Goal: Task Accomplishment & Management: Manage account settings

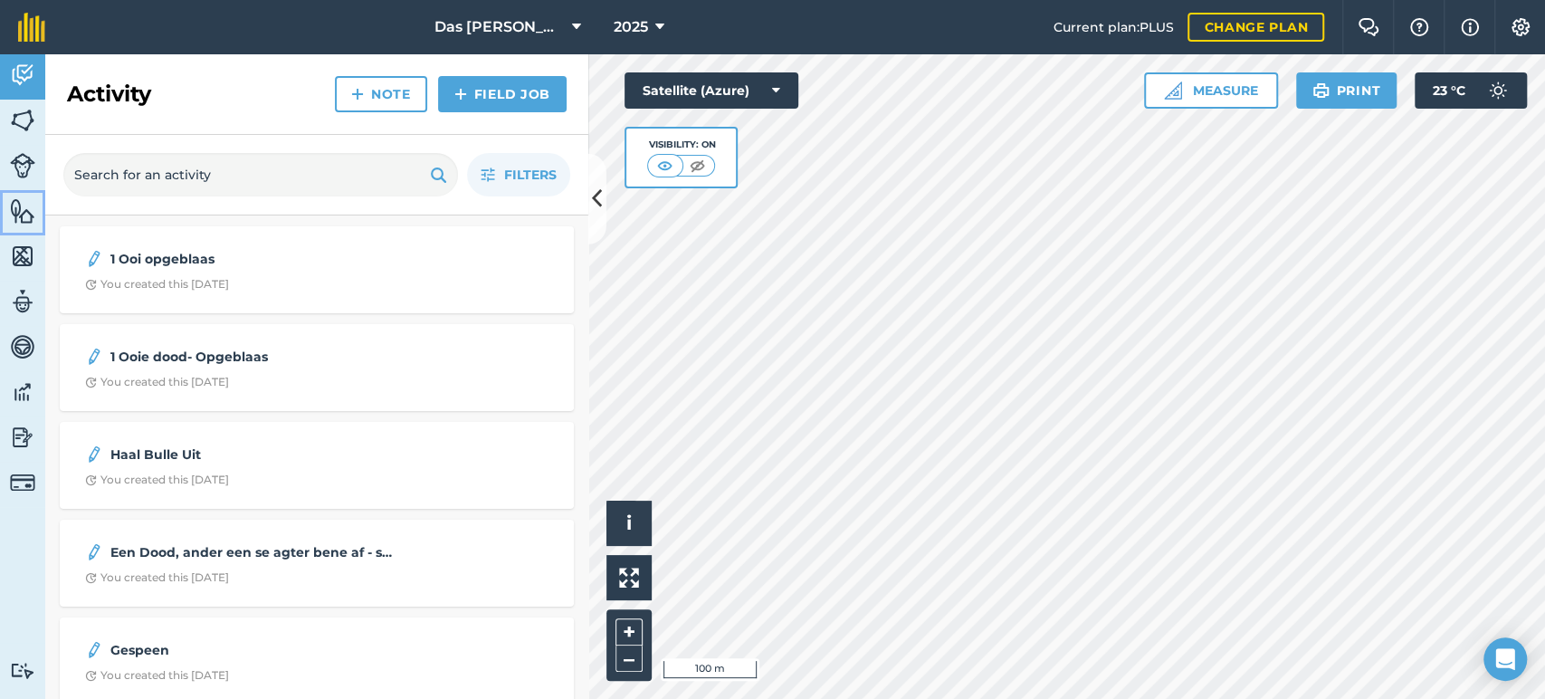
drag, startPoint x: 20, startPoint y: 208, endPoint x: 32, endPoint y: 203, distance: 13.0
click at [20, 208] on img at bounding box center [22, 210] width 25 height 27
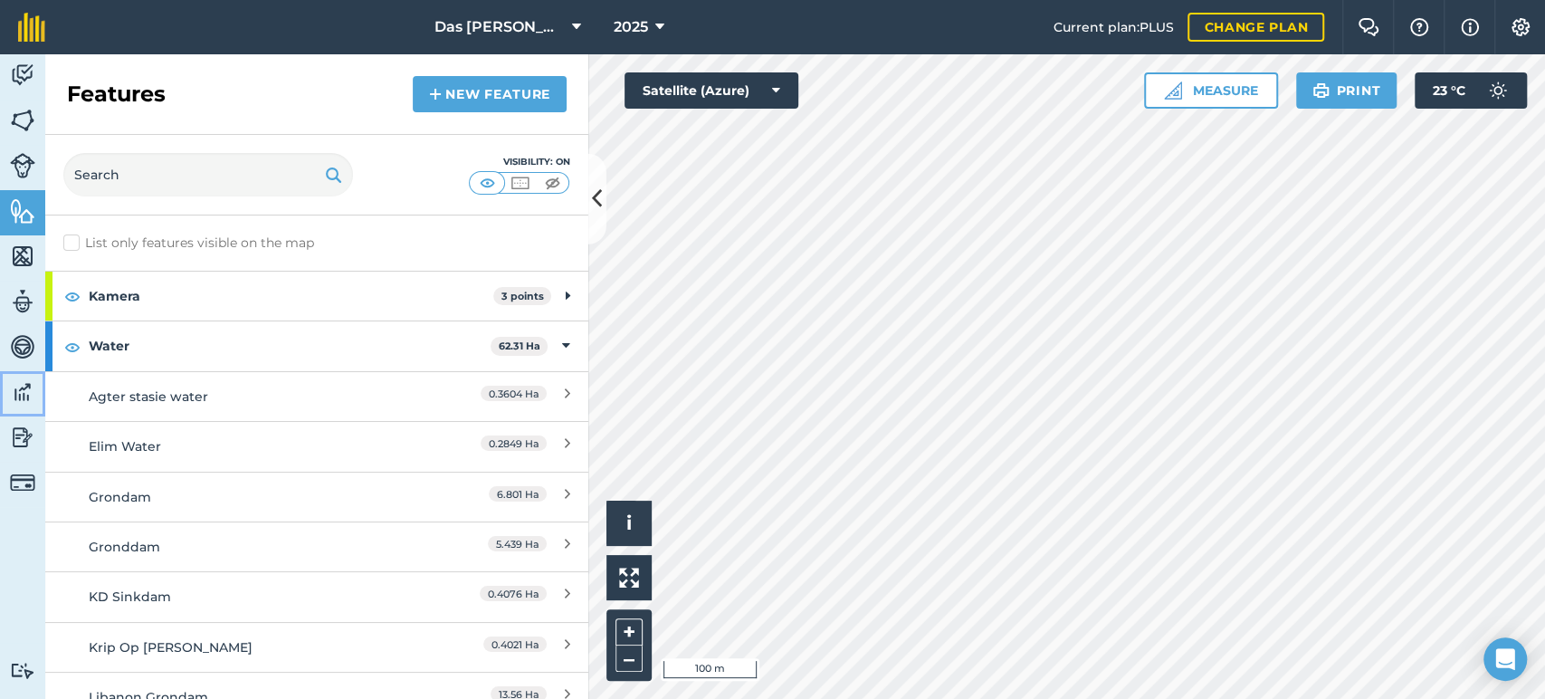
click at [14, 389] on img at bounding box center [22, 391] width 25 height 27
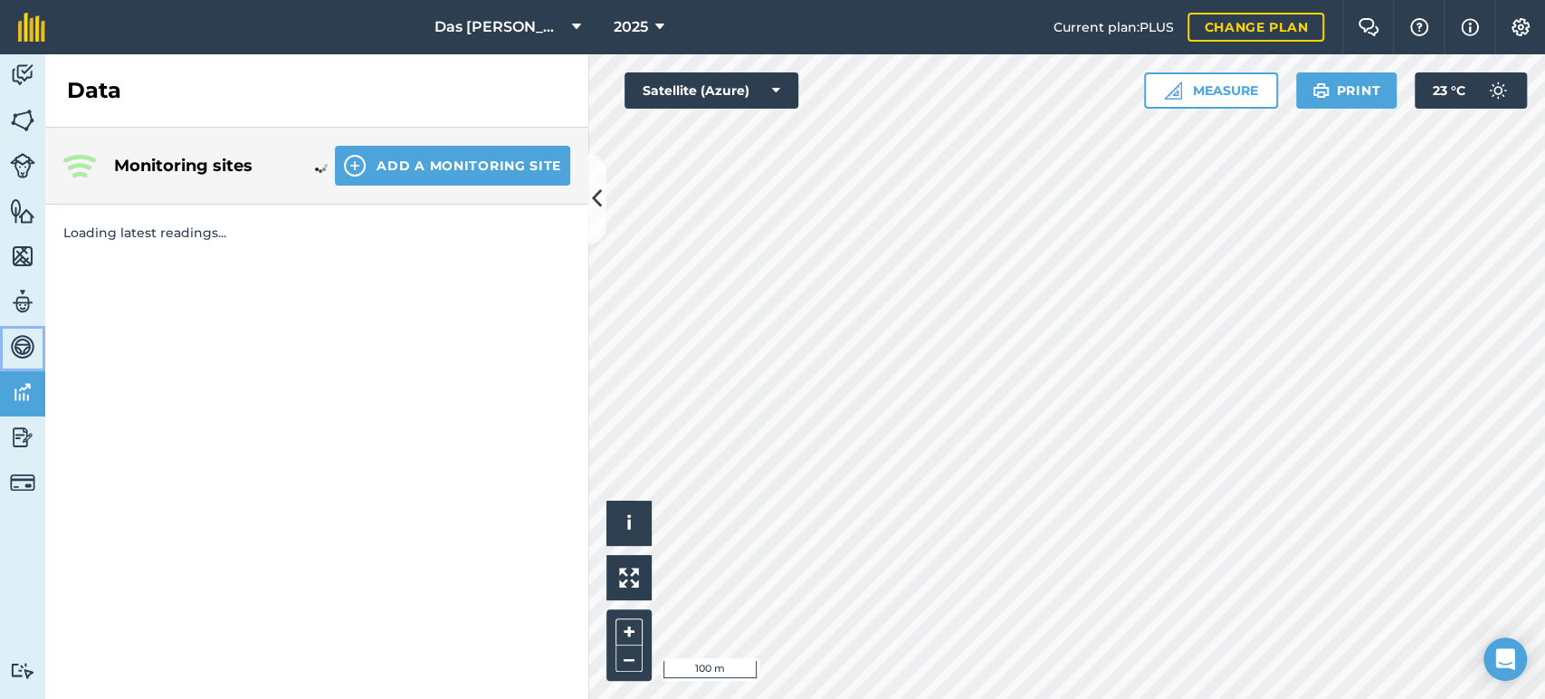
click at [17, 338] on img at bounding box center [22, 346] width 25 height 27
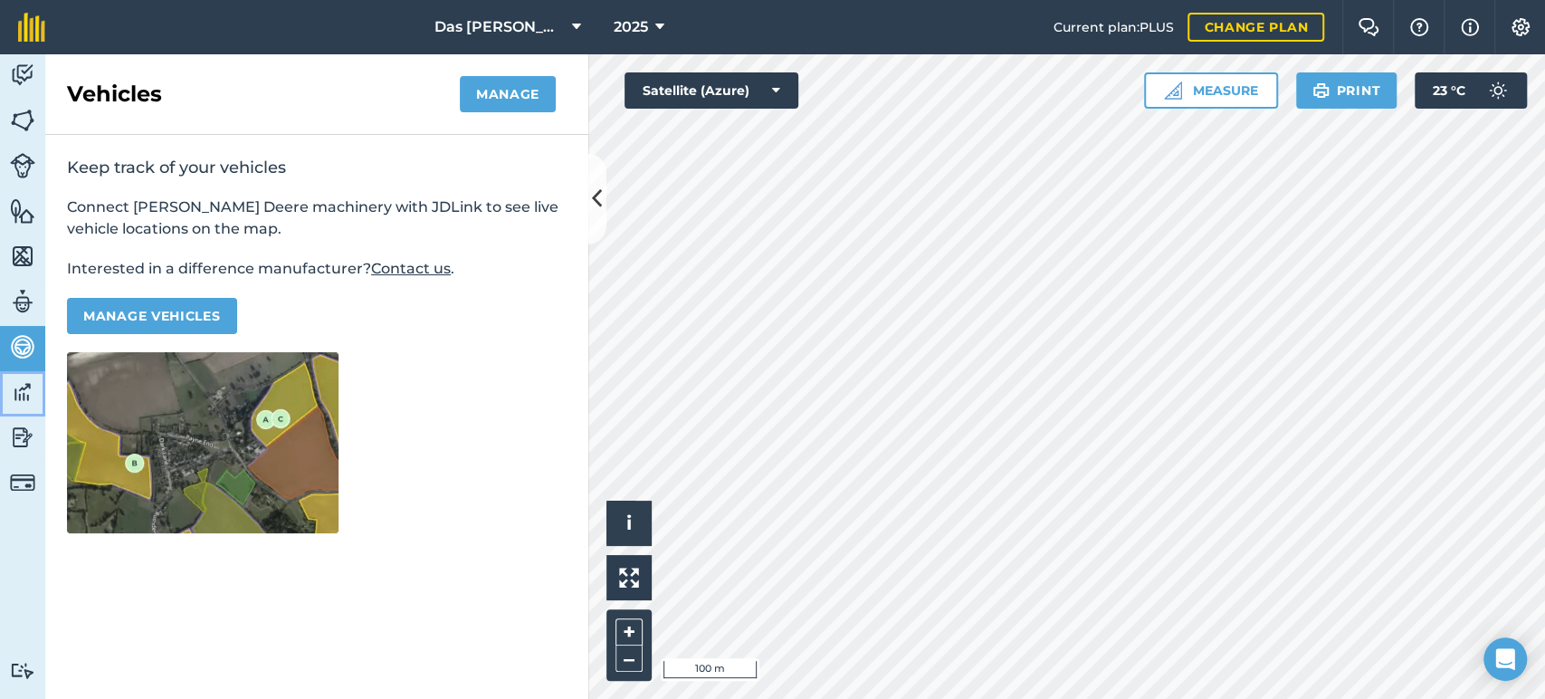
click at [18, 390] on img at bounding box center [22, 391] width 25 height 27
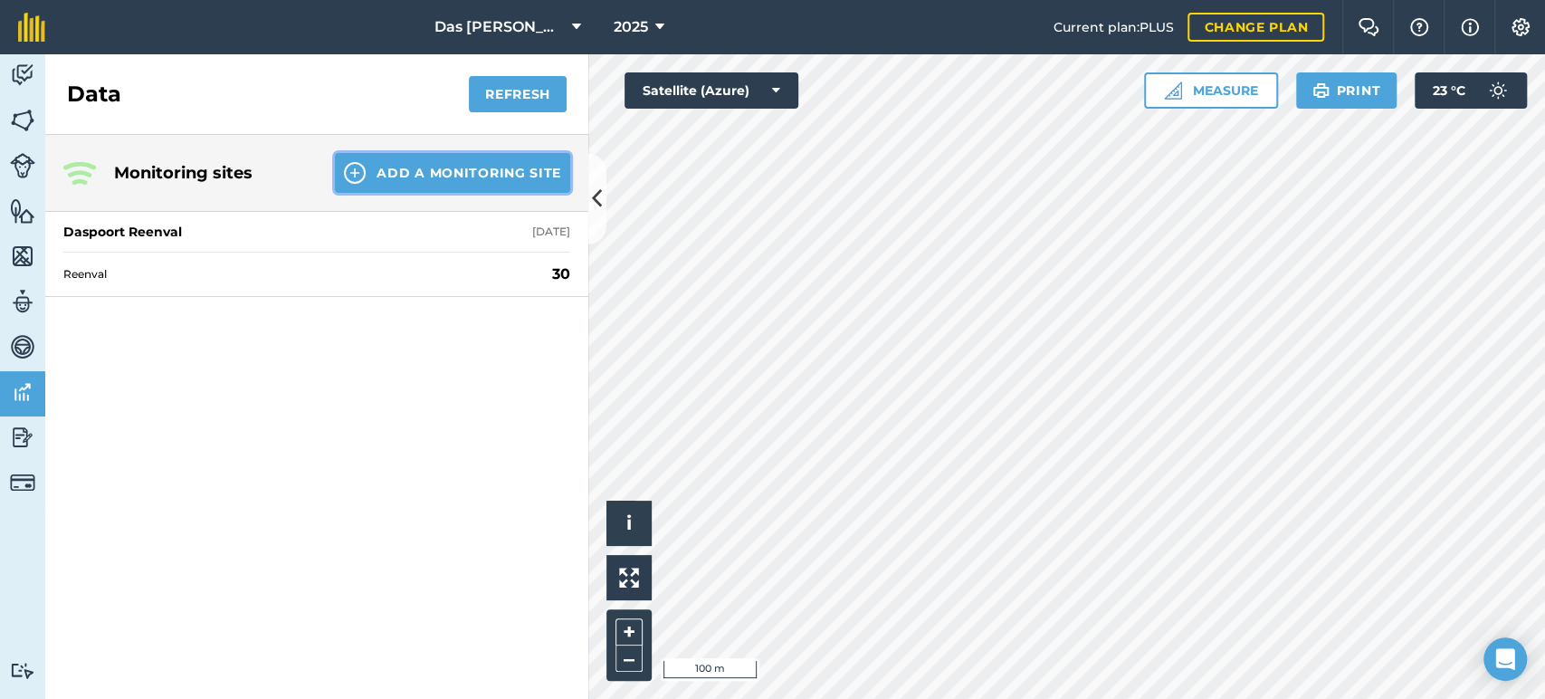
click at [474, 173] on button "Add a Monitoring Site" at bounding box center [452, 173] width 235 height 40
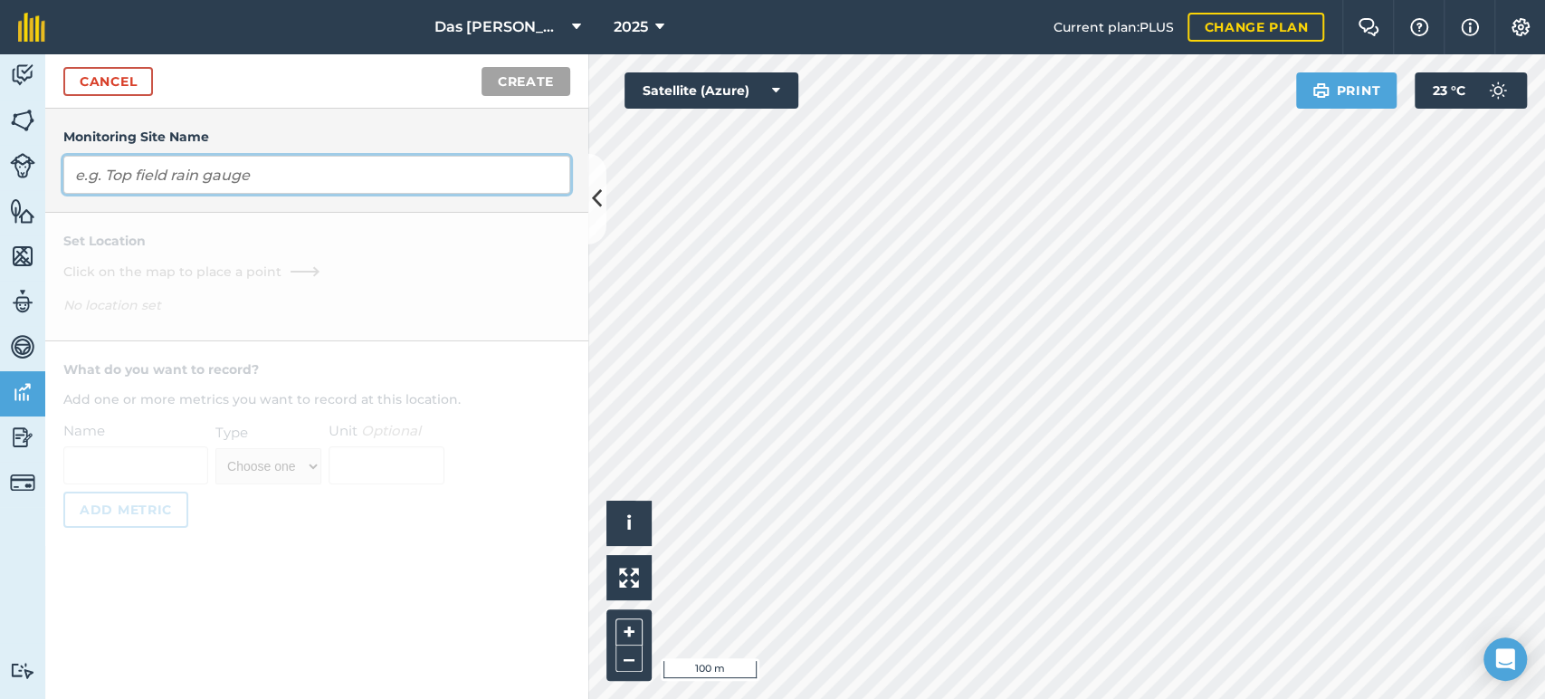
click at [474, 173] on input "text" at bounding box center [316, 175] width 507 height 38
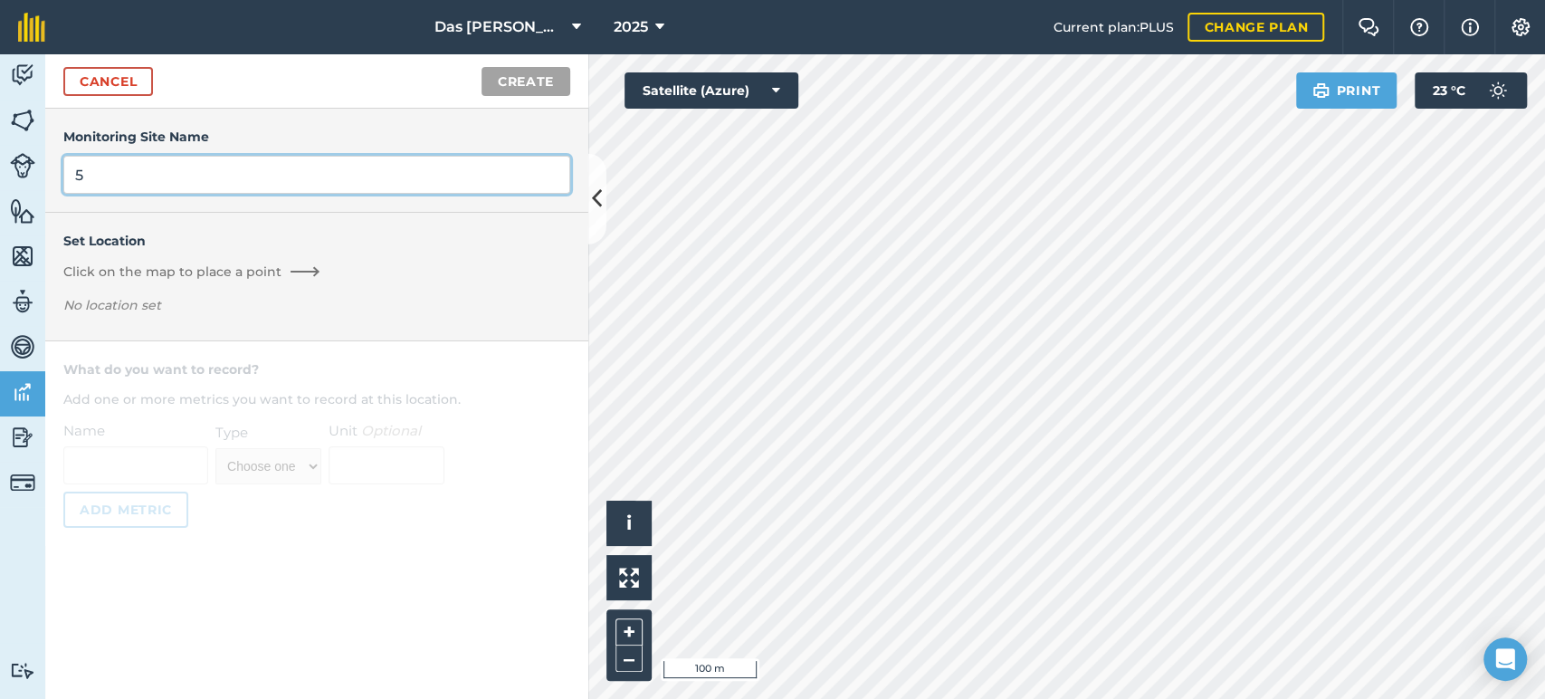
type input "5"
click at [110, 91] on link "Cancel" at bounding box center [108, 81] width 90 height 29
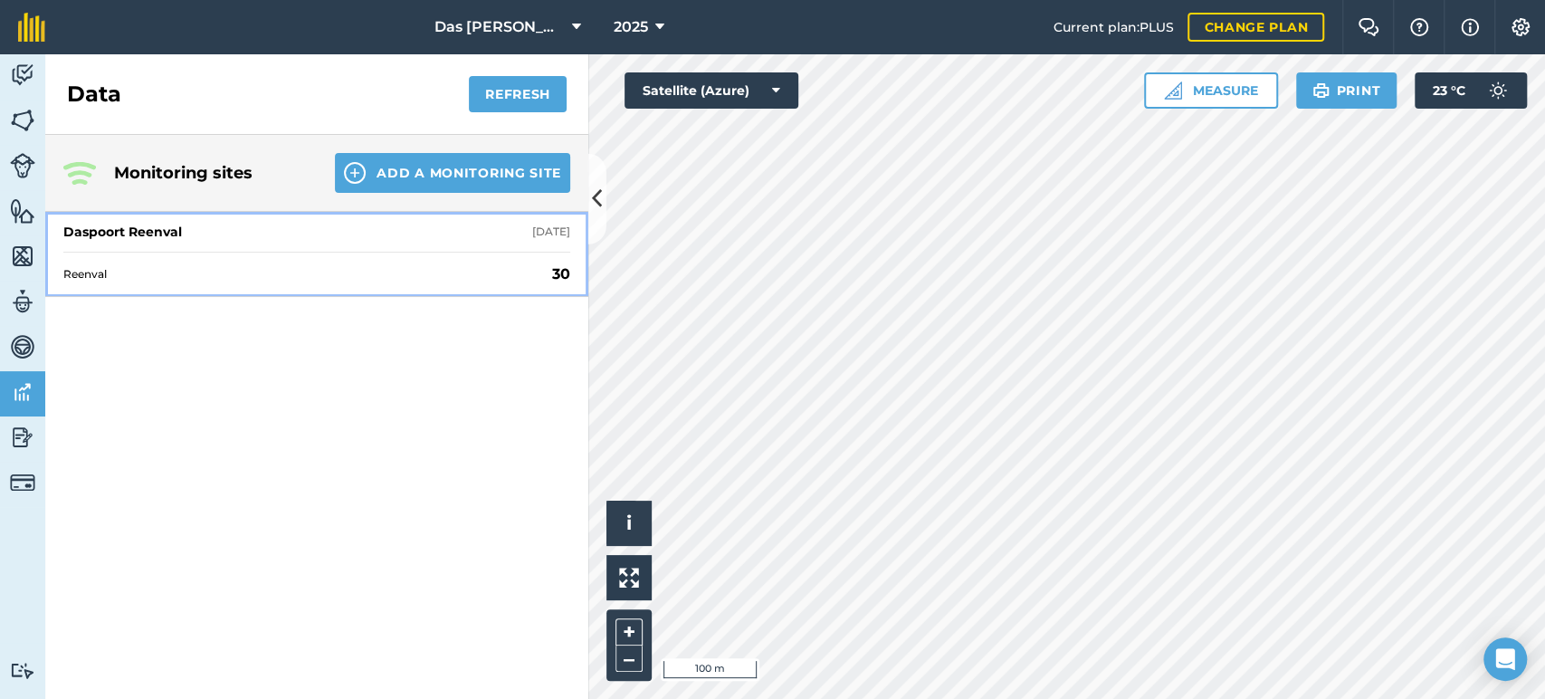
click at [249, 259] on div "Reenval 30" at bounding box center [316, 274] width 507 height 44
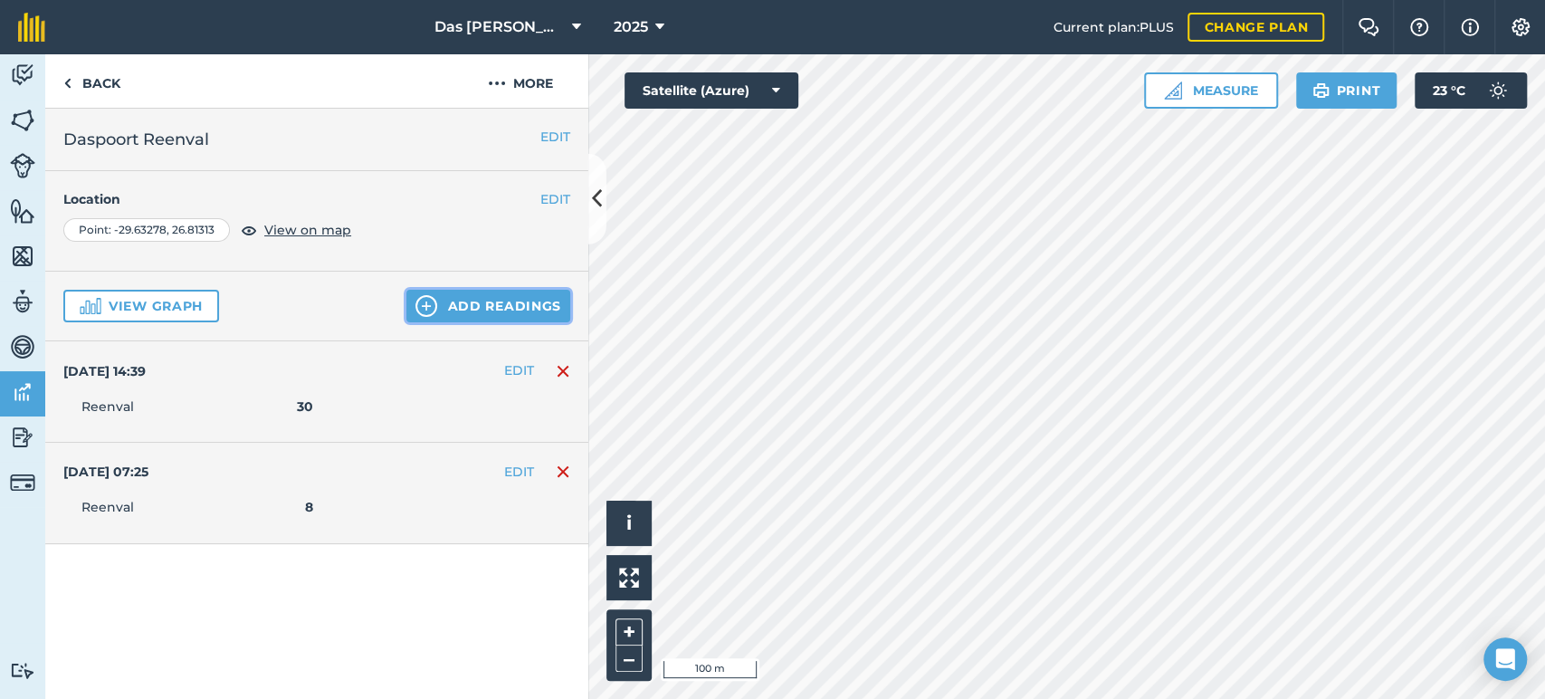
click at [444, 302] on button "Add readings" at bounding box center [488, 306] width 164 height 33
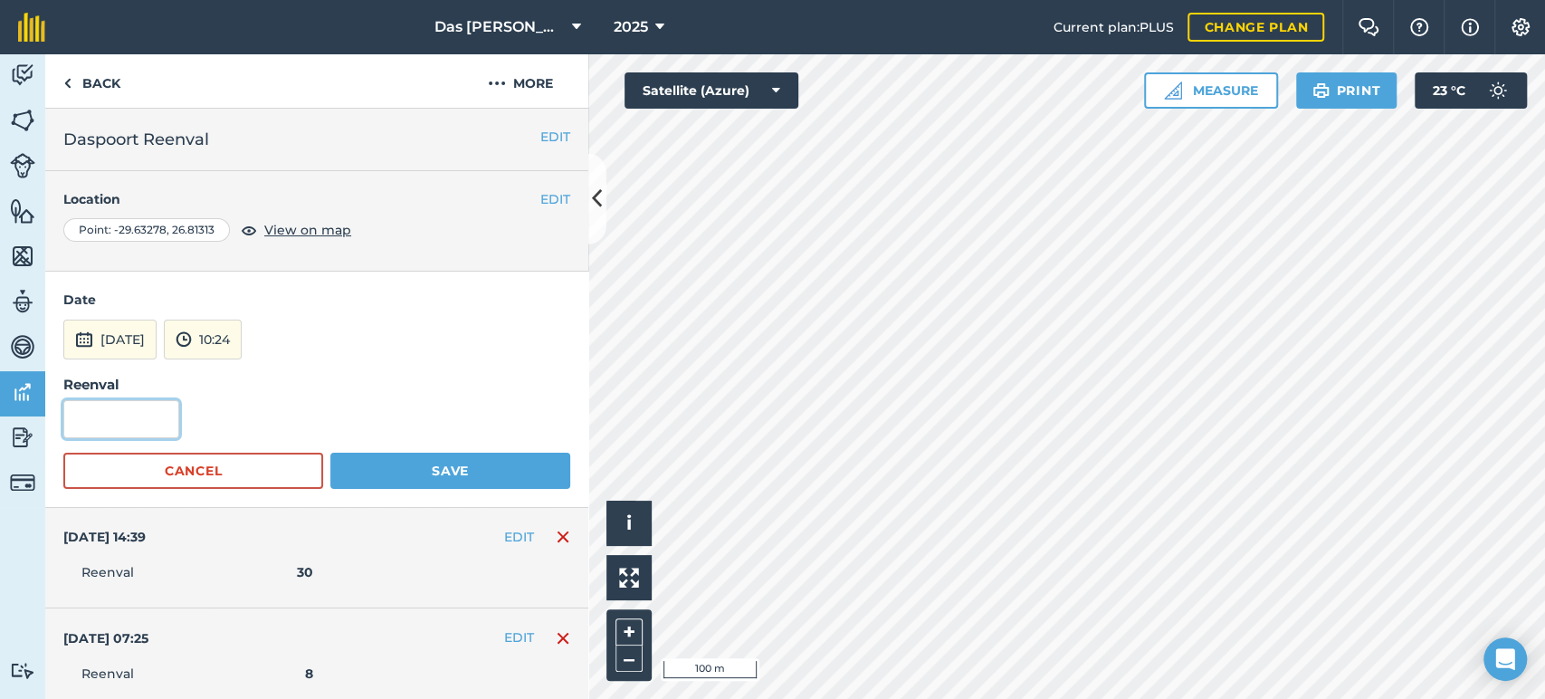
click at [121, 435] on input "text" at bounding box center [121, 419] width 116 height 38
type input "5"
click at [154, 336] on button "[DATE]" at bounding box center [109, 340] width 93 height 40
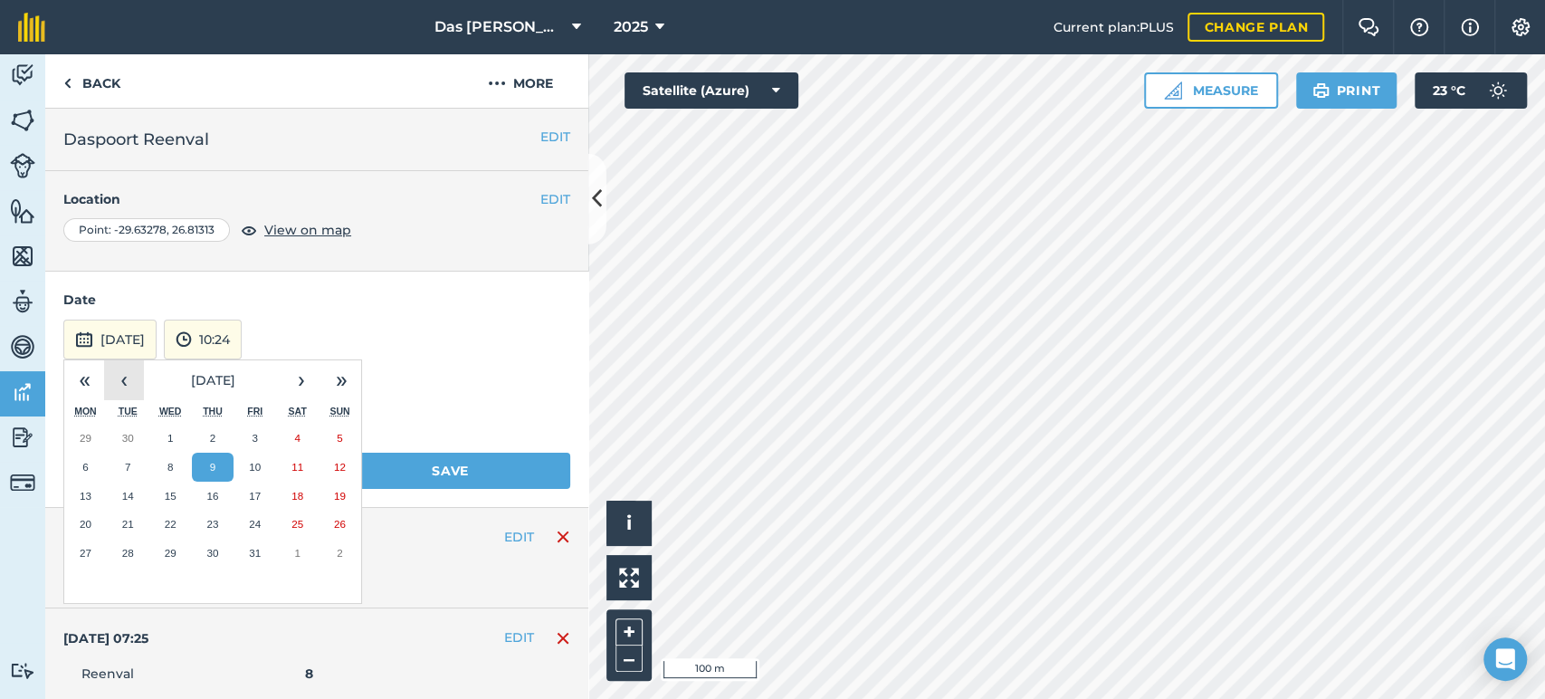
click at [122, 388] on button "‹" at bounding box center [124, 380] width 40 height 40
click at [334, 531] on button "28" at bounding box center [340, 524] width 43 height 29
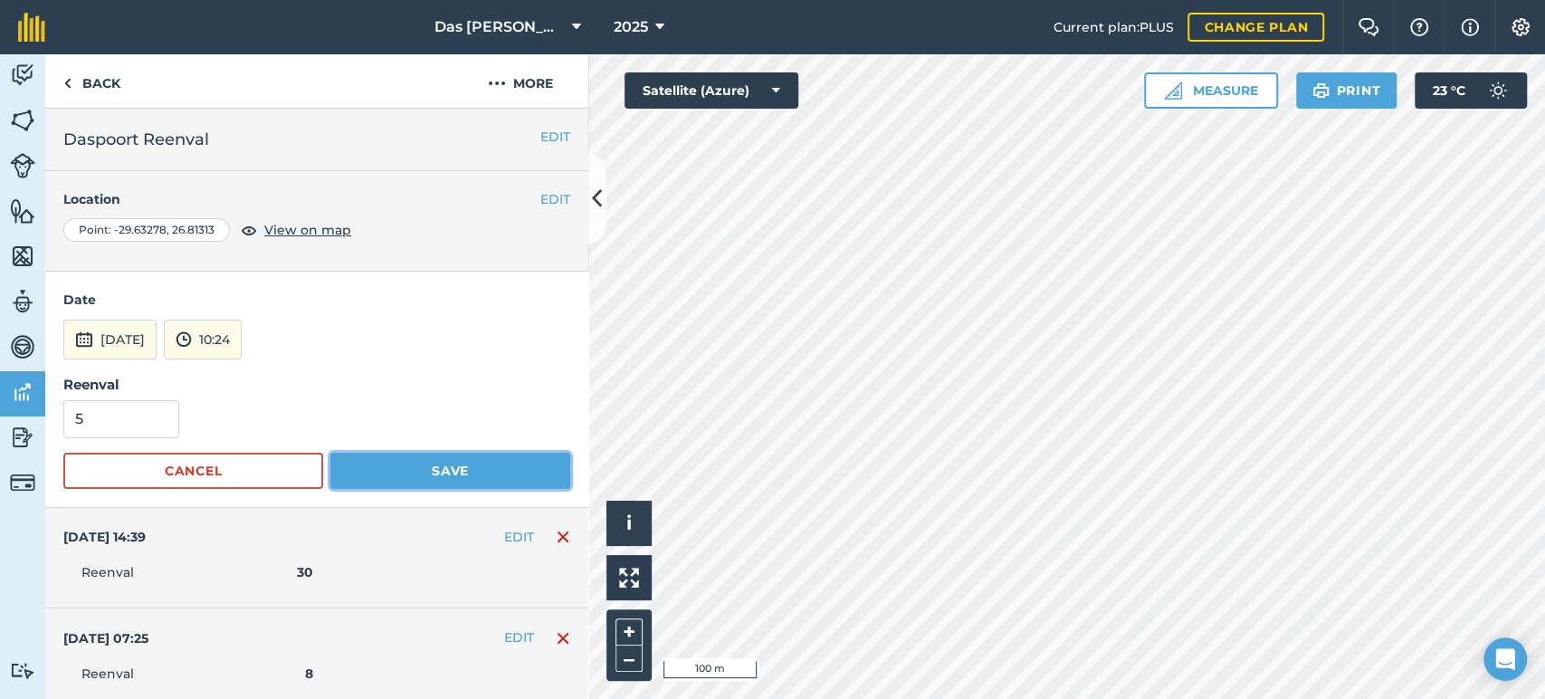
click at [482, 454] on button "Save" at bounding box center [450, 471] width 240 height 36
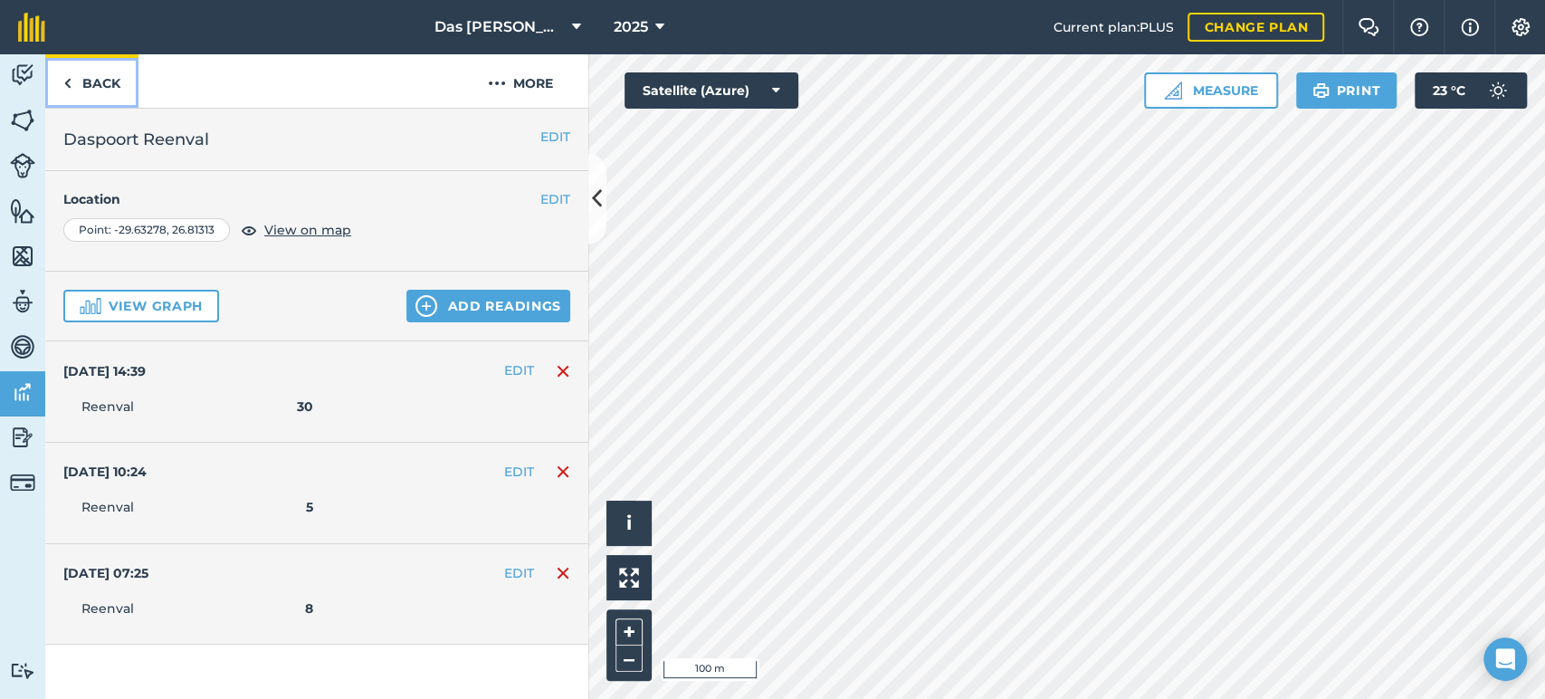
click at [63, 85] on link "Back" at bounding box center [91, 80] width 93 height 53
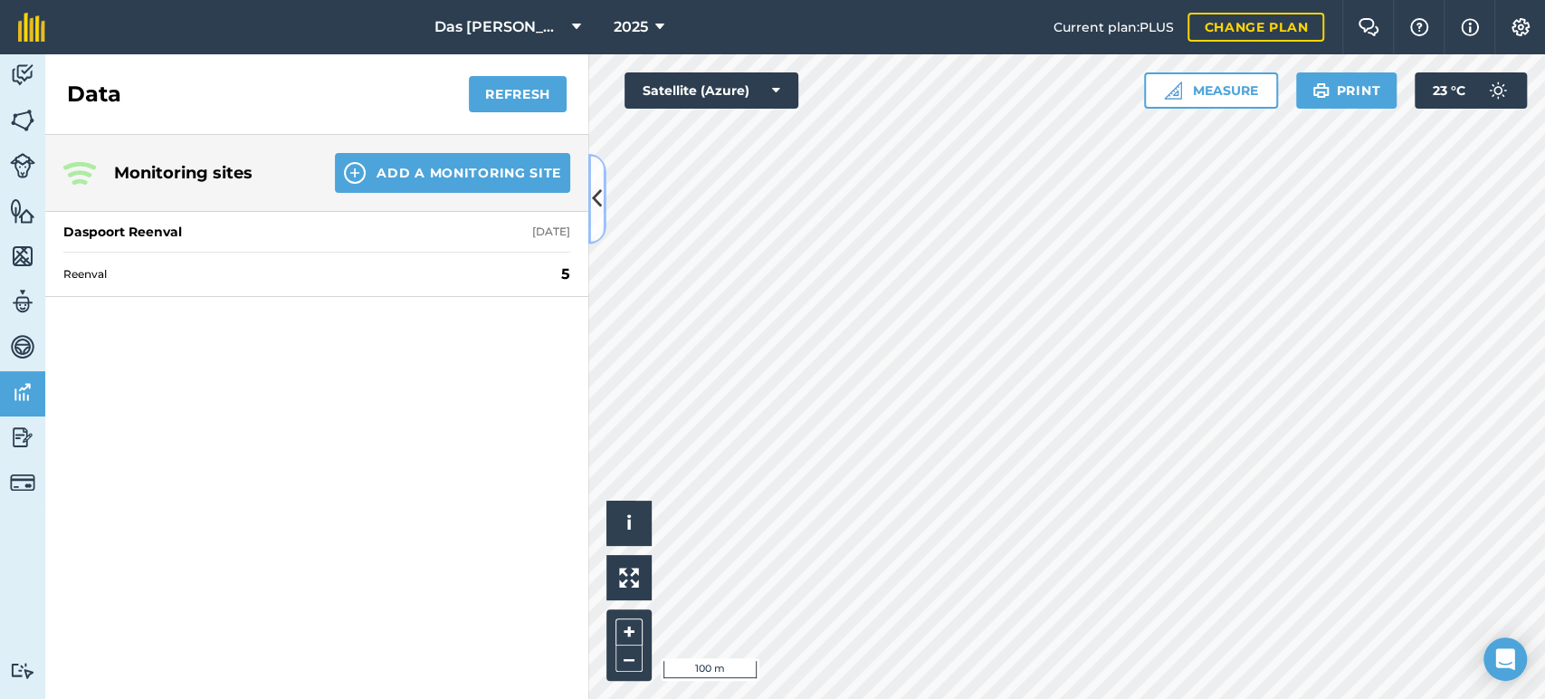
click at [595, 195] on icon at bounding box center [597, 199] width 10 height 32
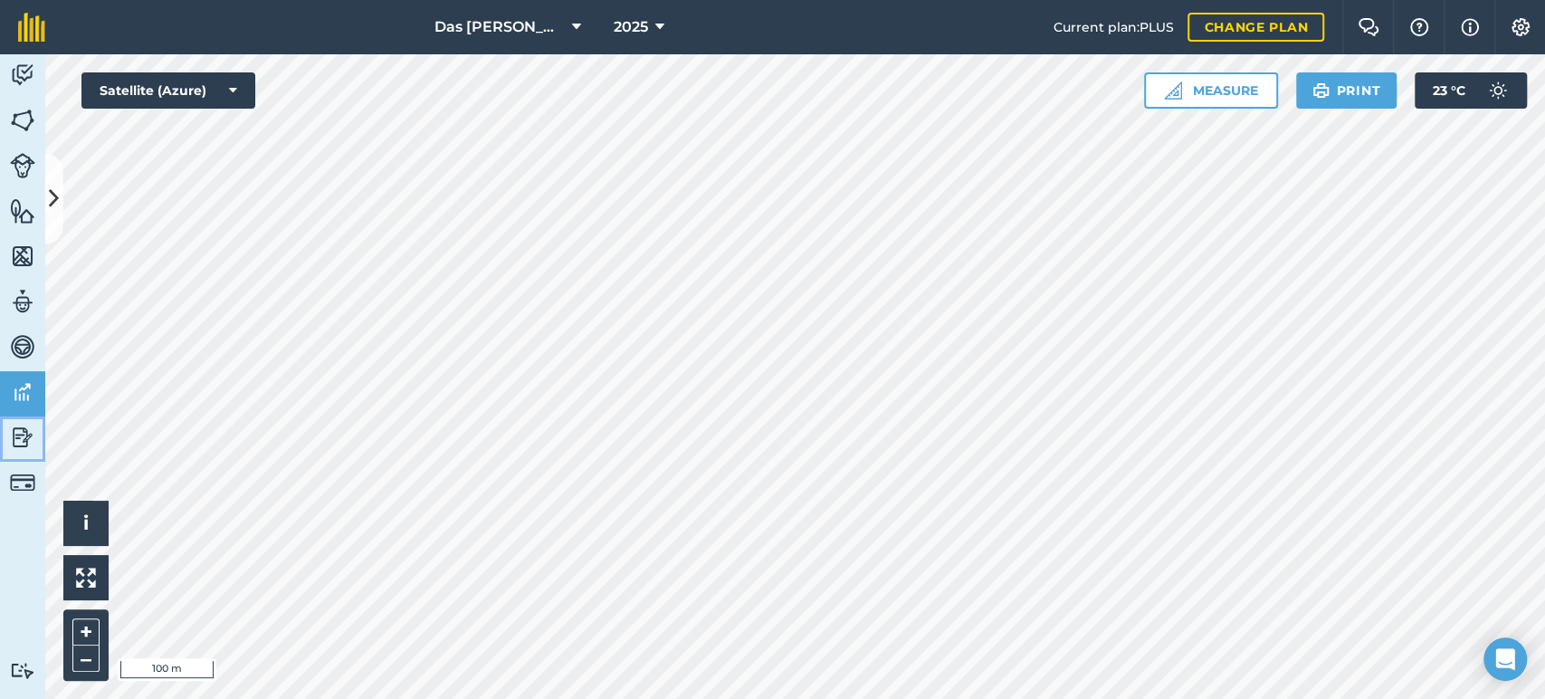
click at [8, 433] on link "Reporting" at bounding box center [22, 438] width 45 height 45
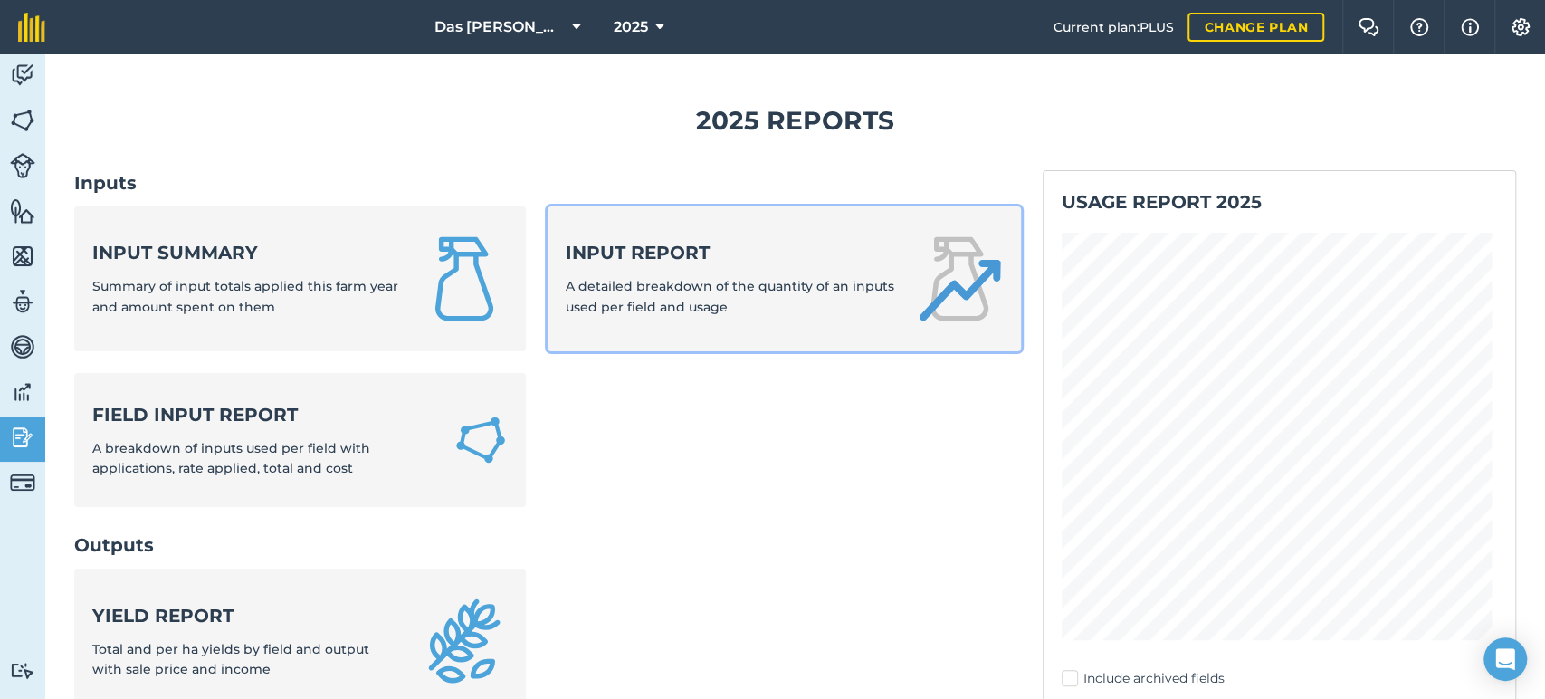
click at [693, 310] on span "A detailed breakdown of the quantity of an inputs used per field and usage" at bounding box center [730, 296] width 329 height 36
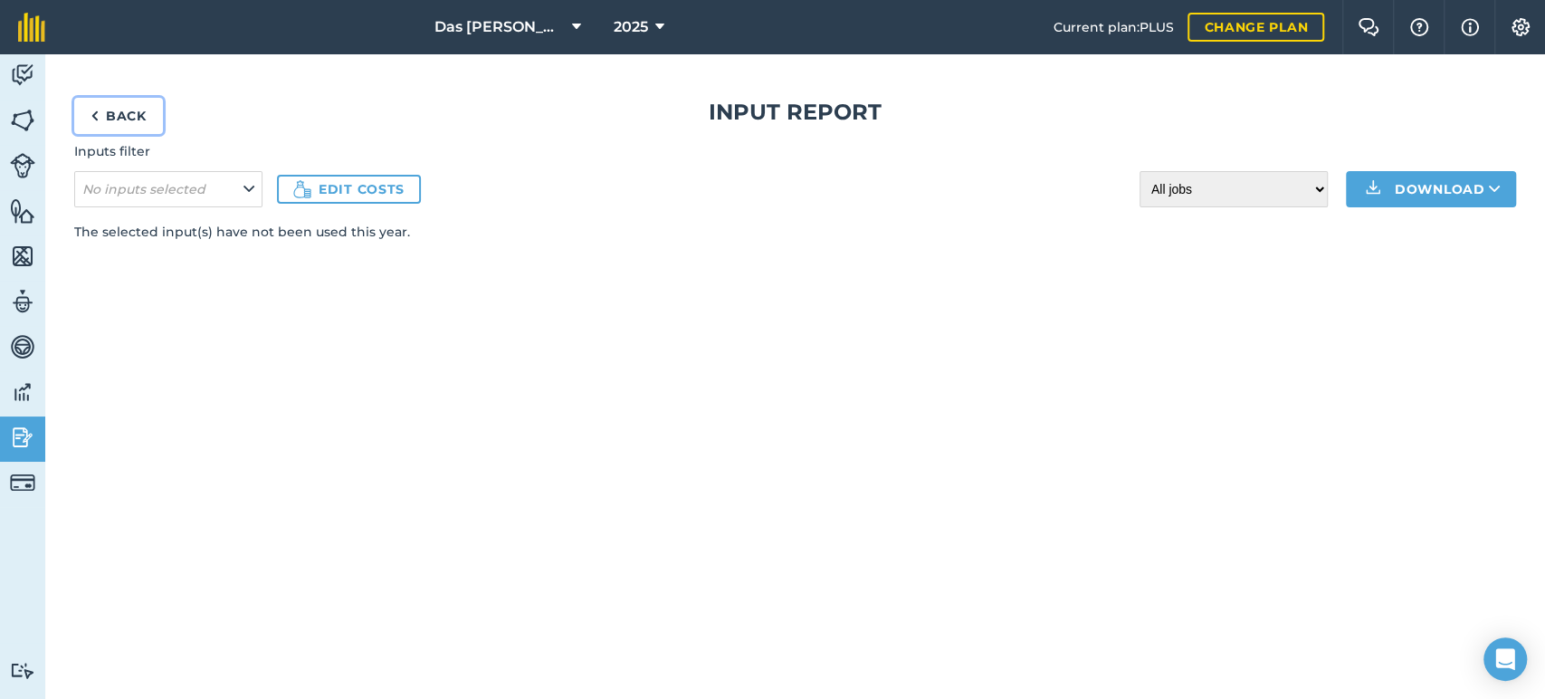
click at [100, 127] on link "Back" at bounding box center [118, 116] width 89 height 36
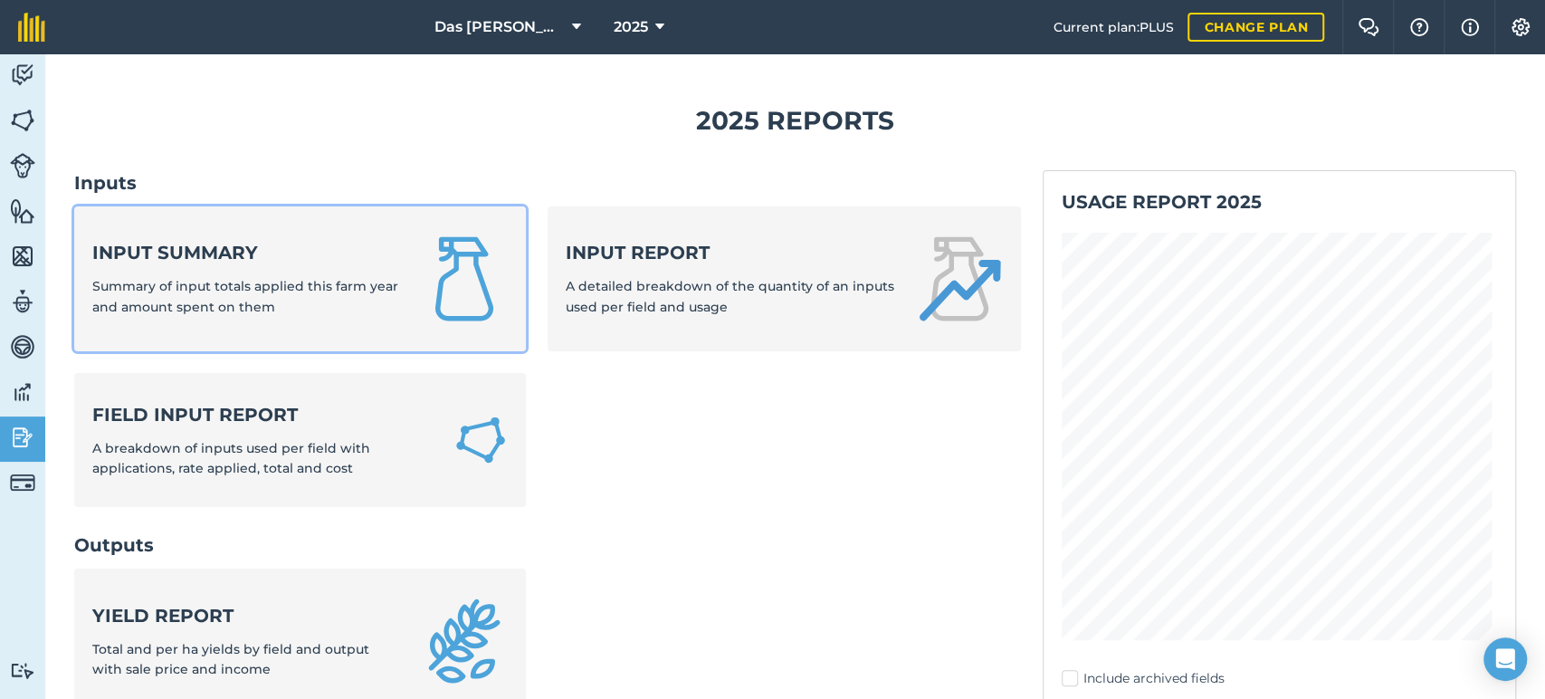
click at [209, 246] on strong "Input summary" at bounding box center [245, 252] width 307 height 25
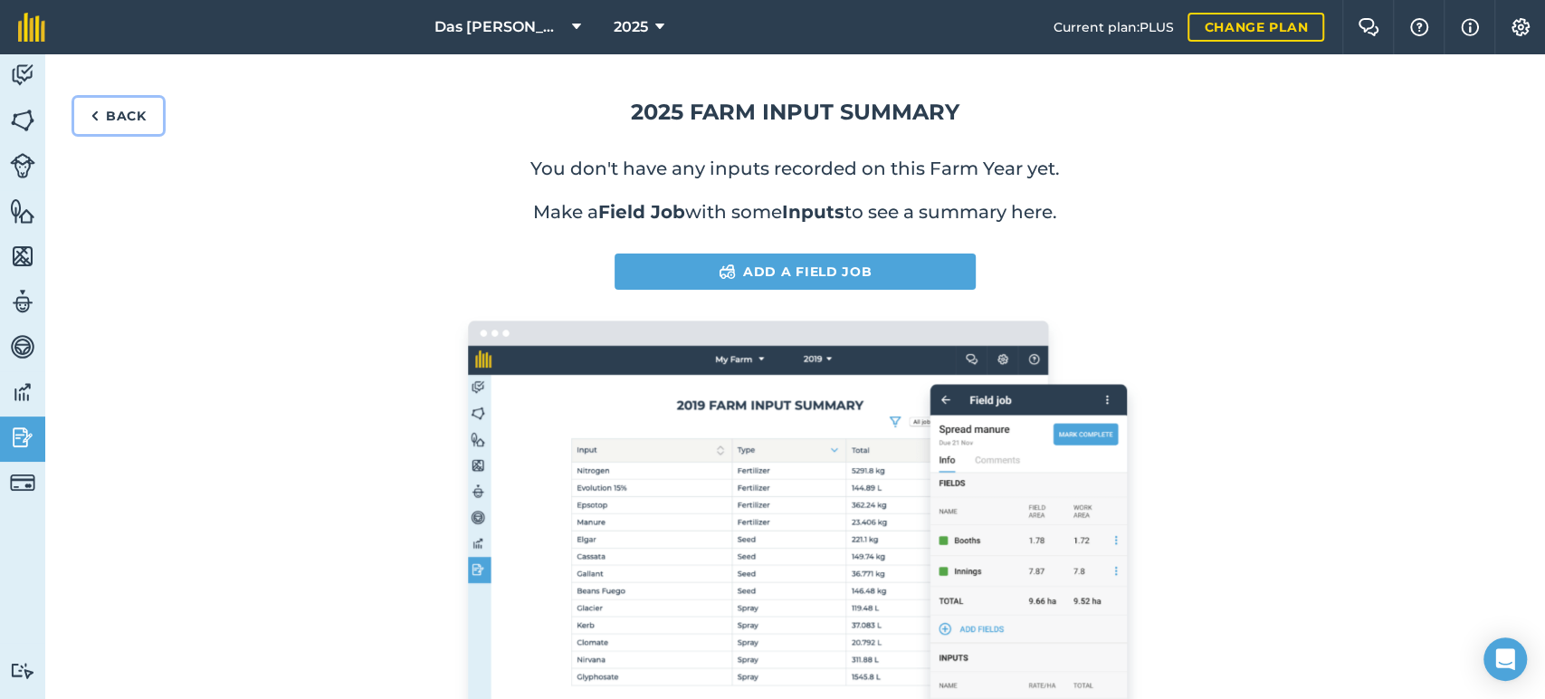
click at [94, 119] on img at bounding box center [95, 116] width 8 height 22
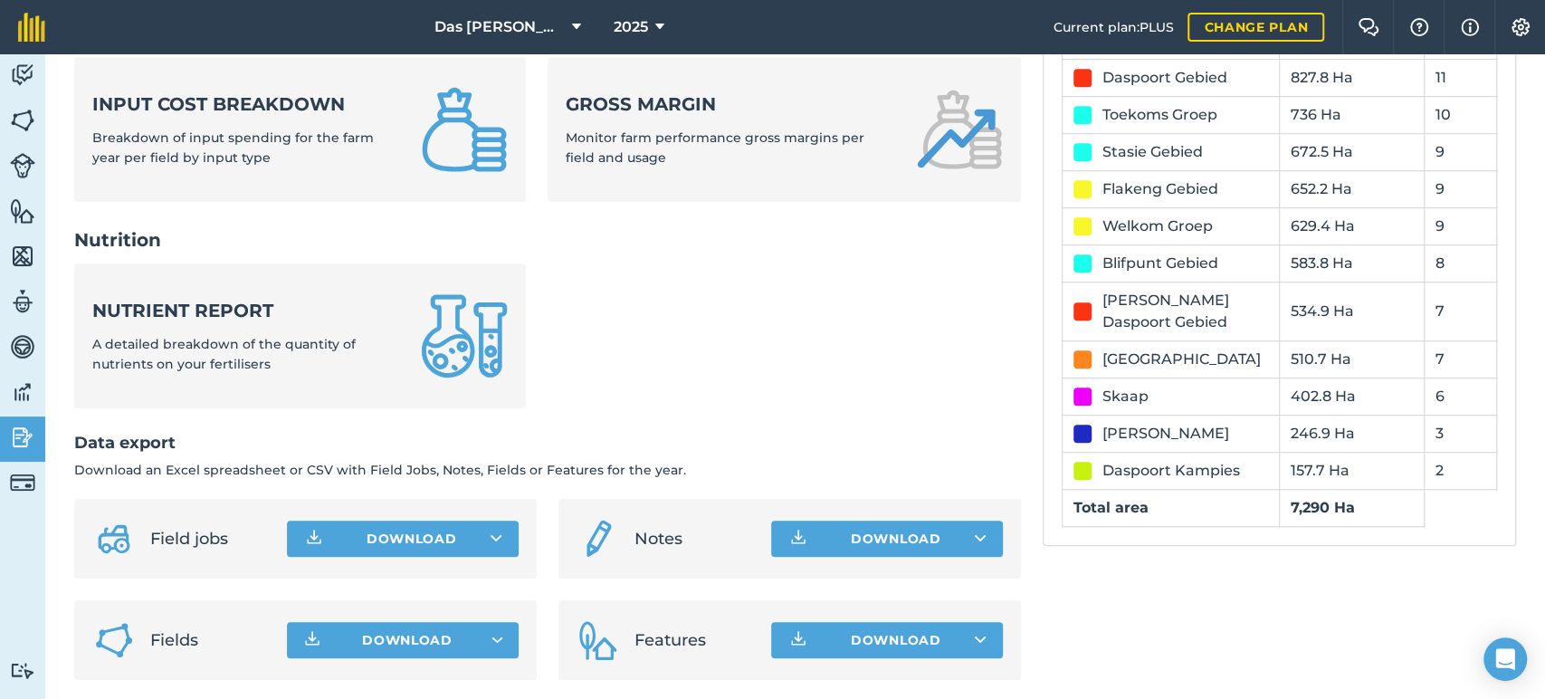
scroll to position [726, 0]
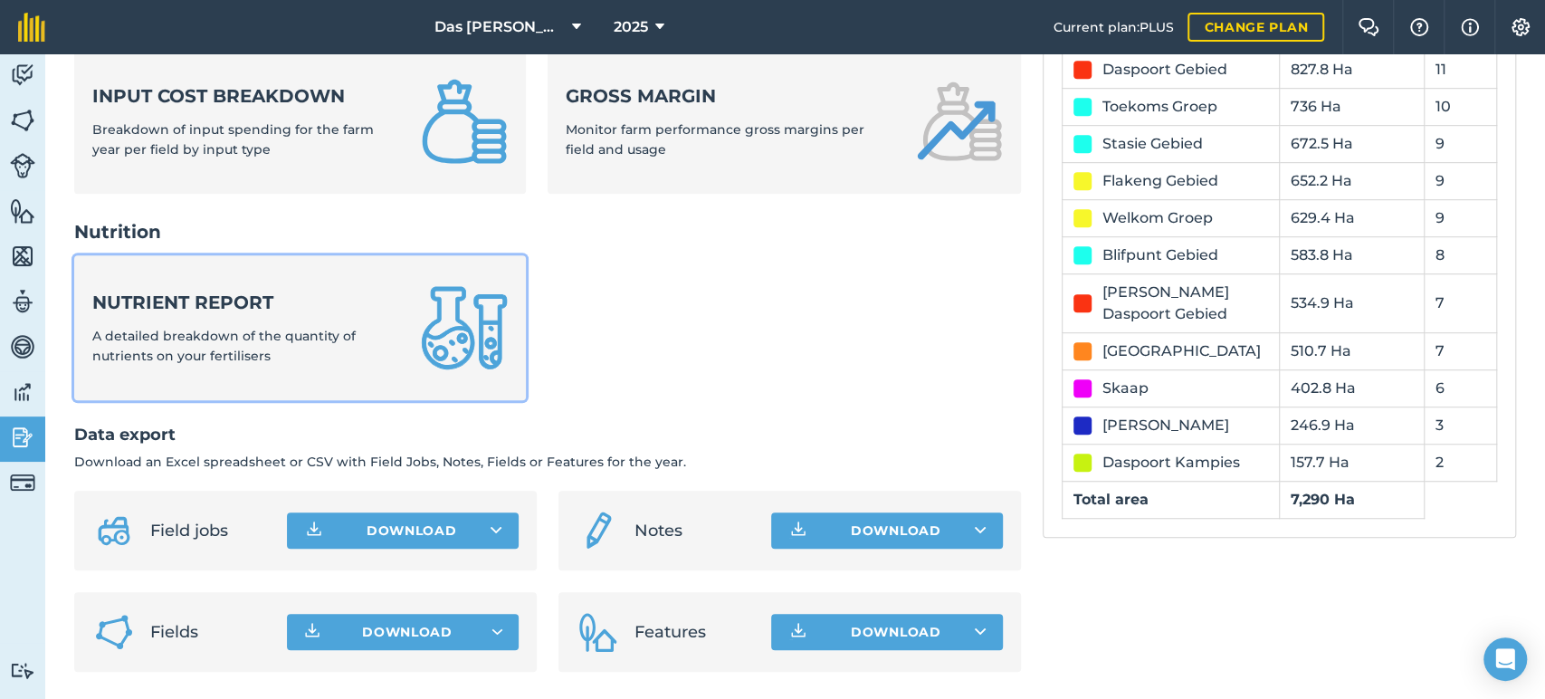
click at [240, 316] on div "Nutrient report A detailed breakdown of the quantity of nutrients on your ferti…" at bounding box center [245, 328] width 307 height 77
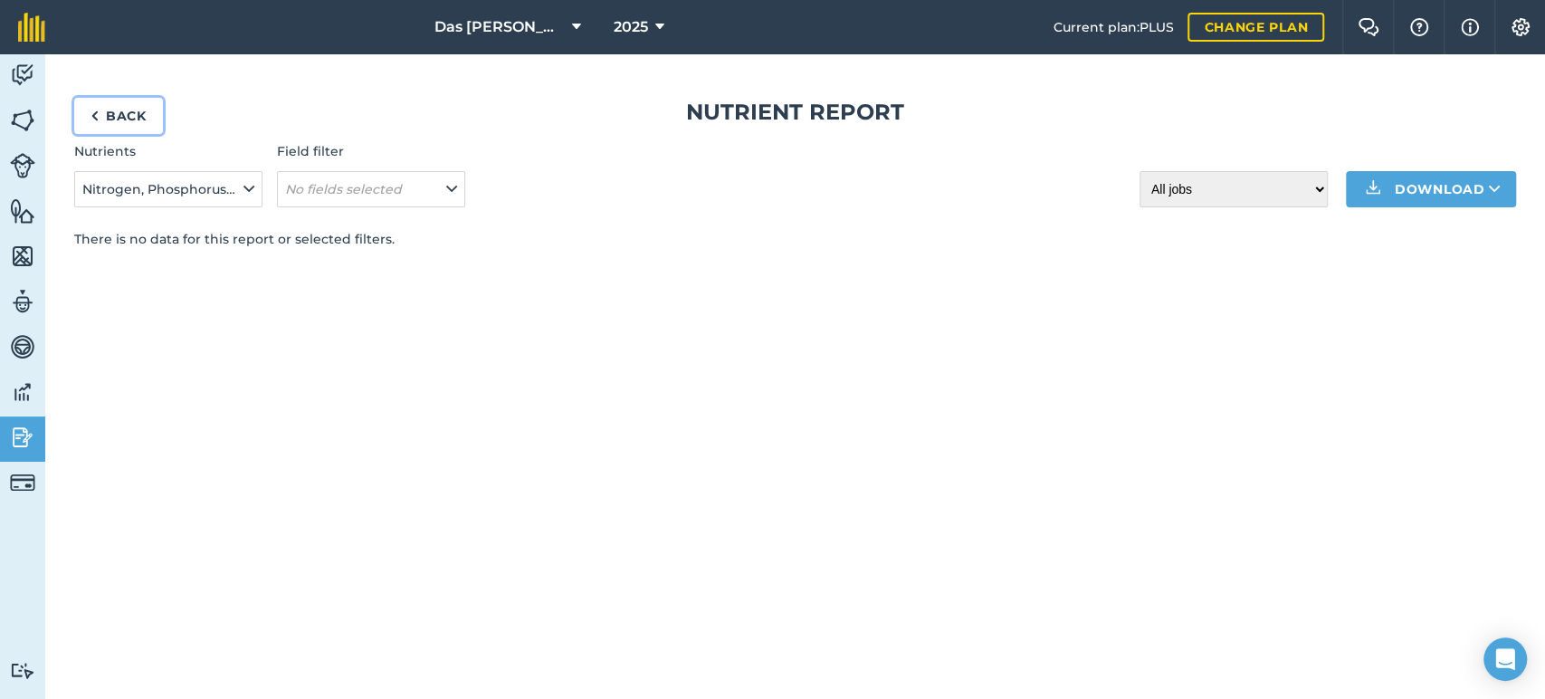
click at [101, 123] on link "Back" at bounding box center [118, 116] width 89 height 36
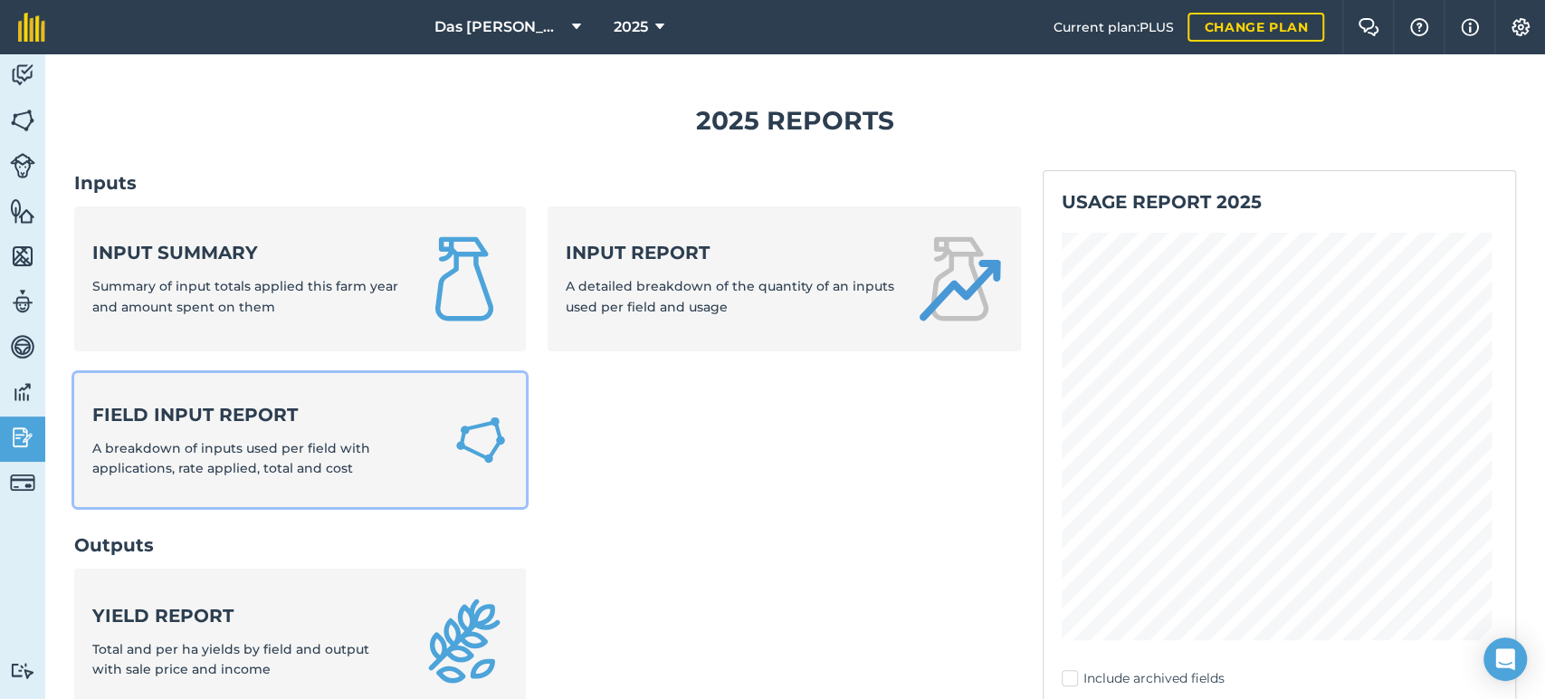
click at [220, 428] on div "Field Input Report A breakdown of inputs used per field with applications, rate…" at bounding box center [261, 440] width 339 height 77
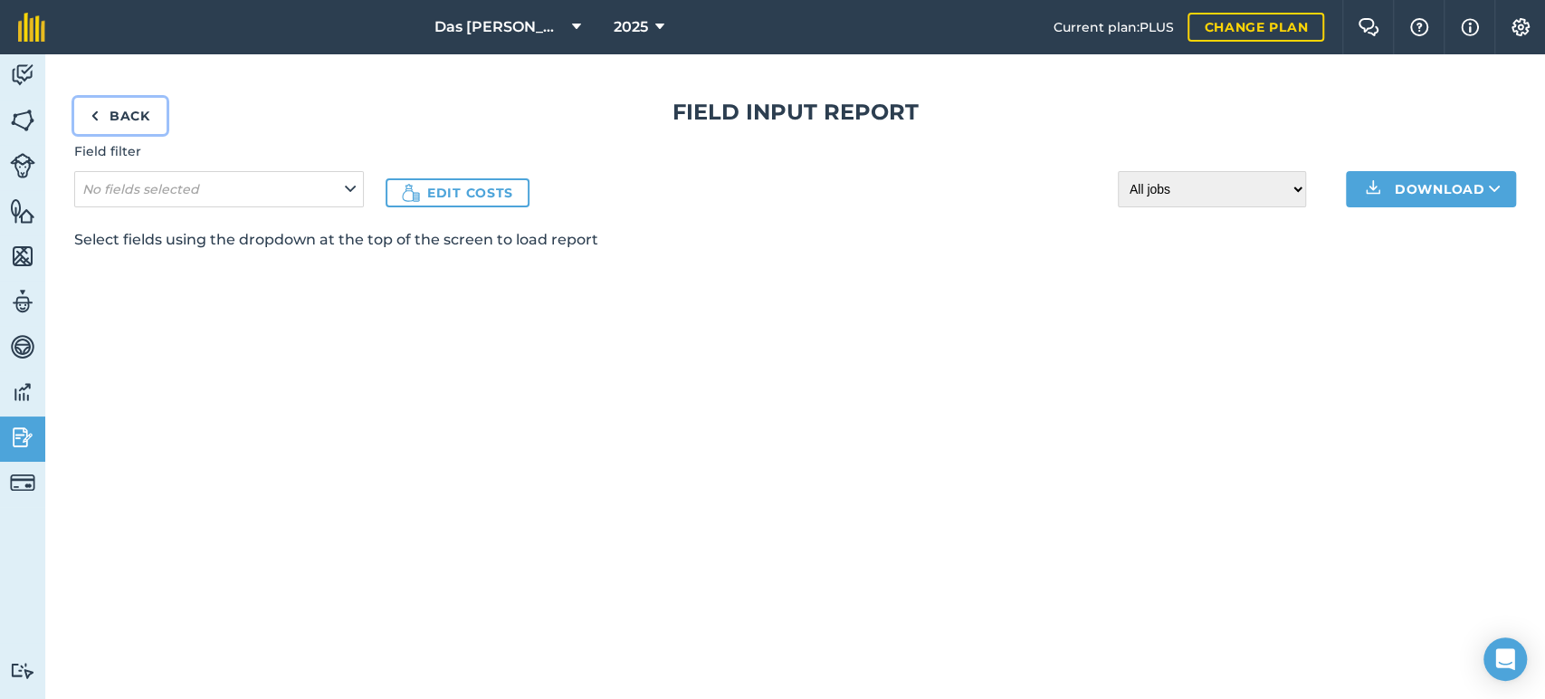
click at [103, 107] on link "Back" at bounding box center [120, 116] width 92 height 36
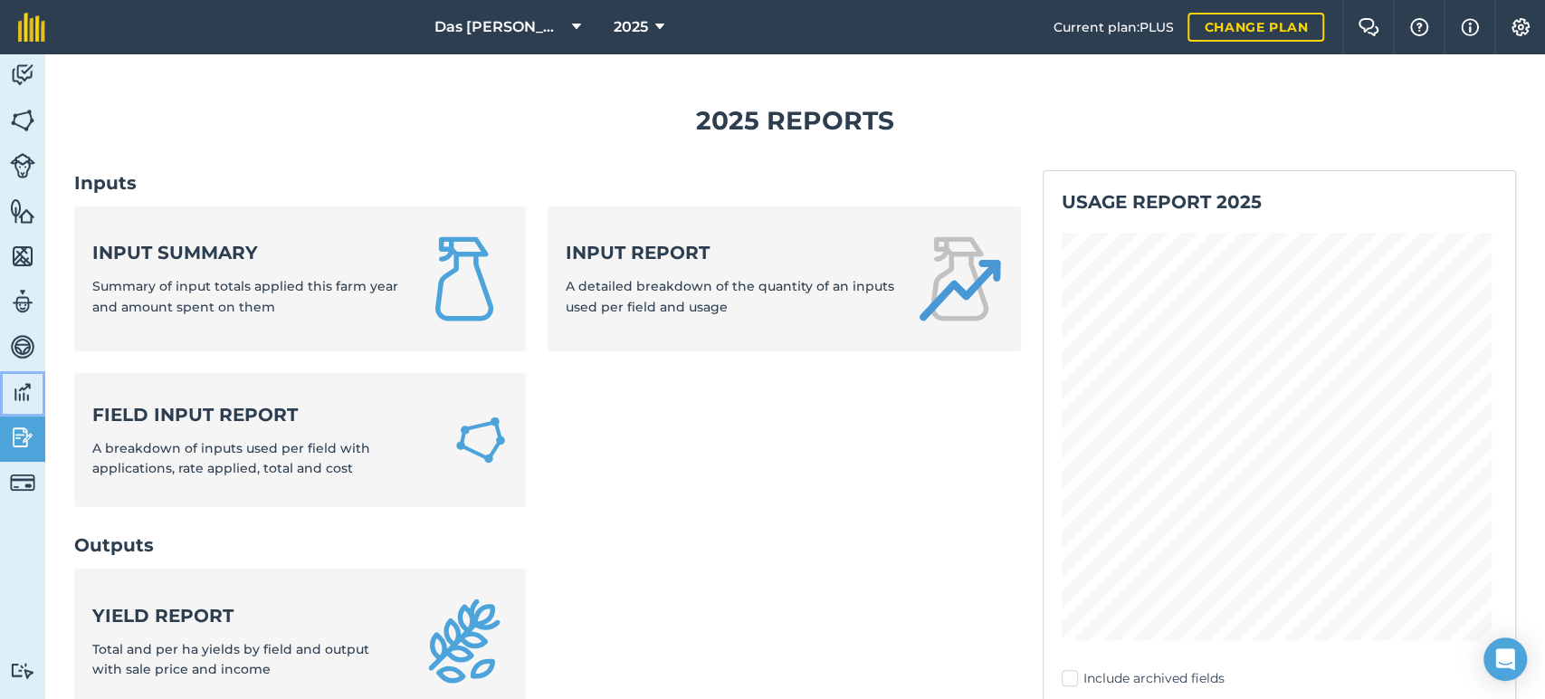
click at [17, 391] on img at bounding box center [22, 391] width 25 height 27
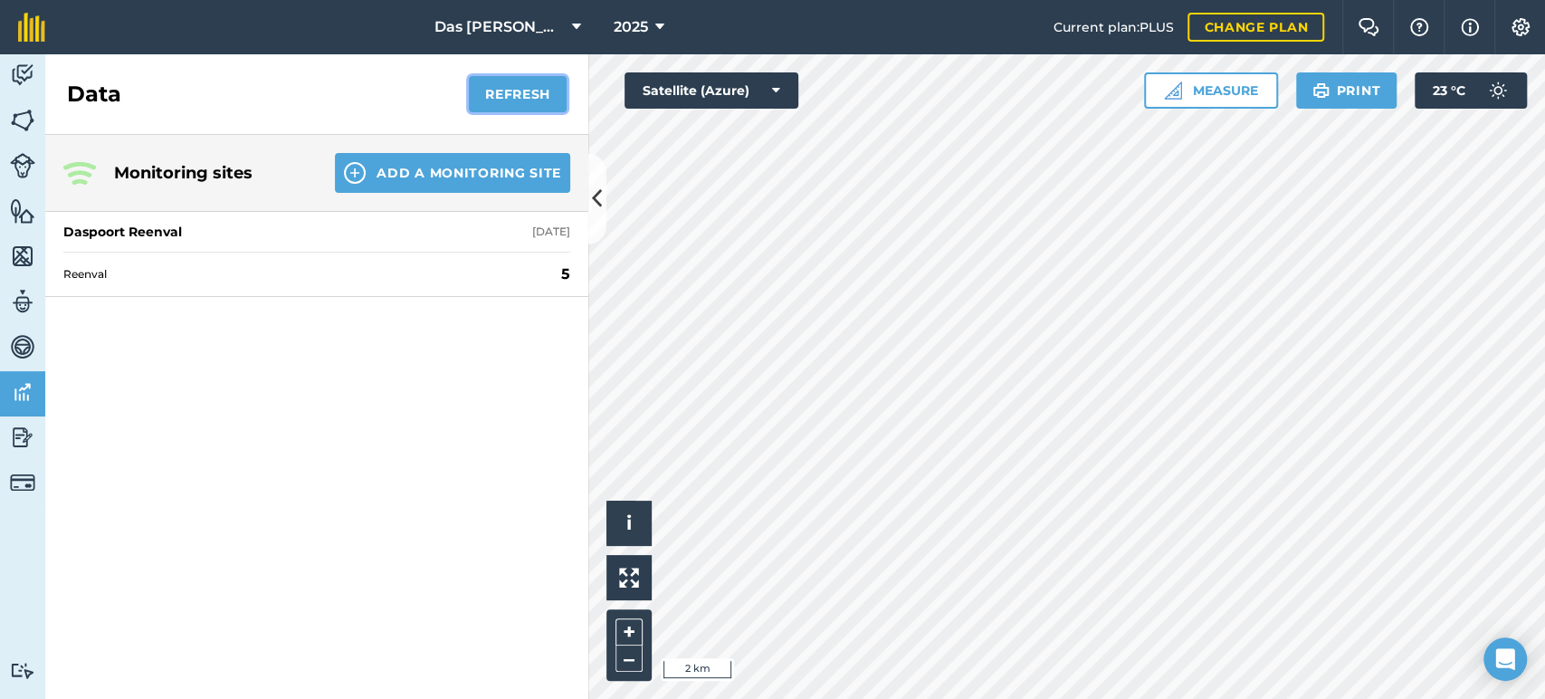
click at [534, 98] on button "Refresh" at bounding box center [518, 94] width 98 height 36
click at [438, 253] on div "Reenval 5" at bounding box center [316, 274] width 507 height 44
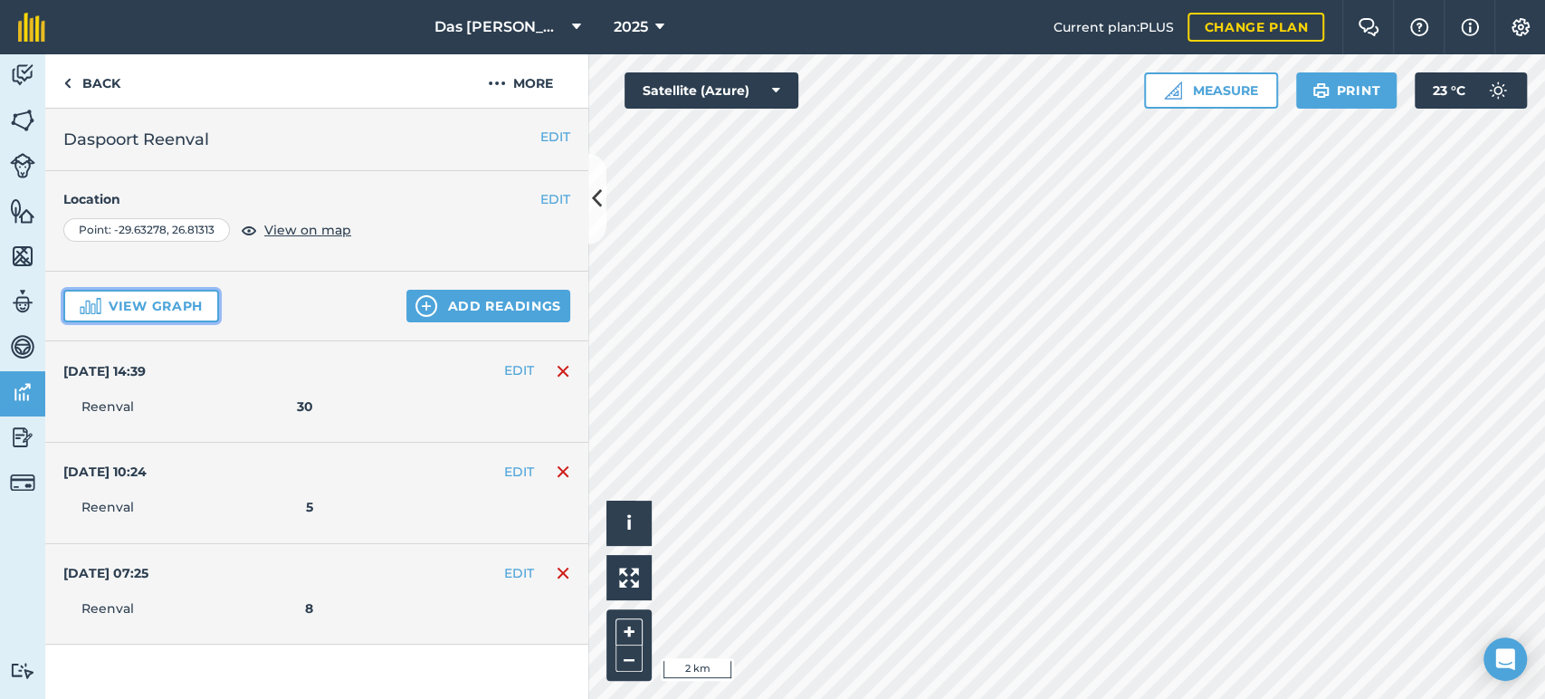
click at [150, 294] on button "View graph" at bounding box center [141, 306] width 156 height 33
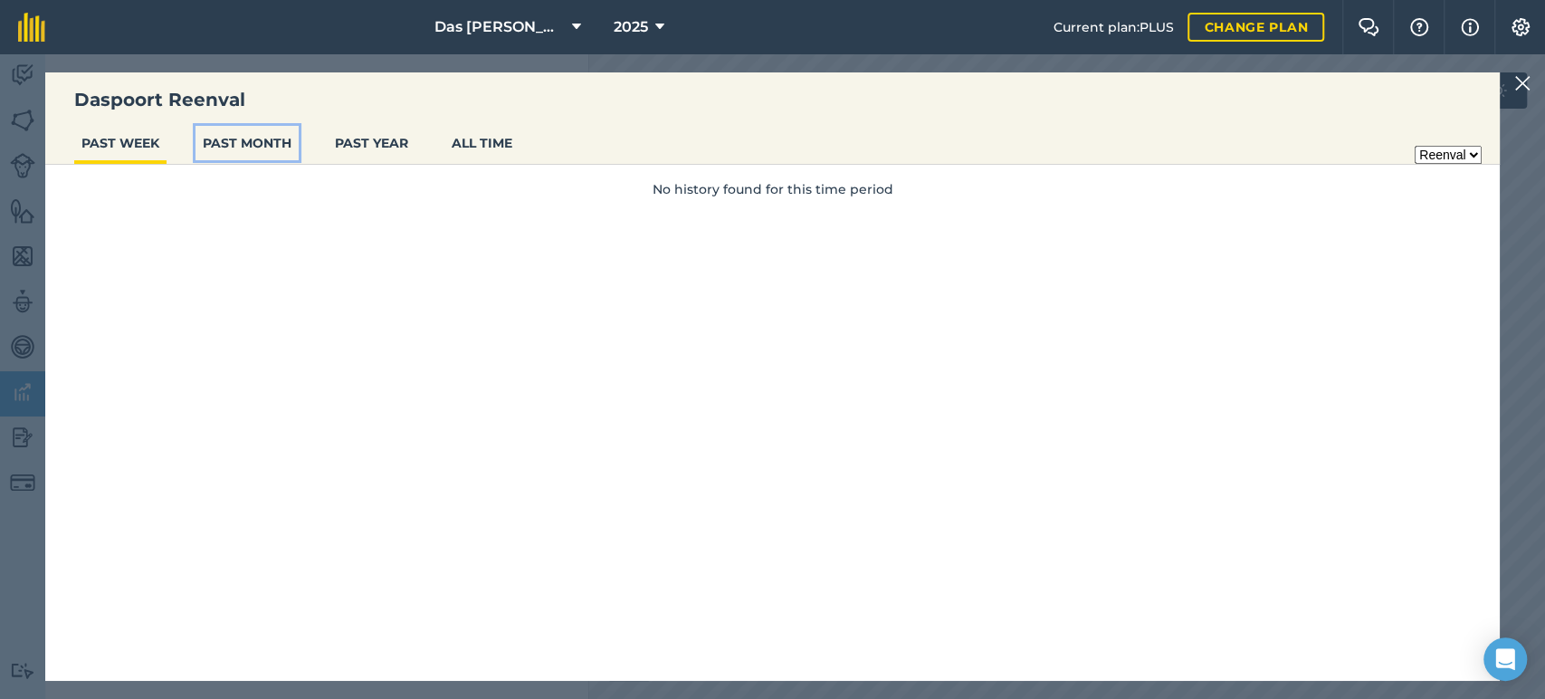
click at [232, 141] on button "PAST MONTH" at bounding box center [247, 143] width 103 height 34
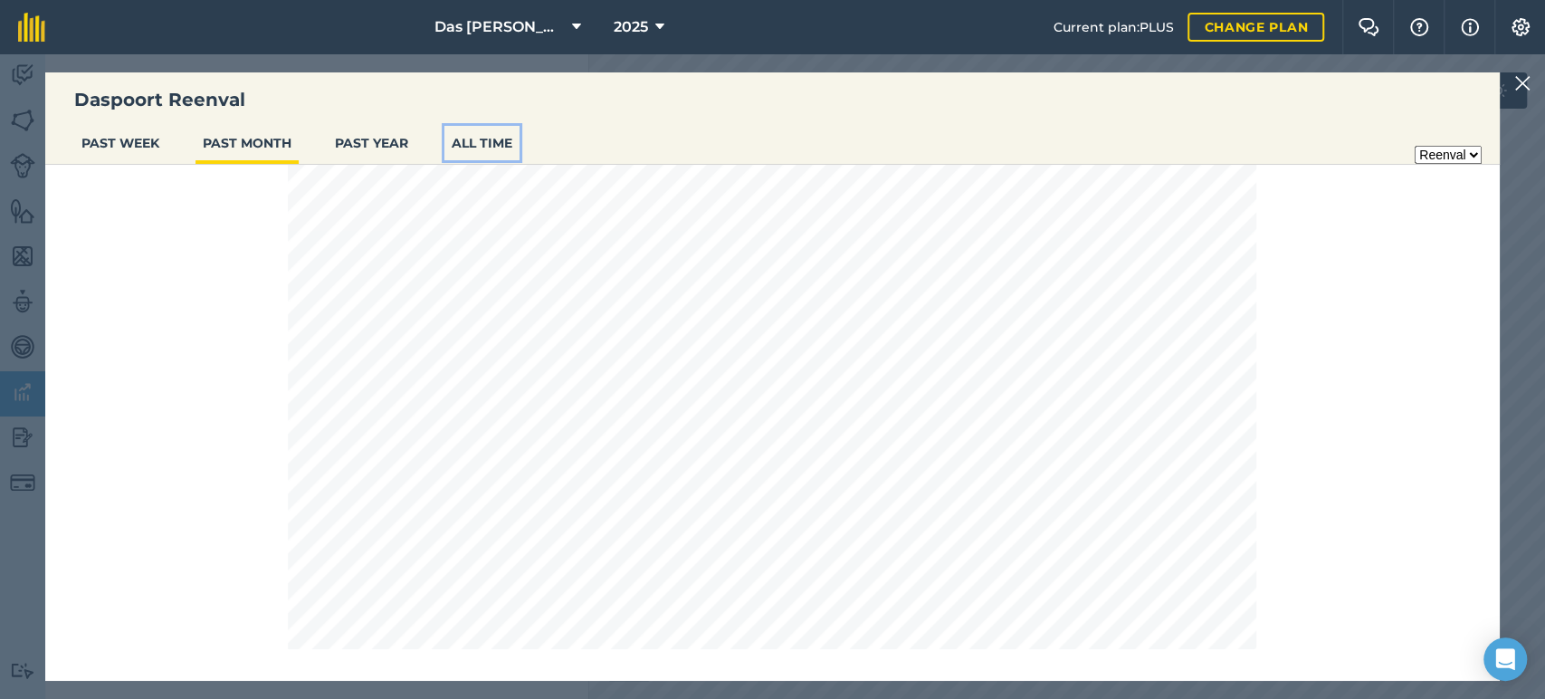
click at [490, 136] on button "ALL TIME" at bounding box center [481, 143] width 75 height 34
click at [386, 144] on button "PAST YEAR" at bounding box center [372, 143] width 88 height 34
click at [243, 138] on button "PAST MONTH" at bounding box center [247, 143] width 103 height 34
click at [537, 152] on ul "PAST WEEK PAST MONTH PAST YEAR ALL TIME" at bounding box center [772, 145] width 1455 height 39
click at [510, 155] on button "ALL TIME" at bounding box center [481, 143] width 75 height 34
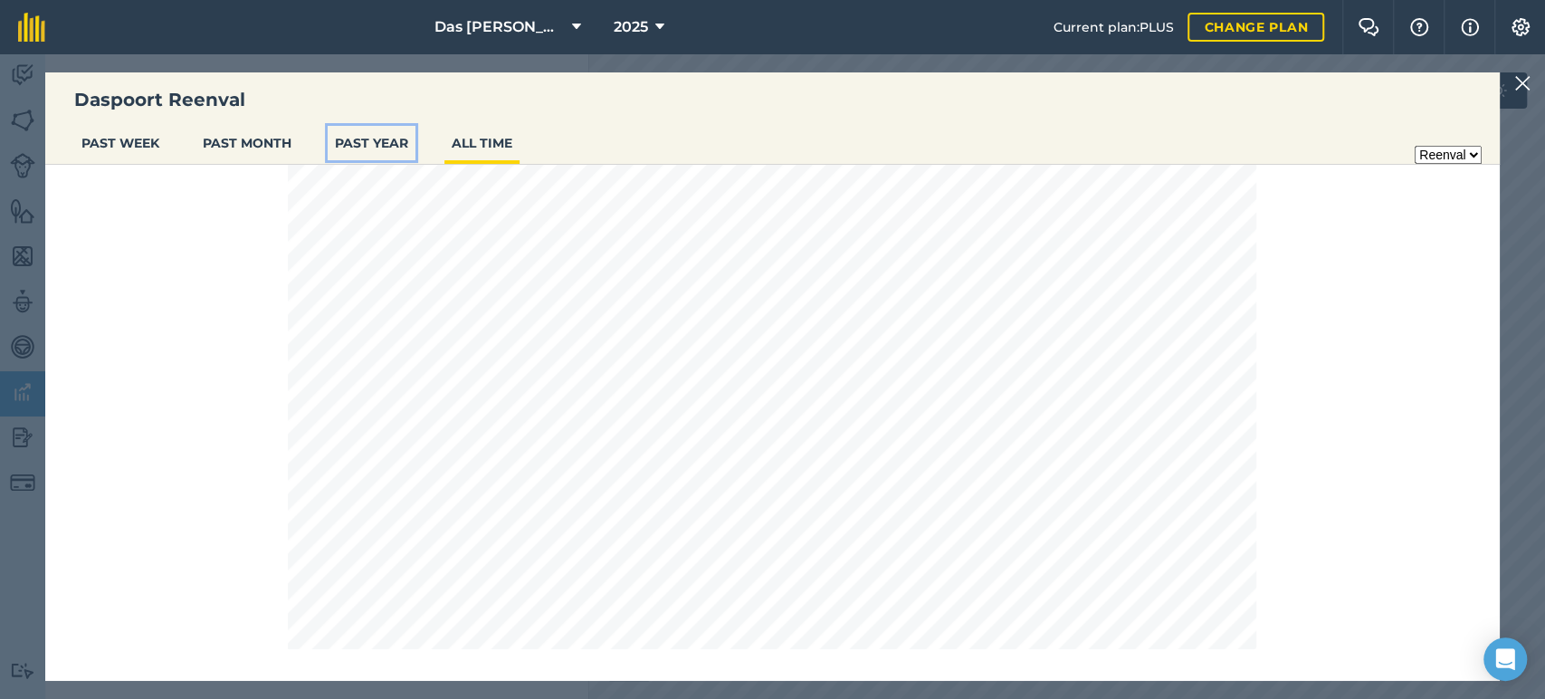
click at [377, 148] on button "PAST YEAR" at bounding box center [372, 143] width 88 height 34
click at [272, 150] on button "PAST MONTH" at bounding box center [247, 143] width 103 height 34
click at [1523, 90] on img at bounding box center [1522, 83] width 16 height 22
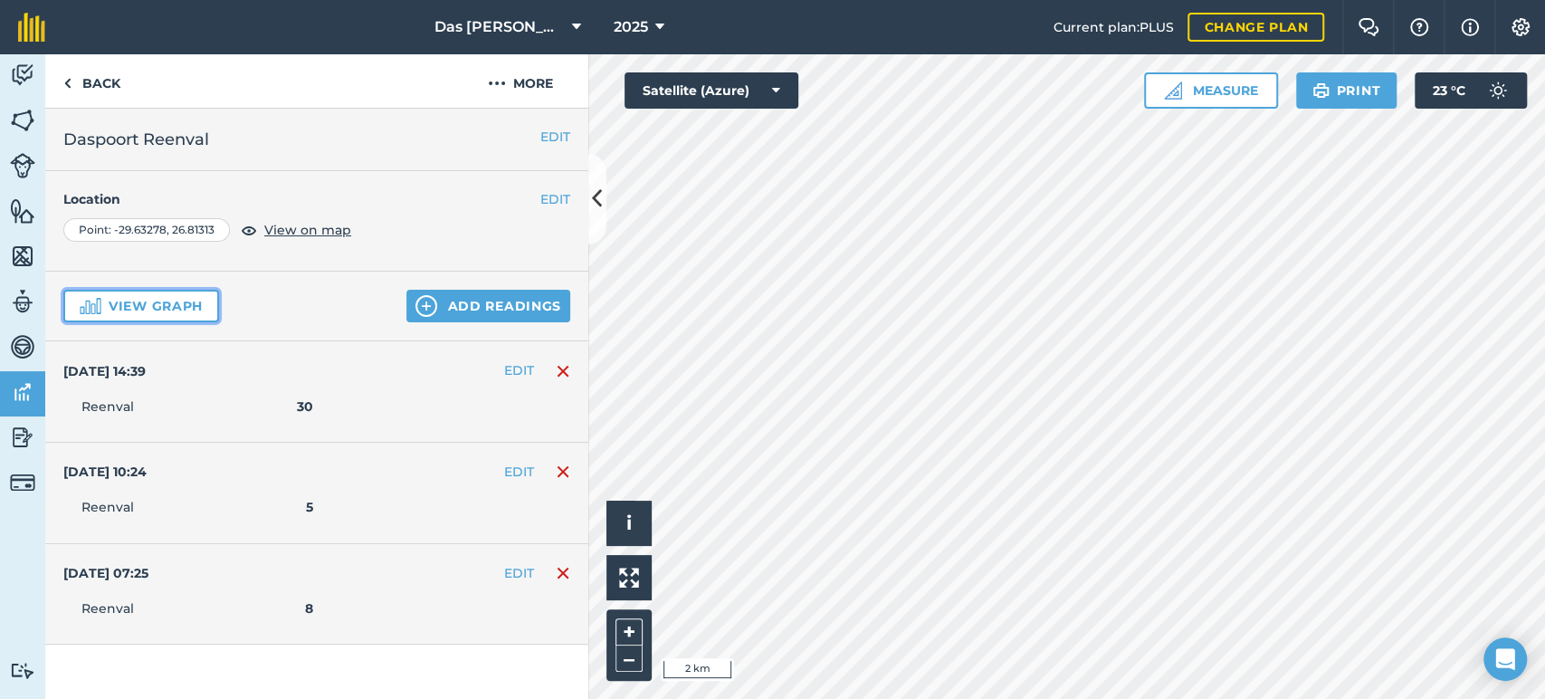
click at [165, 300] on button "View graph" at bounding box center [141, 306] width 156 height 33
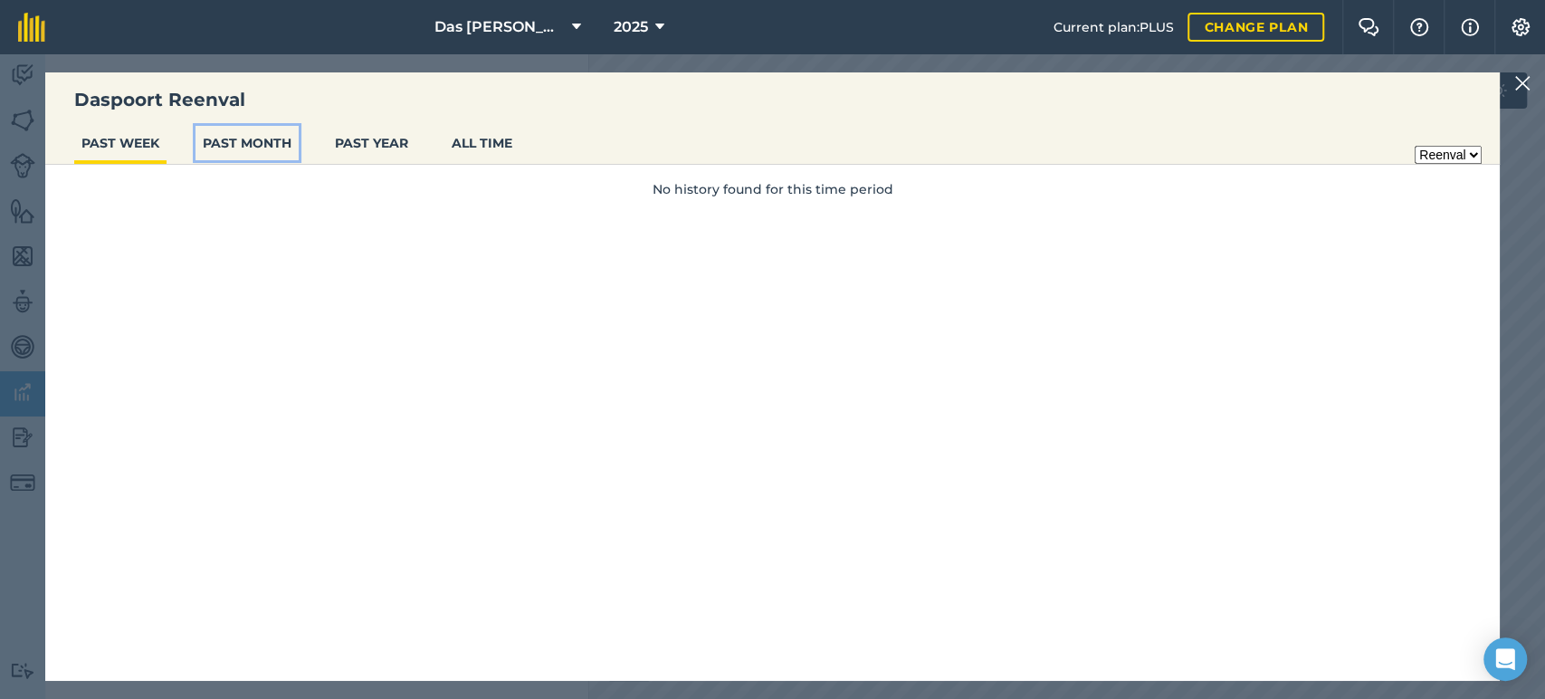
click at [218, 132] on button "PAST MONTH" at bounding box center [247, 143] width 103 height 34
click at [1516, 81] on img at bounding box center [1522, 83] width 16 height 22
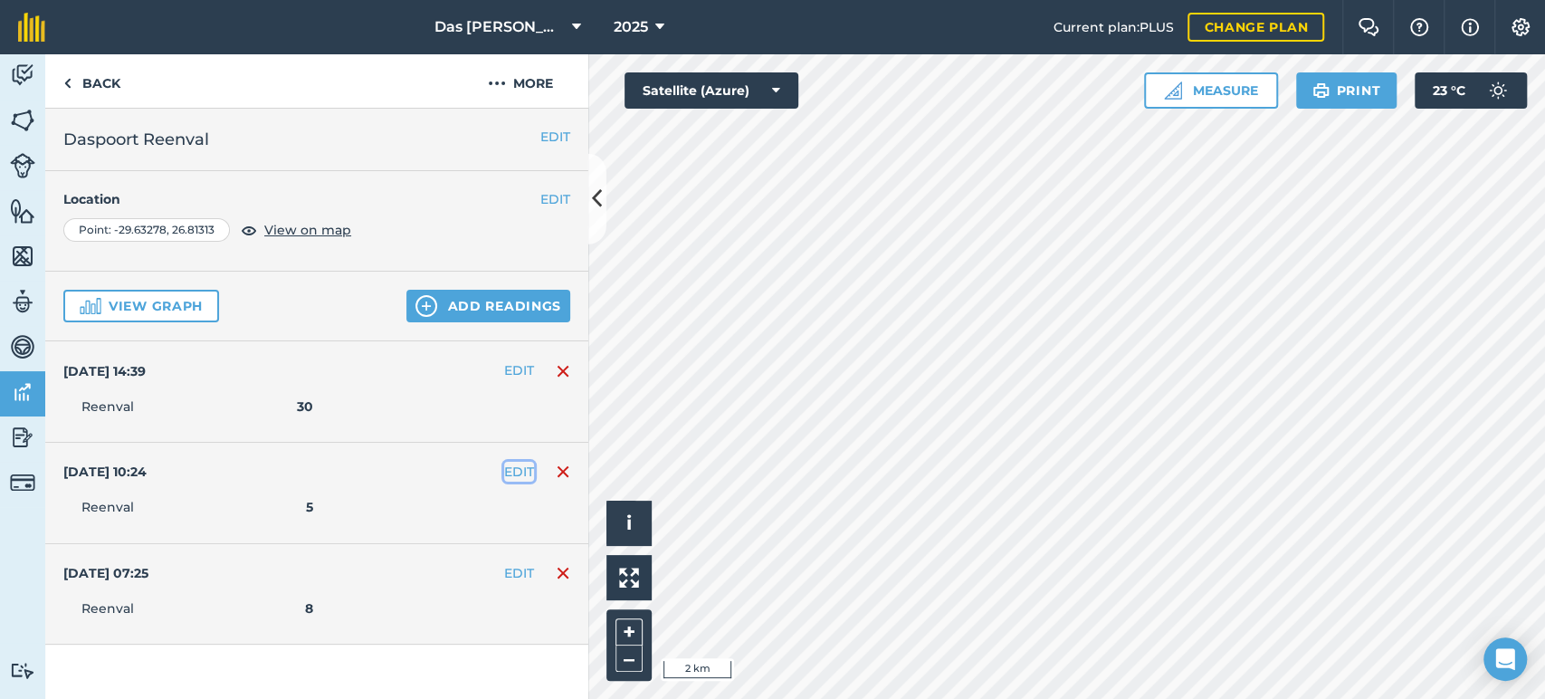
click at [508, 465] on button "EDIT" at bounding box center [519, 472] width 30 height 20
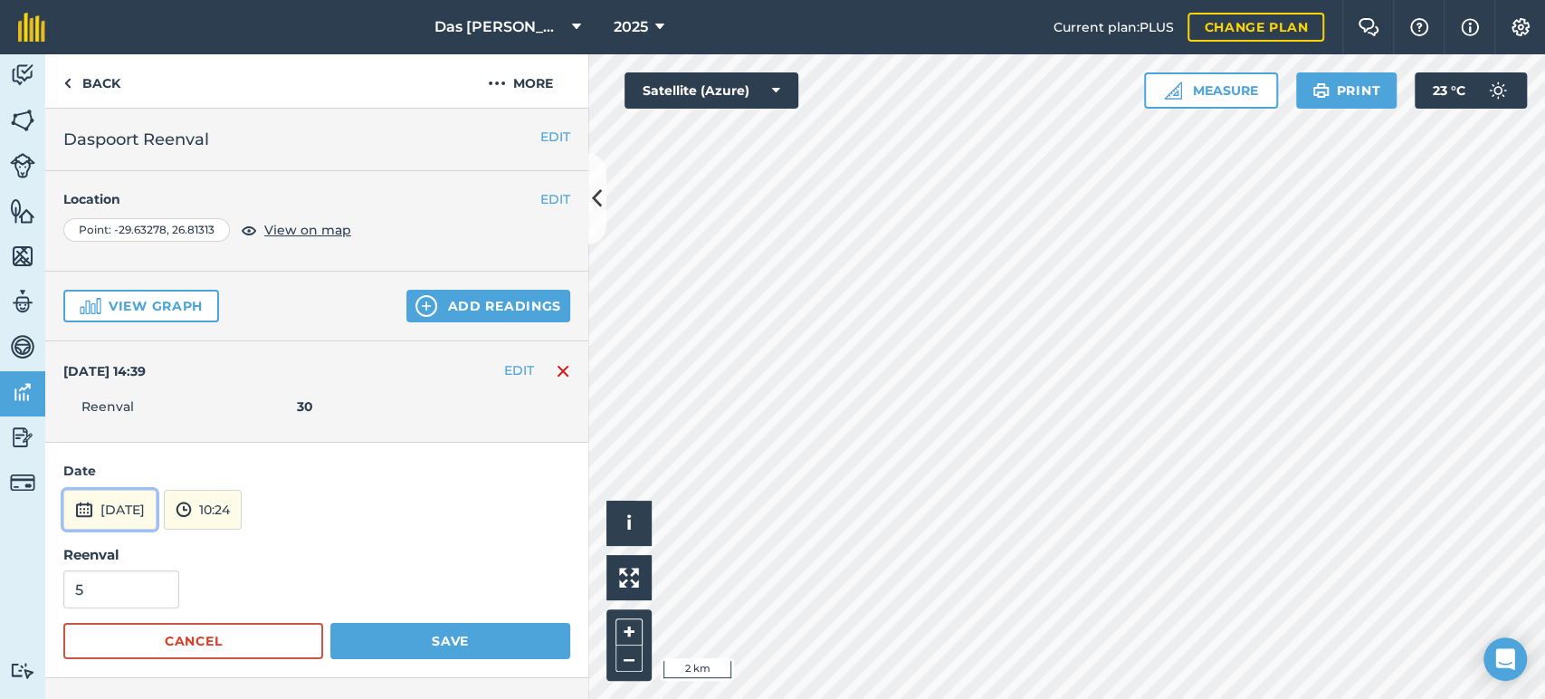
click at [122, 510] on button "[DATE]" at bounding box center [109, 510] width 93 height 40
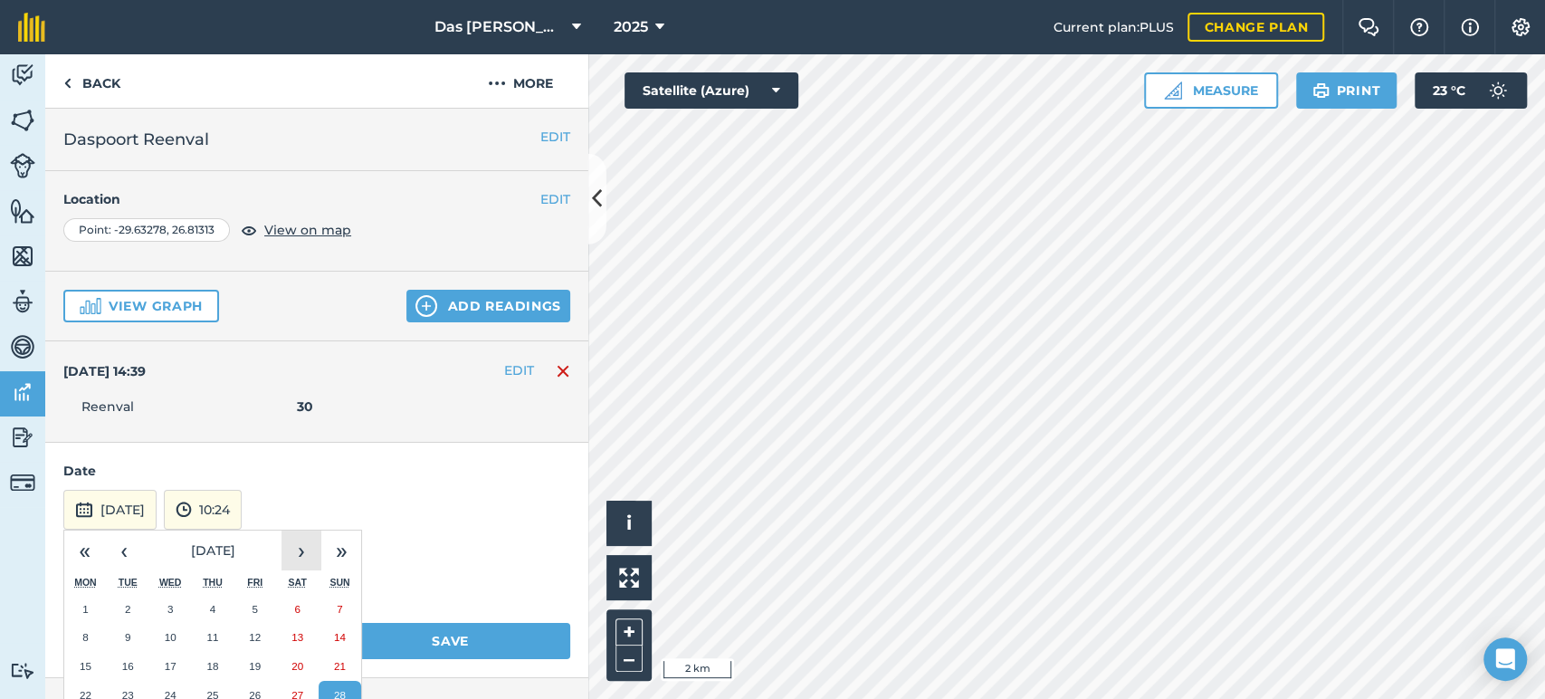
click at [307, 562] on button "›" at bounding box center [301, 550] width 40 height 40
click at [335, 604] on button "5" at bounding box center [340, 609] width 43 height 29
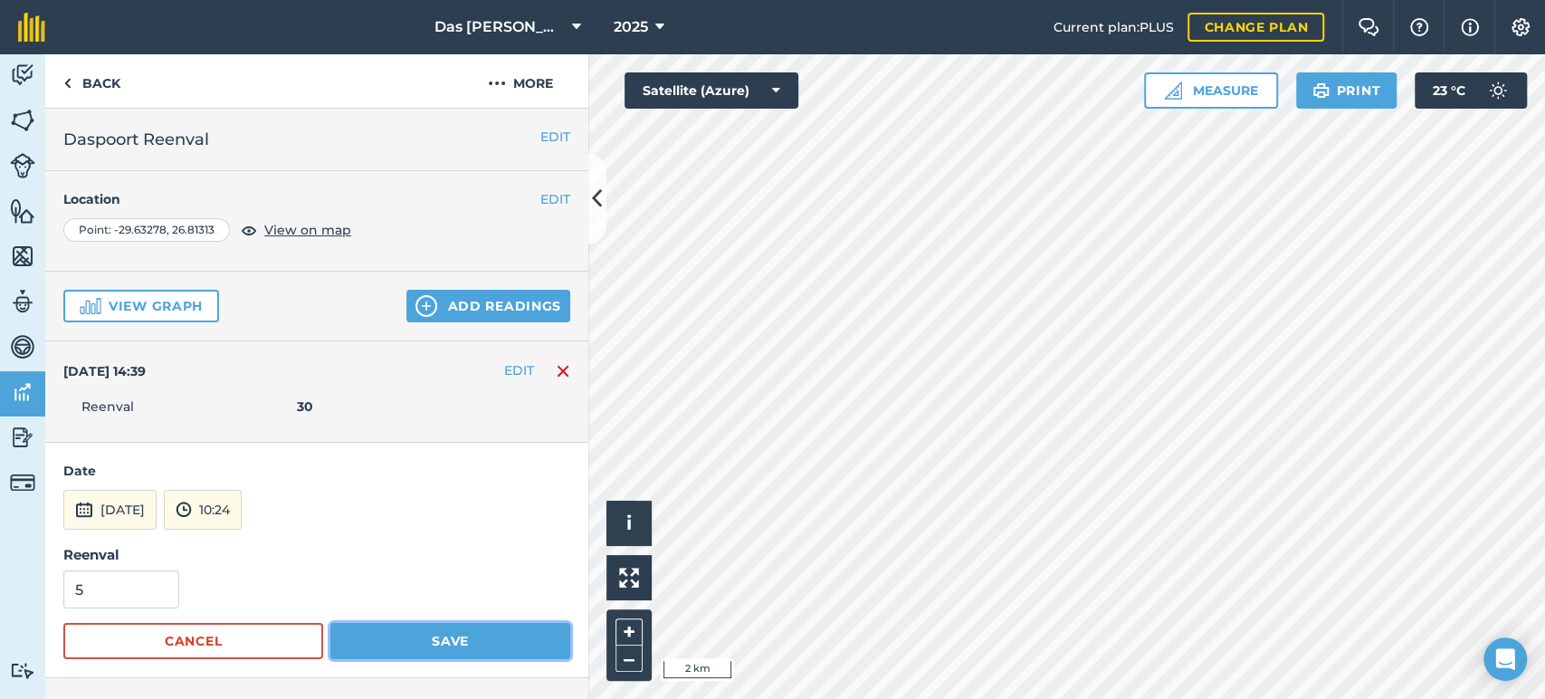
click at [400, 639] on button "Save" at bounding box center [450, 641] width 240 height 36
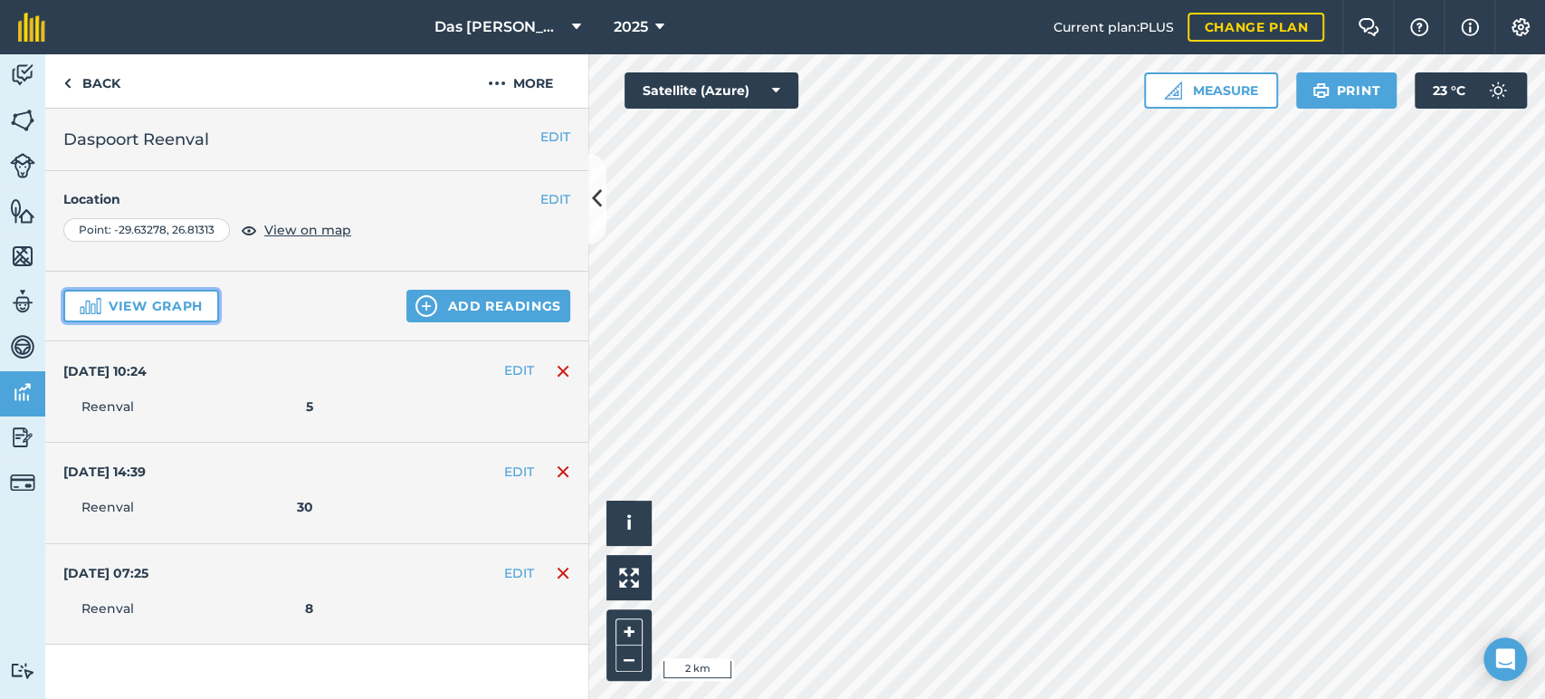
click at [146, 298] on button "View graph" at bounding box center [141, 306] width 156 height 33
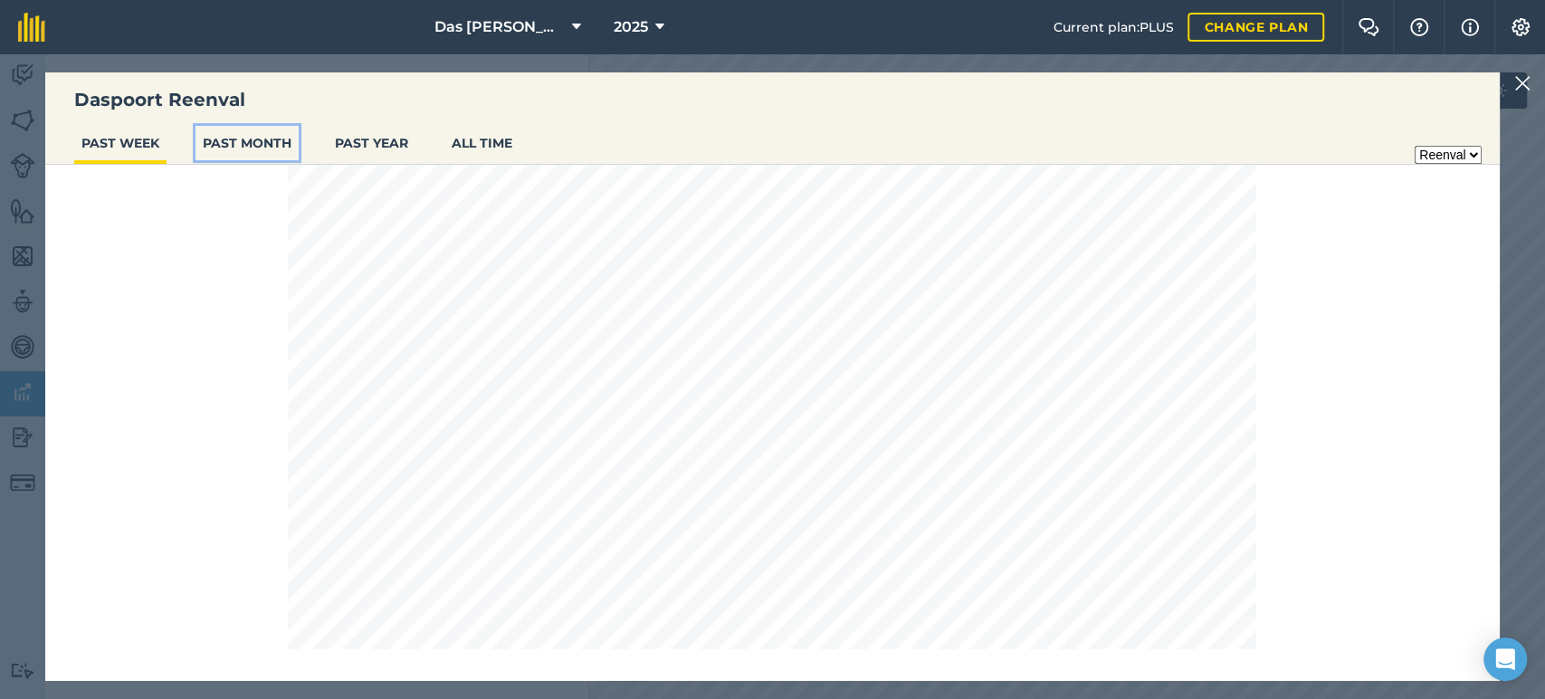
click at [255, 136] on button "PAST MONTH" at bounding box center [247, 143] width 103 height 34
click at [358, 148] on button "PAST YEAR" at bounding box center [372, 143] width 88 height 34
click at [245, 139] on button "PAST MONTH" at bounding box center [247, 143] width 103 height 34
click at [1521, 77] on img at bounding box center [1522, 83] width 16 height 22
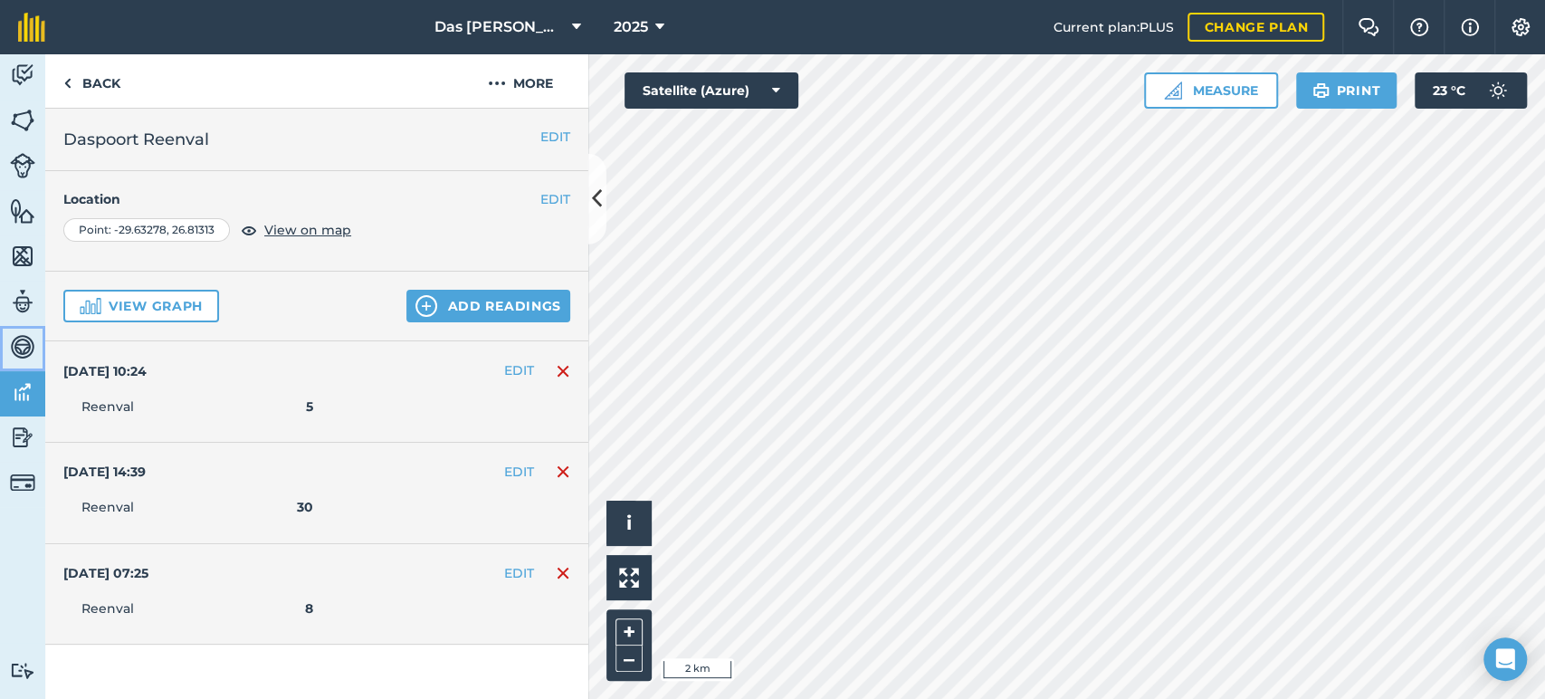
click at [25, 339] on img at bounding box center [22, 346] width 25 height 27
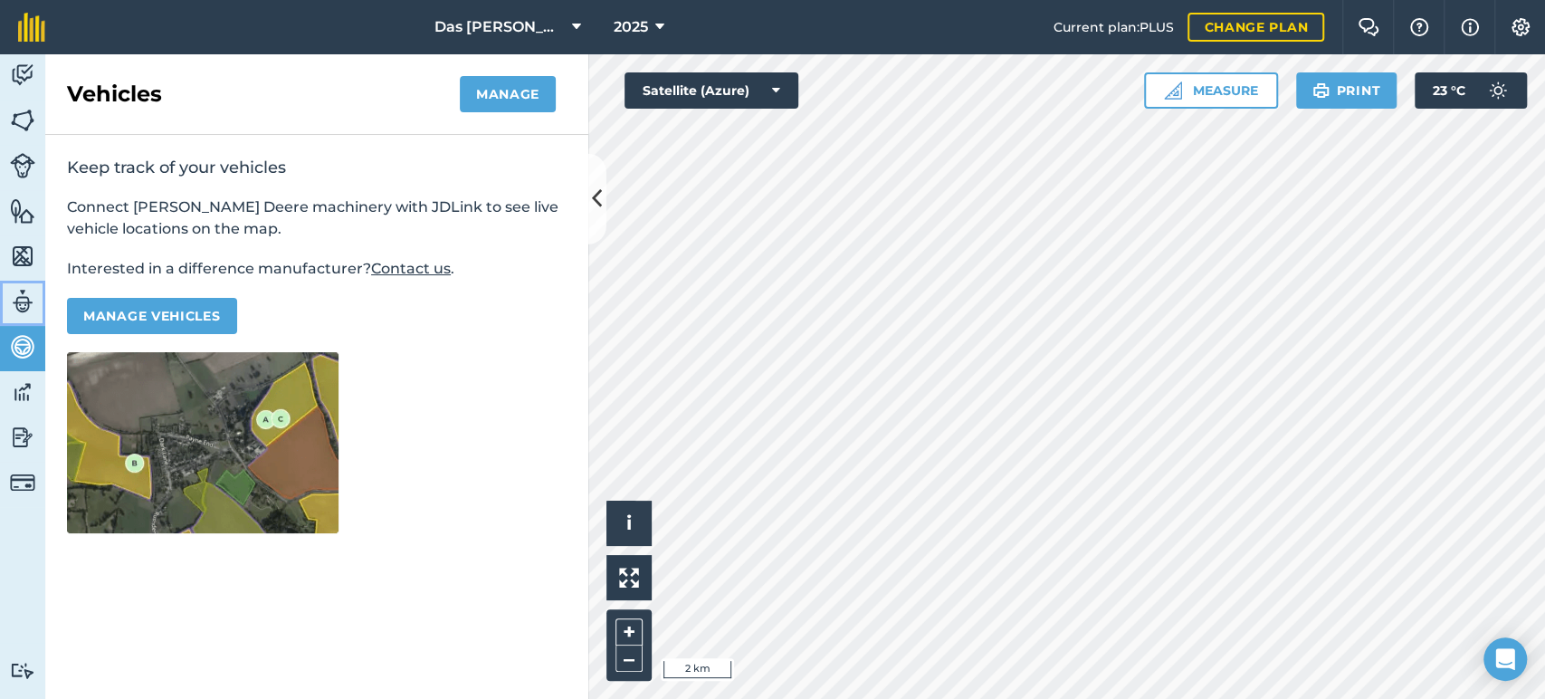
click at [26, 307] on img at bounding box center [22, 301] width 25 height 27
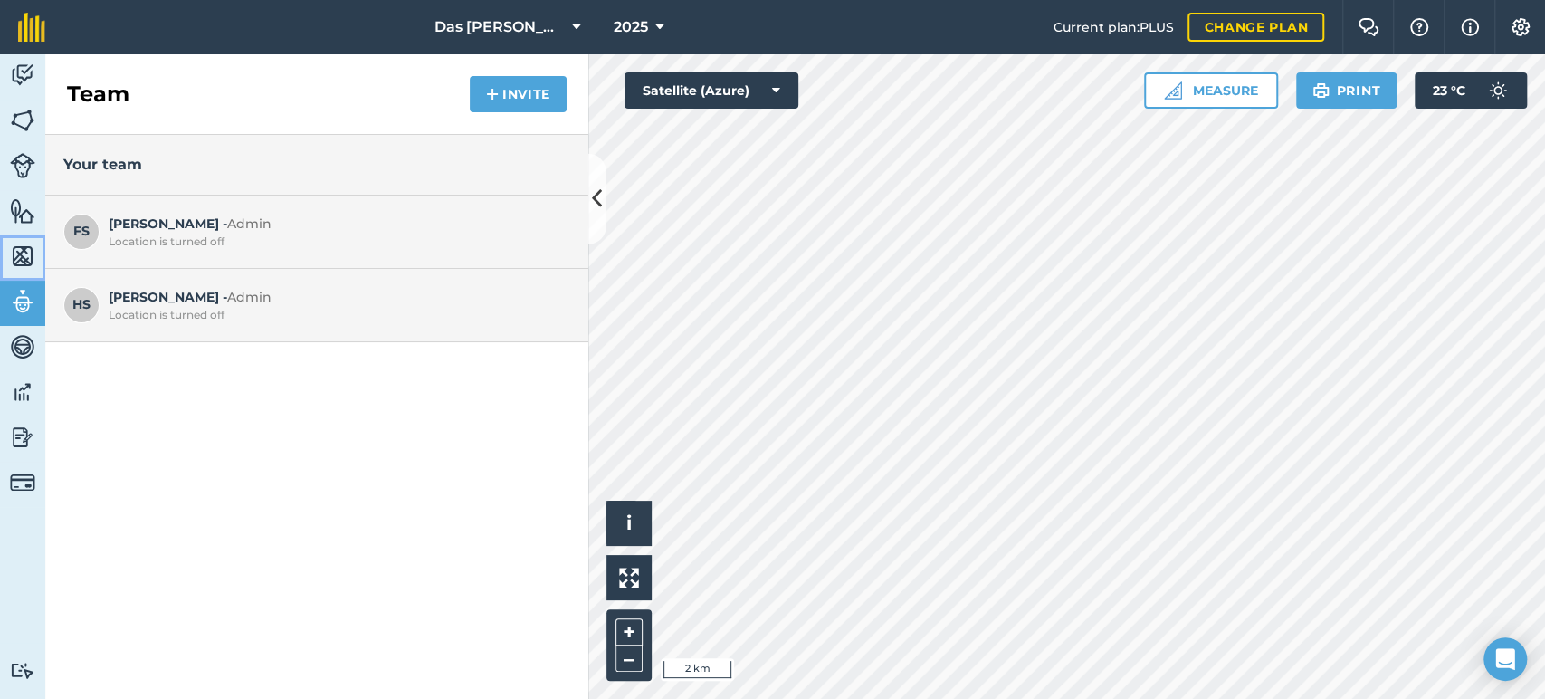
click at [26, 266] on img at bounding box center [22, 256] width 25 height 27
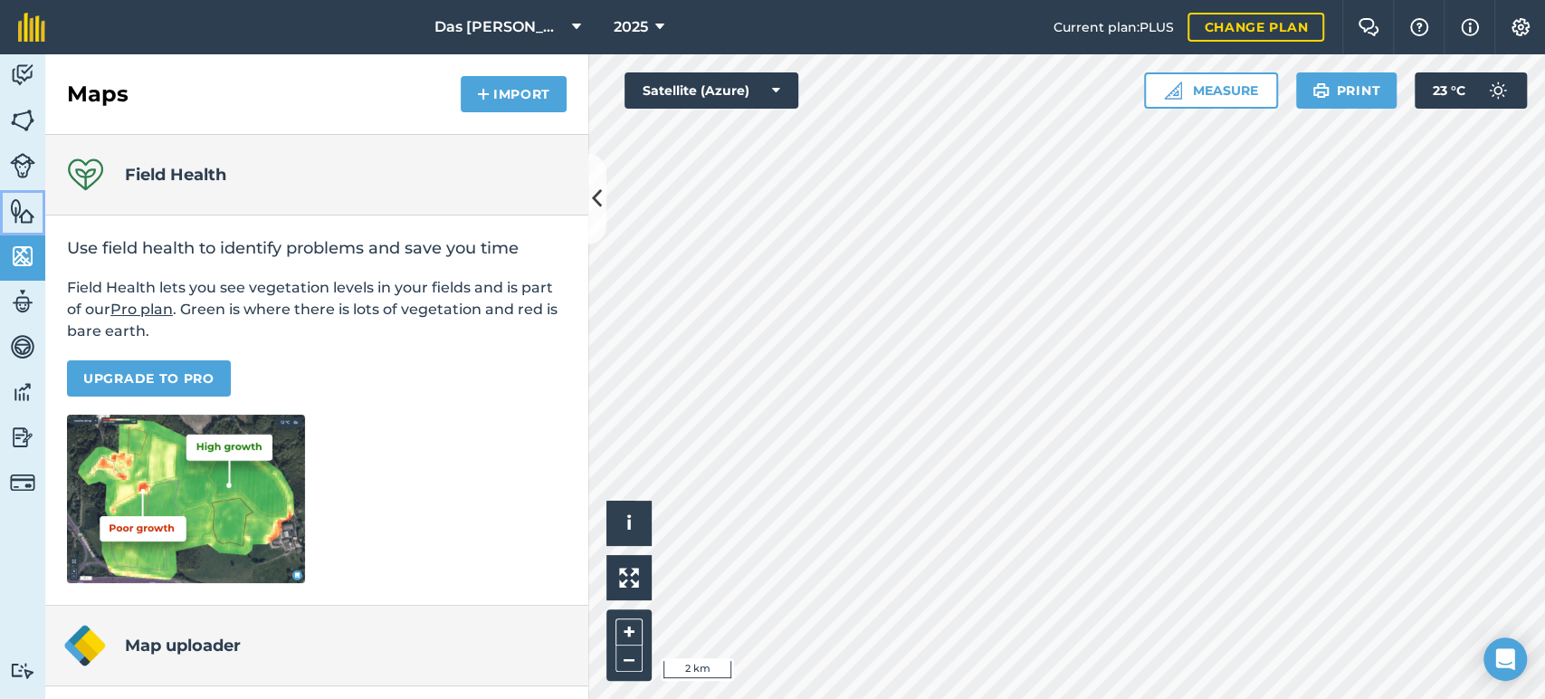
click at [26, 208] on img at bounding box center [22, 210] width 25 height 27
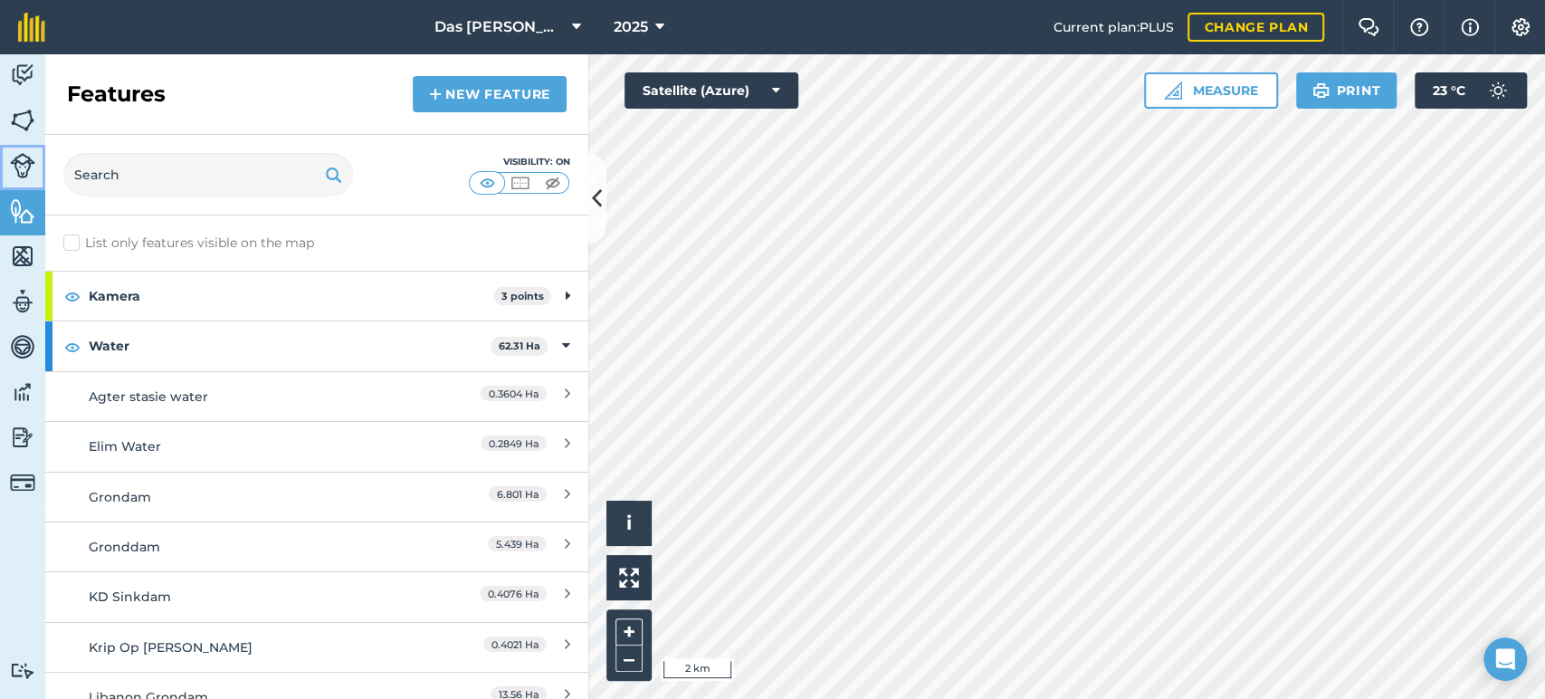
click at [24, 158] on img at bounding box center [22, 165] width 25 height 25
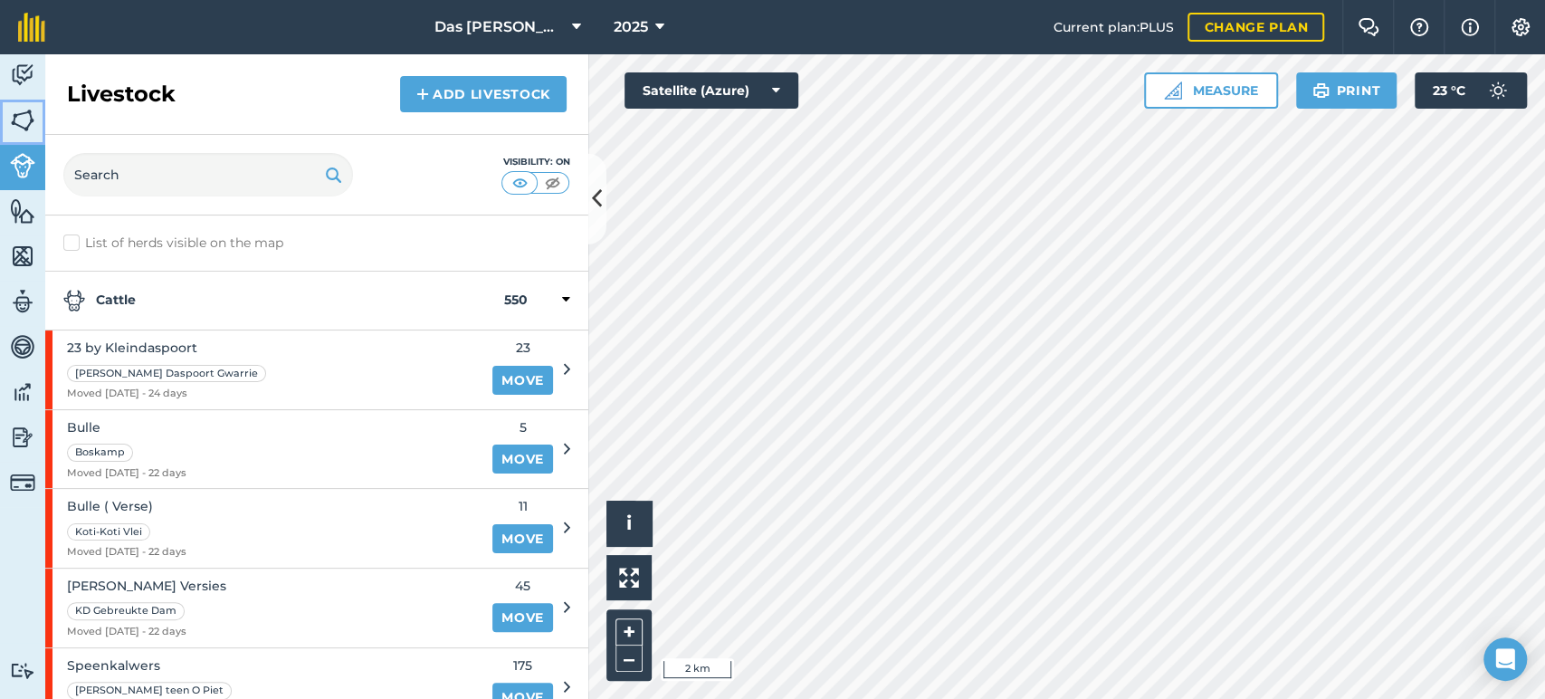
click at [27, 120] on img at bounding box center [22, 120] width 25 height 27
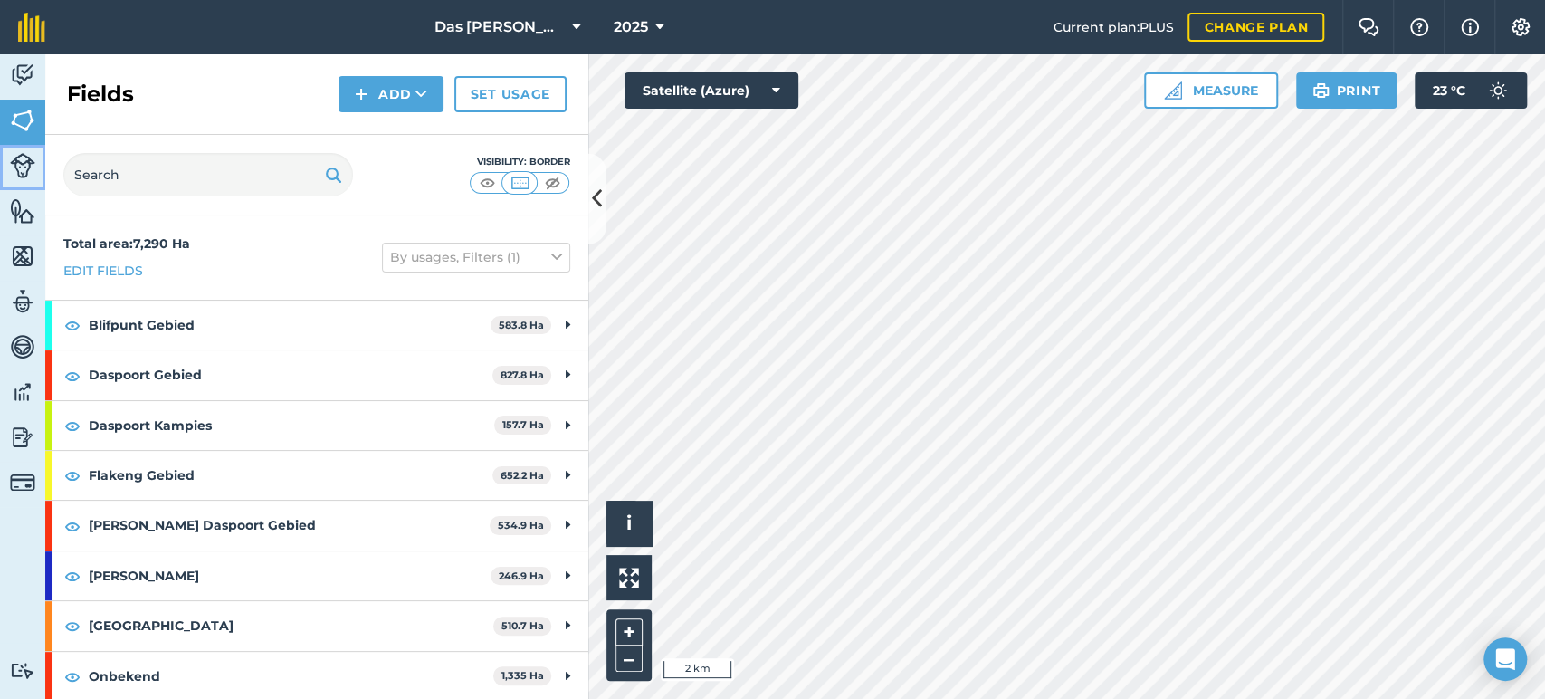
click at [24, 159] on img at bounding box center [22, 165] width 25 height 25
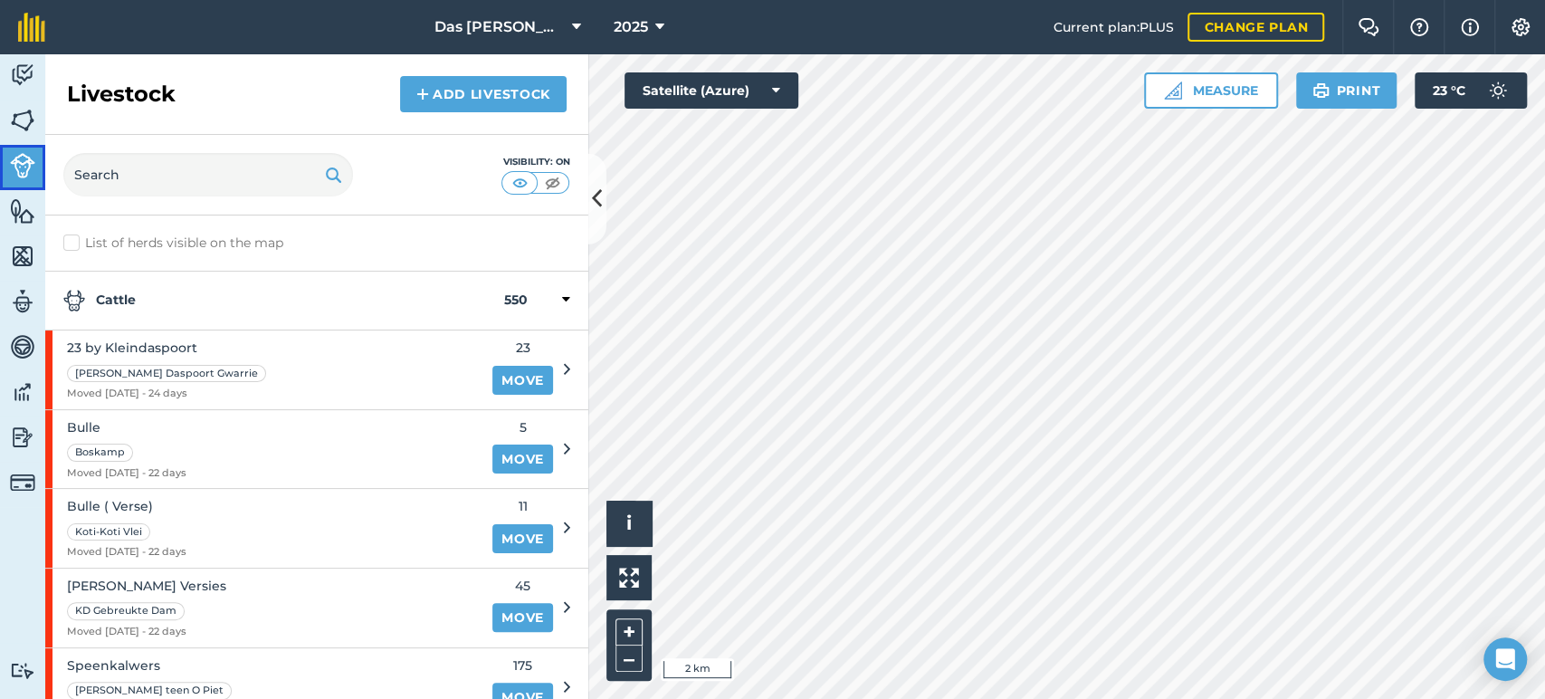
scroll to position [134, 0]
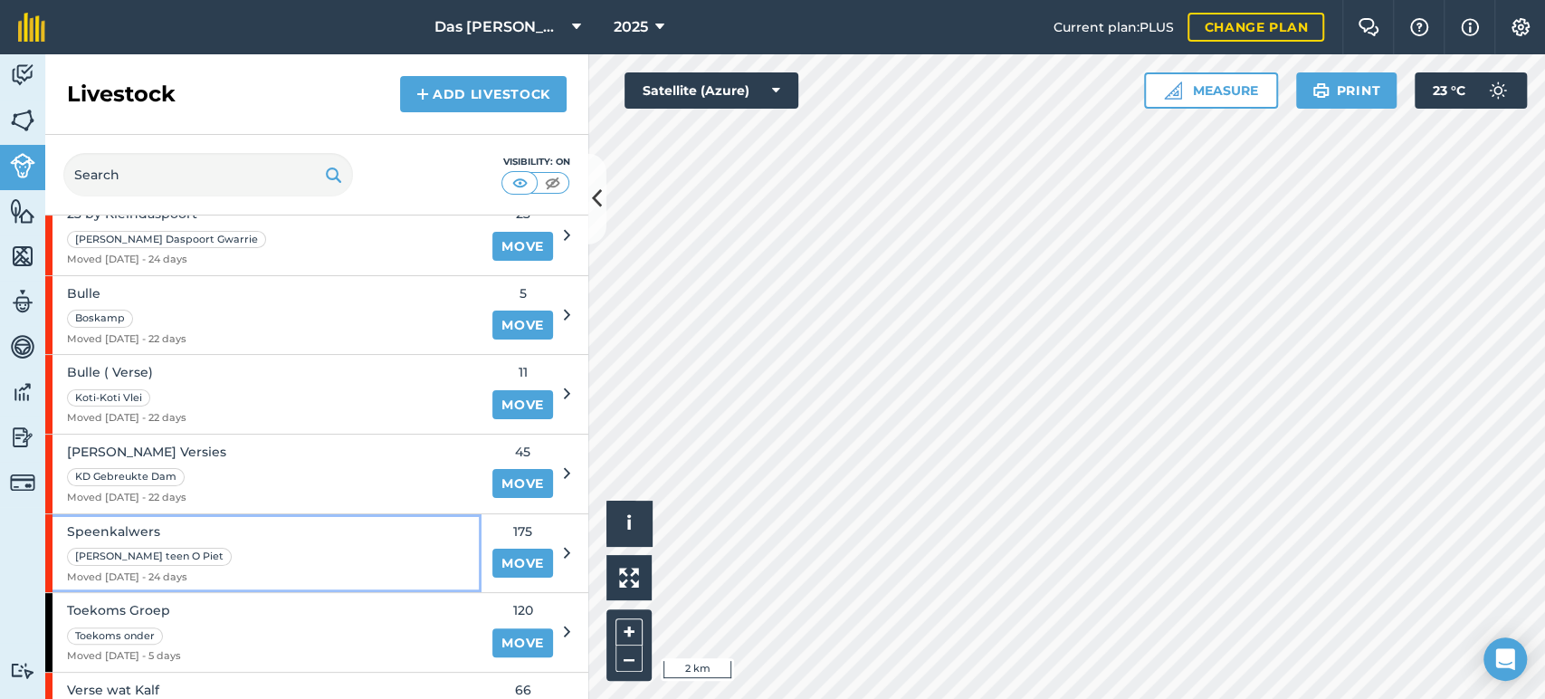
click at [415, 560] on div "Speenkalwers [PERSON_NAME] teen O Piet Moved [DATE] - 24 days" at bounding box center [263, 553] width 436 height 79
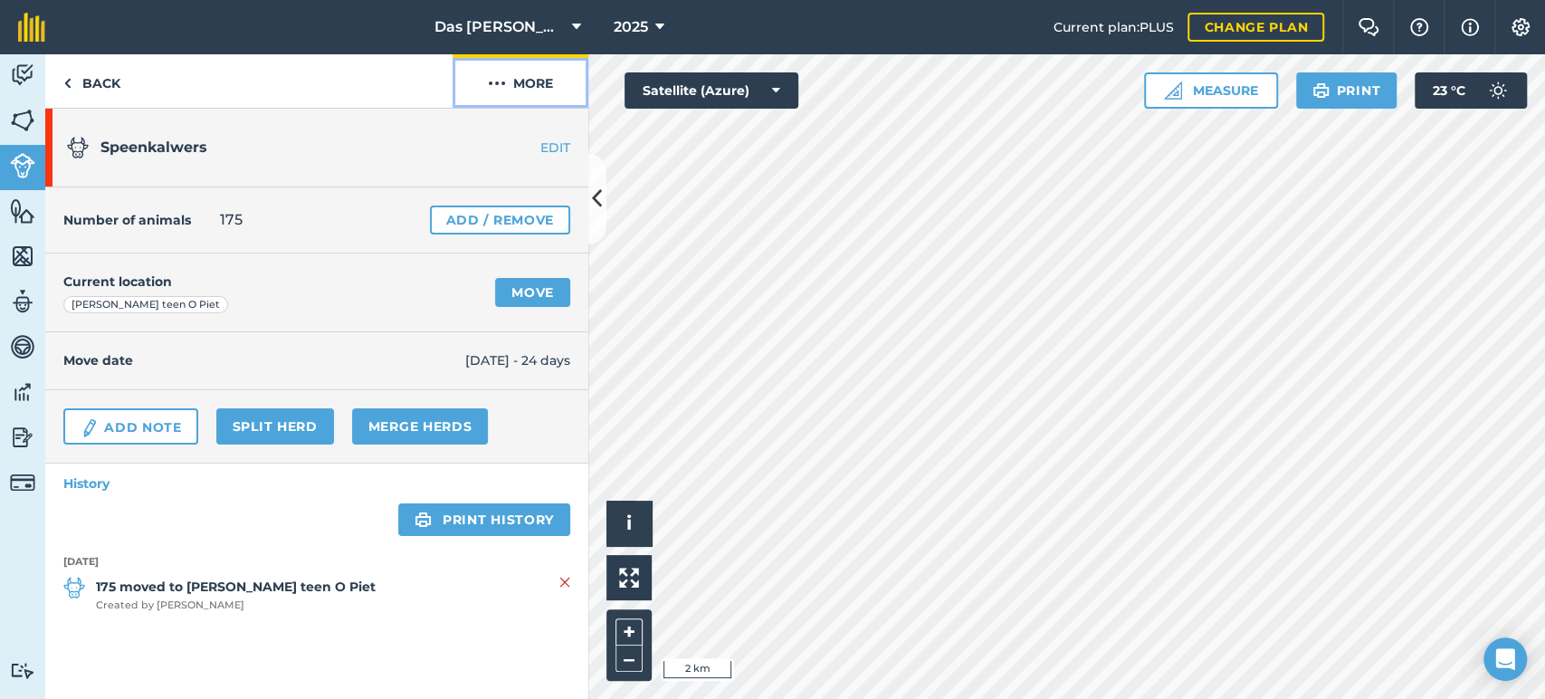
click at [543, 78] on button "More" at bounding box center [521, 80] width 136 height 53
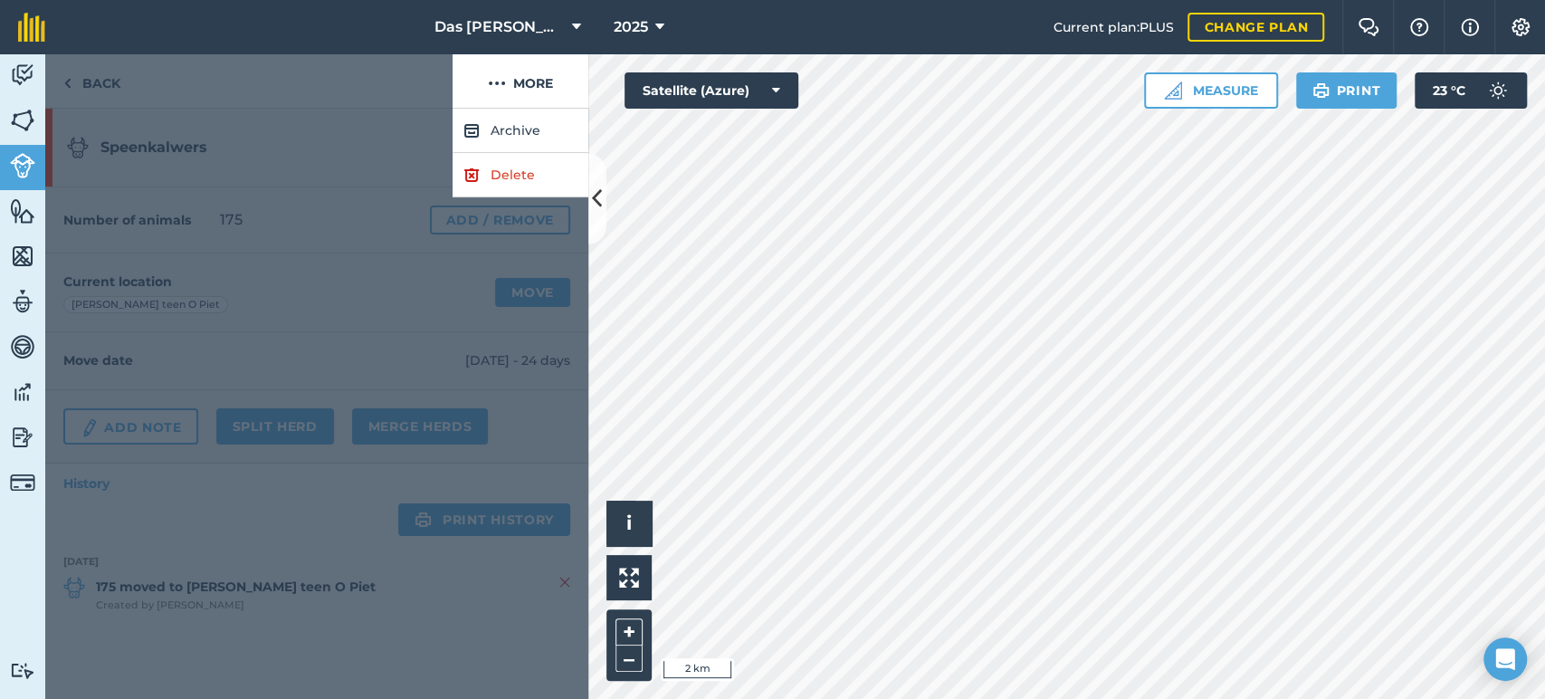
click at [384, 121] on div at bounding box center [316, 404] width 543 height 590
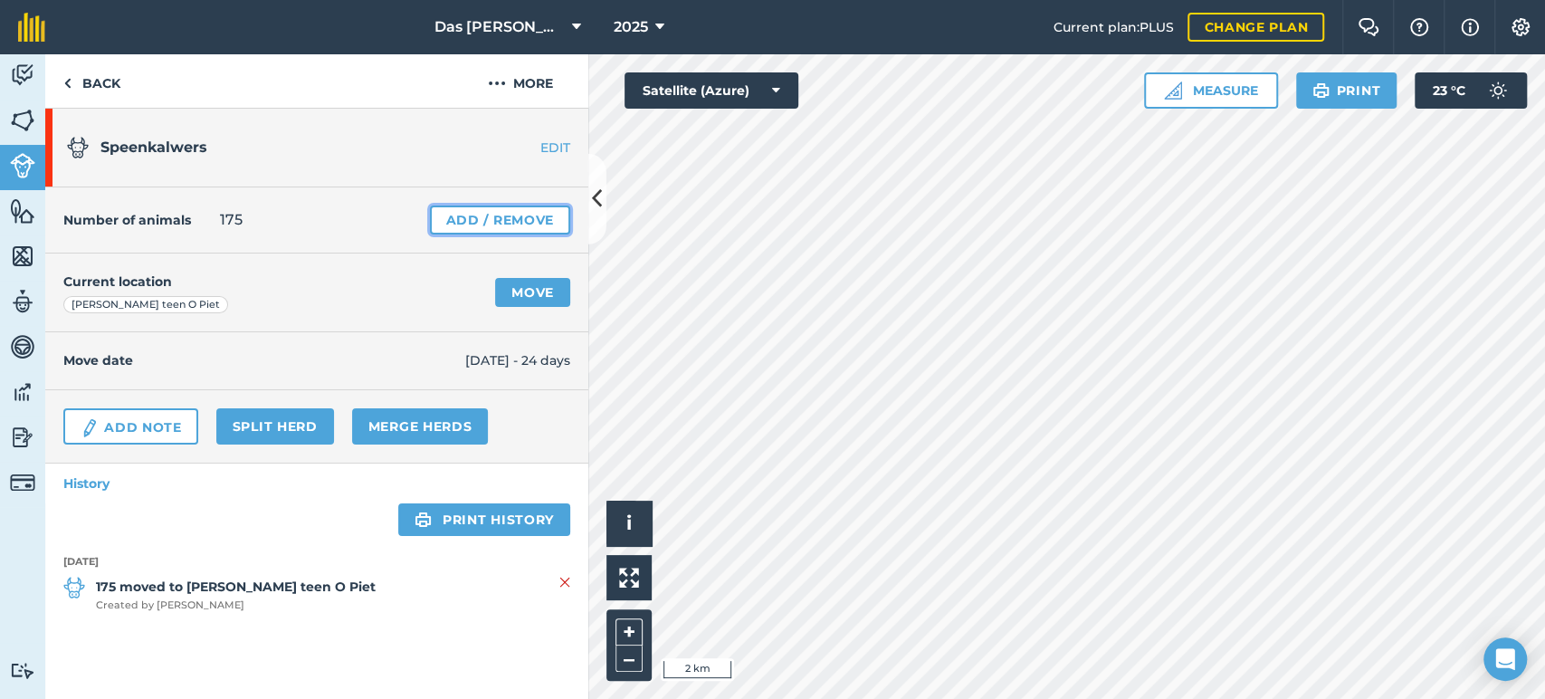
click at [455, 213] on link "Add / Remove" at bounding box center [500, 219] width 140 height 29
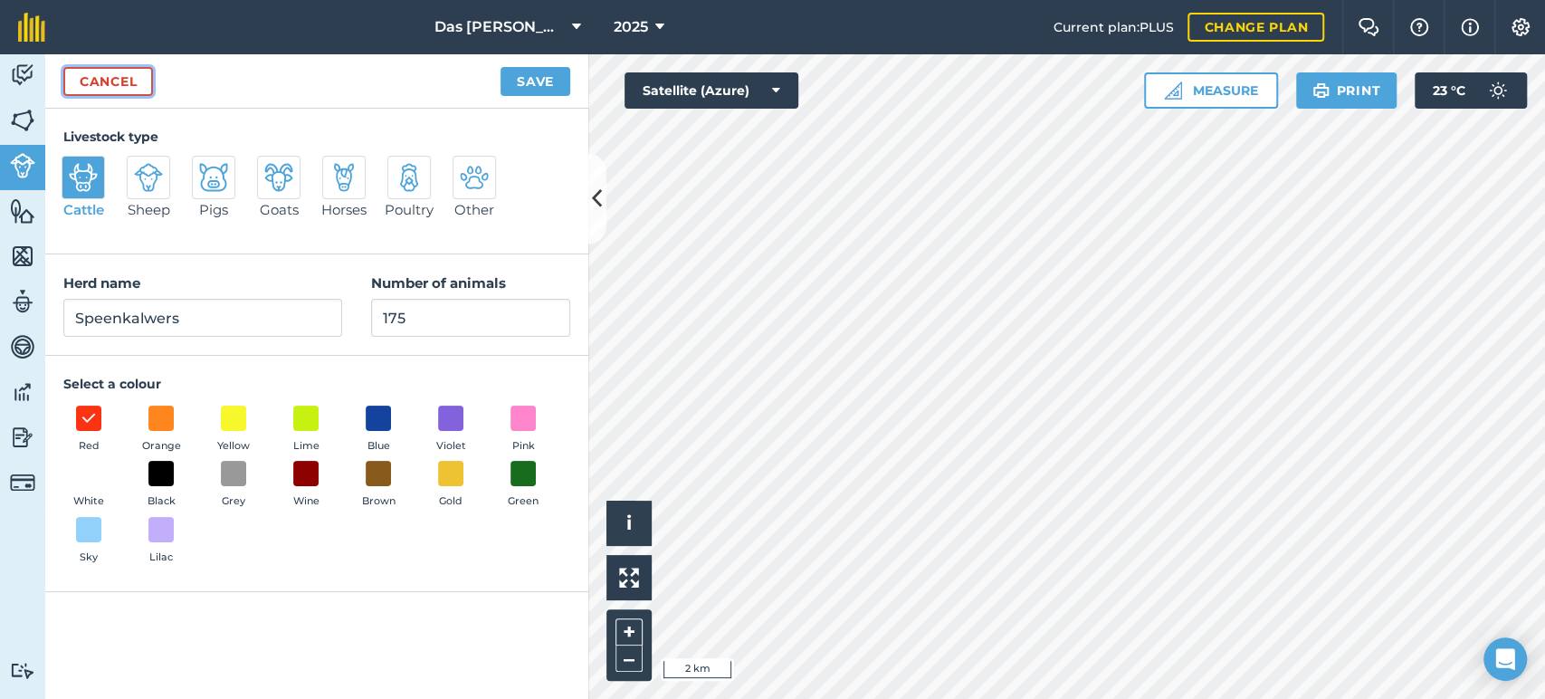
click at [95, 72] on link "Cancel" at bounding box center [108, 81] width 90 height 29
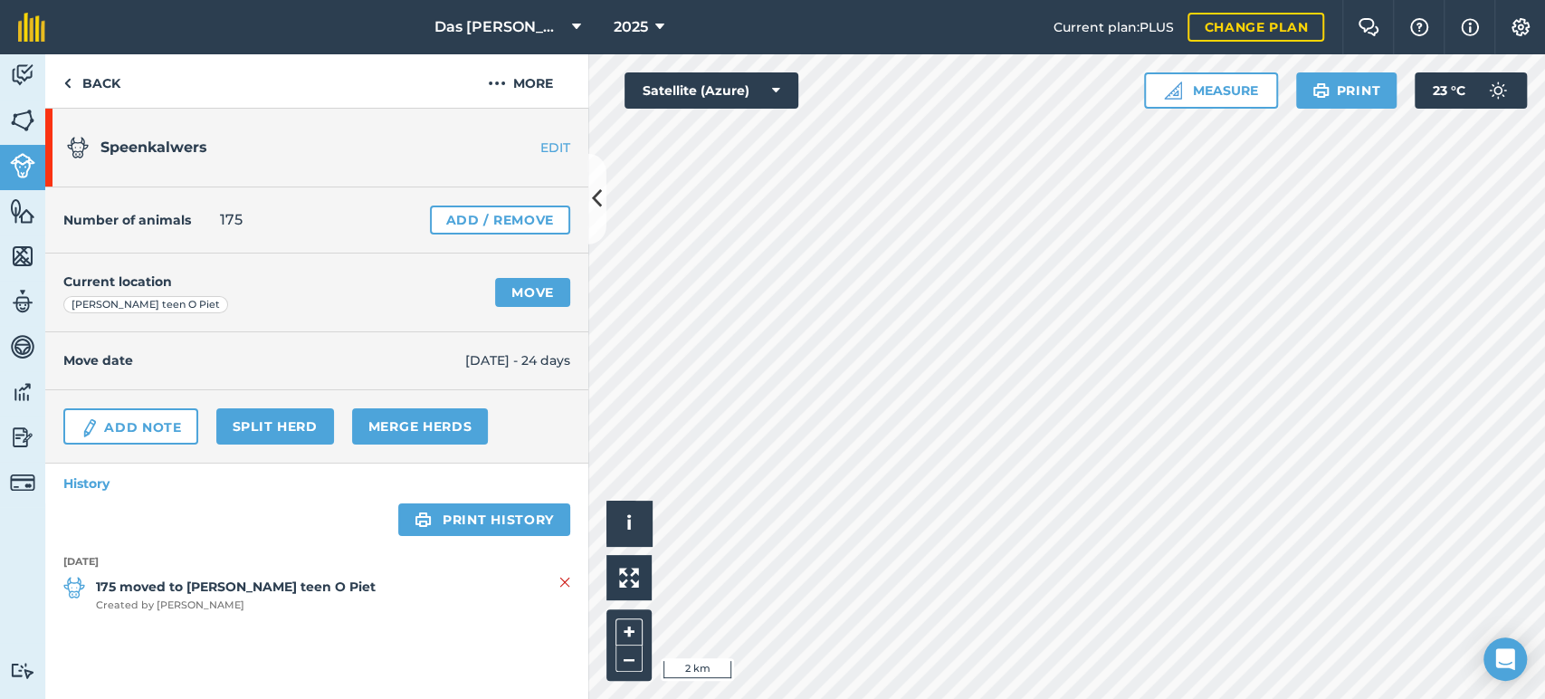
click at [550, 146] on link "EDIT" at bounding box center [531, 147] width 114 height 18
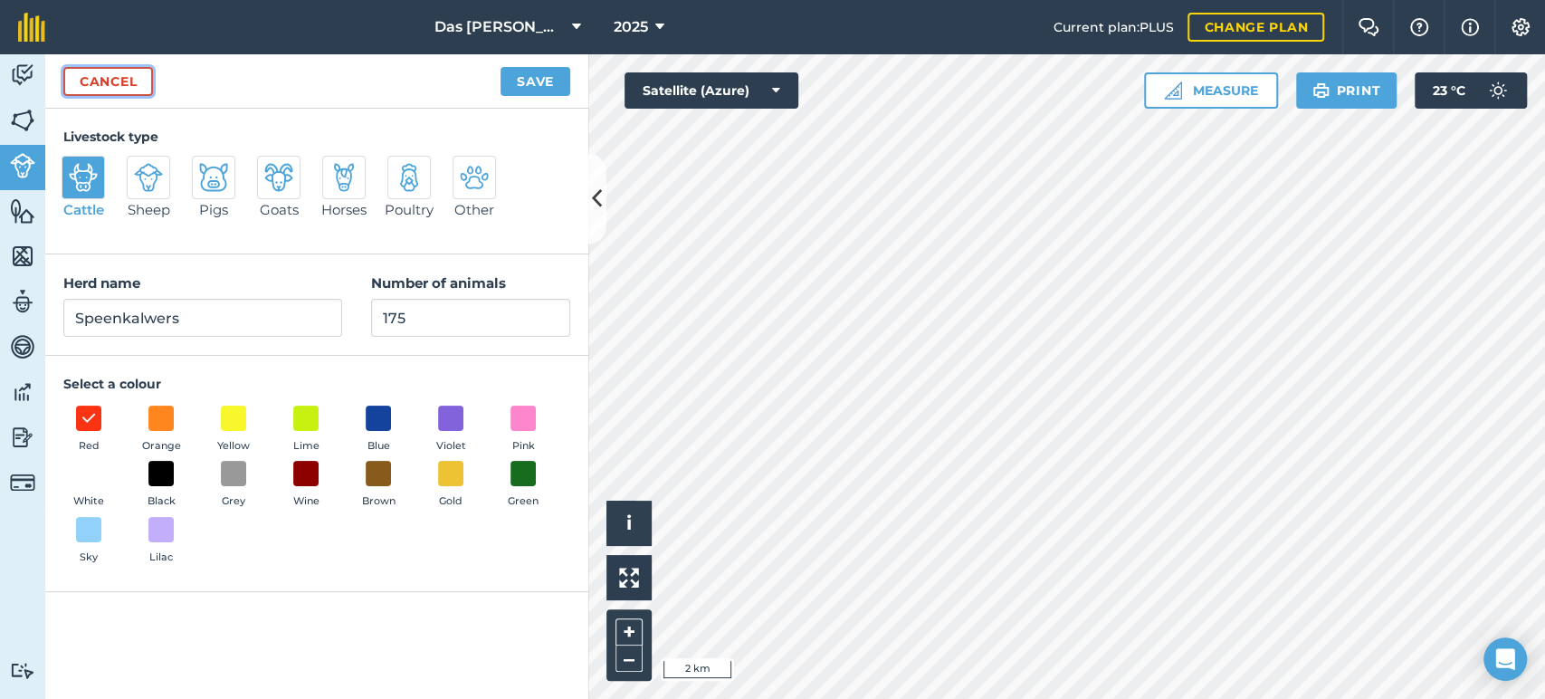
click at [116, 72] on link "Cancel" at bounding box center [108, 81] width 90 height 29
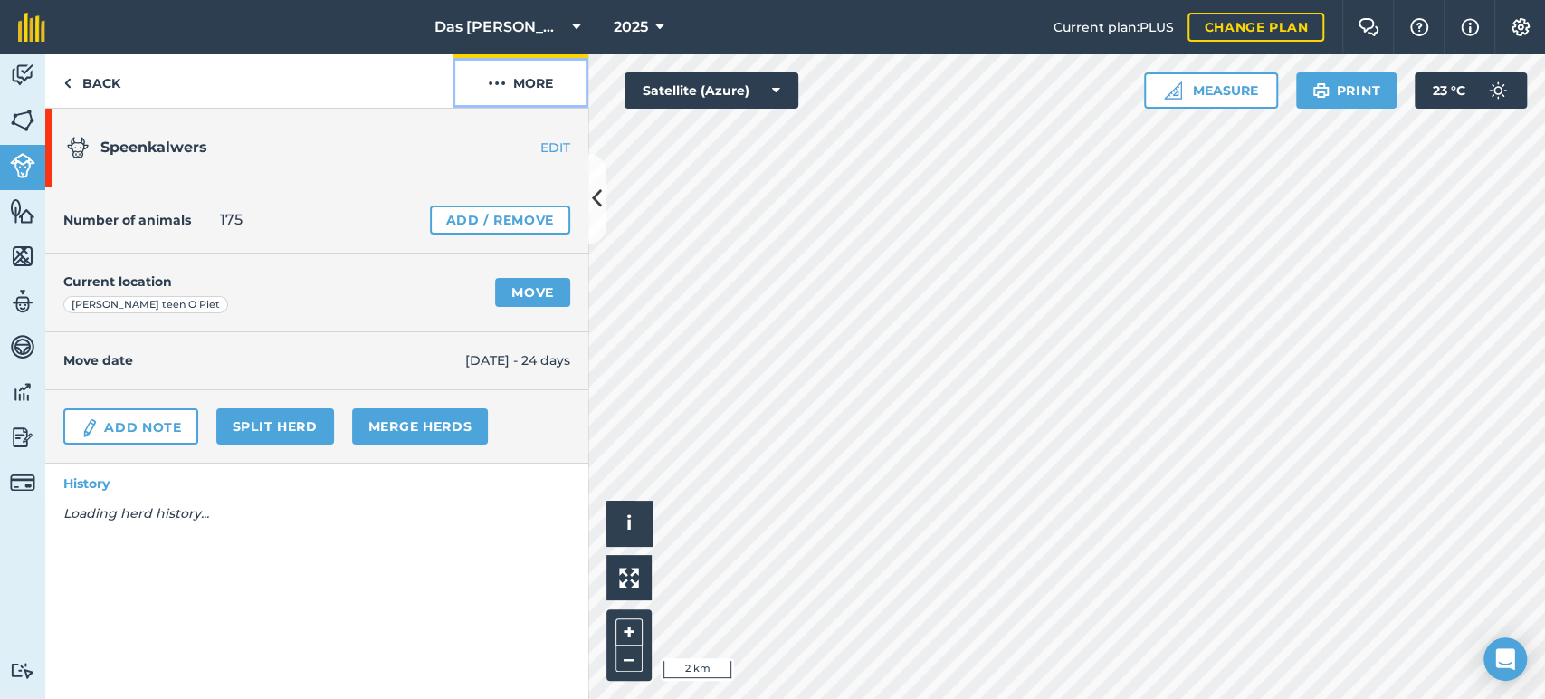
click at [543, 85] on button "More" at bounding box center [521, 80] width 136 height 53
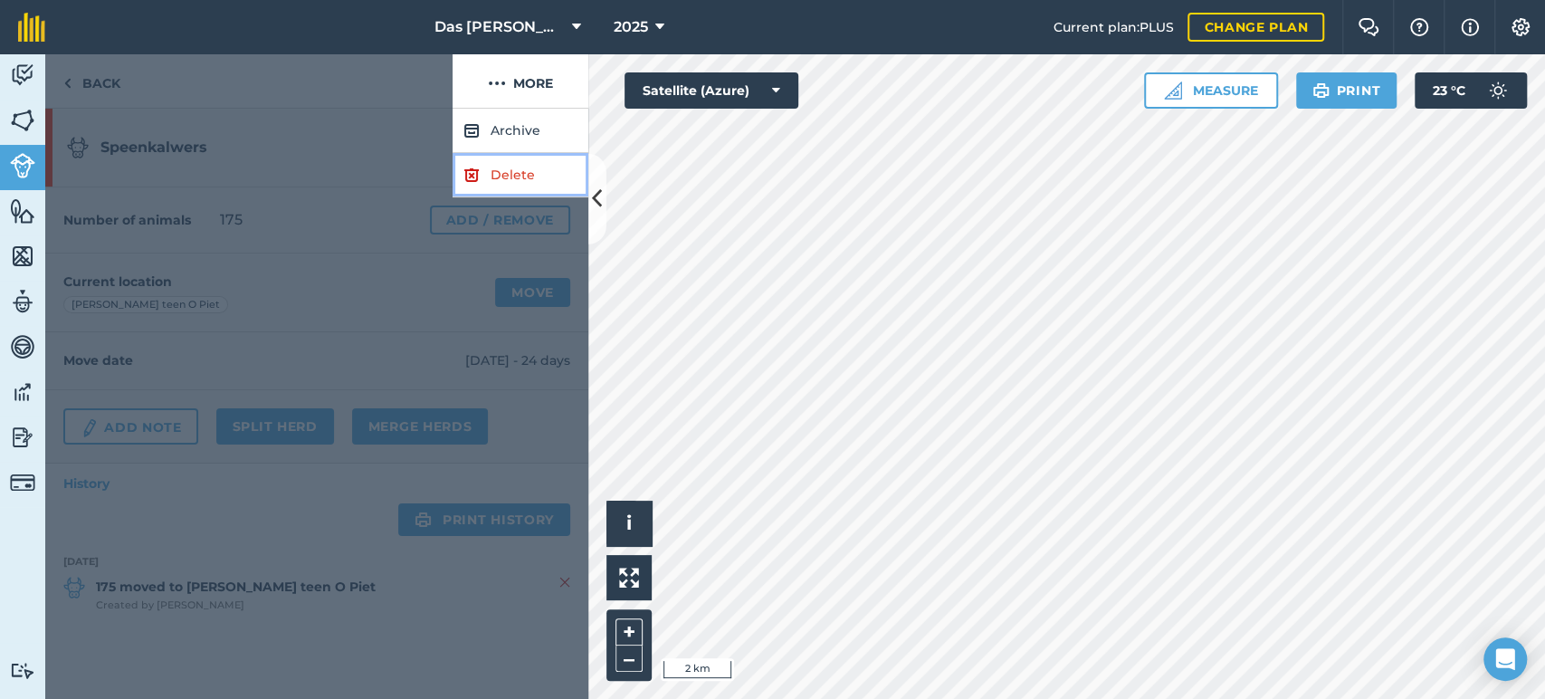
click at [512, 181] on link "Delete" at bounding box center [521, 175] width 136 height 44
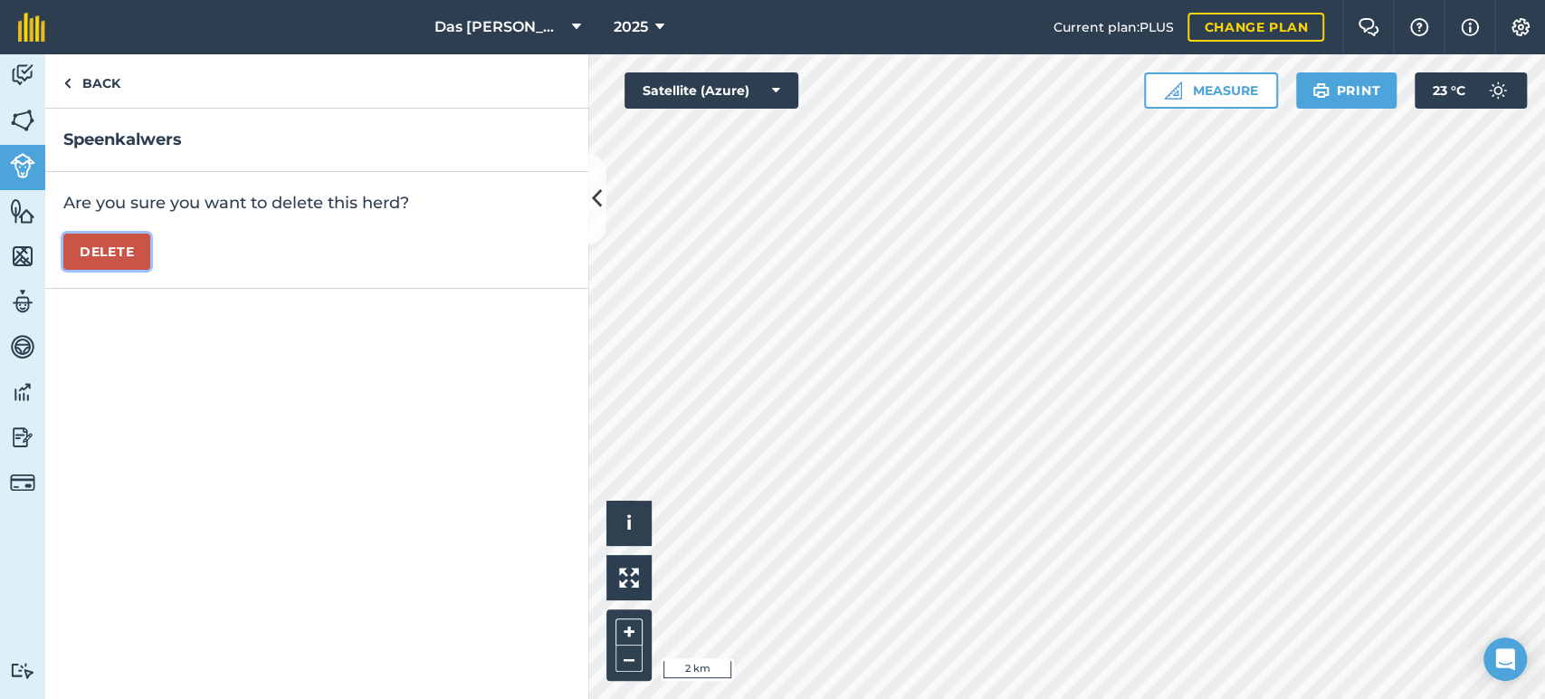
click at [119, 246] on button "Delete" at bounding box center [106, 252] width 87 height 36
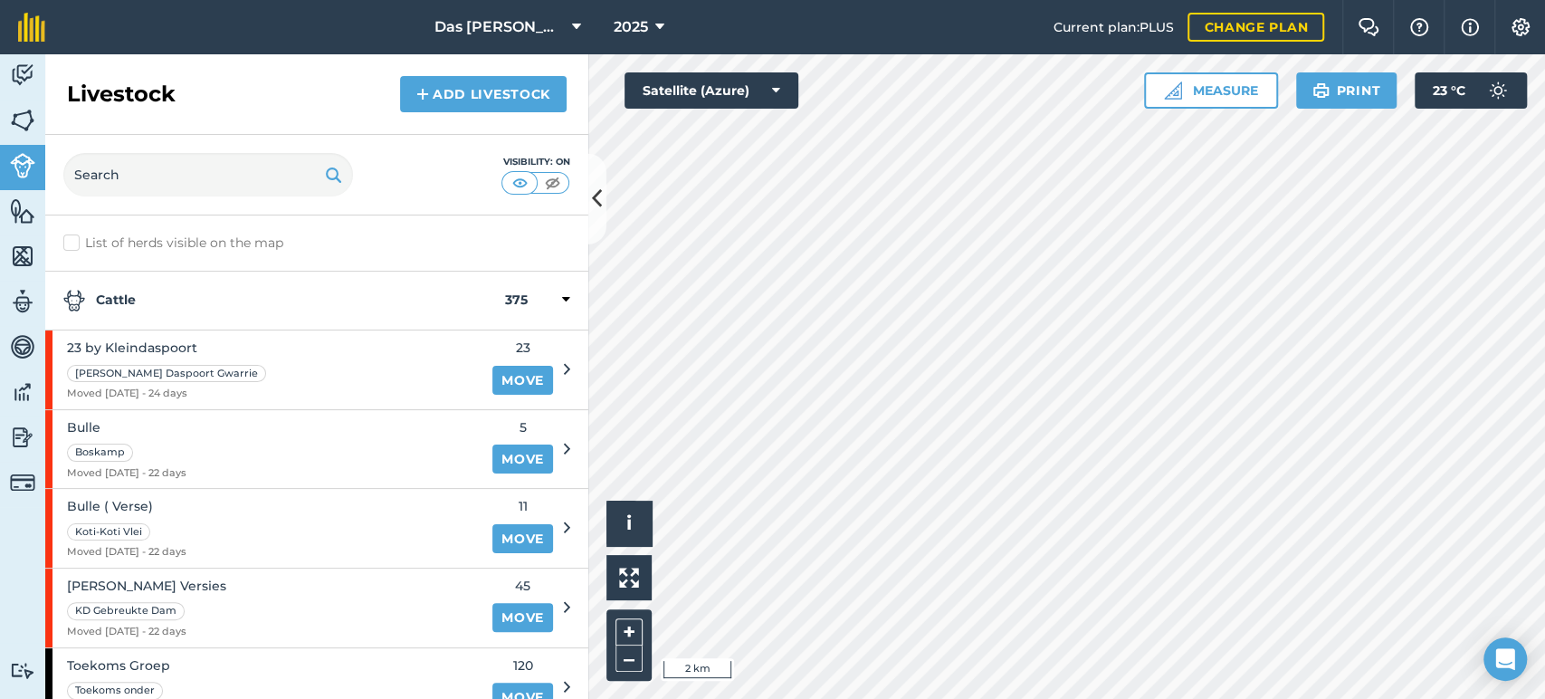
scroll to position [134, 0]
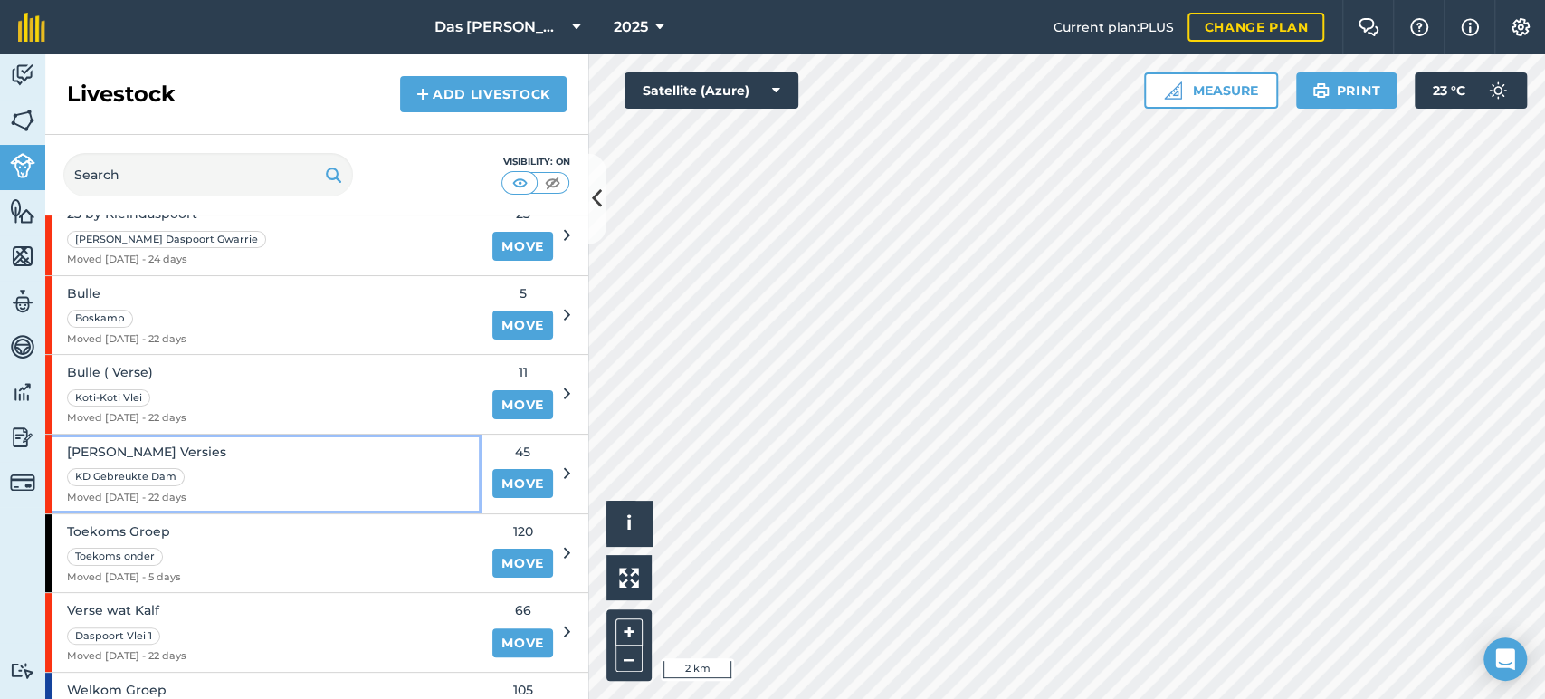
click at [262, 466] on div "[PERSON_NAME] Versies KD Gebreukte Dam Moved [DATE] - 22 days" at bounding box center [263, 473] width 436 height 79
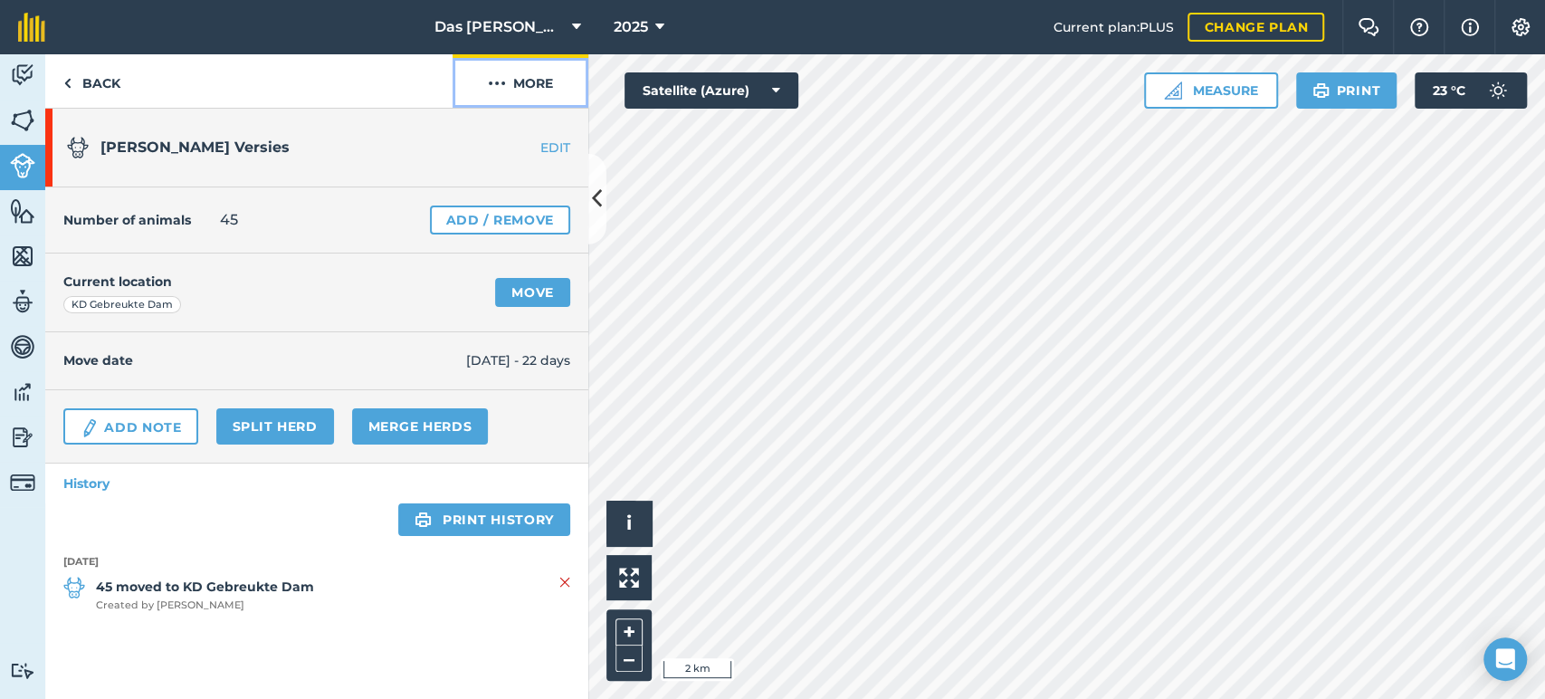
click at [554, 82] on button "More" at bounding box center [521, 80] width 136 height 53
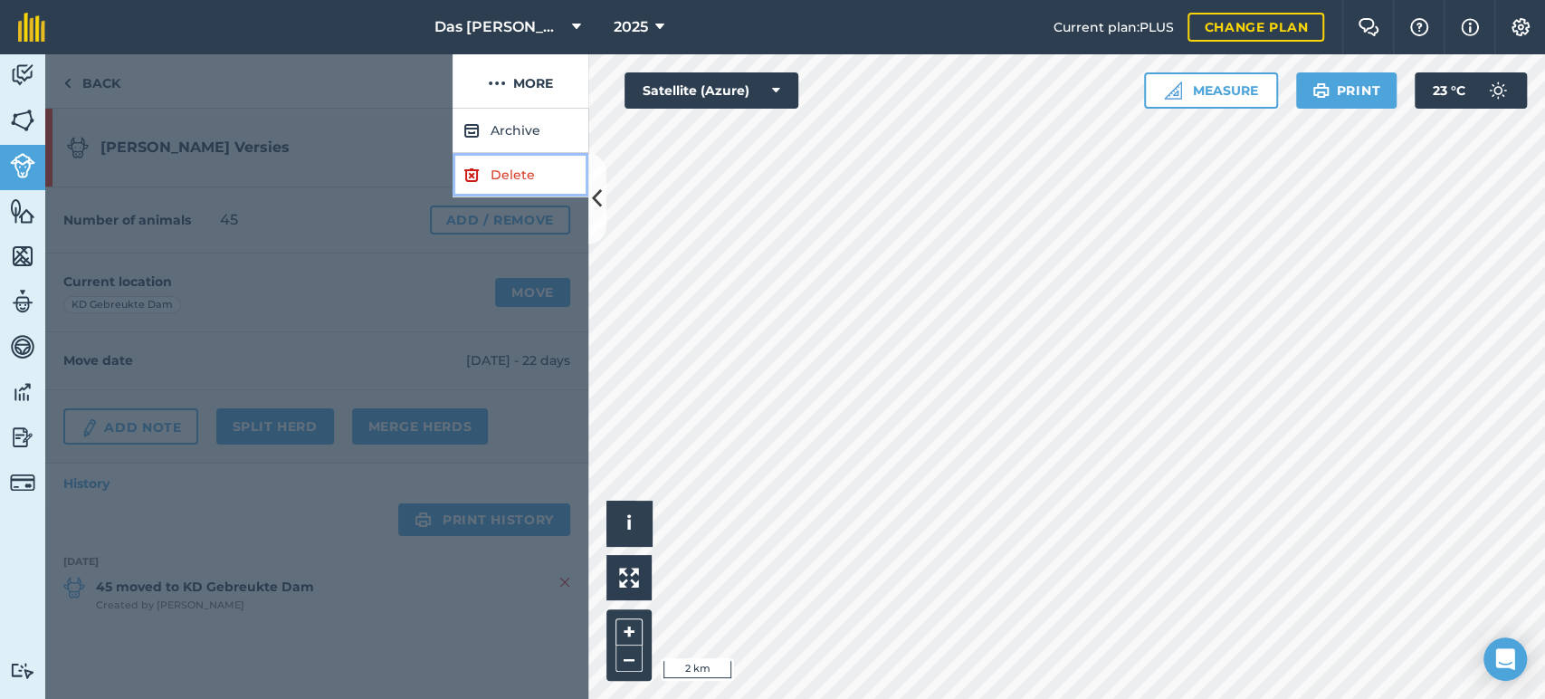
click at [537, 172] on link "Delete" at bounding box center [521, 175] width 136 height 44
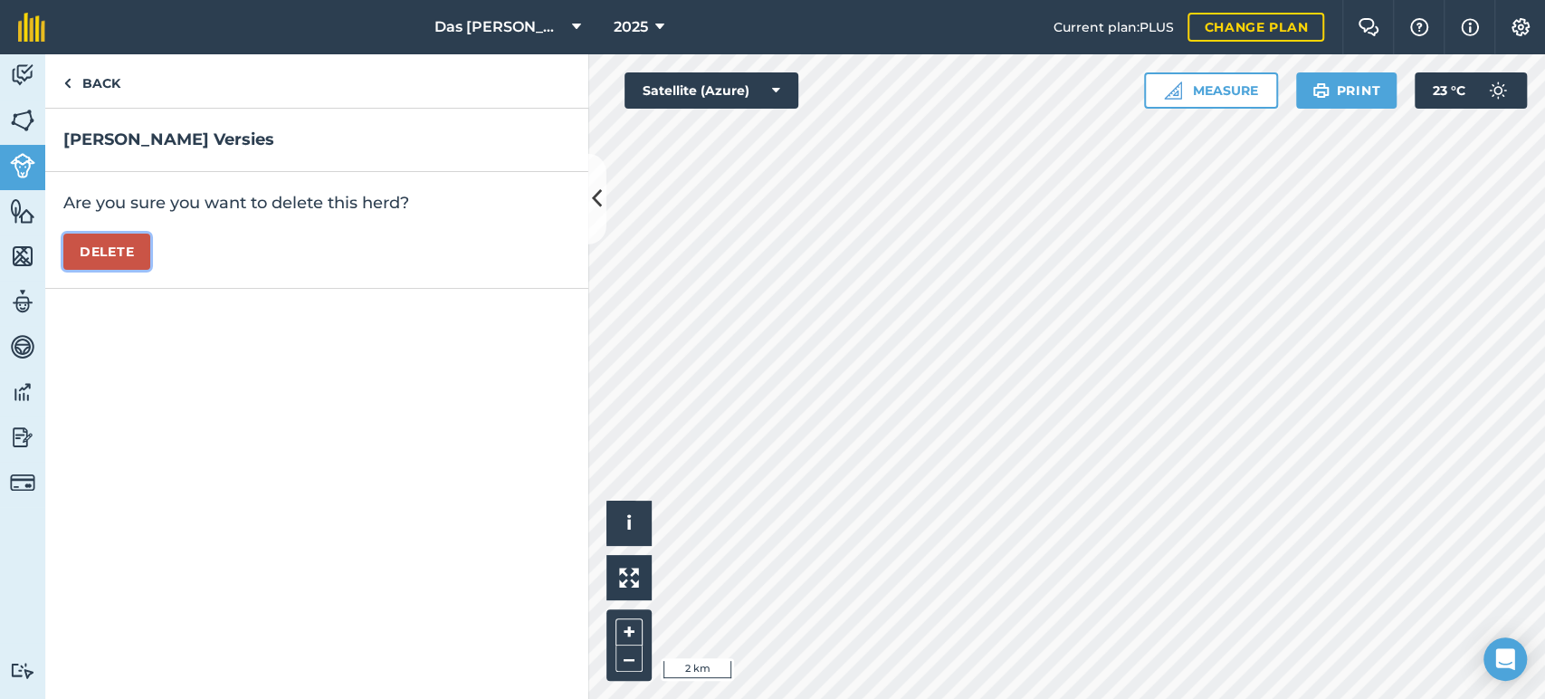
click at [138, 260] on button "Delete" at bounding box center [106, 252] width 87 height 36
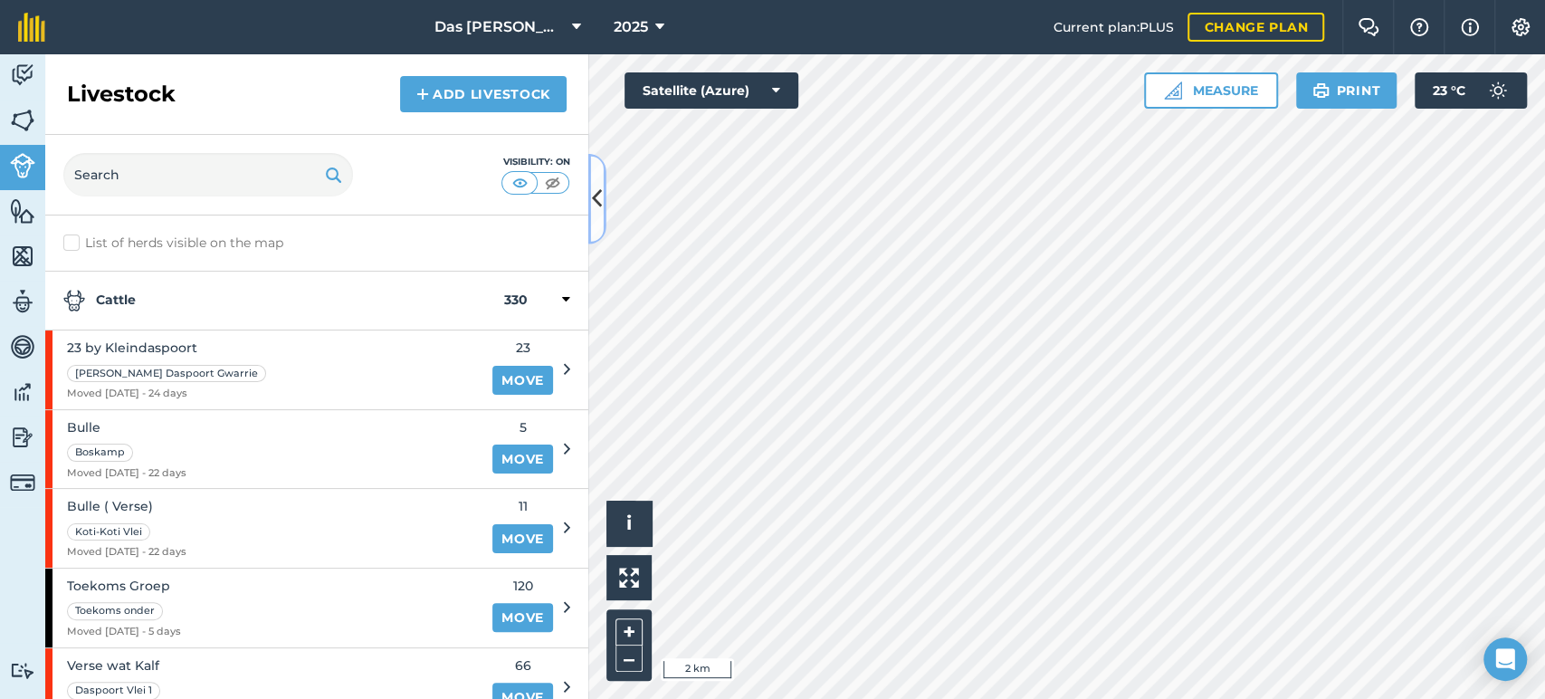
click at [597, 216] on button at bounding box center [597, 199] width 18 height 91
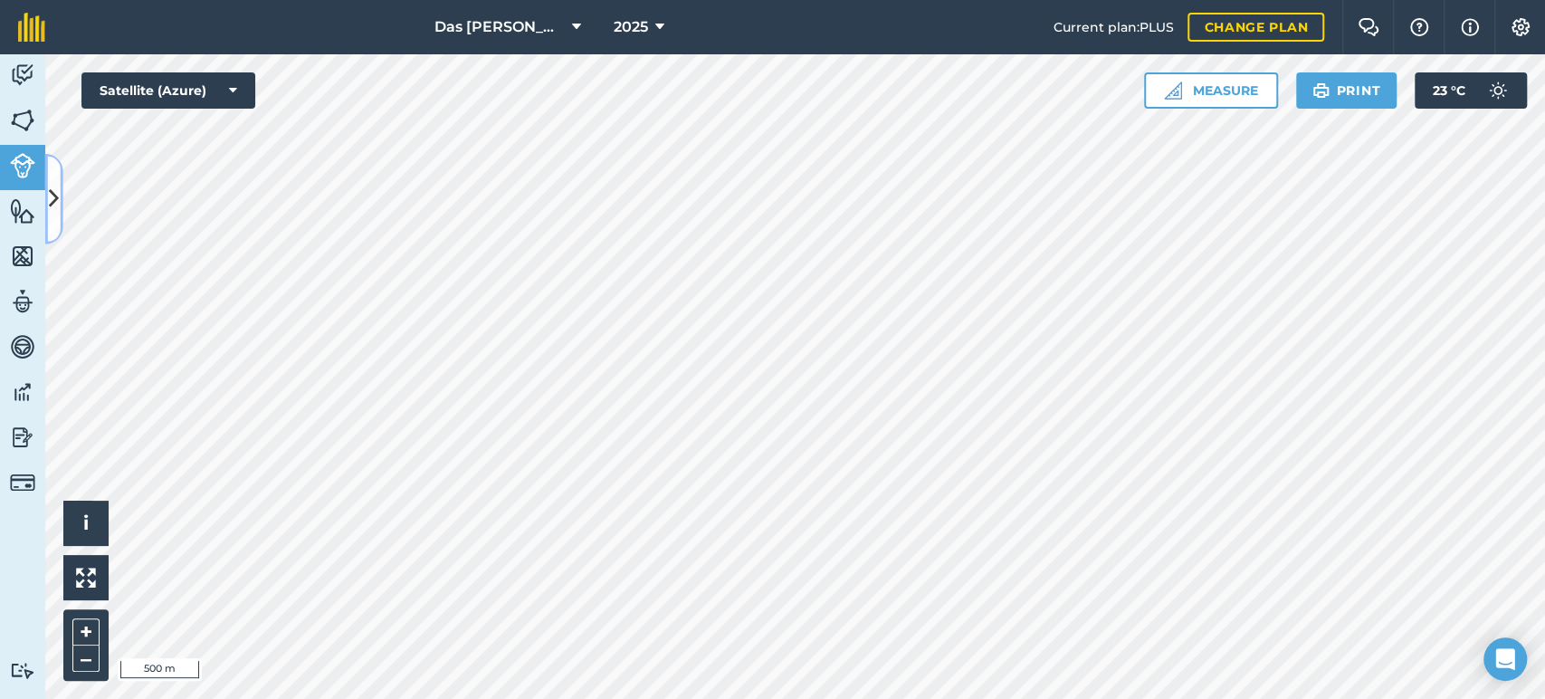
click at [45, 215] on button at bounding box center [54, 199] width 18 height 91
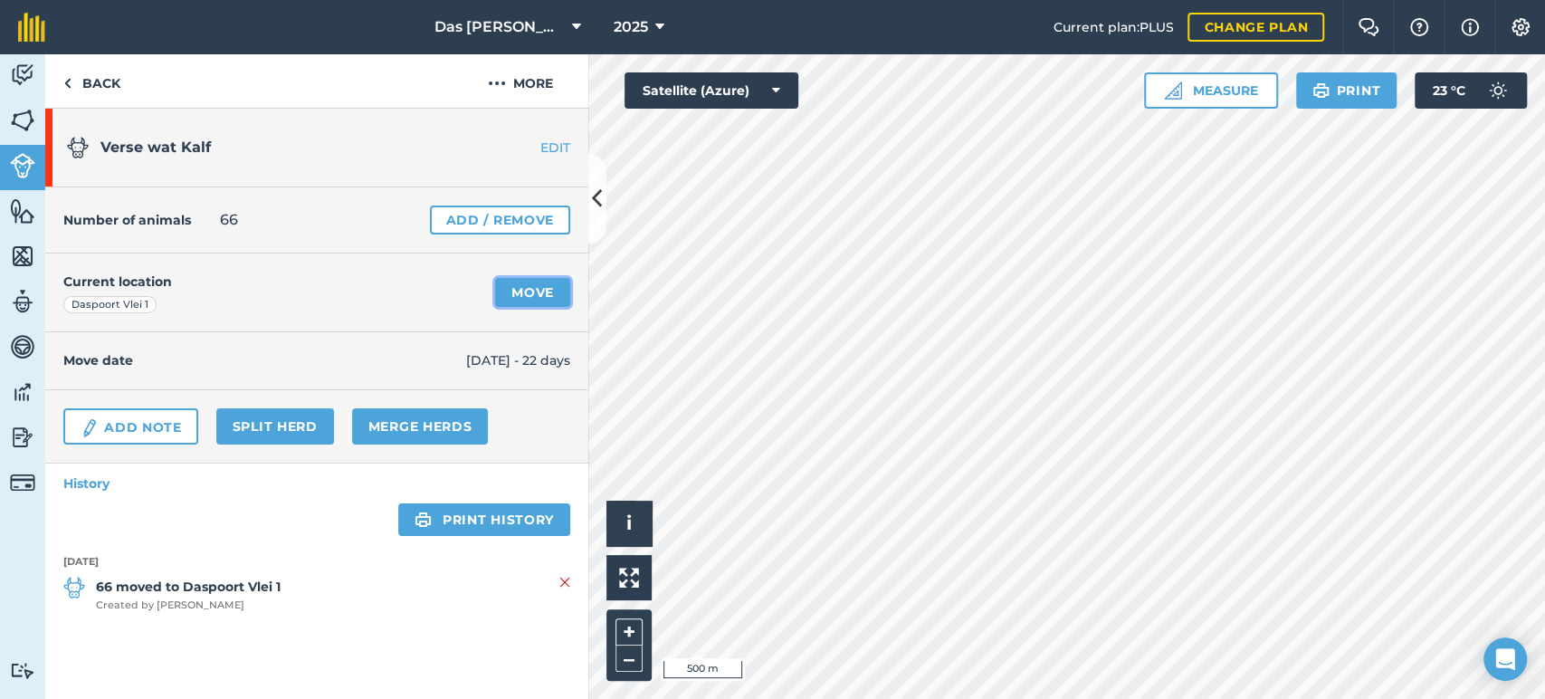
click at [539, 284] on link "Move" at bounding box center [532, 292] width 75 height 29
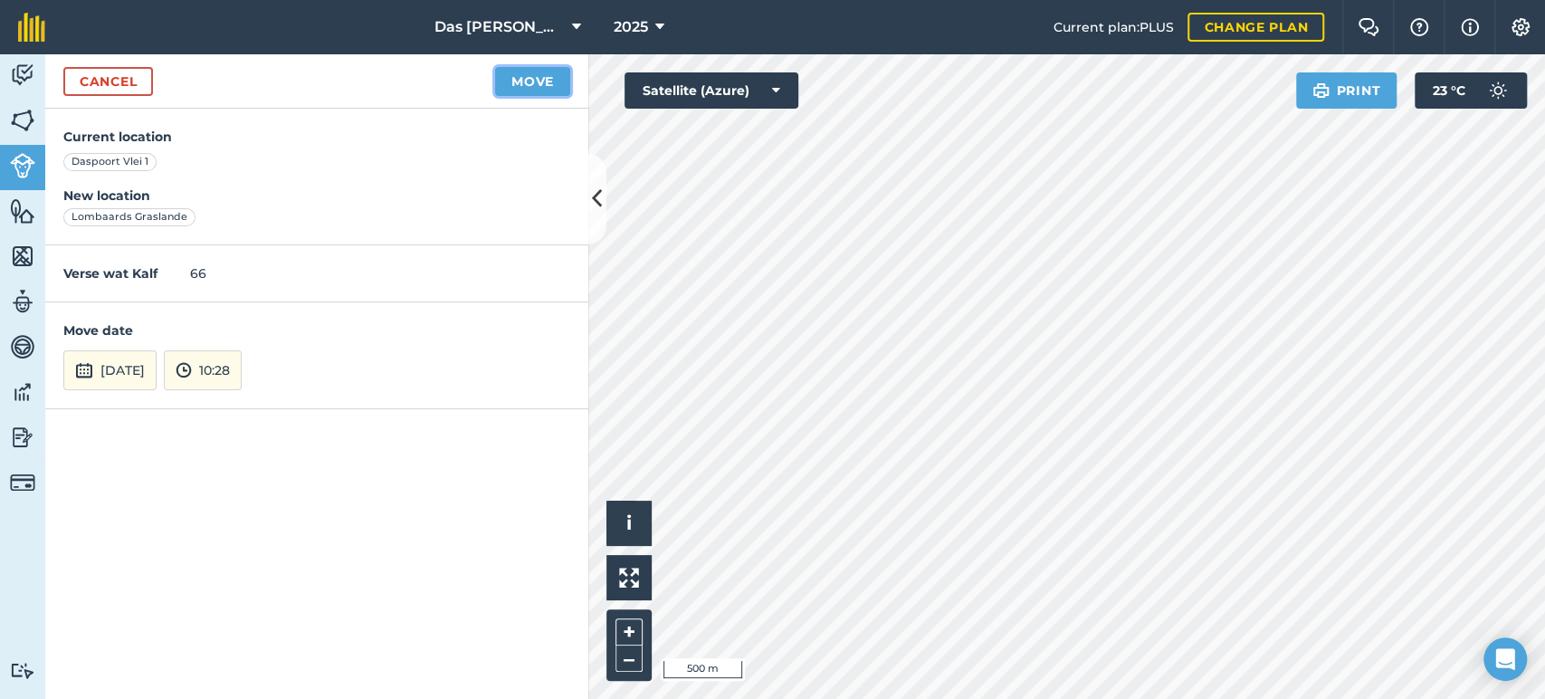
click at [529, 89] on button "Move" at bounding box center [532, 81] width 75 height 29
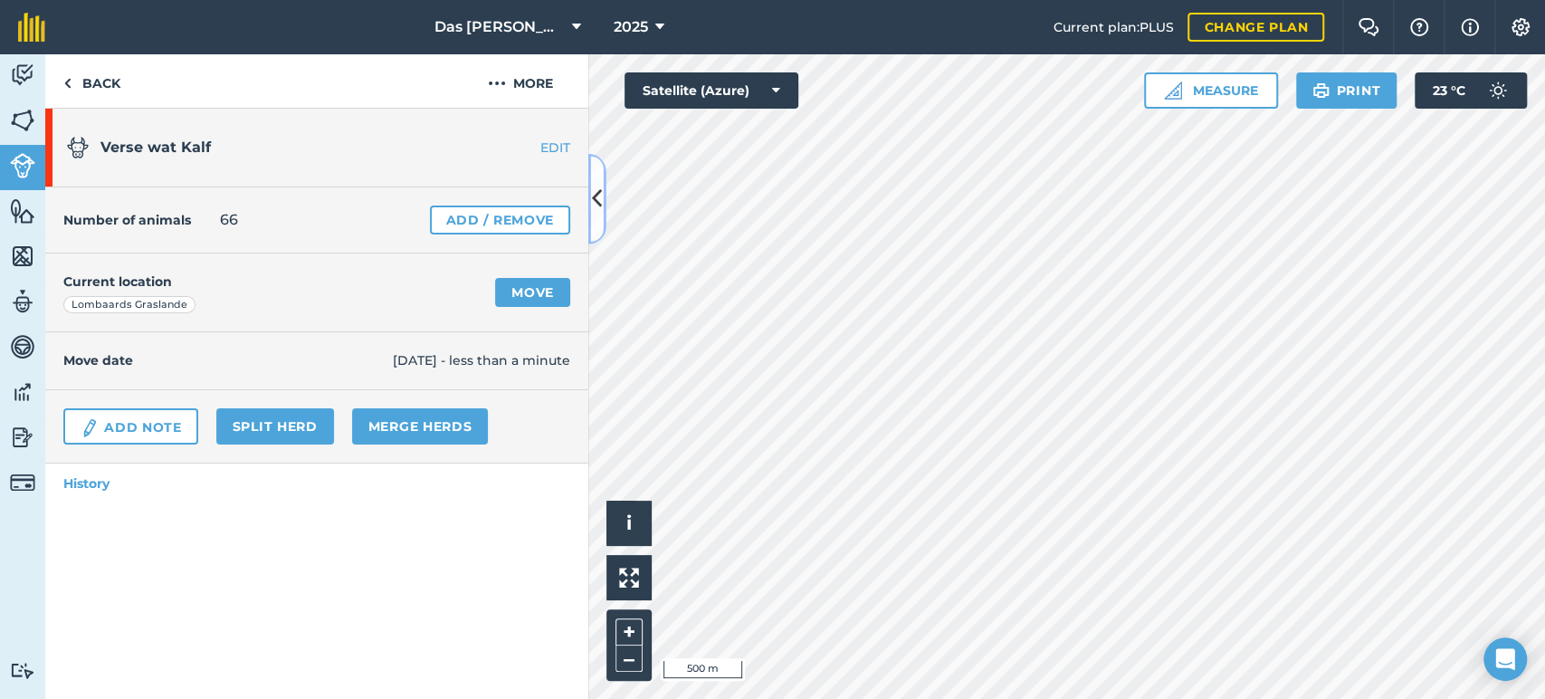
click at [600, 195] on icon at bounding box center [597, 199] width 10 height 32
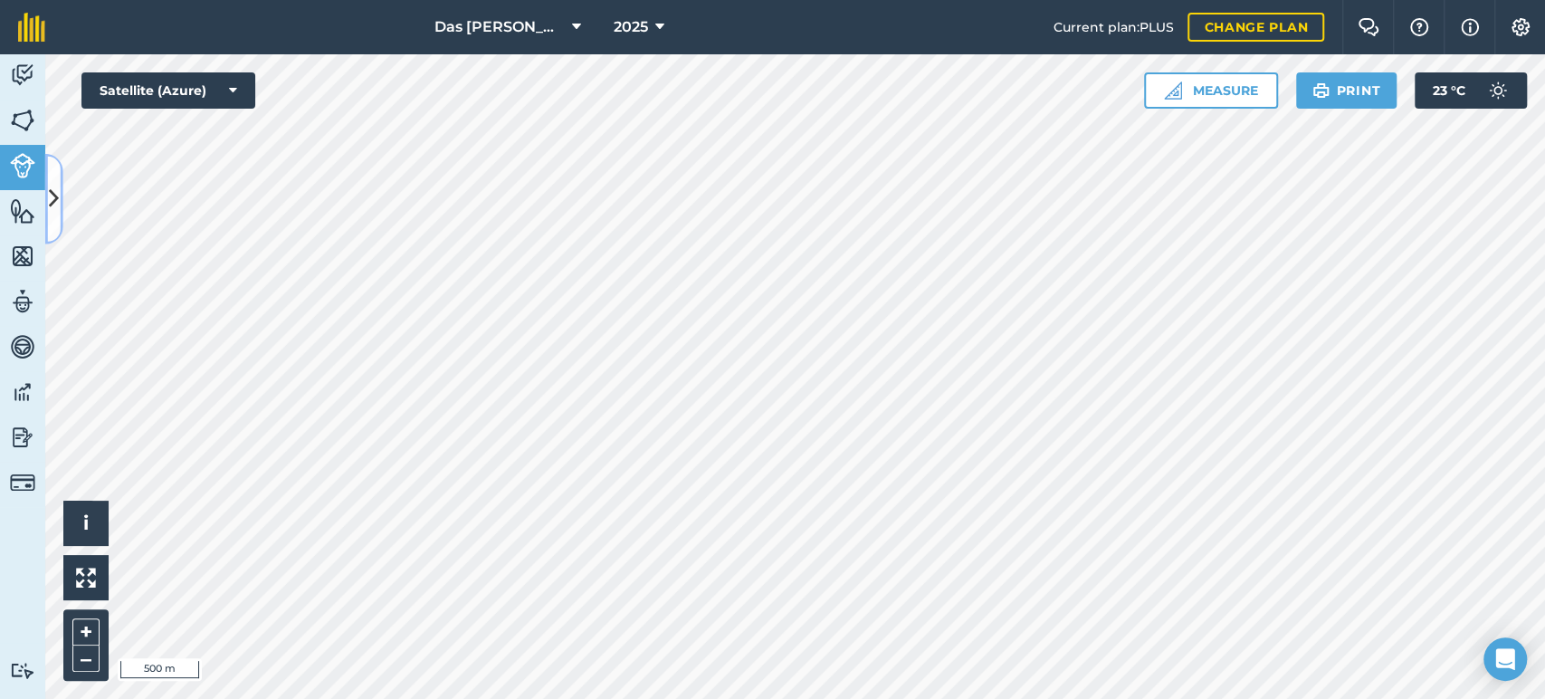
click at [52, 200] on icon at bounding box center [54, 199] width 10 height 32
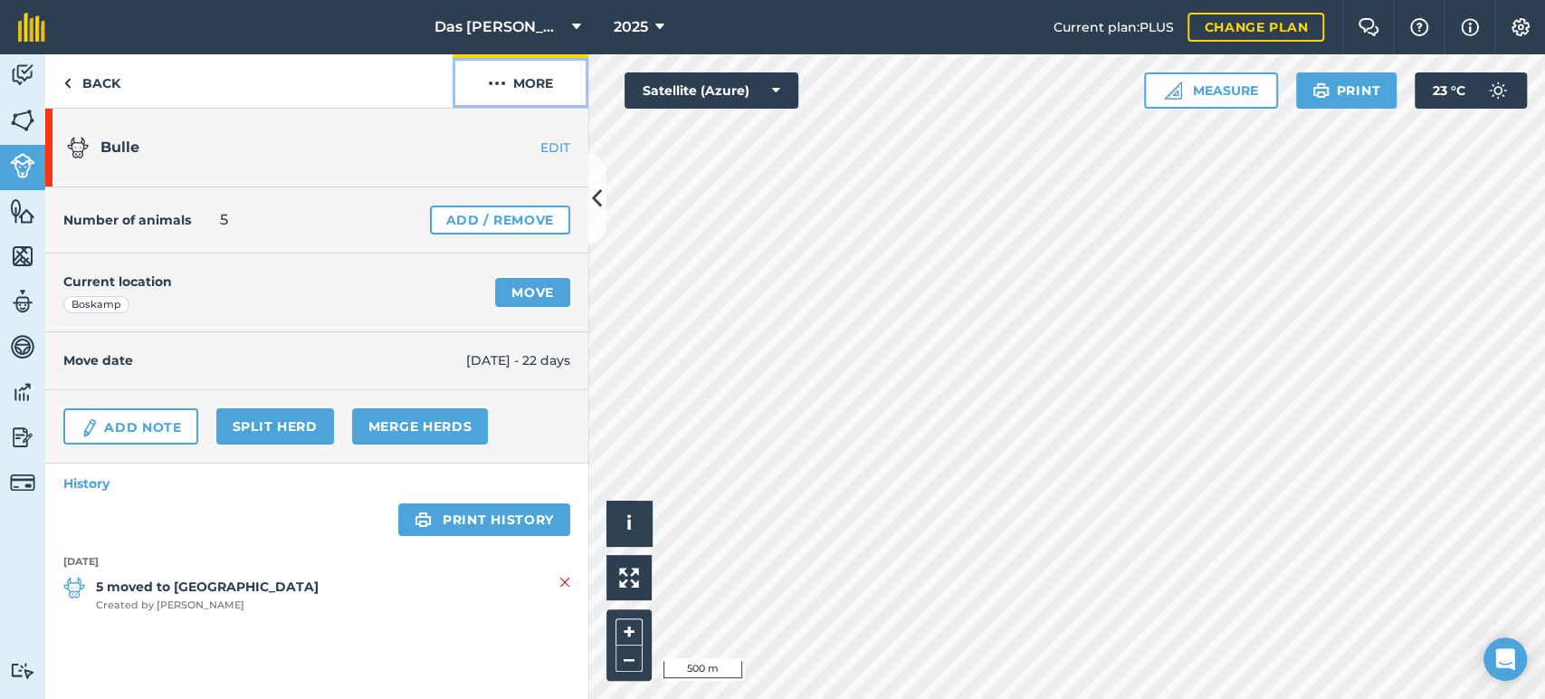
click at [539, 87] on button "More" at bounding box center [521, 80] width 136 height 53
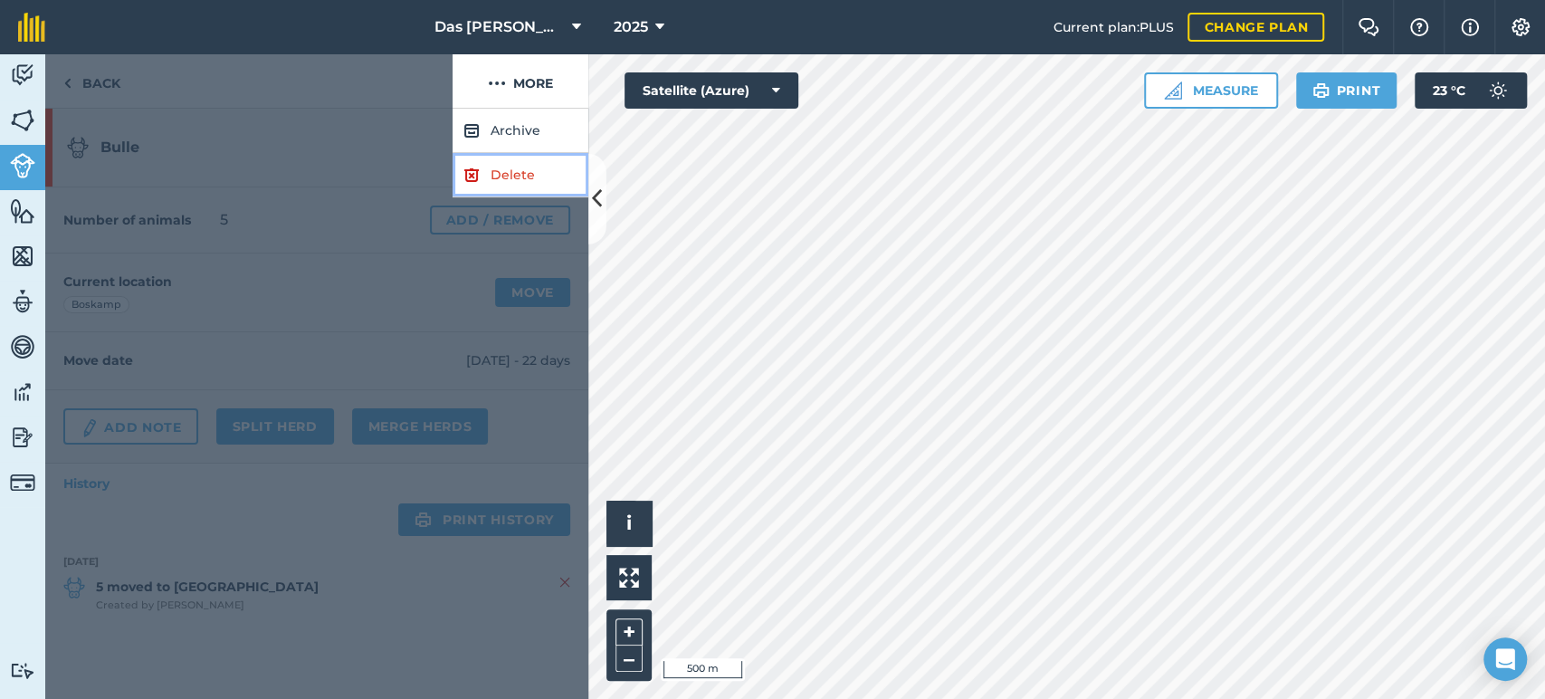
click at [533, 176] on link "Delete" at bounding box center [521, 175] width 136 height 44
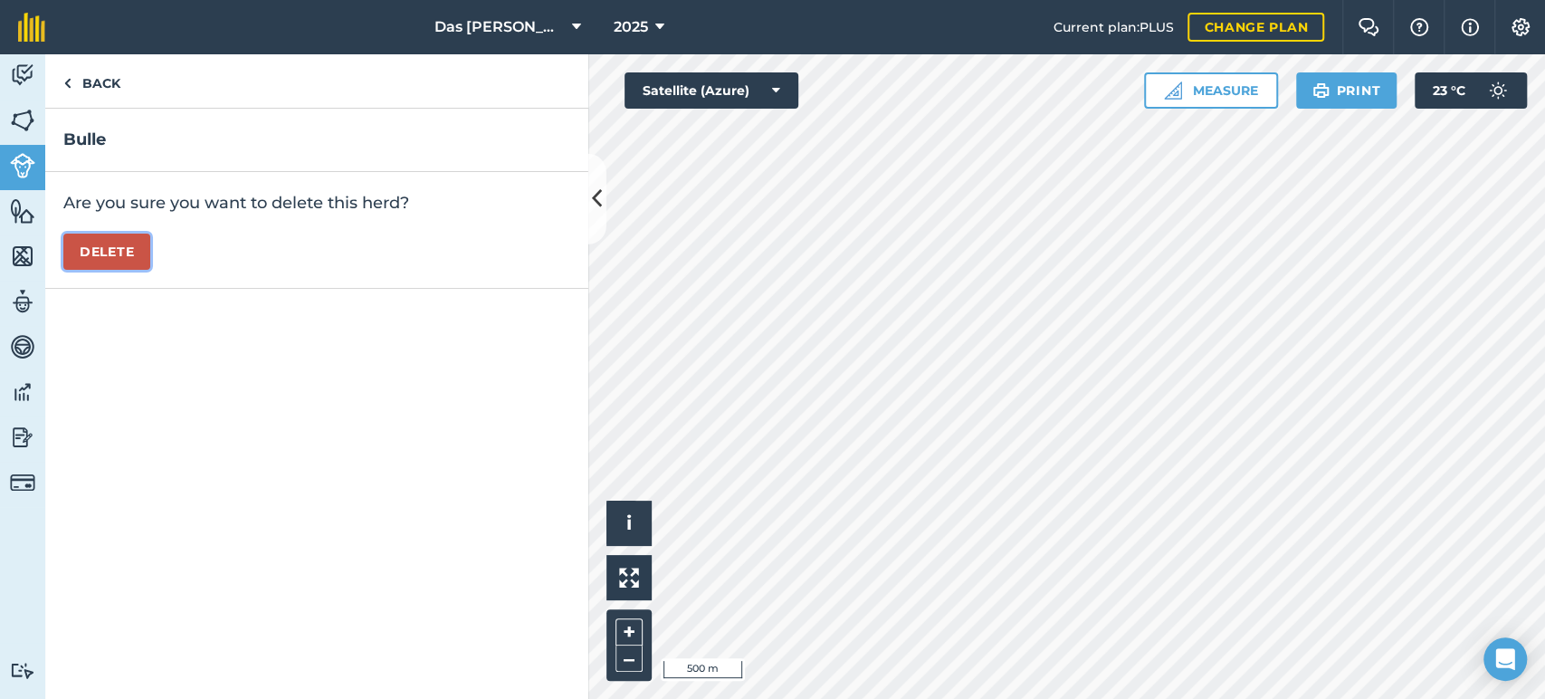
click at [130, 244] on button "Delete" at bounding box center [106, 252] width 87 height 36
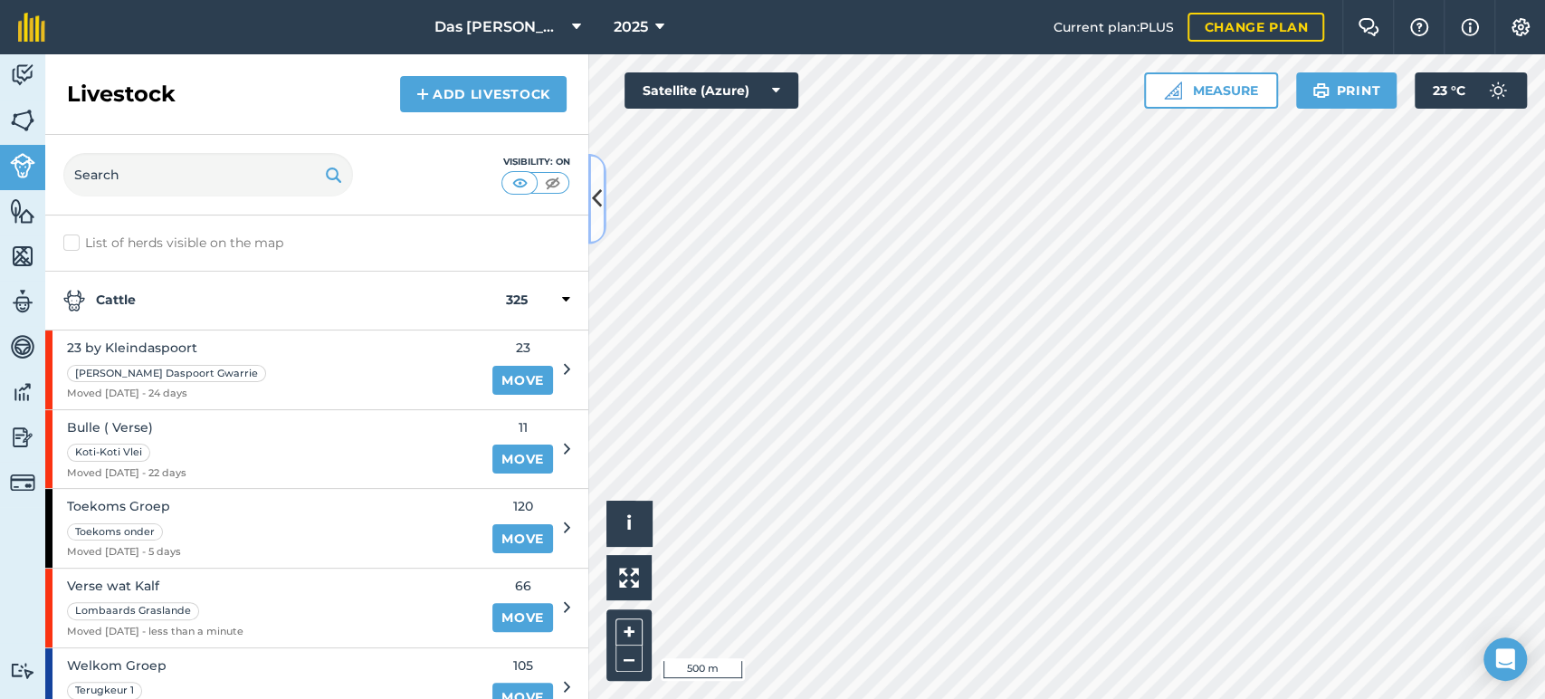
click at [594, 215] on icon at bounding box center [597, 199] width 10 height 32
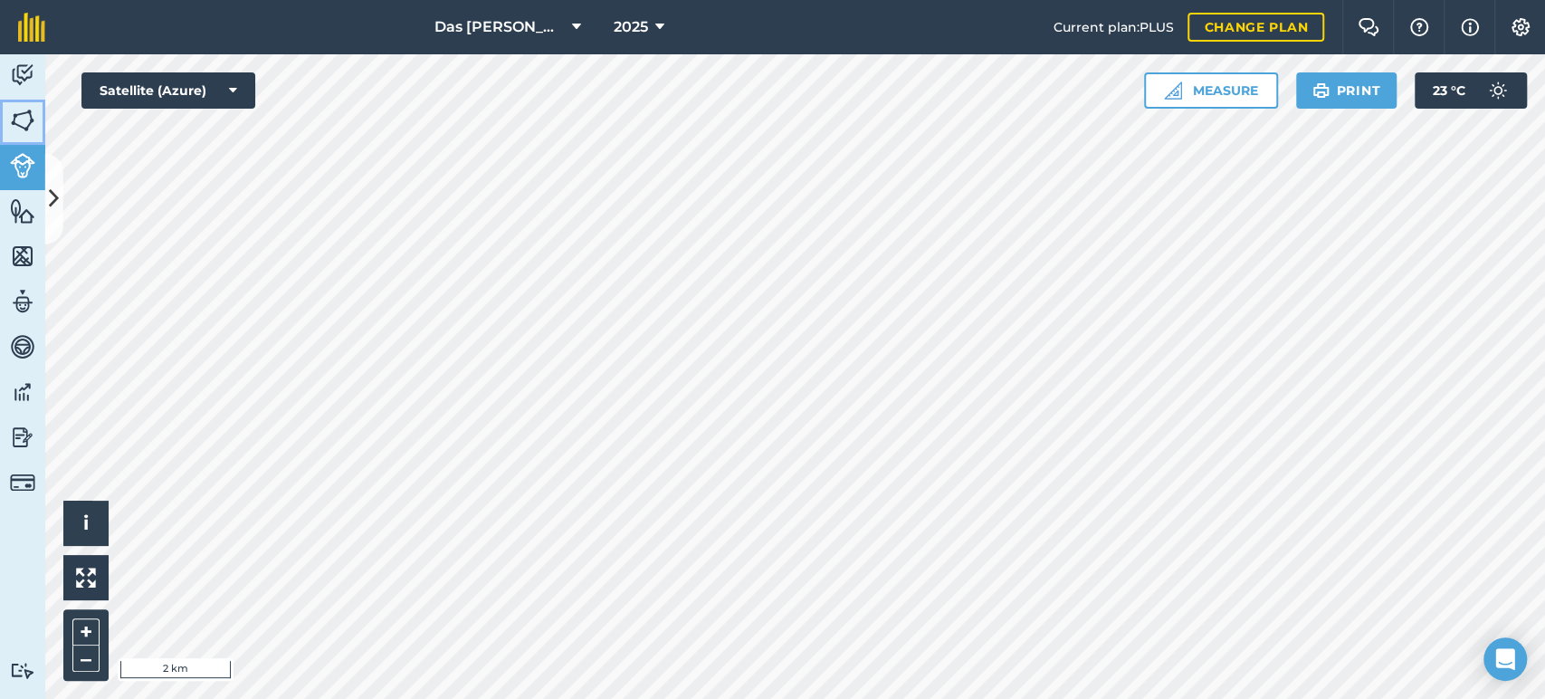
click at [18, 120] on img at bounding box center [22, 120] width 25 height 27
click at [52, 194] on icon at bounding box center [54, 199] width 10 height 32
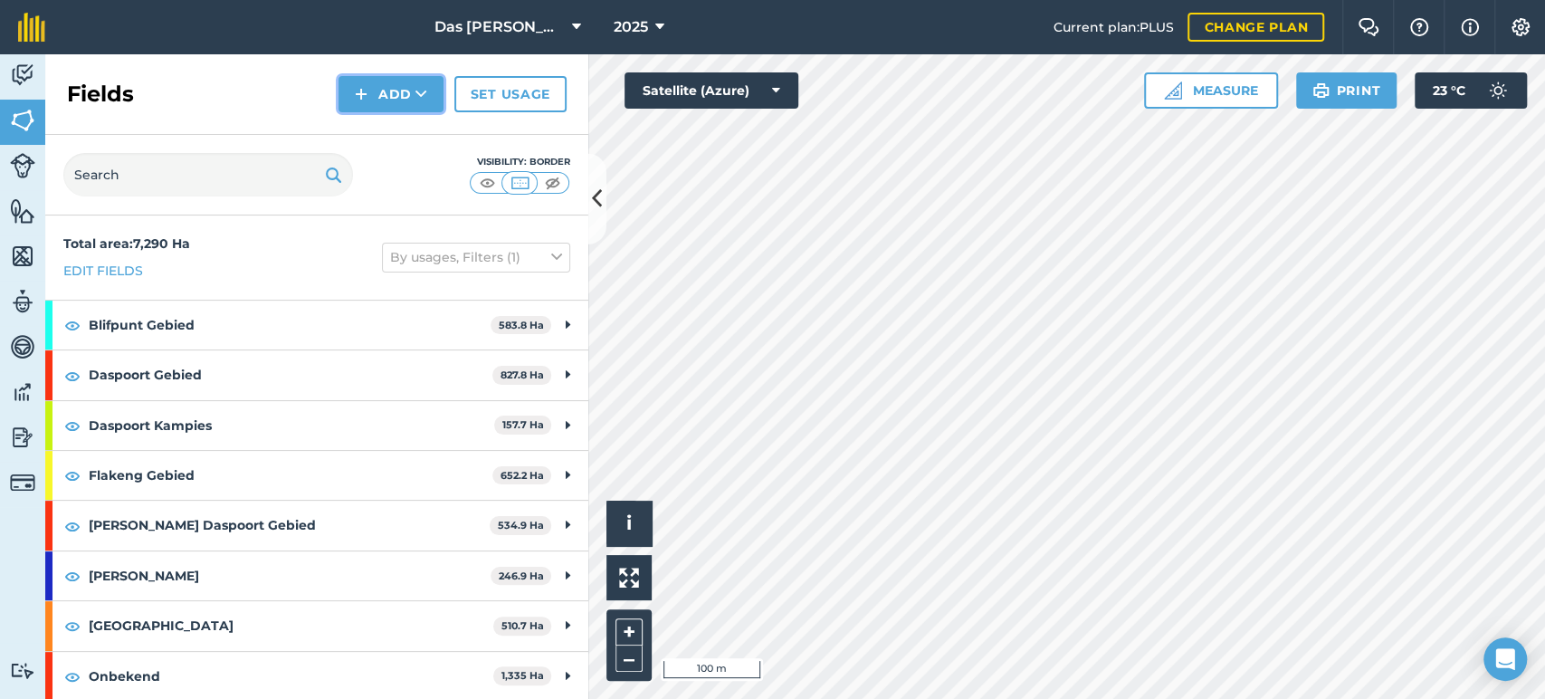
click at [419, 92] on icon at bounding box center [421, 94] width 12 height 18
click at [420, 129] on link "Draw" at bounding box center [391, 135] width 100 height 40
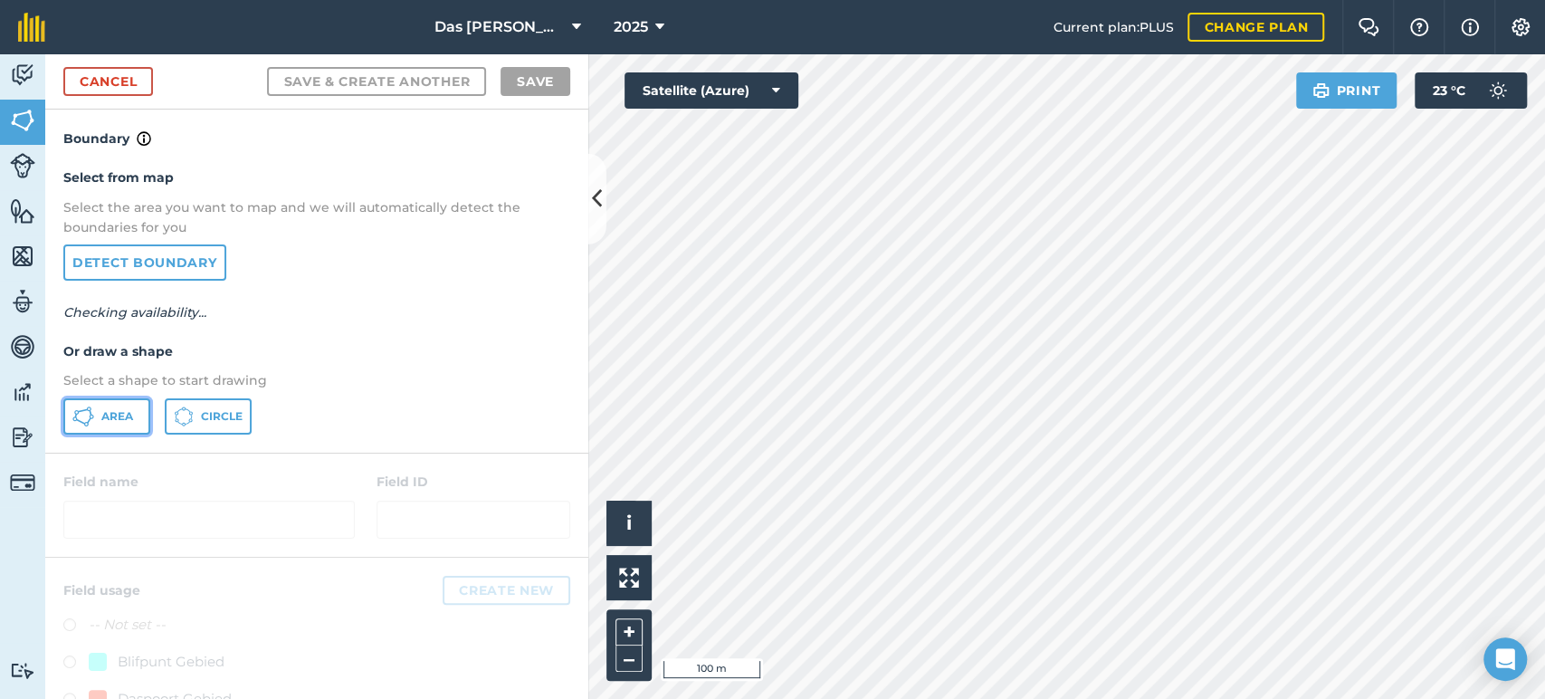
drag, startPoint x: 122, startPoint y: 404, endPoint x: 214, endPoint y: 386, distance: 93.2
click at [123, 404] on button "Area" at bounding box center [106, 416] width 87 height 36
click at [590, 215] on button at bounding box center [597, 199] width 18 height 91
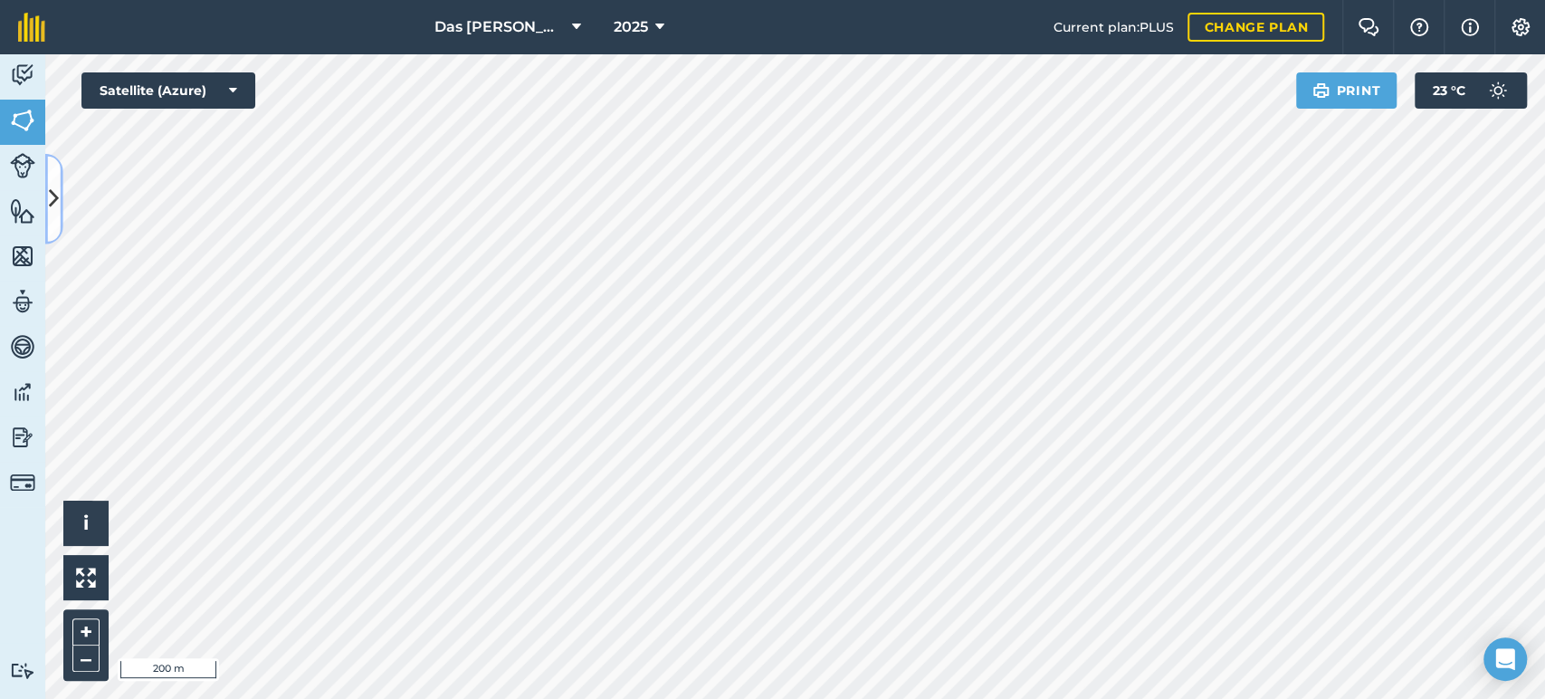
click at [58, 208] on icon at bounding box center [54, 199] width 10 height 32
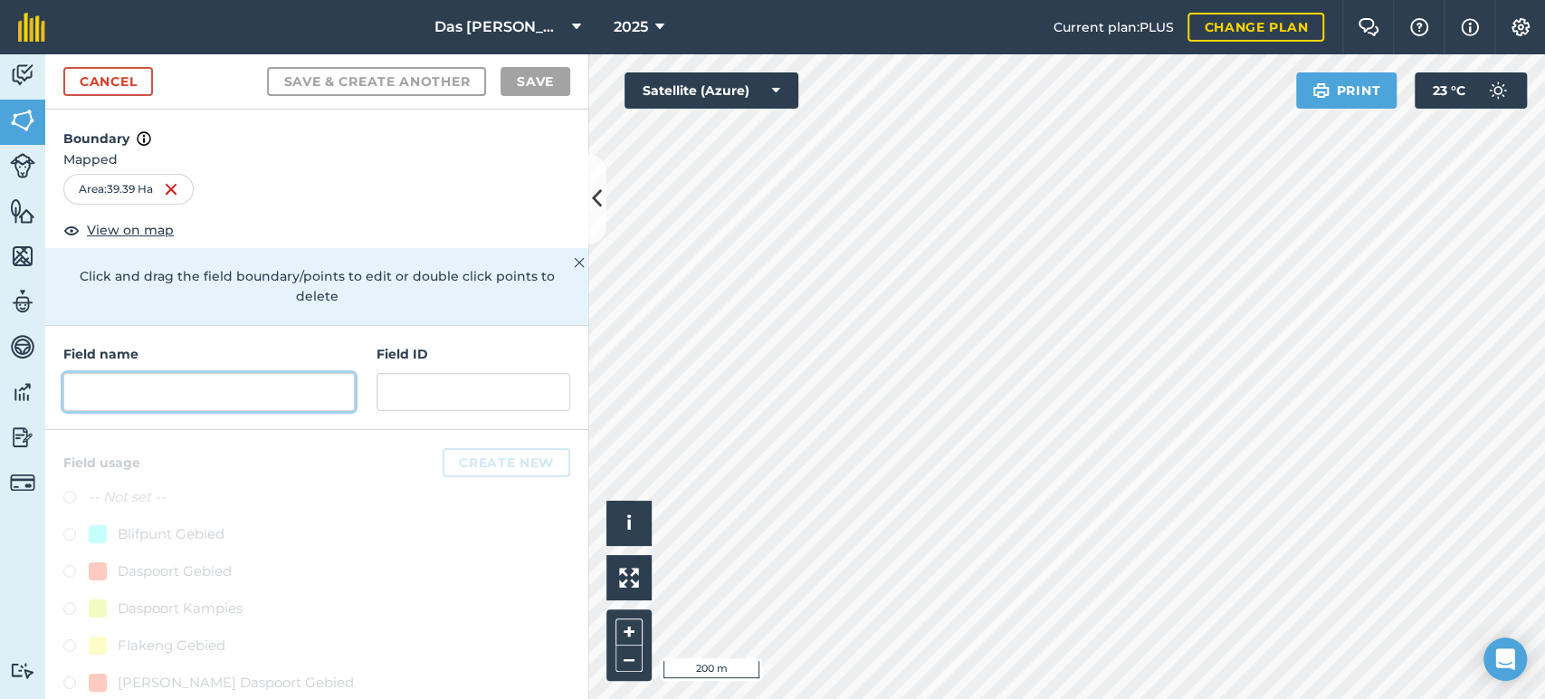
click at [161, 382] on input "text" at bounding box center [208, 392] width 291 height 38
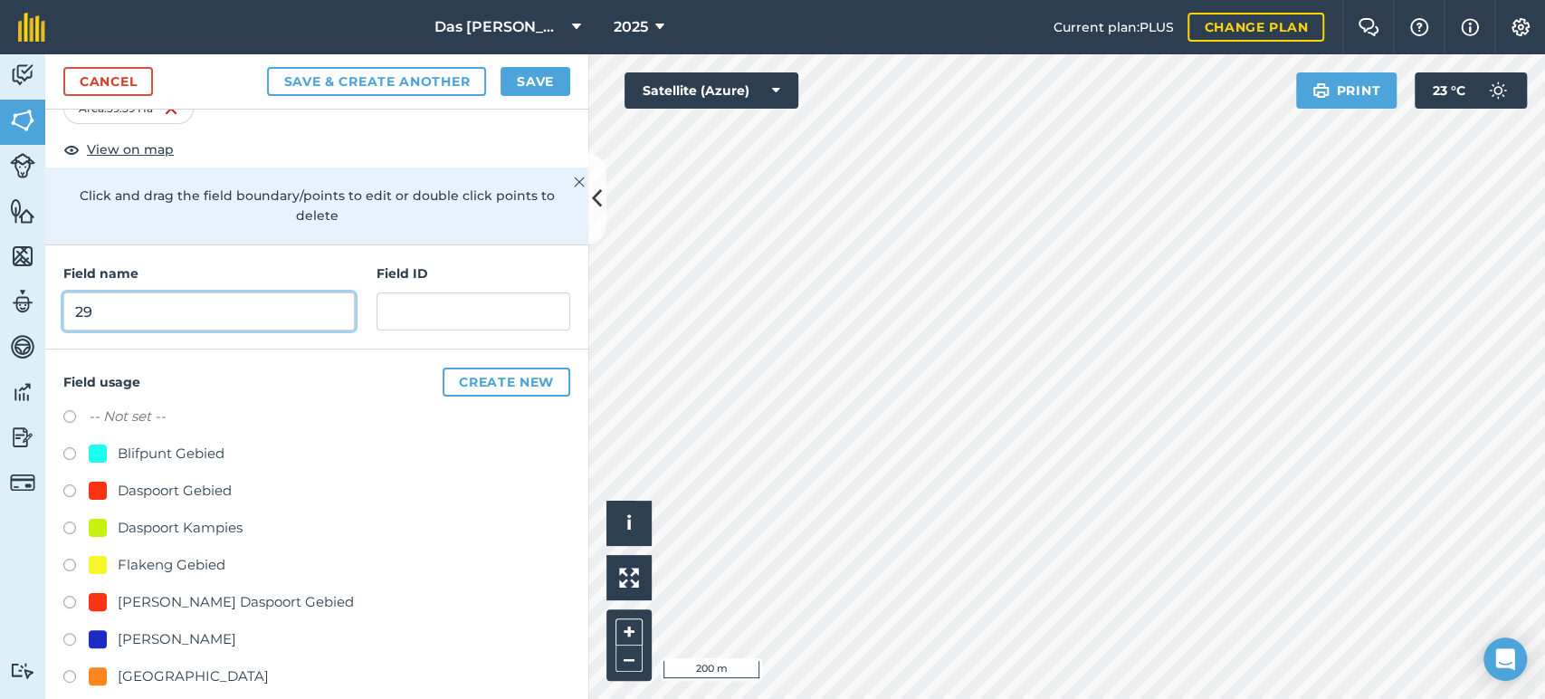
scroll to position [134, 0]
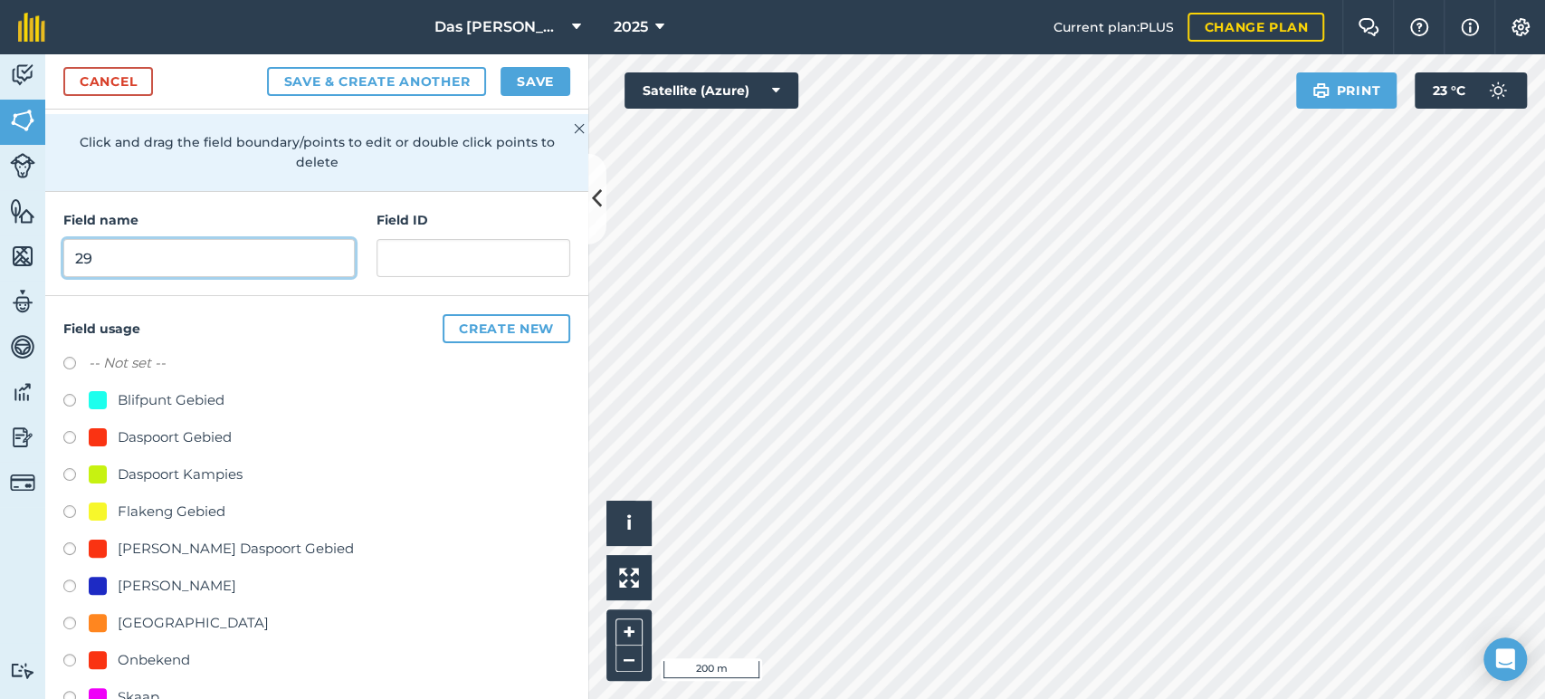
type input "29"
click at [177, 650] on div "Onbekend" at bounding box center [154, 660] width 72 height 22
radio input "true"
click at [530, 89] on button "Save" at bounding box center [536, 81] width 70 height 29
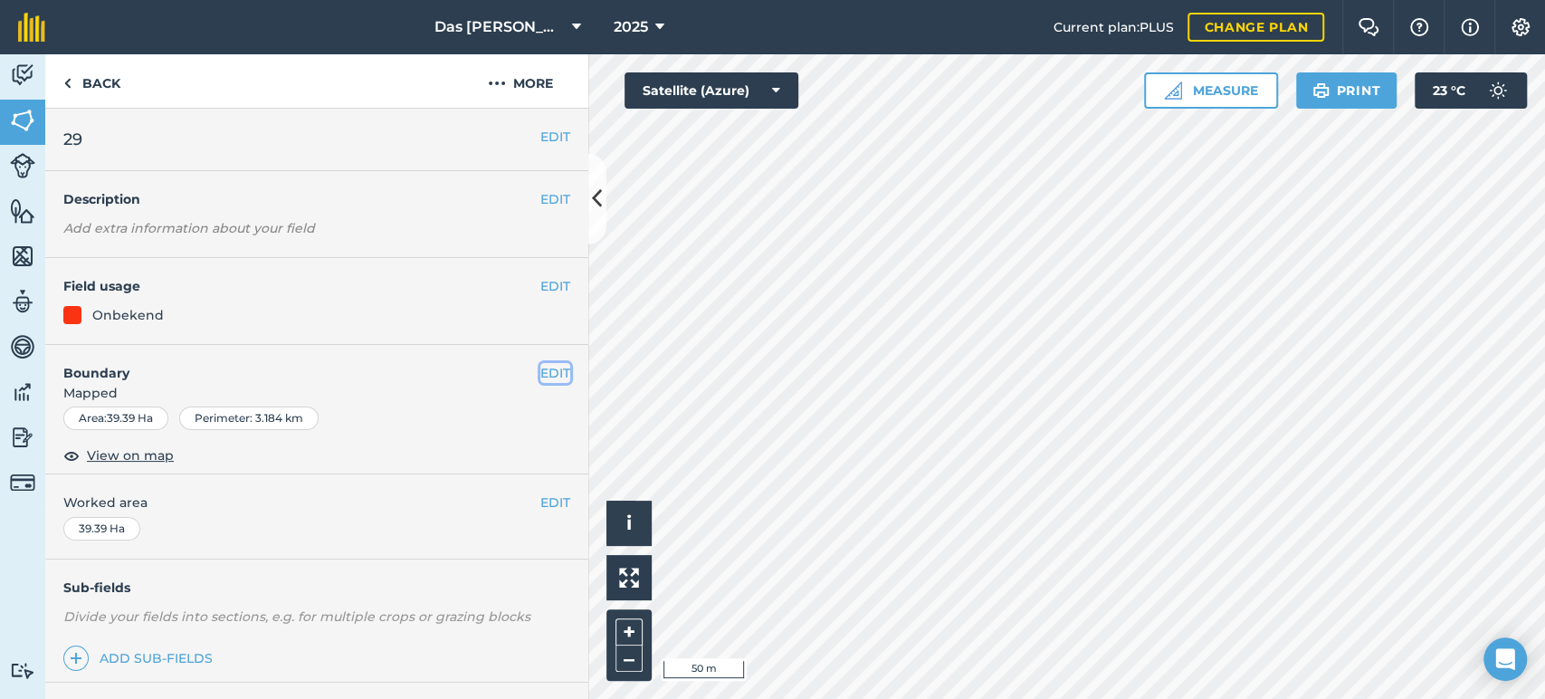
click at [540, 370] on button "EDIT" at bounding box center [555, 373] width 30 height 20
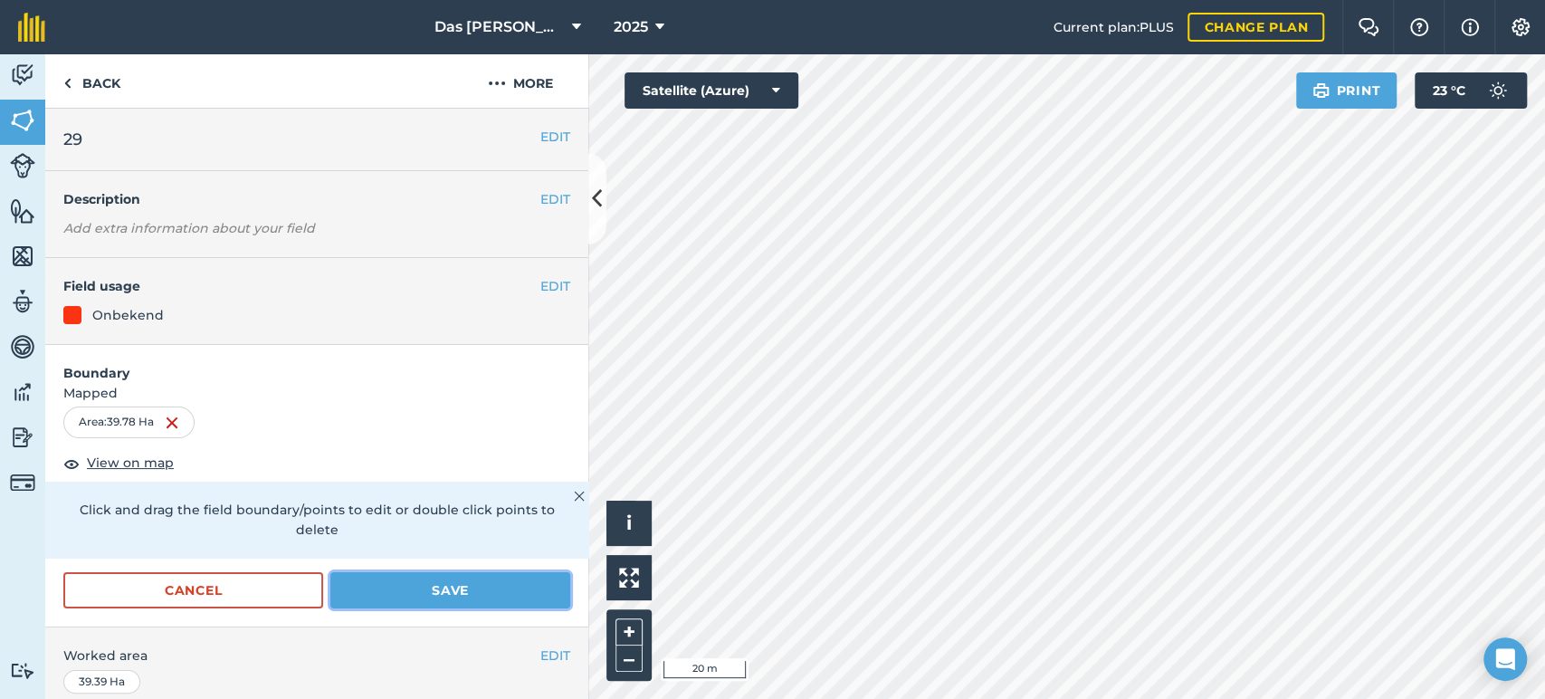
click at [494, 590] on button "Save" at bounding box center [450, 590] width 240 height 36
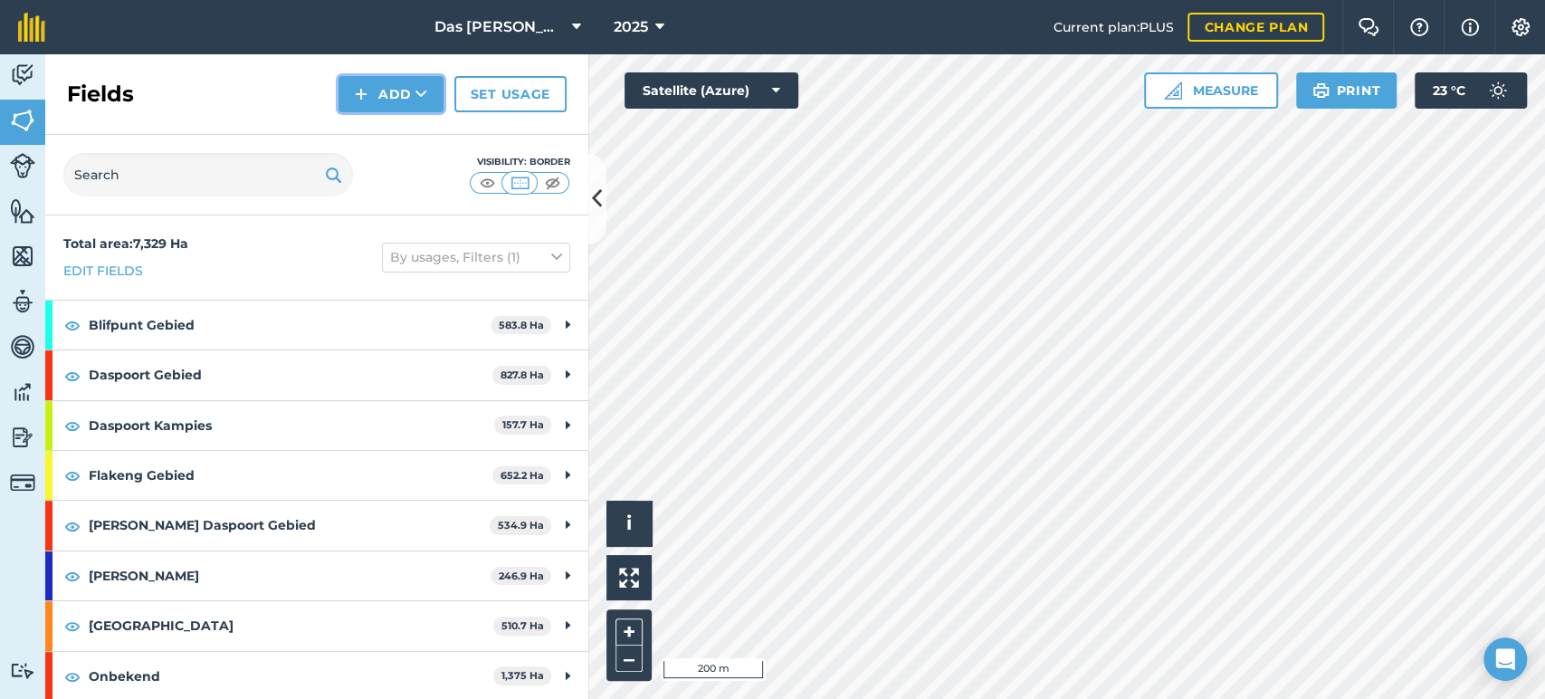
click at [413, 93] on button "Add" at bounding box center [391, 94] width 105 height 36
click at [401, 129] on link "Draw" at bounding box center [391, 135] width 100 height 40
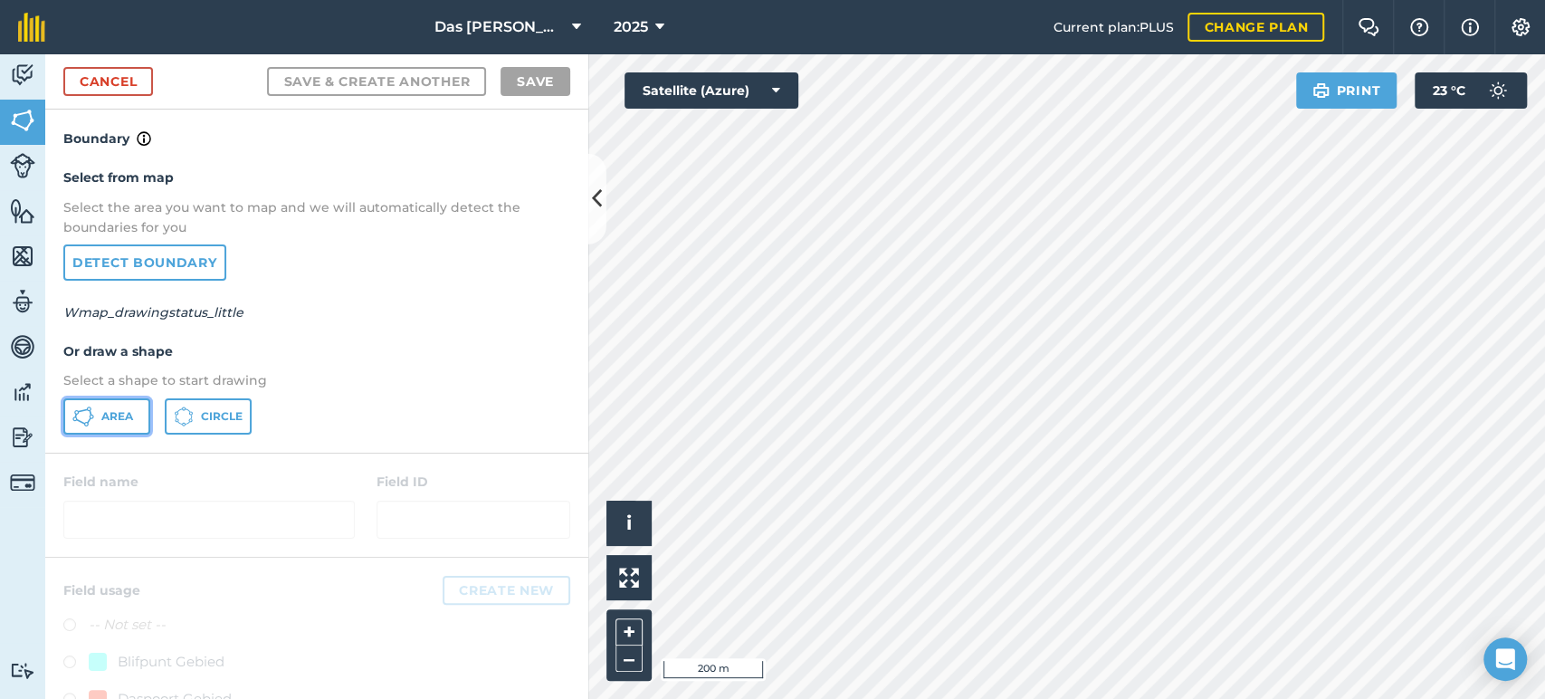
click at [118, 404] on button "Area" at bounding box center [106, 416] width 87 height 36
click at [92, 78] on link "Cancel" at bounding box center [108, 81] width 90 height 29
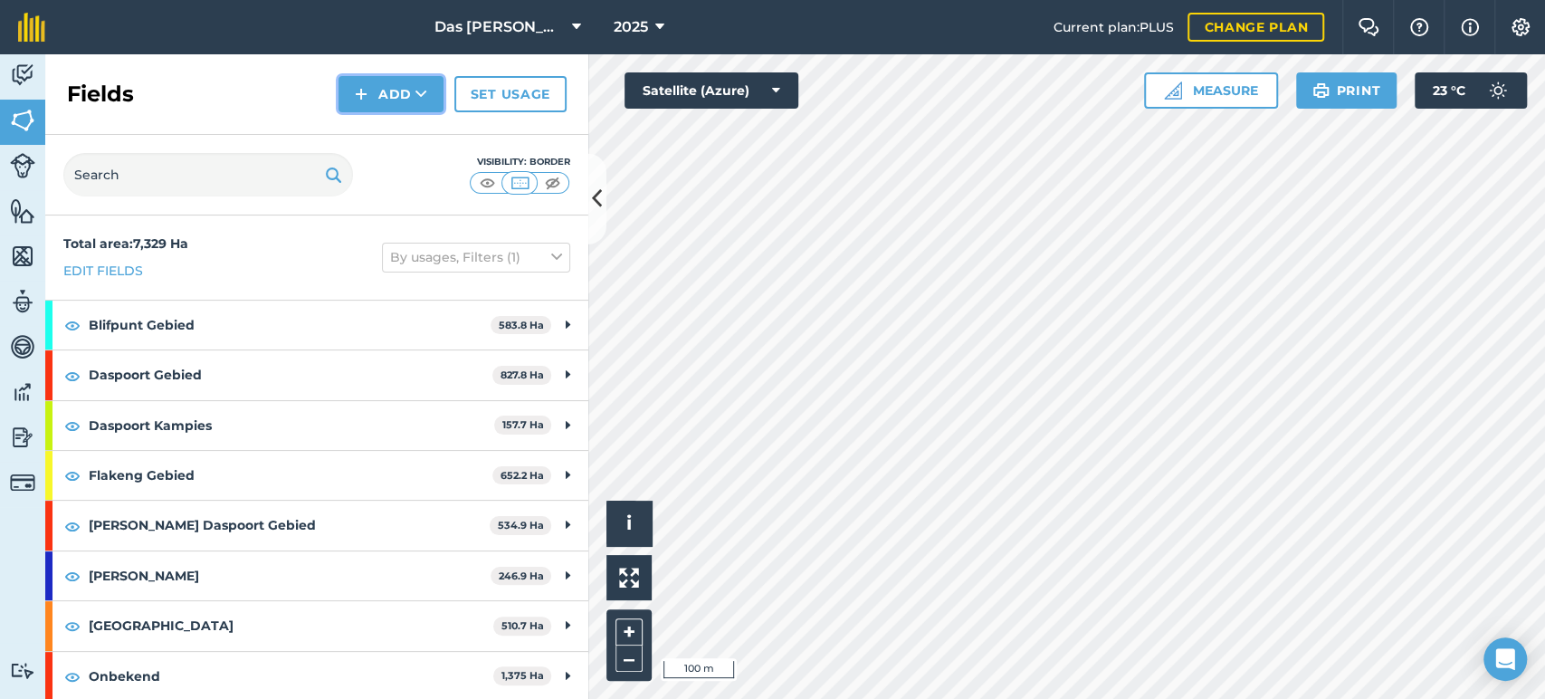
drag, startPoint x: 428, startPoint y: 102, endPoint x: 468, endPoint y: 108, distance: 40.2
click at [428, 102] on button "Add" at bounding box center [391, 94] width 105 height 36
click at [411, 134] on link "Draw" at bounding box center [391, 135] width 100 height 40
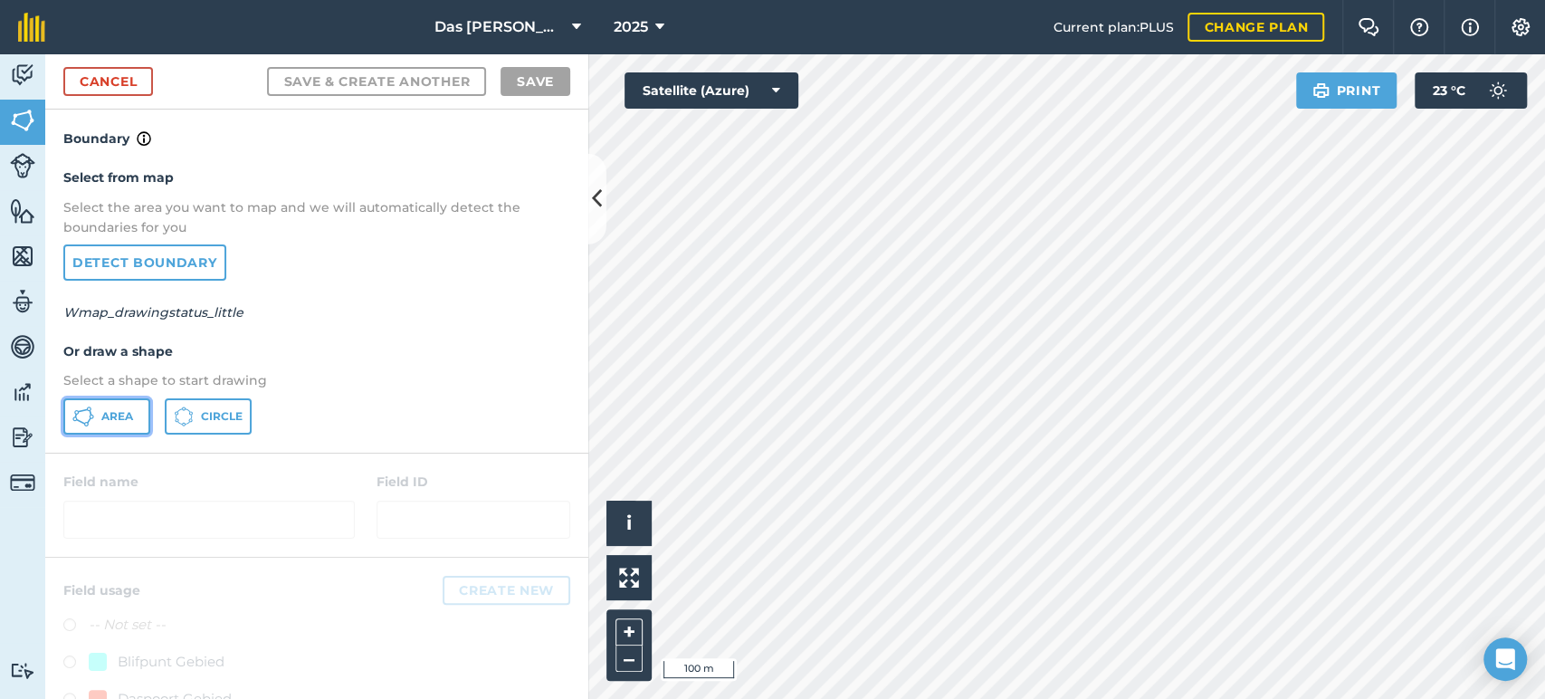
drag, startPoint x: 91, startPoint y: 409, endPoint x: 348, endPoint y: 341, distance: 265.0
click at [92, 409] on icon at bounding box center [83, 417] width 22 height 22
click at [102, 86] on link "Cancel" at bounding box center [108, 81] width 90 height 29
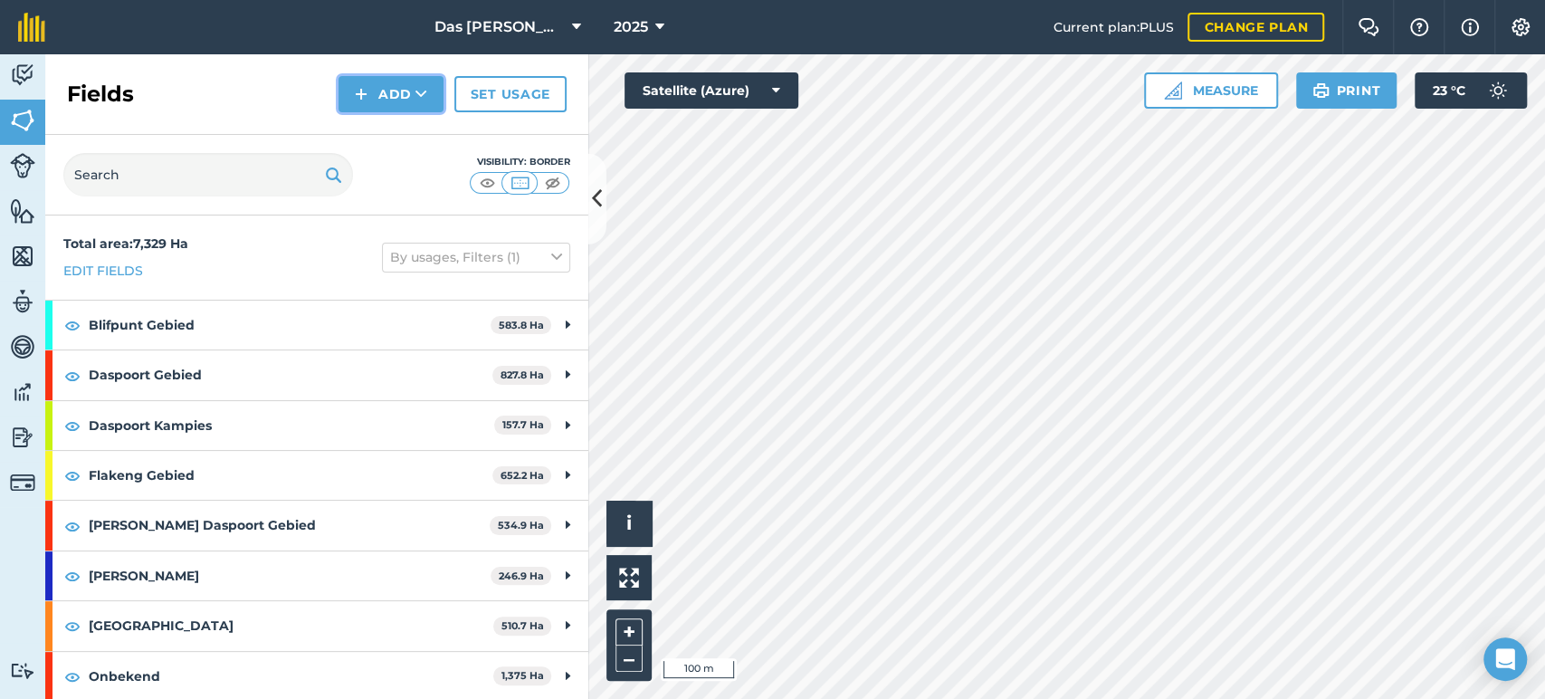
click at [435, 104] on button "Add" at bounding box center [391, 94] width 105 height 36
click at [420, 136] on link "Draw" at bounding box center [391, 135] width 100 height 40
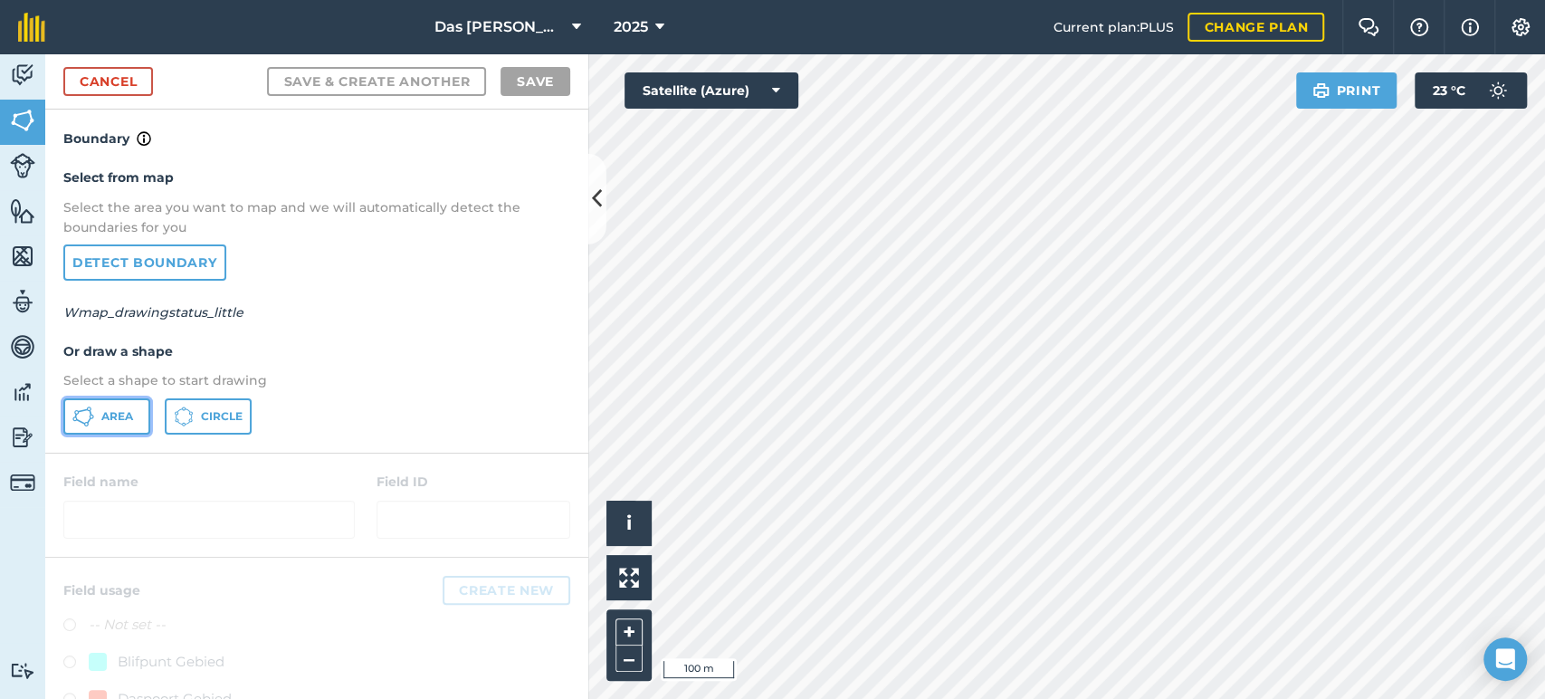
click at [115, 425] on button "Area" at bounding box center [106, 416] width 87 height 36
click at [136, 85] on link "Cancel" at bounding box center [108, 81] width 90 height 29
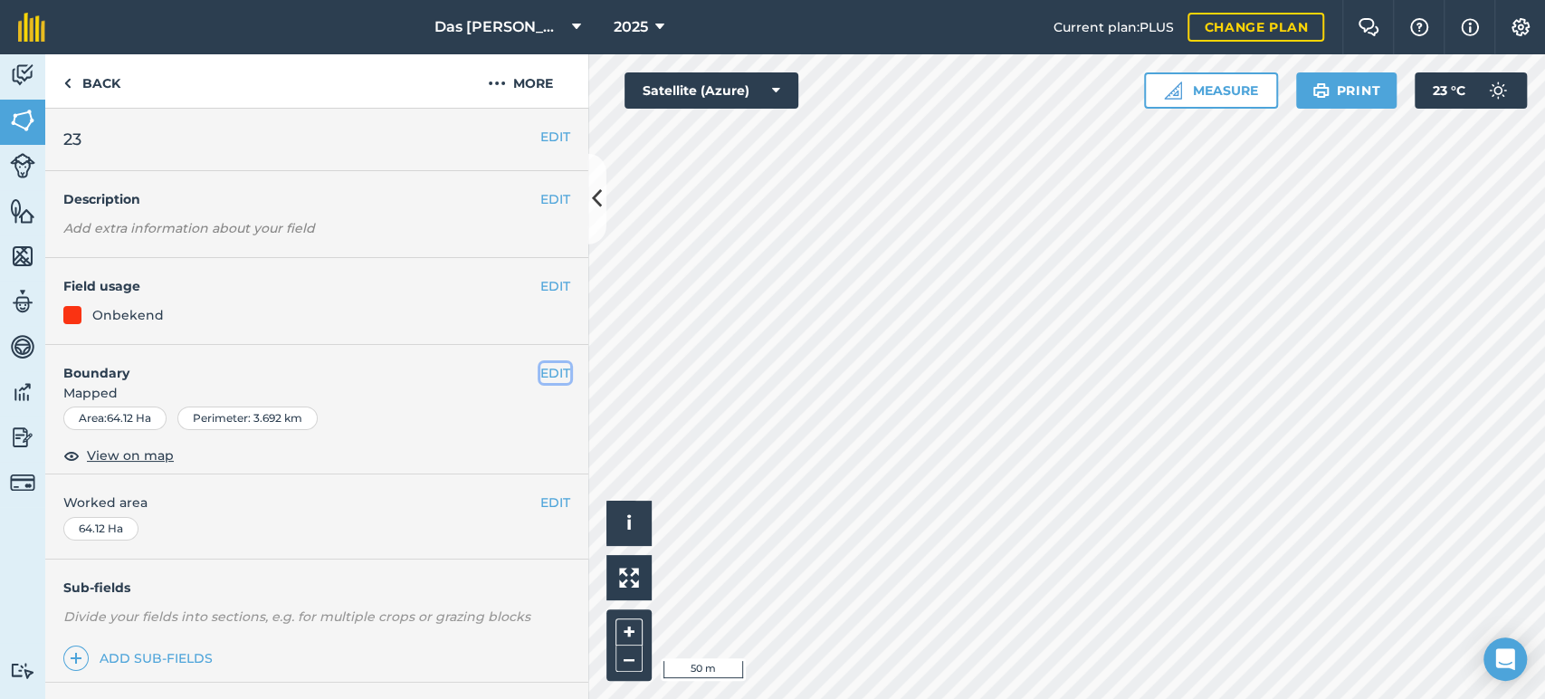
click at [542, 370] on button "EDIT" at bounding box center [555, 373] width 30 height 20
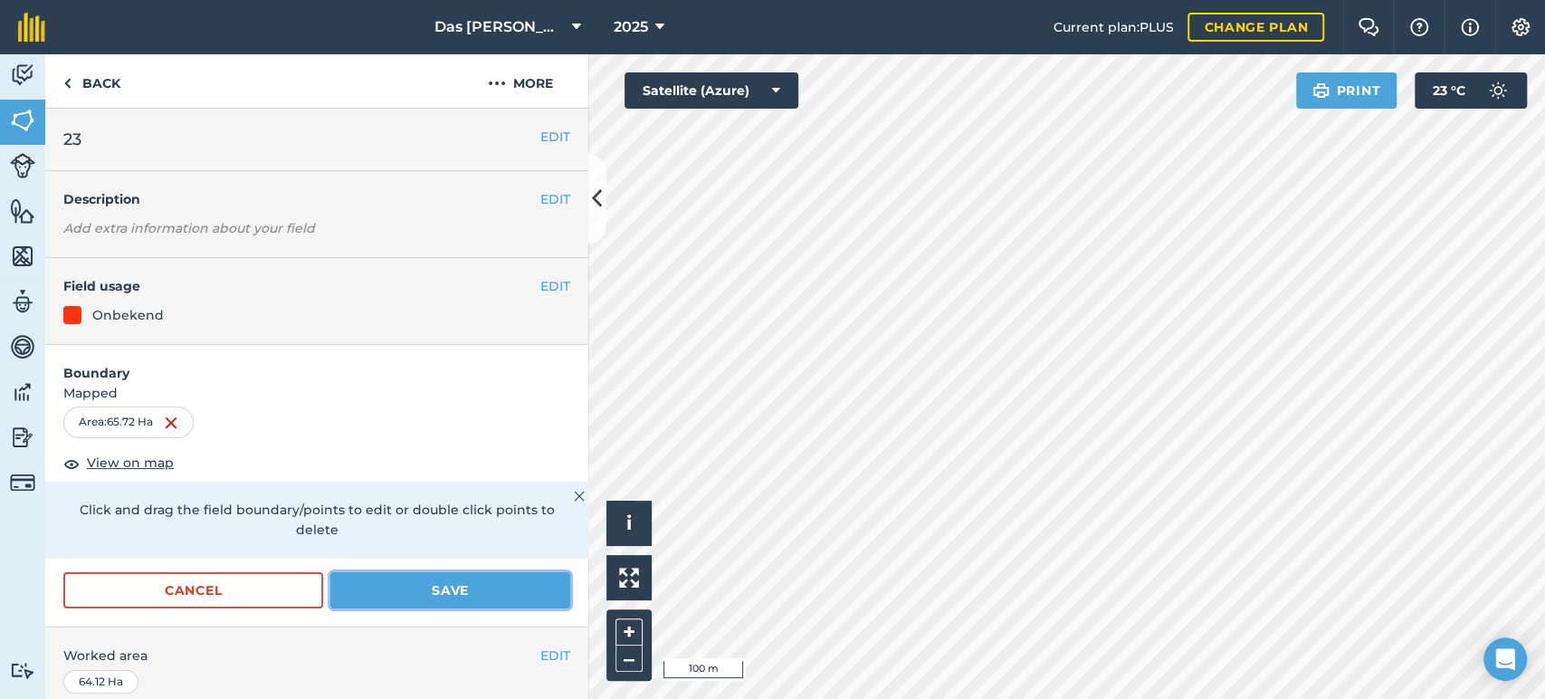
click at [413, 575] on button "Save" at bounding box center [450, 590] width 240 height 36
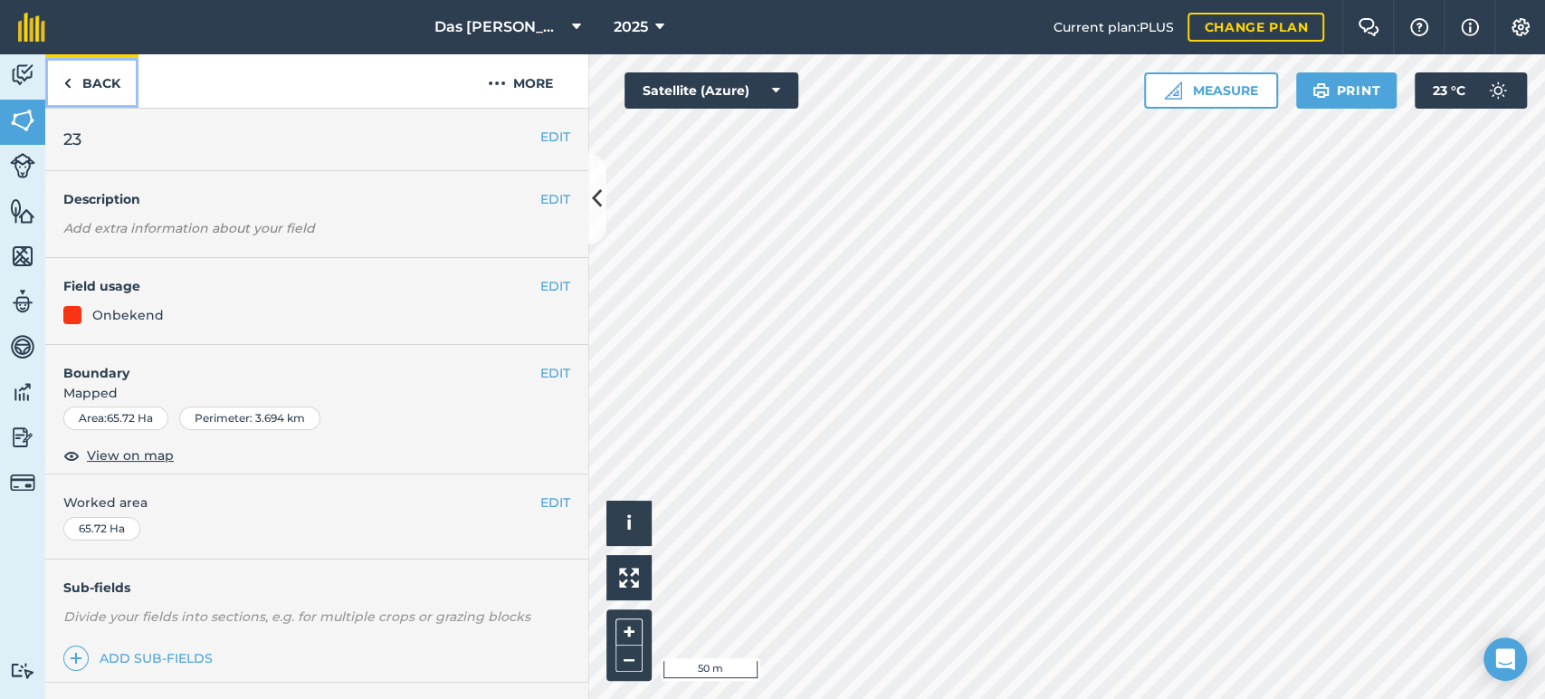
click at [98, 78] on link "Back" at bounding box center [91, 80] width 93 height 53
click at [75, 85] on link "Back" at bounding box center [91, 80] width 93 height 53
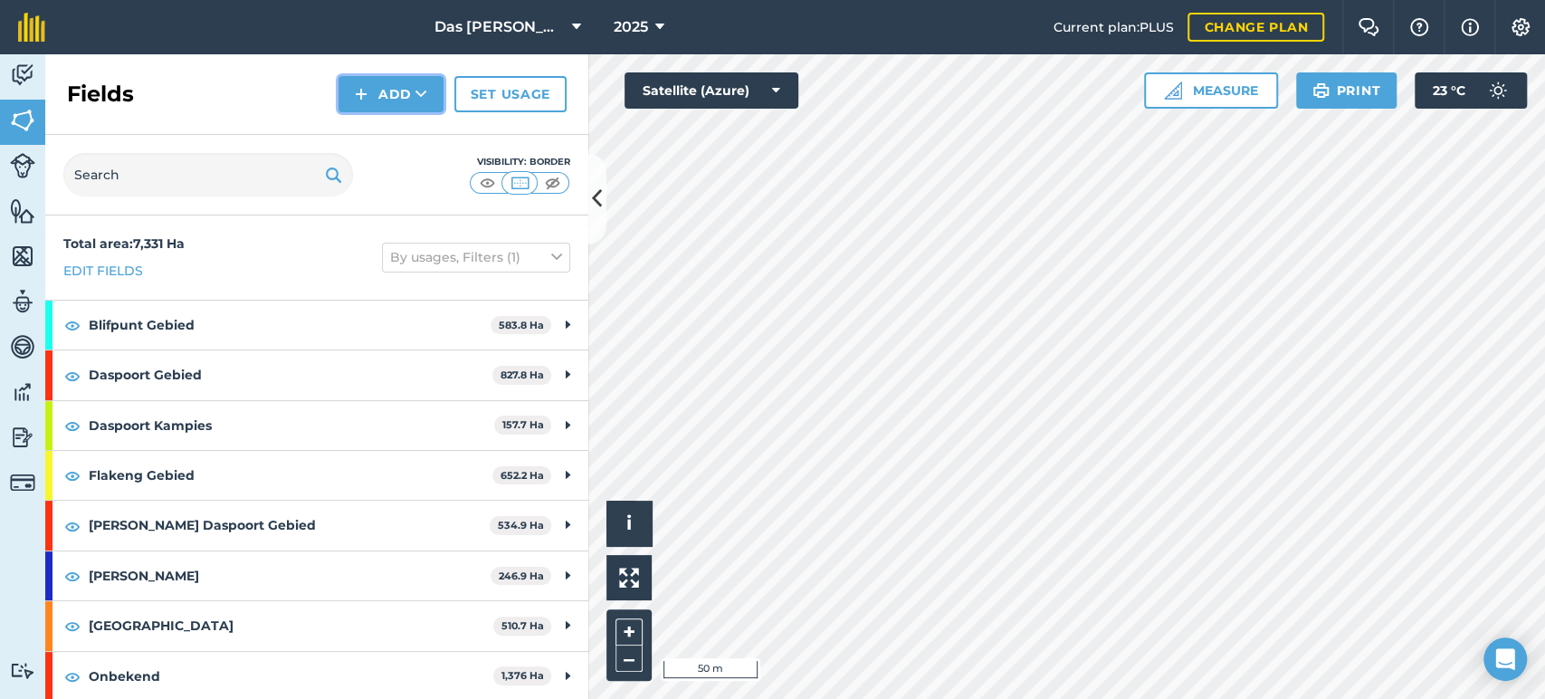
click at [377, 102] on button "Add" at bounding box center [391, 94] width 105 height 36
click at [365, 136] on link "Draw" at bounding box center [391, 135] width 100 height 40
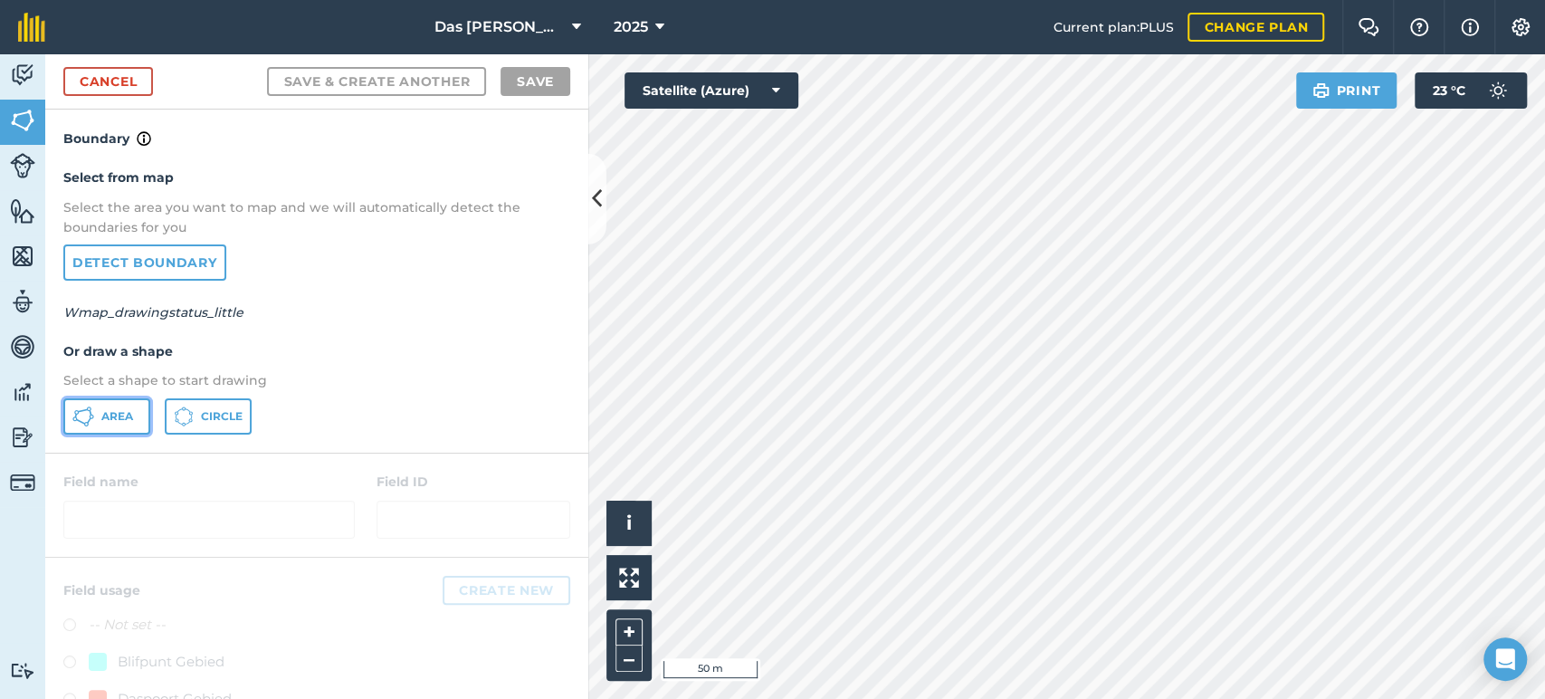
click at [103, 418] on span "Area" at bounding box center [117, 416] width 32 height 14
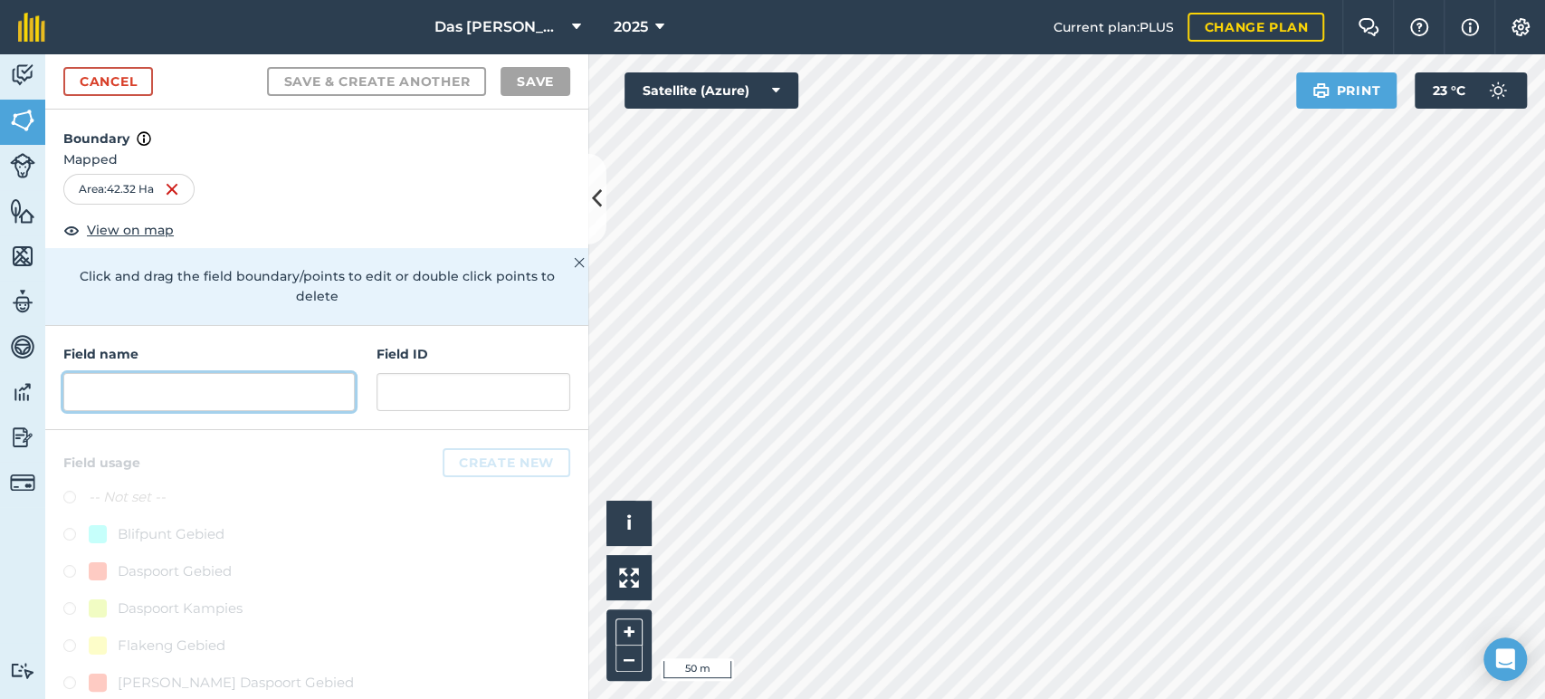
click at [278, 385] on input "text" at bounding box center [208, 392] width 291 height 38
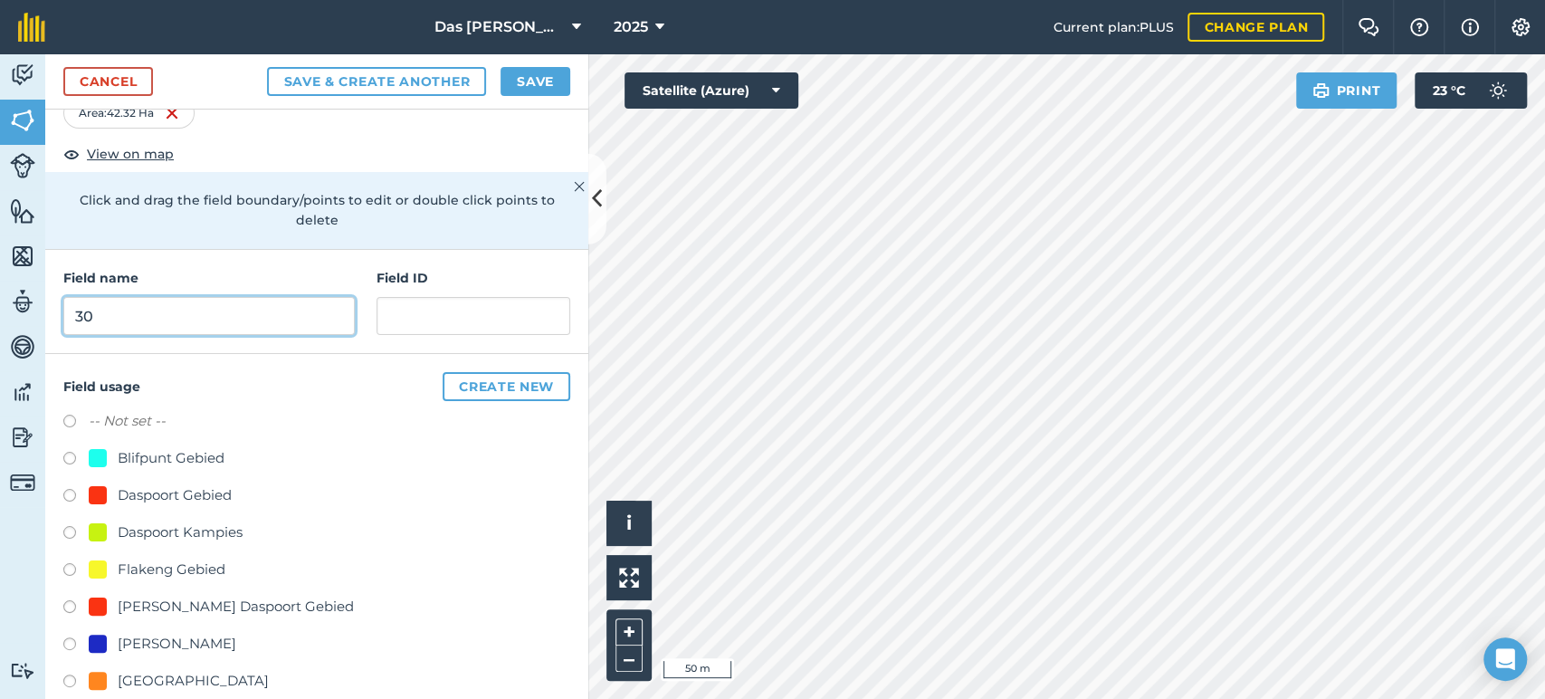
scroll to position [134, 0]
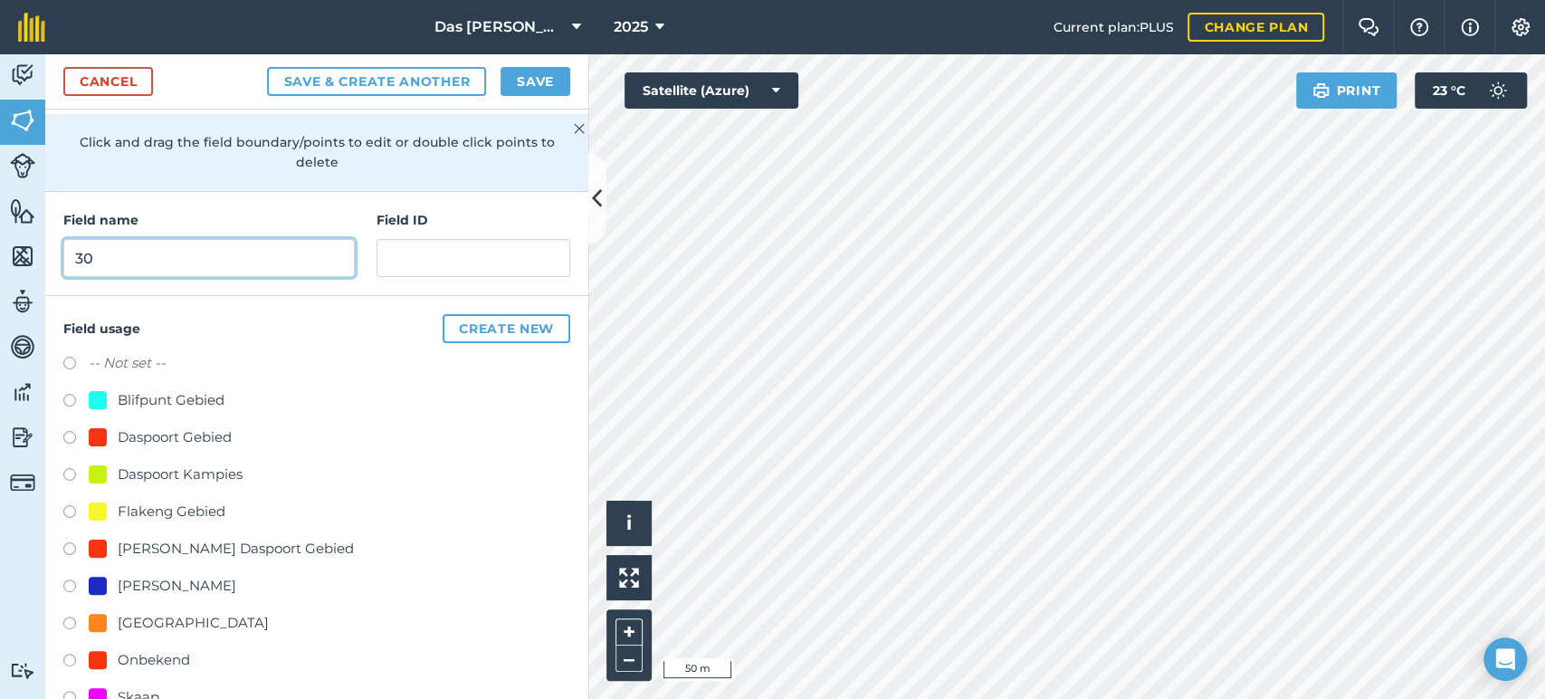
type input "30"
click at [154, 649] on div "Onbekend" at bounding box center [154, 660] width 72 height 22
radio input "true"
click at [528, 80] on button "Save" at bounding box center [536, 81] width 70 height 29
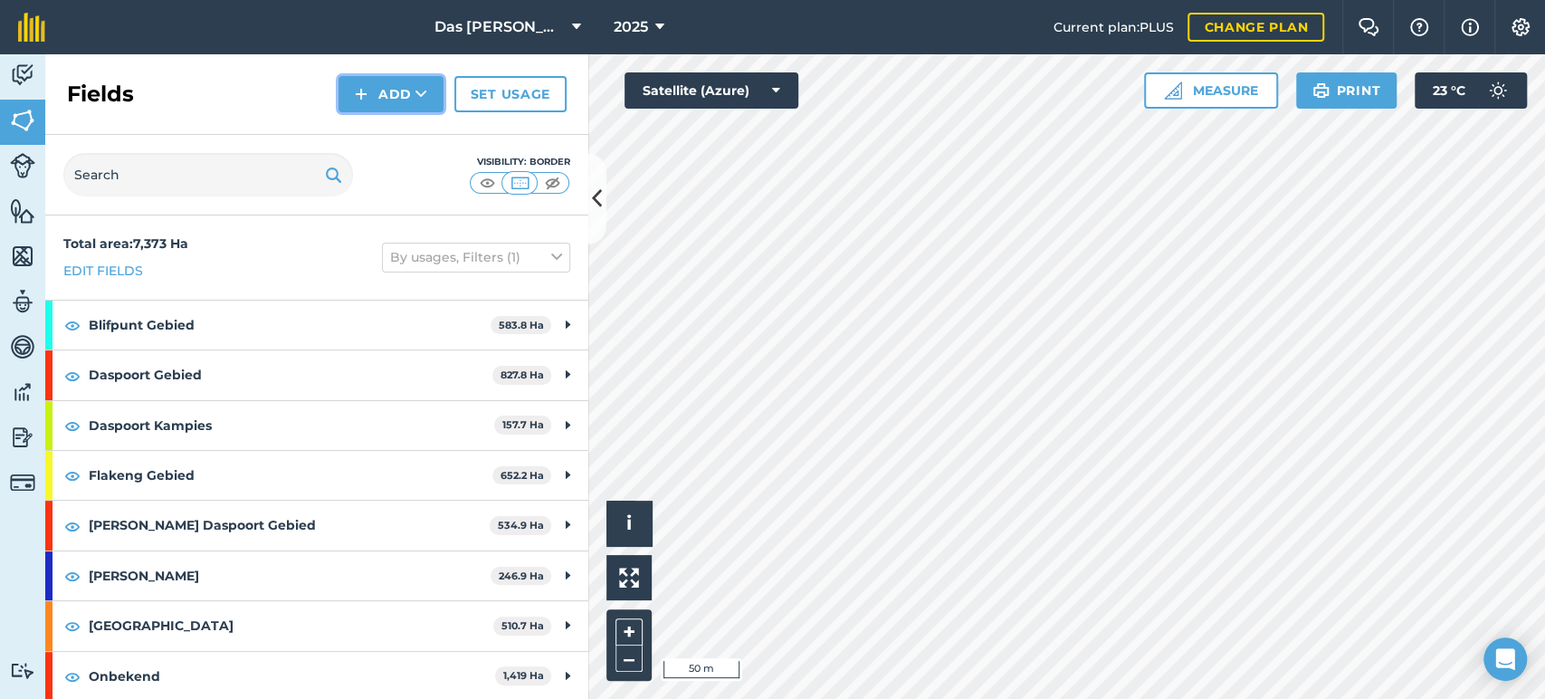
click at [407, 100] on button "Add" at bounding box center [391, 94] width 105 height 36
click at [398, 133] on link "Draw" at bounding box center [391, 135] width 100 height 40
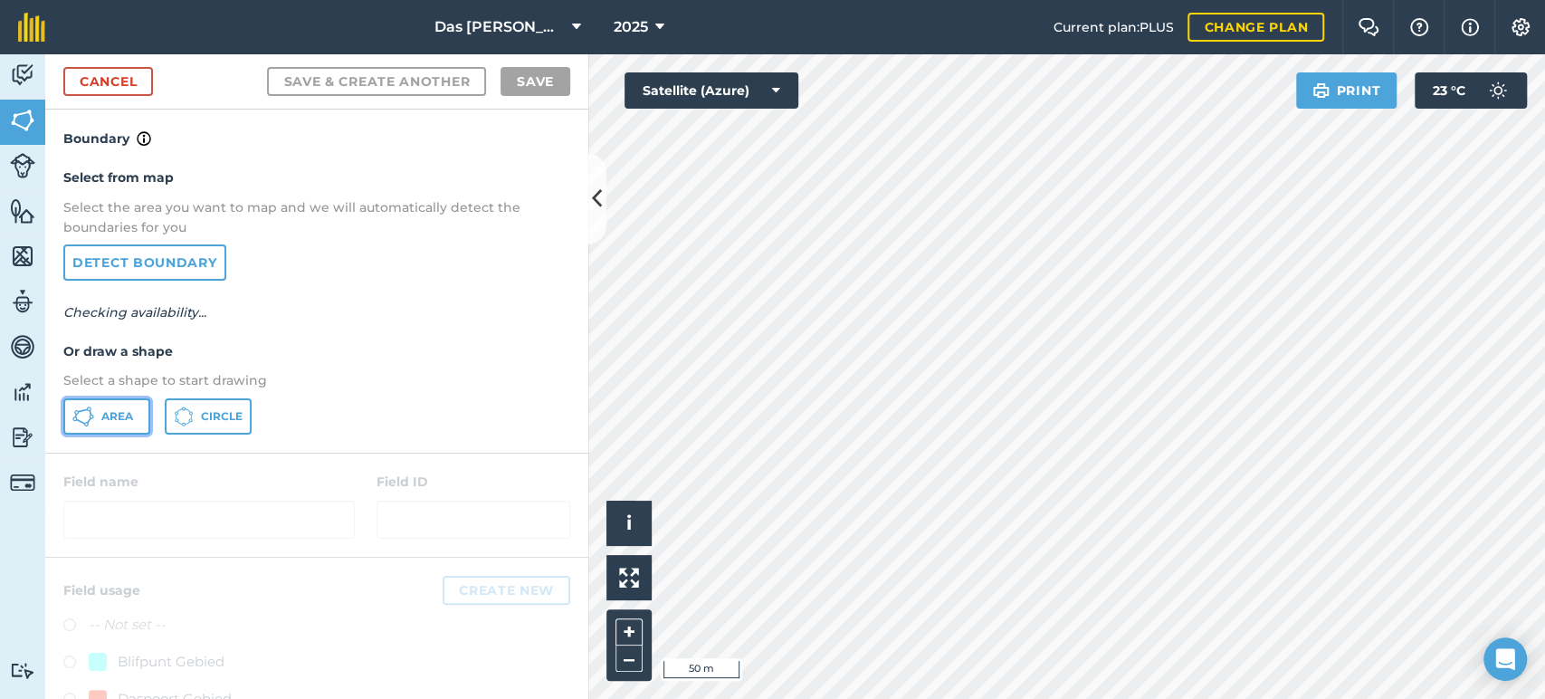
click at [132, 413] on span "Area" at bounding box center [117, 416] width 32 height 14
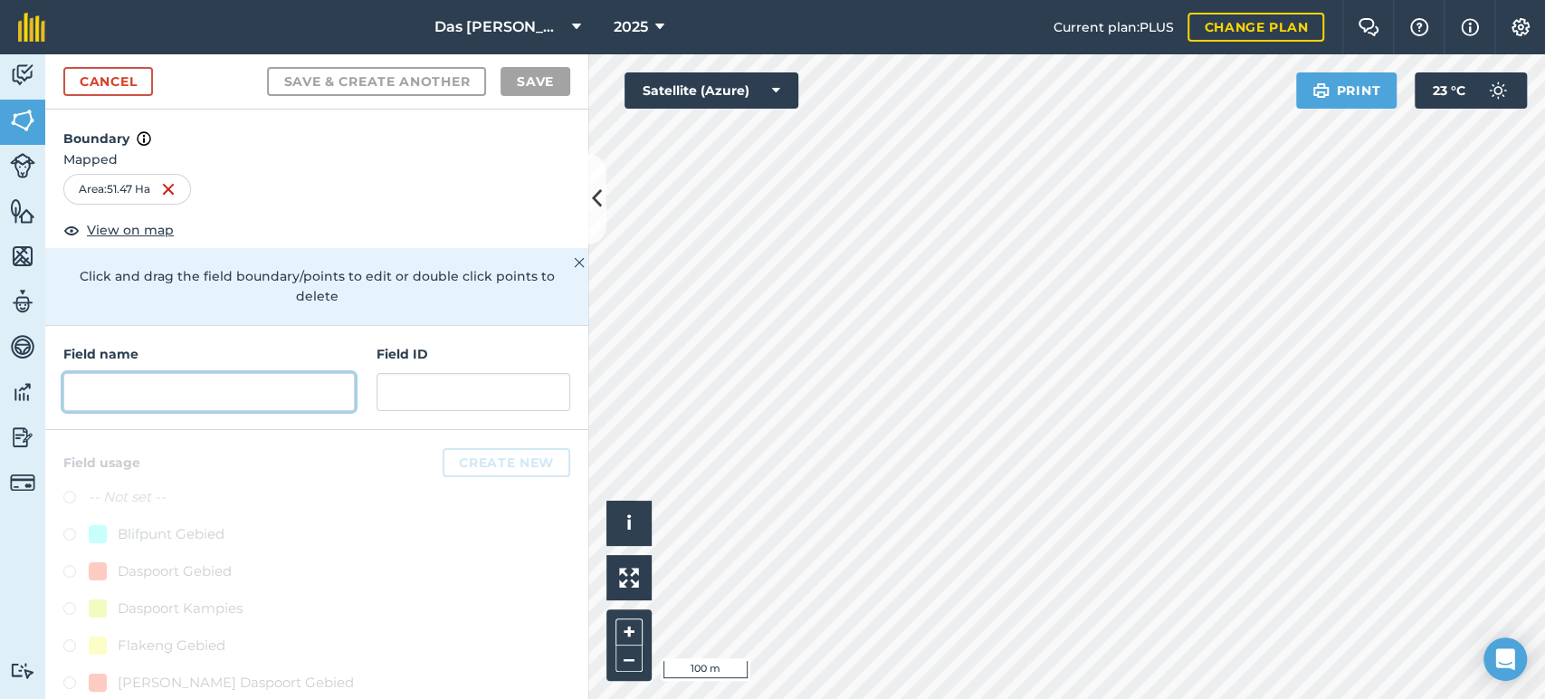
click at [290, 394] on input "text" at bounding box center [208, 392] width 291 height 38
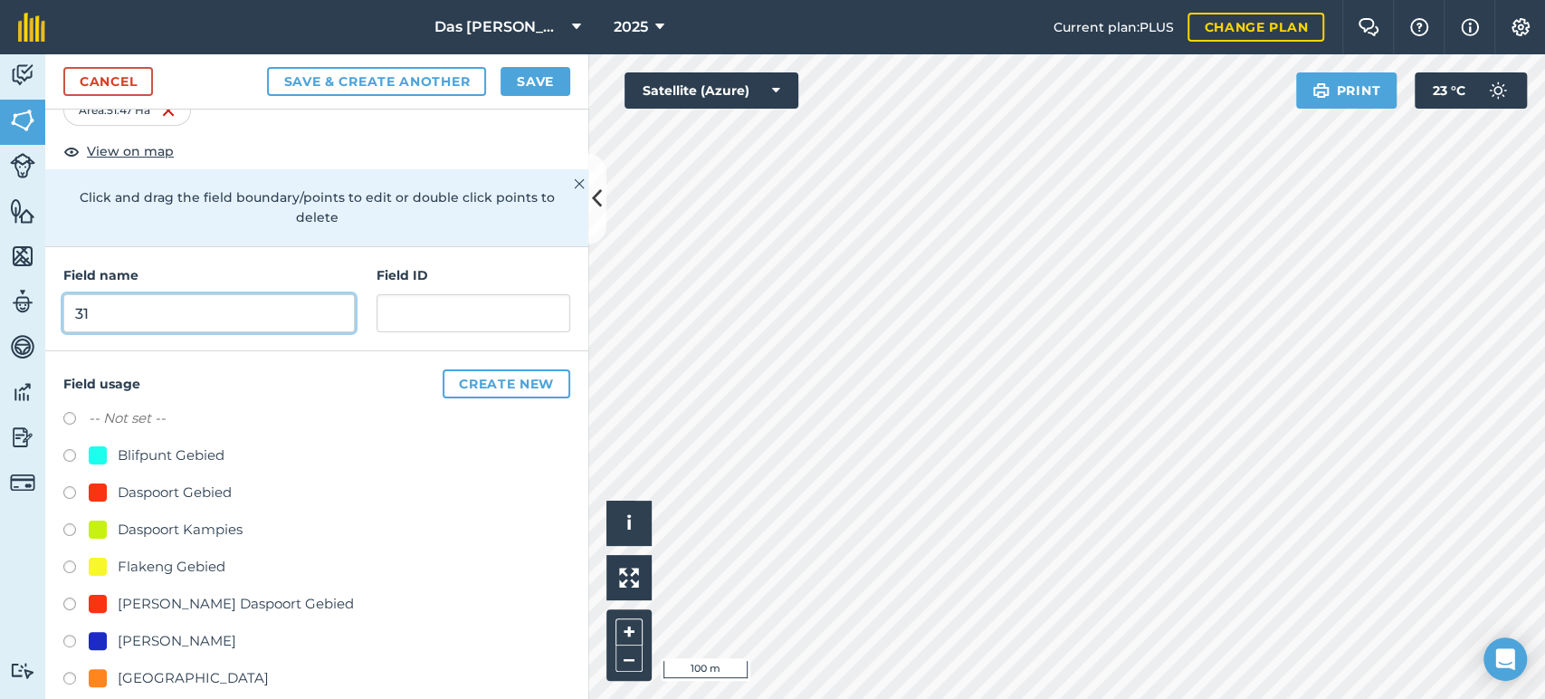
scroll to position [134, 0]
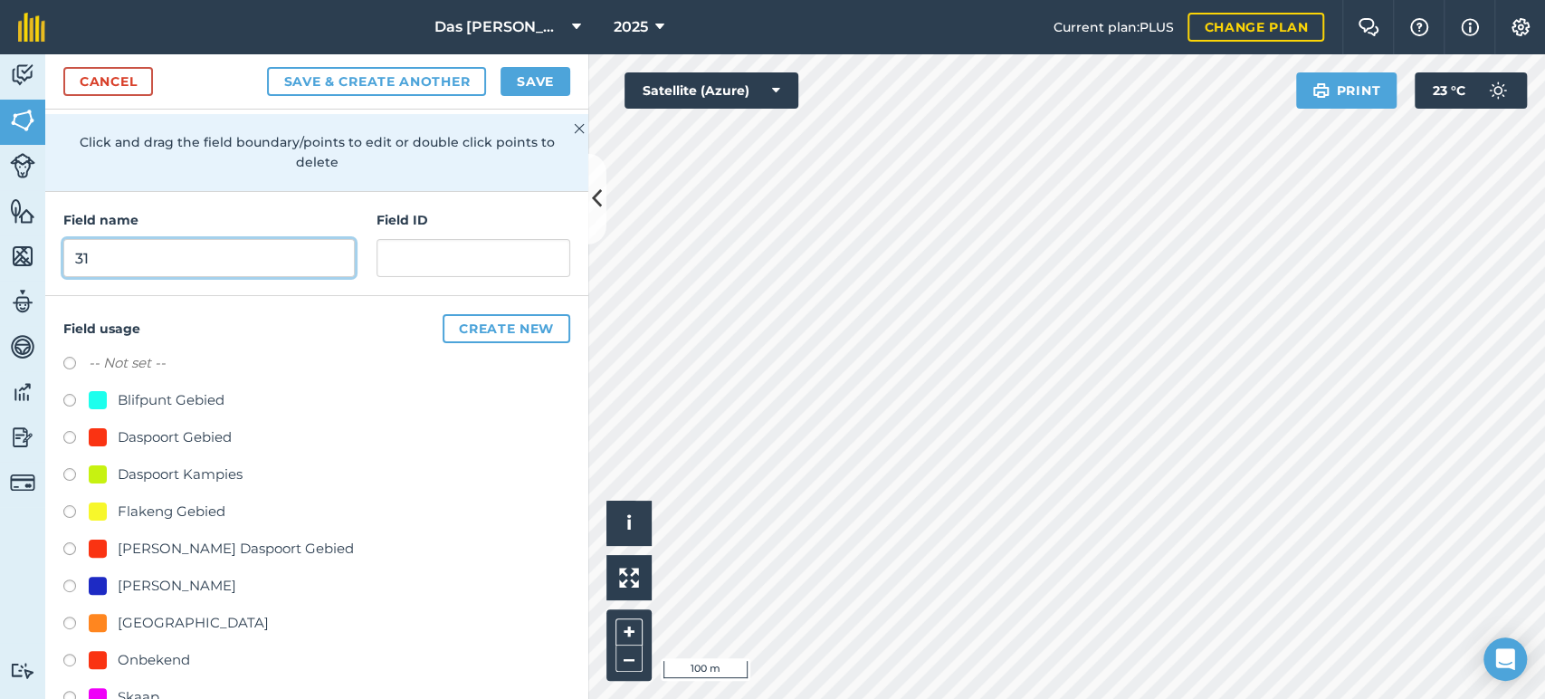
type input "31"
click at [171, 660] on div "Onbekend" at bounding box center [154, 660] width 72 height 22
radio input "true"
click at [536, 77] on button "Save" at bounding box center [536, 81] width 70 height 29
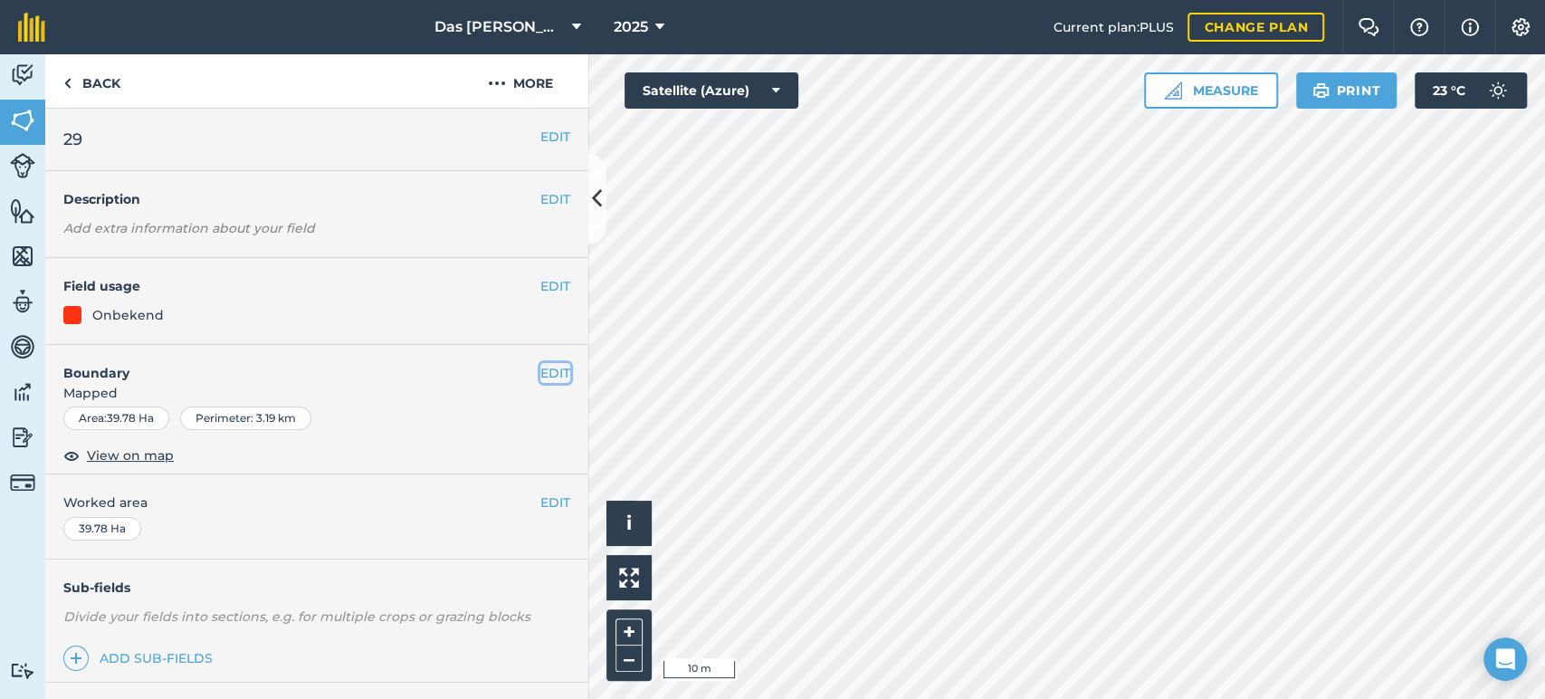
click at [540, 367] on button "EDIT" at bounding box center [555, 373] width 30 height 20
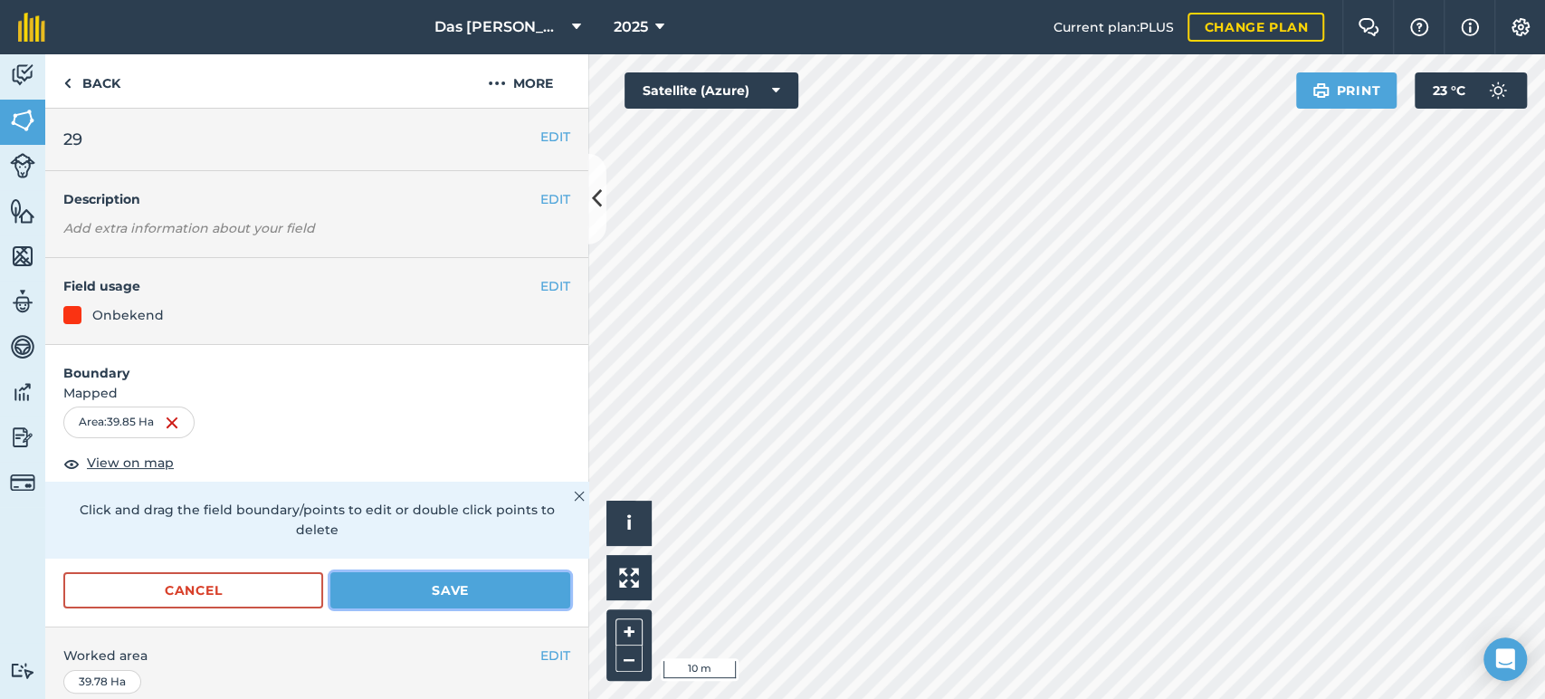
click at [498, 577] on button "Save" at bounding box center [450, 590] width 240 height 36
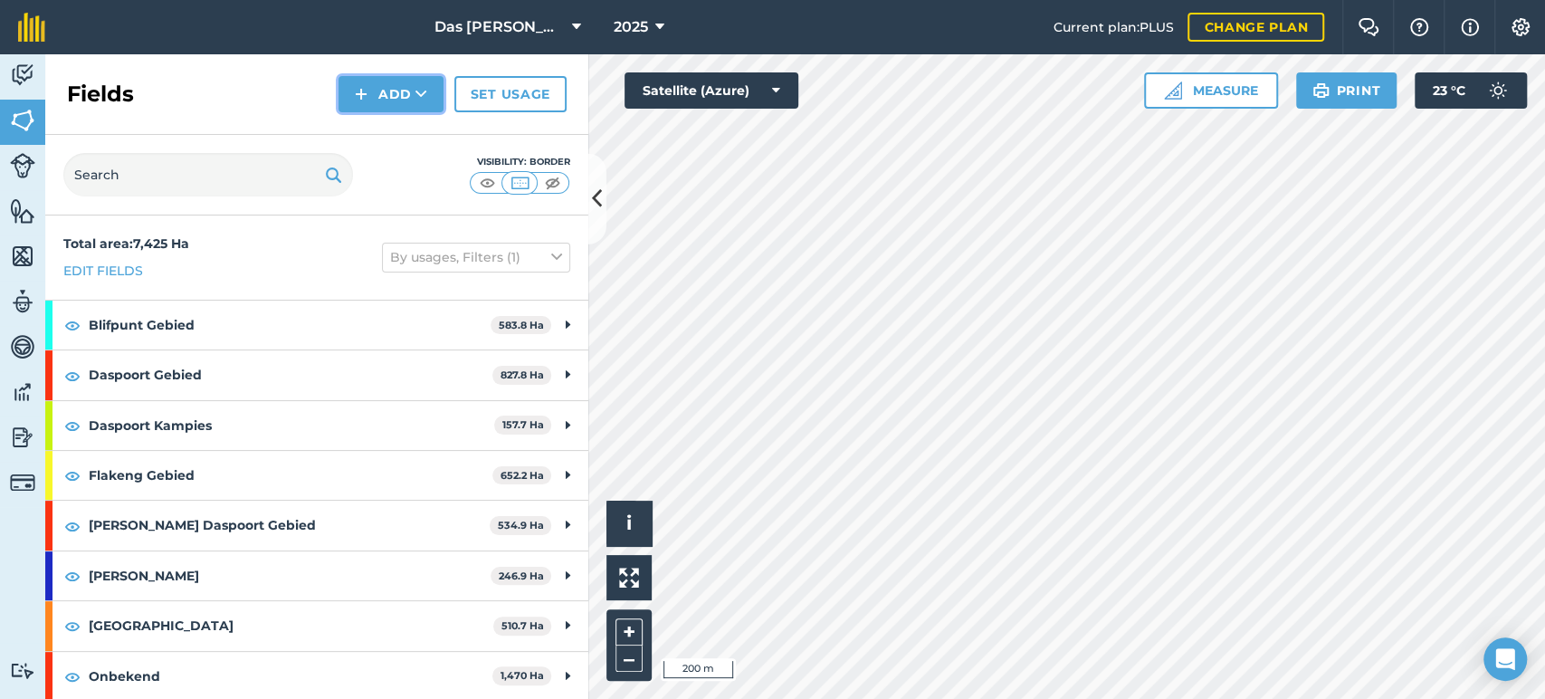
click at [409, 85] on button "Add" at bounding box center [391, 94] width 105 height 36
click at [360, 138] on link "Draw" at bounding box center [391, 135] width 100 height 40
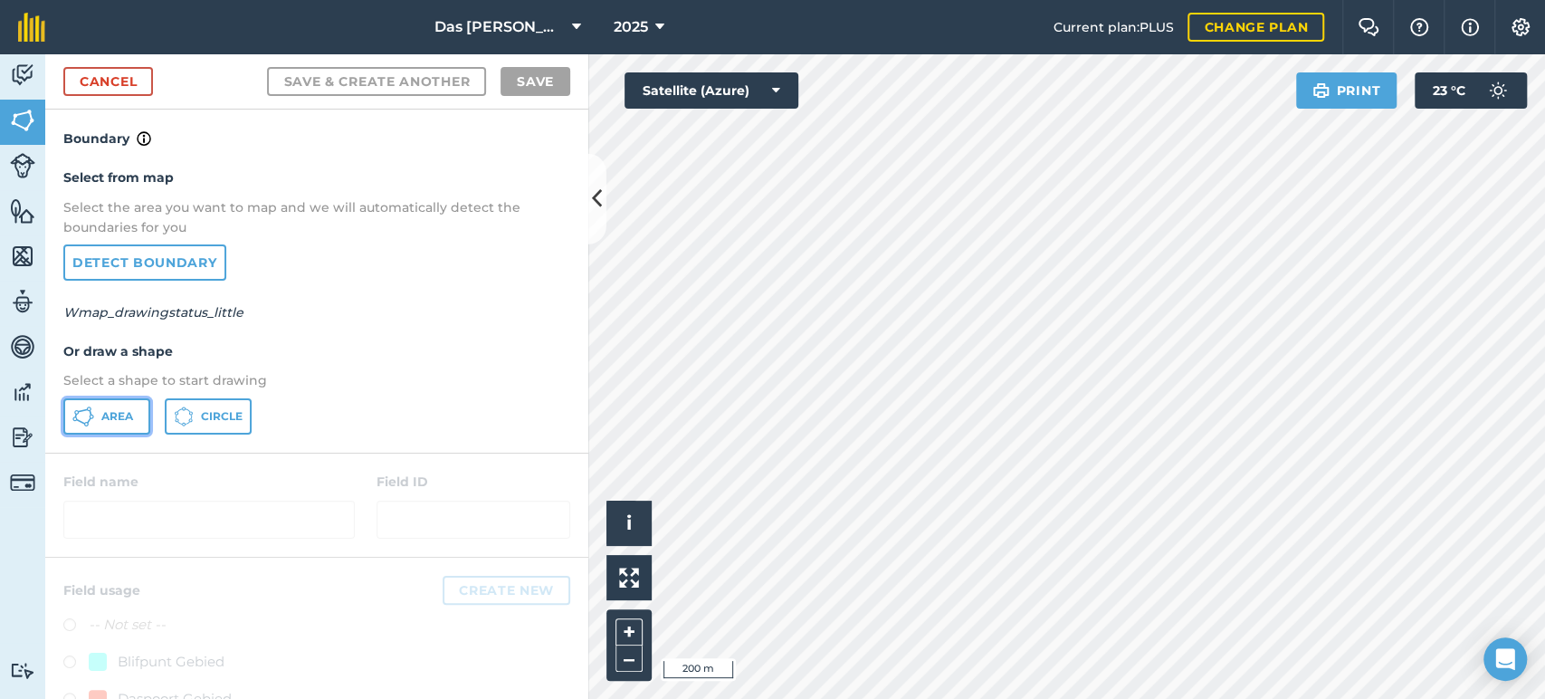
click at [124, 409] on span "Area" at bounding box center [117, 416] width 32 height 14
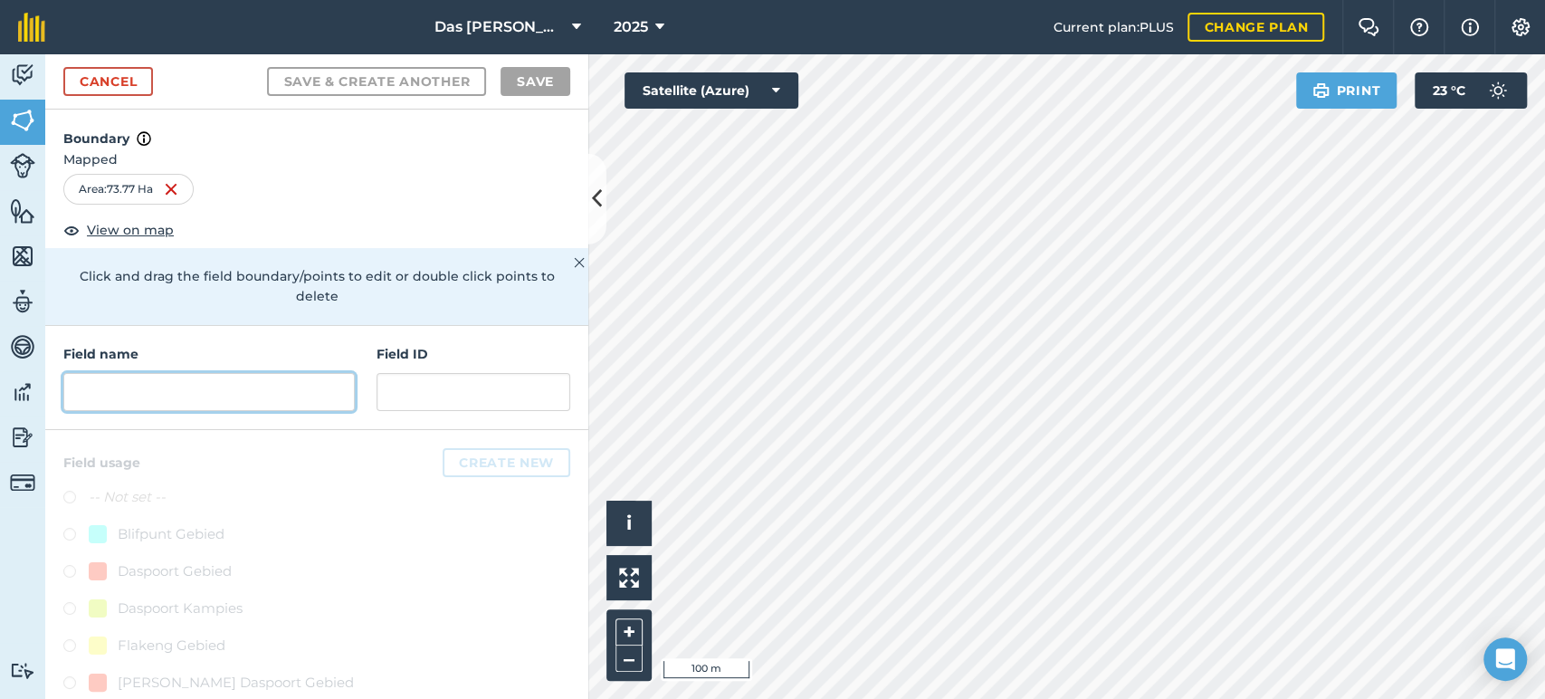
click at [233, 389] on input "text" at bounding box center [208, 392] width 291 height 38
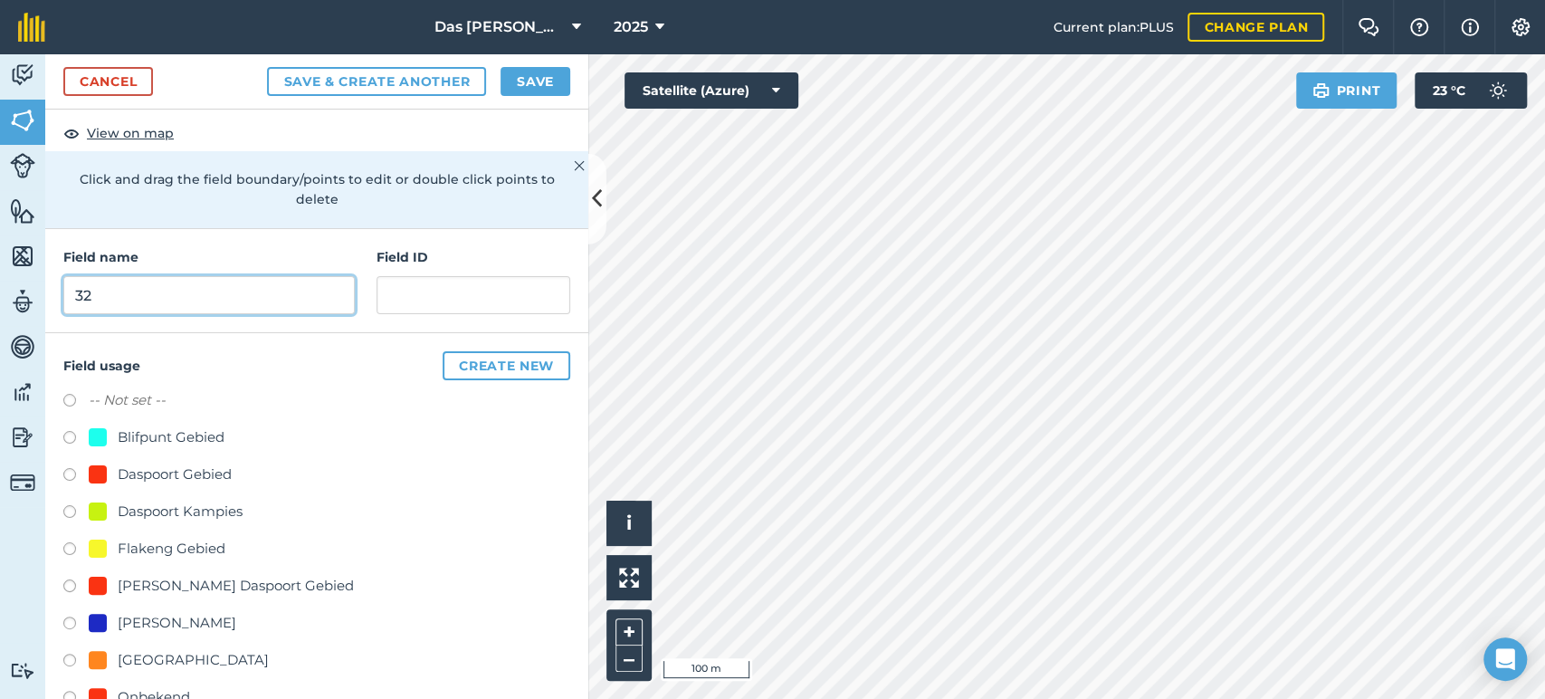
scroll to position [134, 0]
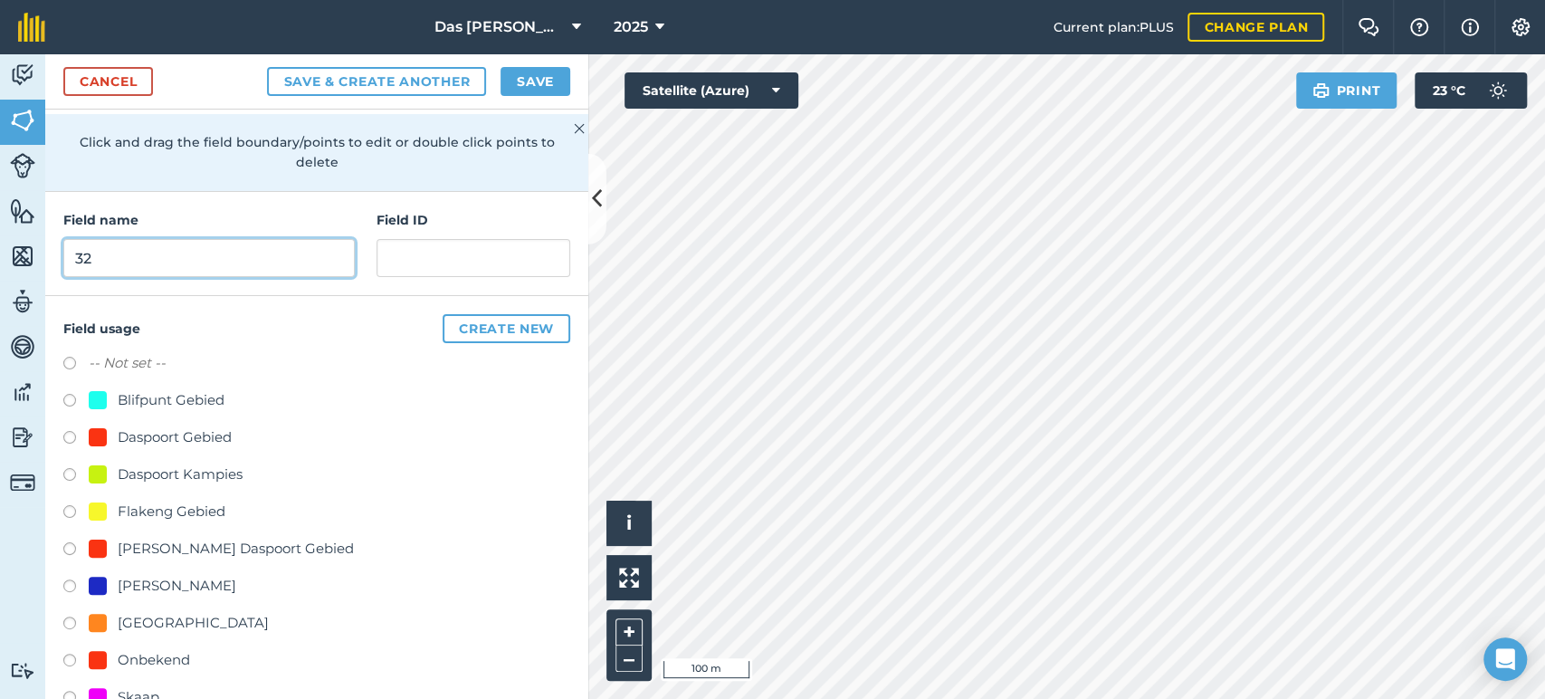
type input "32"
click at [158, 654] on div "Onbekend" at bounding box center [154, 660] width 72 height 22
radio input "true"
click at [542, 91] on button "Save" at bounding box center [536, 81] width 70 height 29
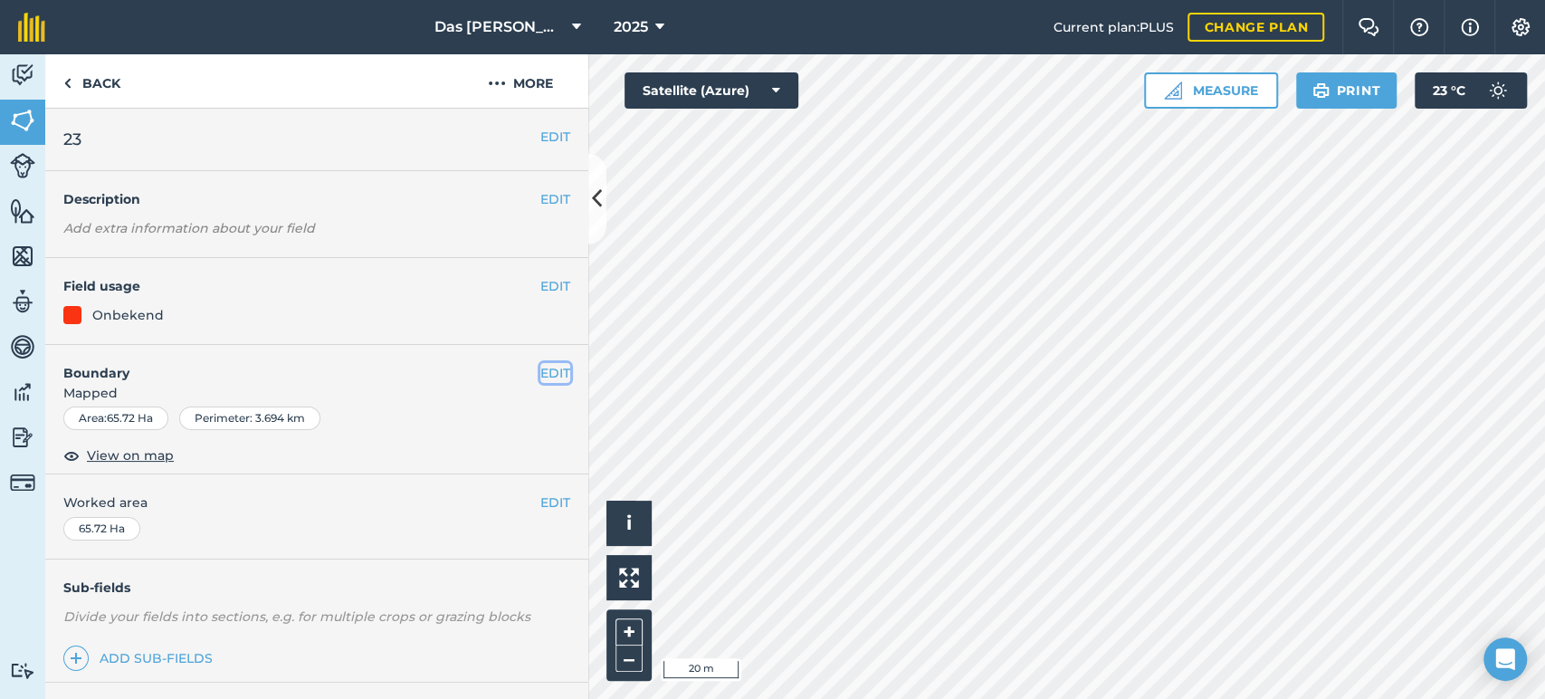
click at [540, 367] on button "EDIT" at bounding box center [555, 373] width 30 height 20
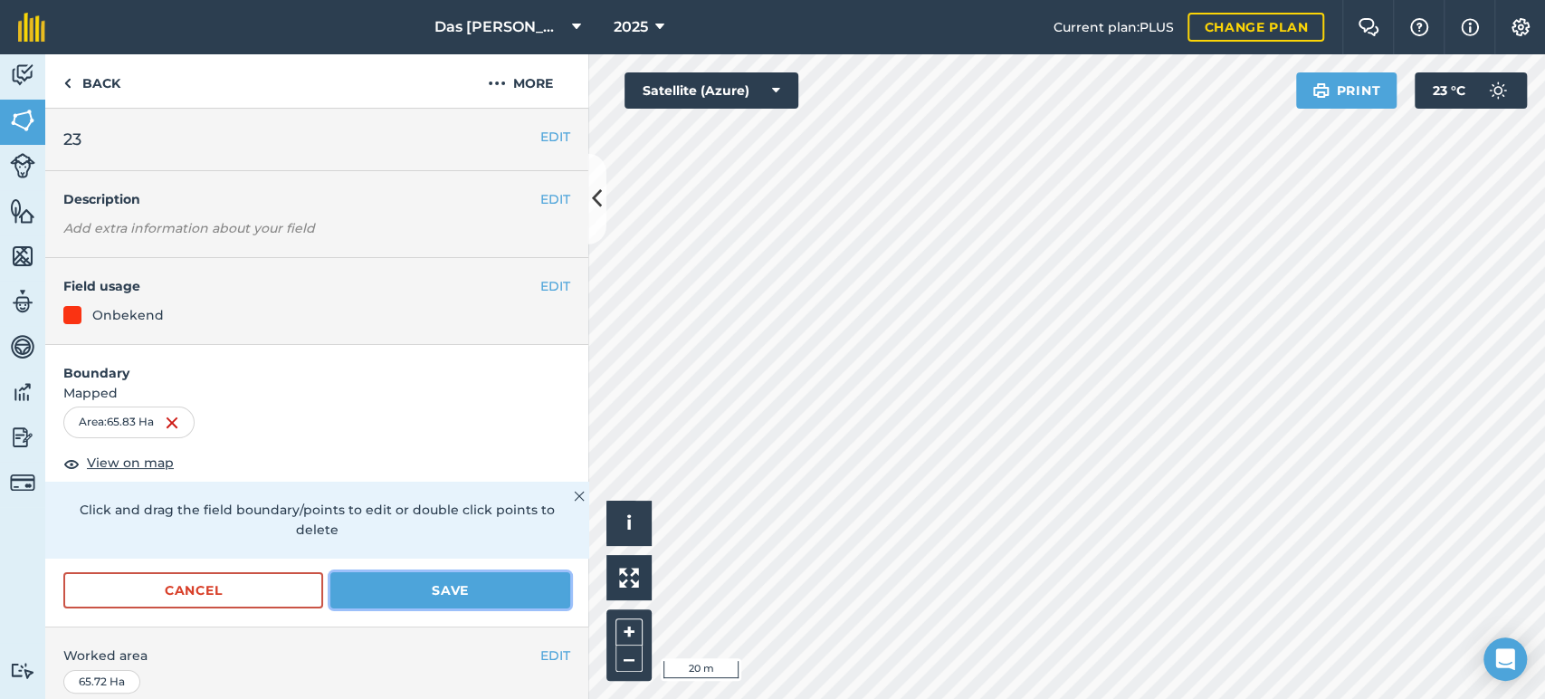
click at [478, 588] on button "Save" at bounding box center [450, 590] width 240 height 36
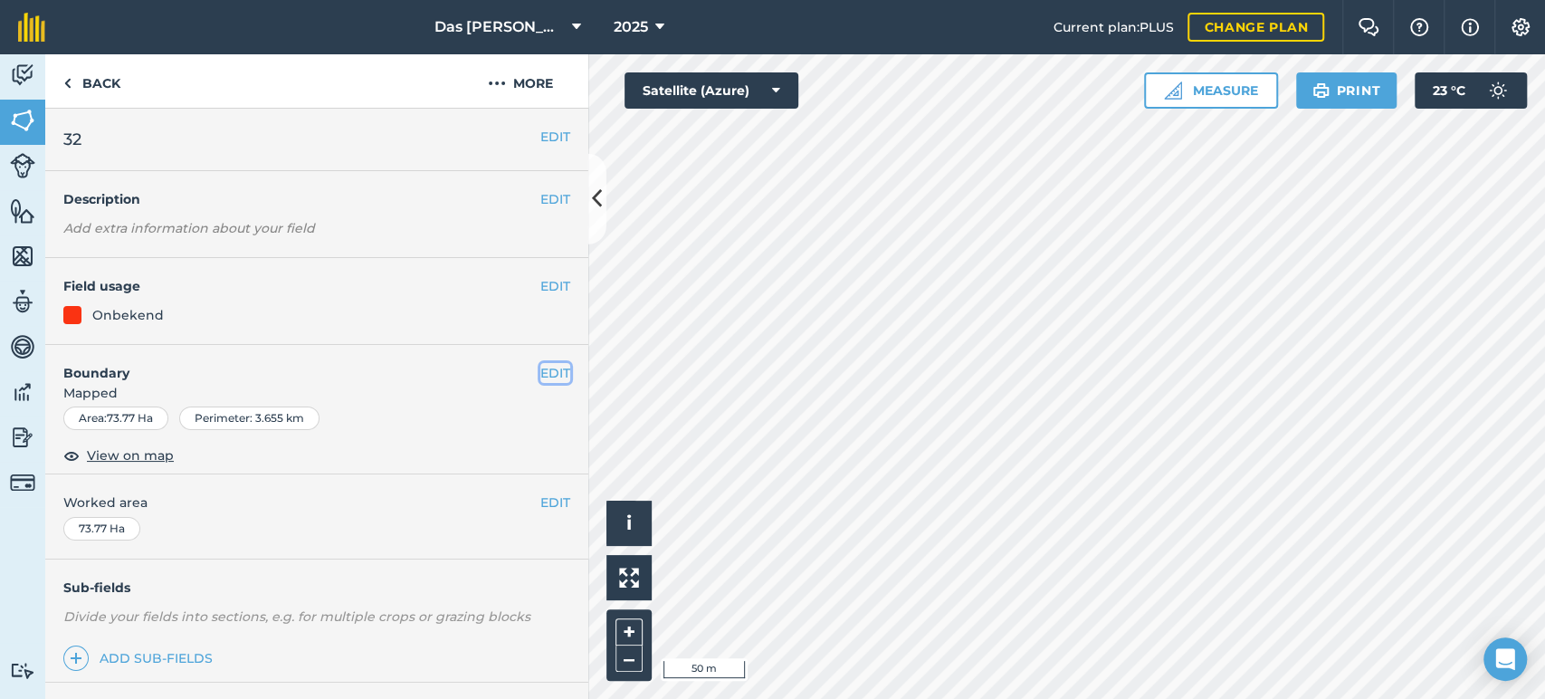
click at [543, 370] on button "EDIT" at bounding box center [555, 373] width 30 height 20
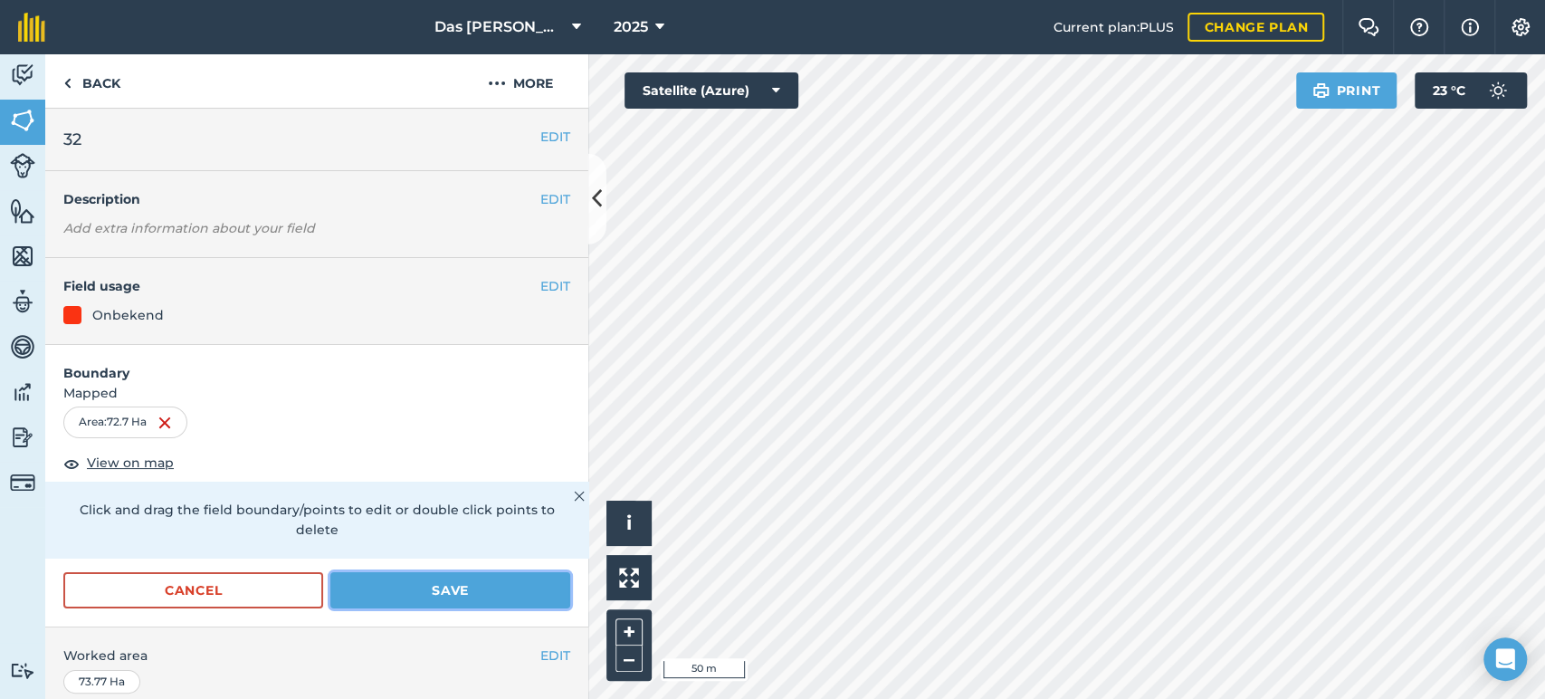
click at [520, 577] on button "Save" at bounding box center [450, 590] width 240 height 36
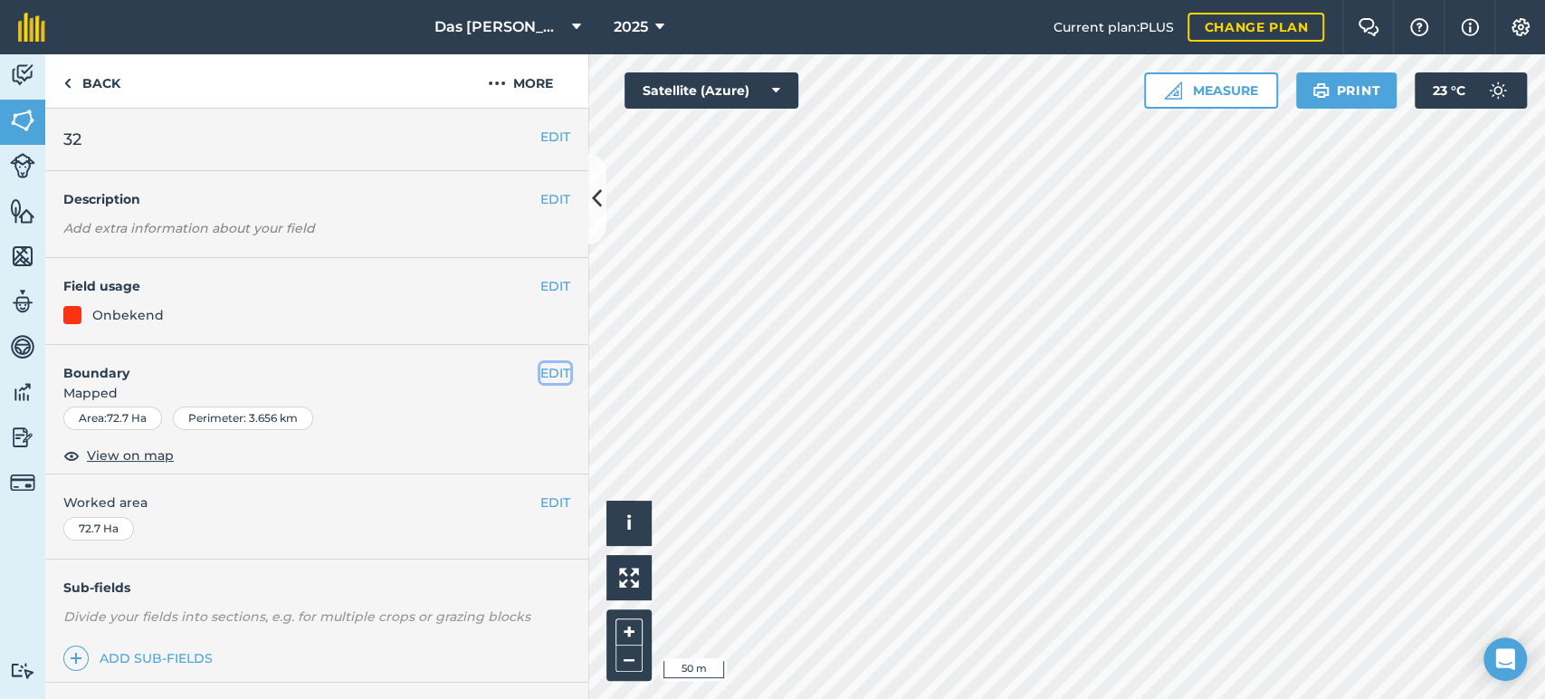
click at [543, 369] on button "EDIT" at bounding box center [555, 373] width 30 height 20
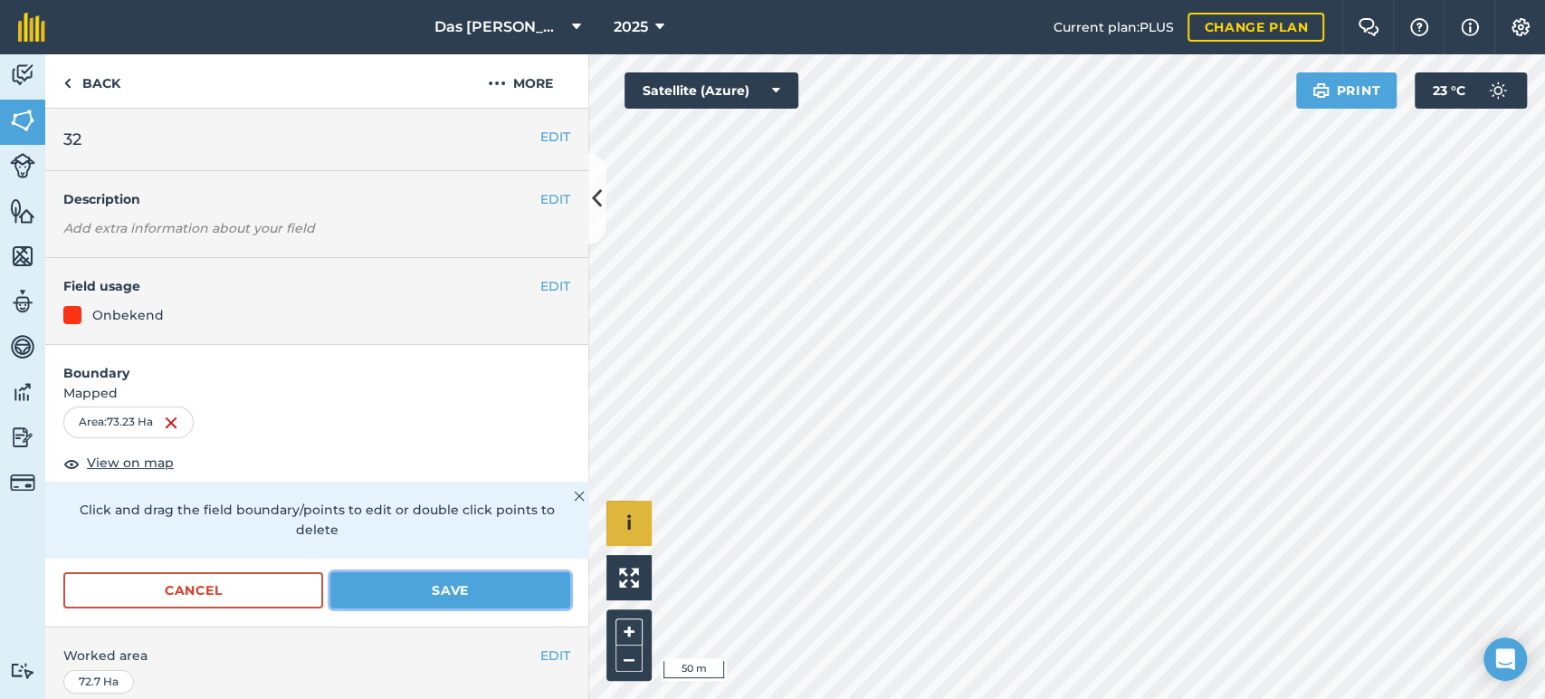
drag, startPoint x: 472, startPoint y: 593, endPoint x: 619, endPoint y: 504, distance: 172.2
click at [472, 592] on button "Save" at bounding box center [450, 590] width 240 height 36
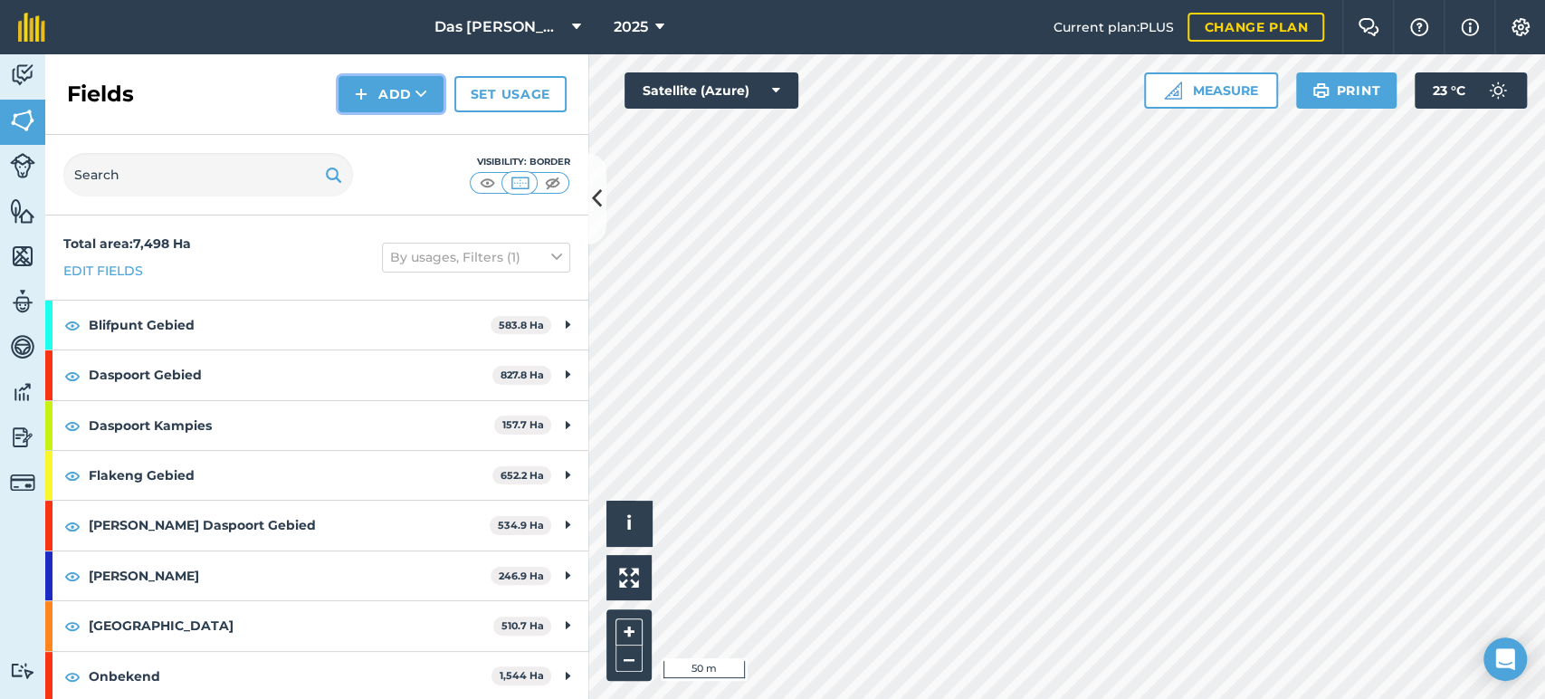
click at [434, 106] on button "Add" at bounding box center [391, 94] width 105 height 36
click at [407, 145] on link "Draw" at bounding box center [391, 135] width 100 height 40
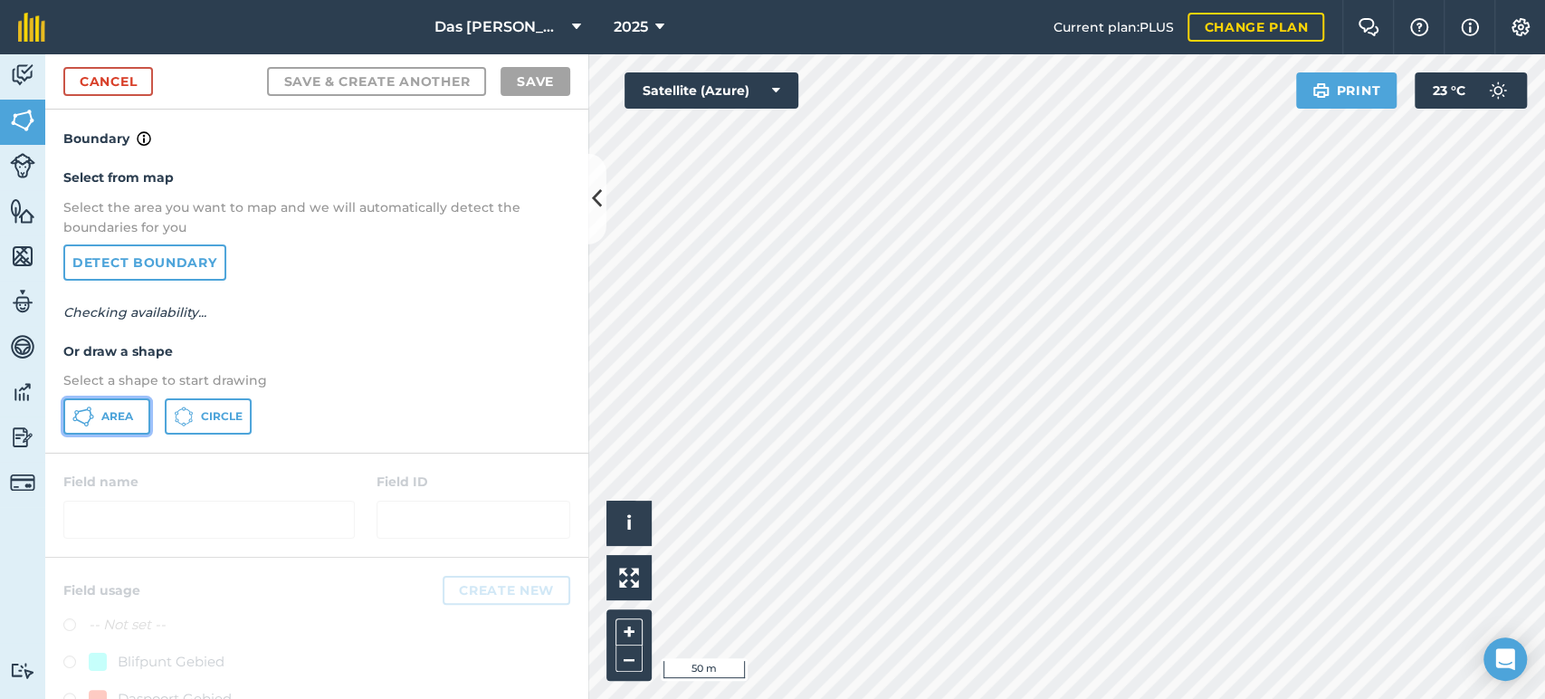
drag, startPoint x: 116, startPoint y: 405, endPoint x: 355, endPoint y: 386, distance: 239.6
click at [116, 406] on button "Area" at bounding box center [106, 416] width 87 height 36
click at [935, 47] on div "Das Ram Boerdery 2025 Current plan : PLUS Change plan Farm Chat Help Info Setti…" at bounding box center [772, 349] width 1545 height 699
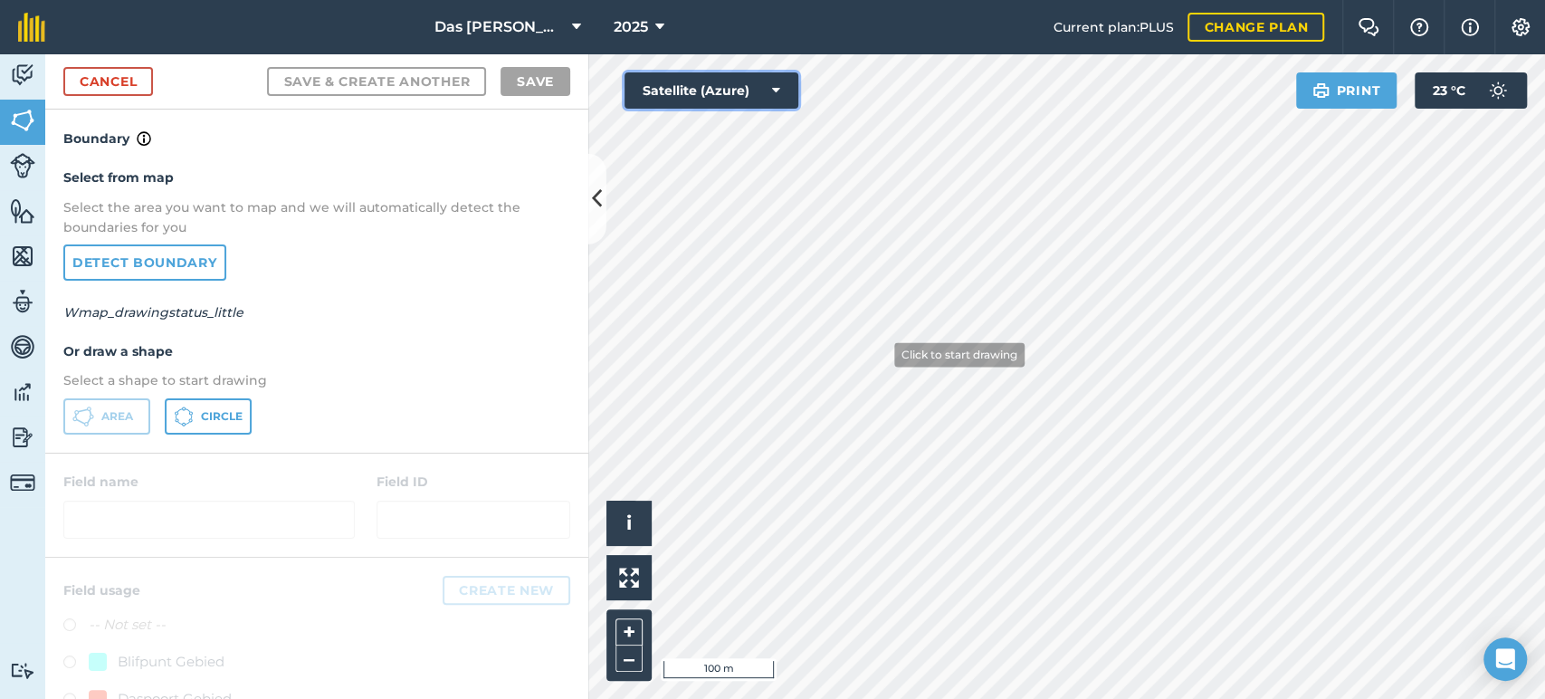
click at [887, 377] on div "Click to start drawing i © 2025 TomTom, Microsoft 100 m + – Satellite (Azure) P…" at bounding box center [1066, 376] width 957 height 644
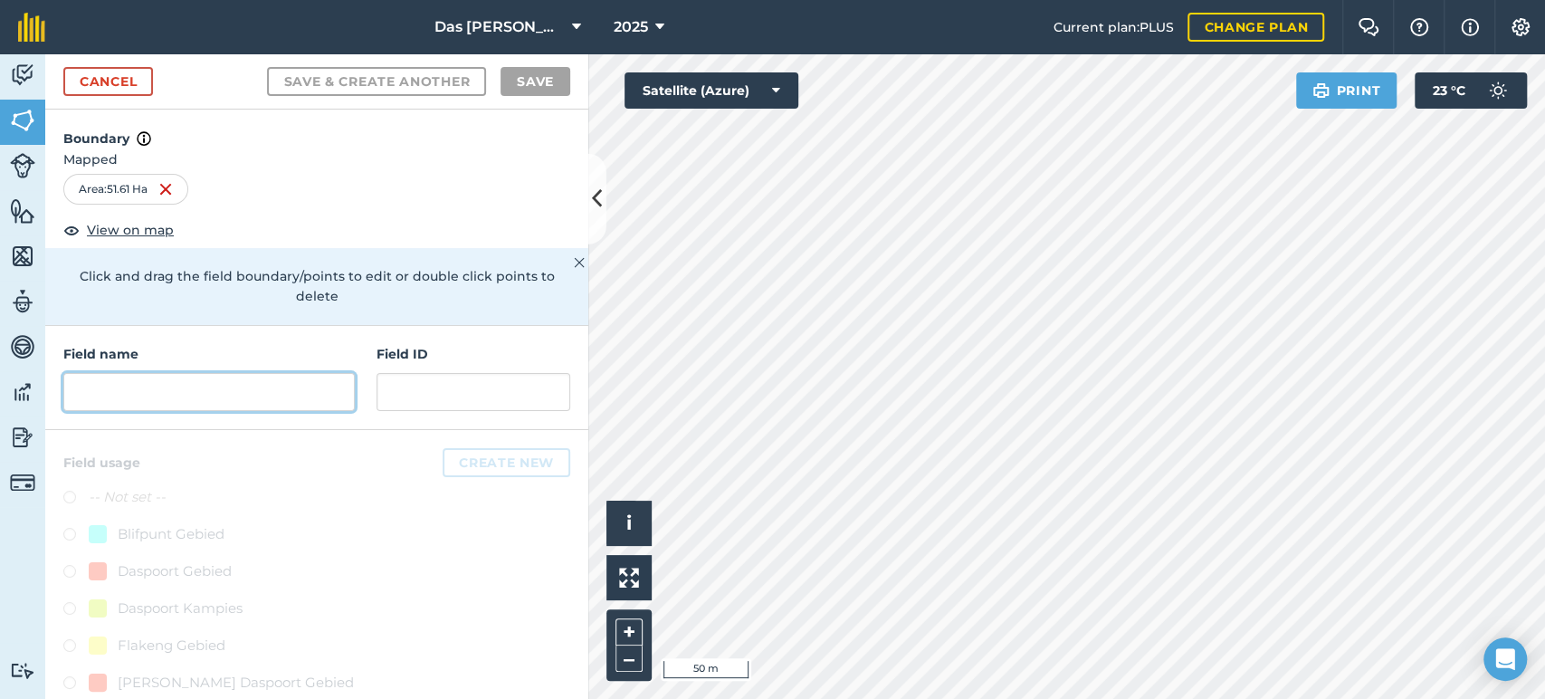
click at [295, 396] on input "text" at bounding box center [208, 392] width 291 height 38
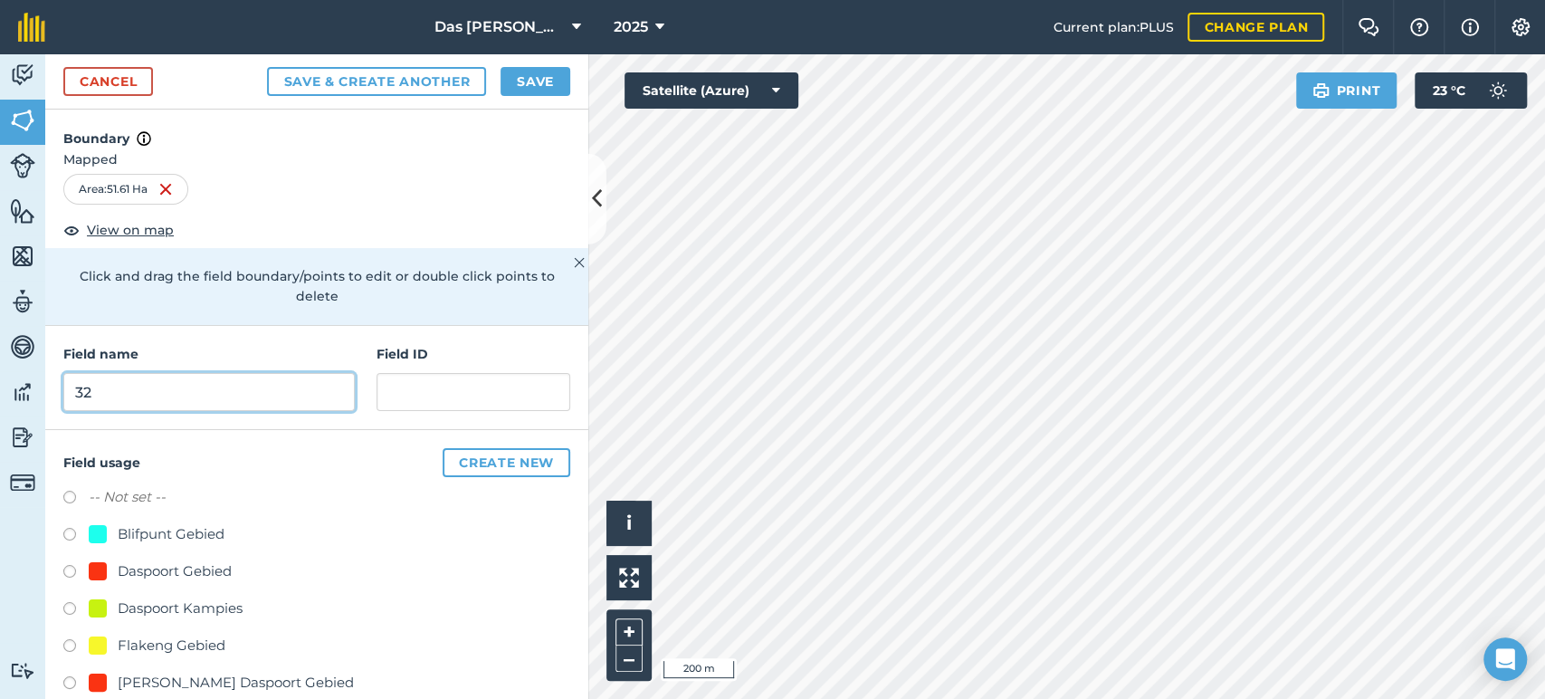
scroll to position [134, 0]
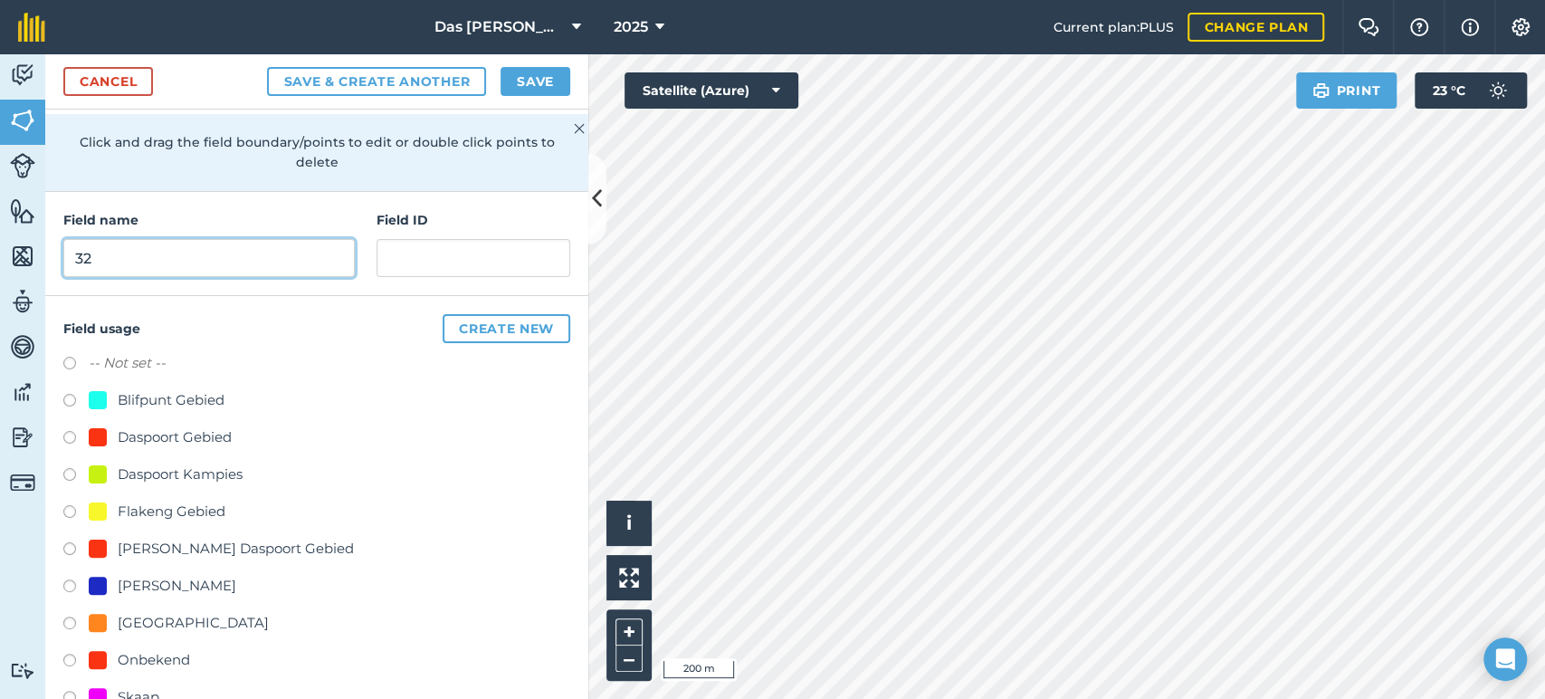
type input "32"
click at [145, 653] on div "Onbekend" at bounding box center [154, 660] width 72 height 22
radio input "true"
click at [528, 81] on button "Save" at bounding box center [536, 81] width 70 height 29
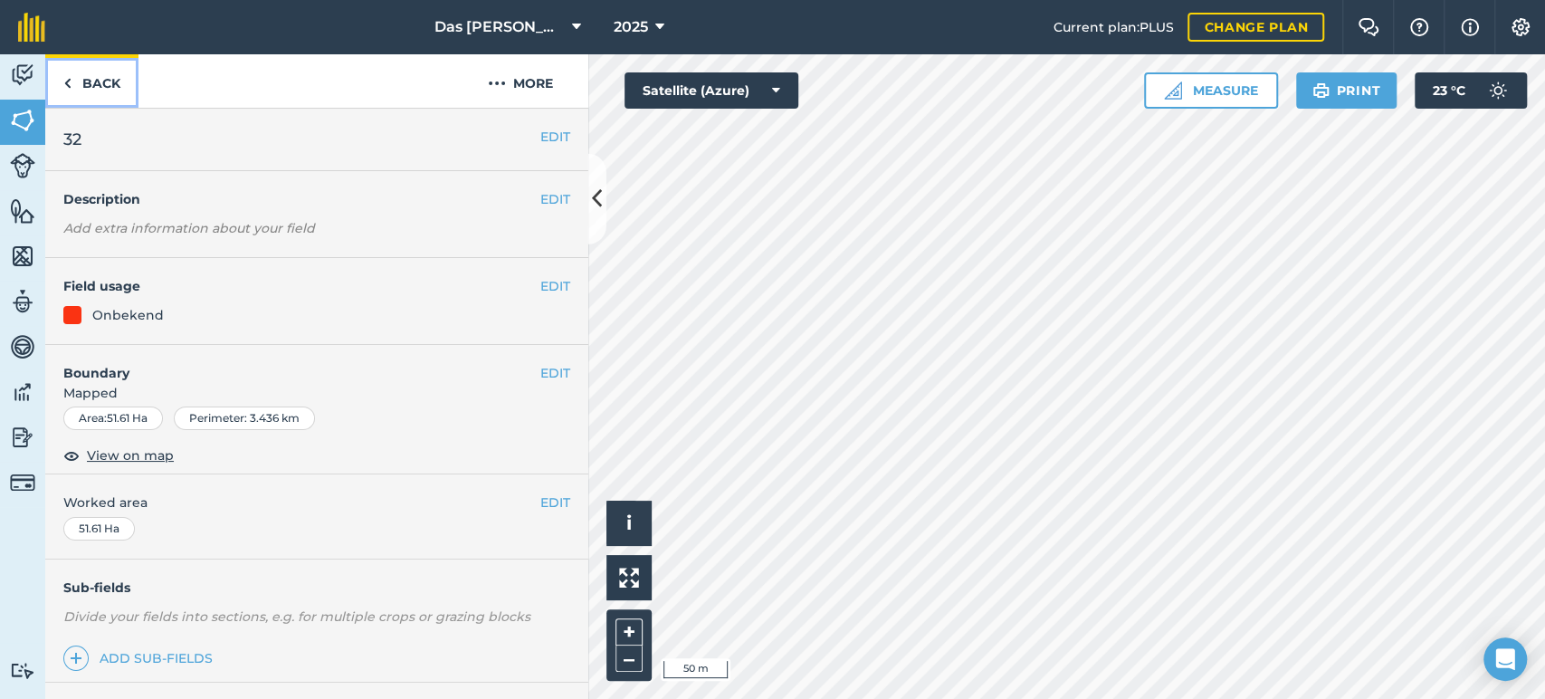
click at [96, 100] on link "Back" at bounding box center [91, 80] width 93 height 53
click at [126, 83] on link "Back" at bounding box center [91, 80] width 93 height 53
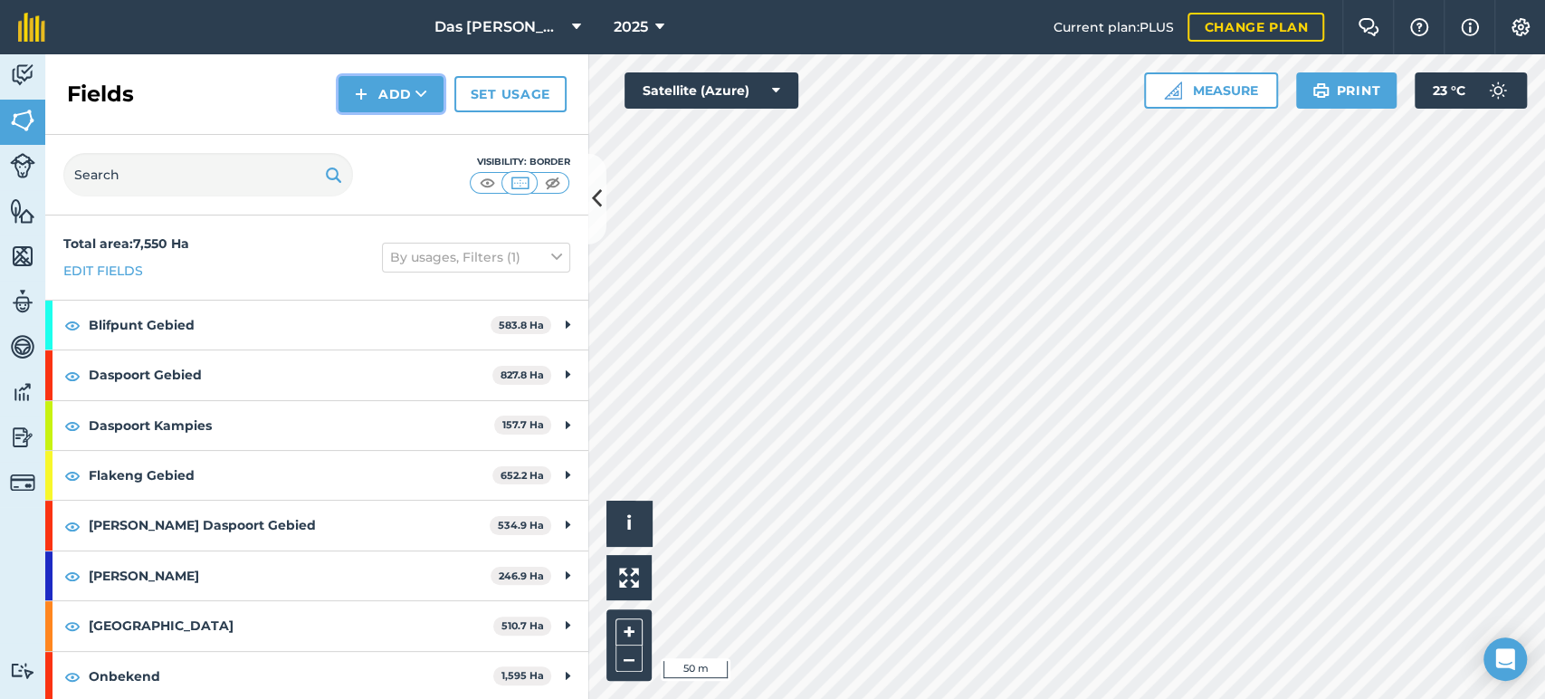
click at [398, 88] on button "Add" at bounding box center [391, 94] width 105 height 36
click at [376, 131] on link "Draw" at bounding box center [391, 135] width 100 height 40
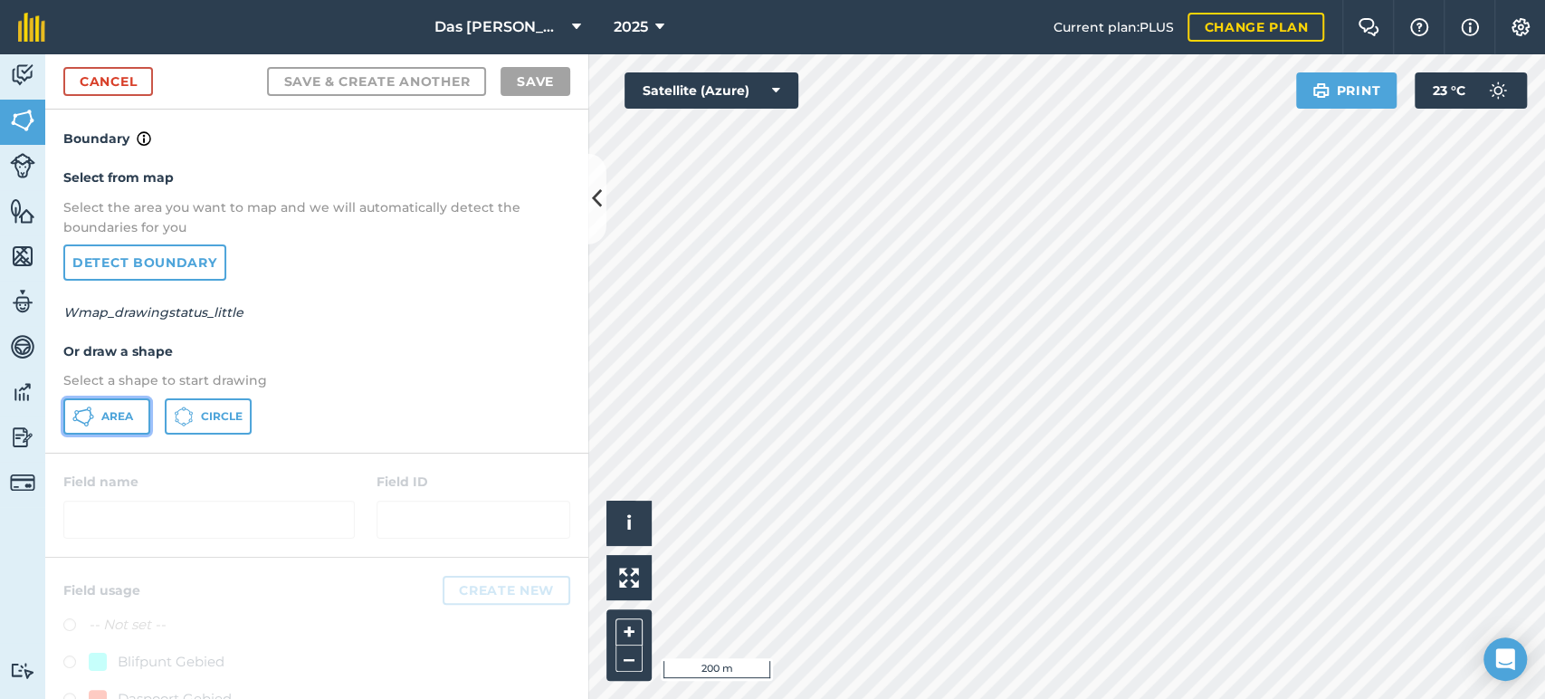
click at [134, 415] on button "Area" at bounding box center [106, 416] width 87 height 36
click at [130, 91] on link "Cancel" at bounding box center [108, 81] width 90 height 29
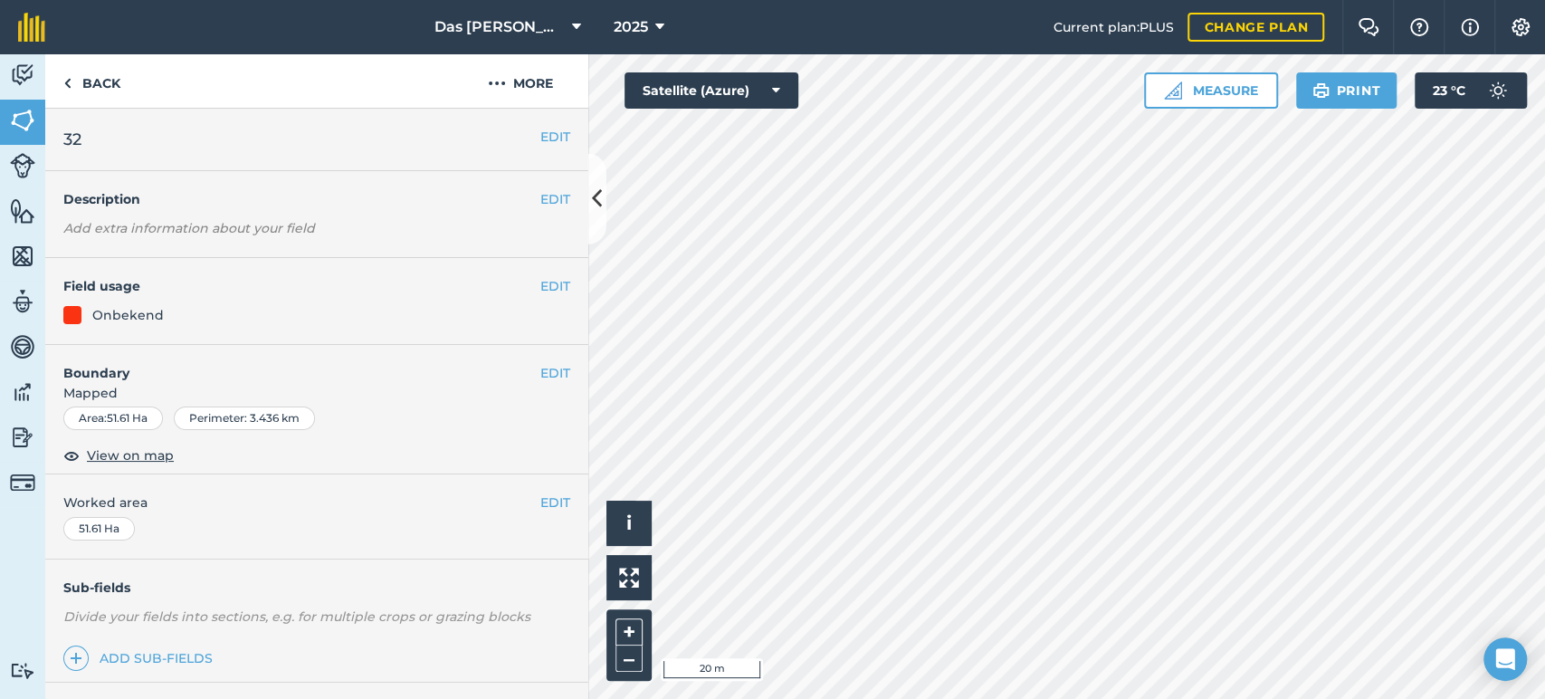
drag, startPoint x: 522, startPoint y: 369, endPoint x: 546, endPoint y: 369, distance: 23.5
click at [524, 368] on div "EDIT Boundary Mapped Area : 51.61 Ha Perimeter : 3.436 km View on map" at bounding box center [316, 410] width 543 height 130
click at [543, 371] on button "EDIT" at bounding box center [555, 373] width 30 height 20
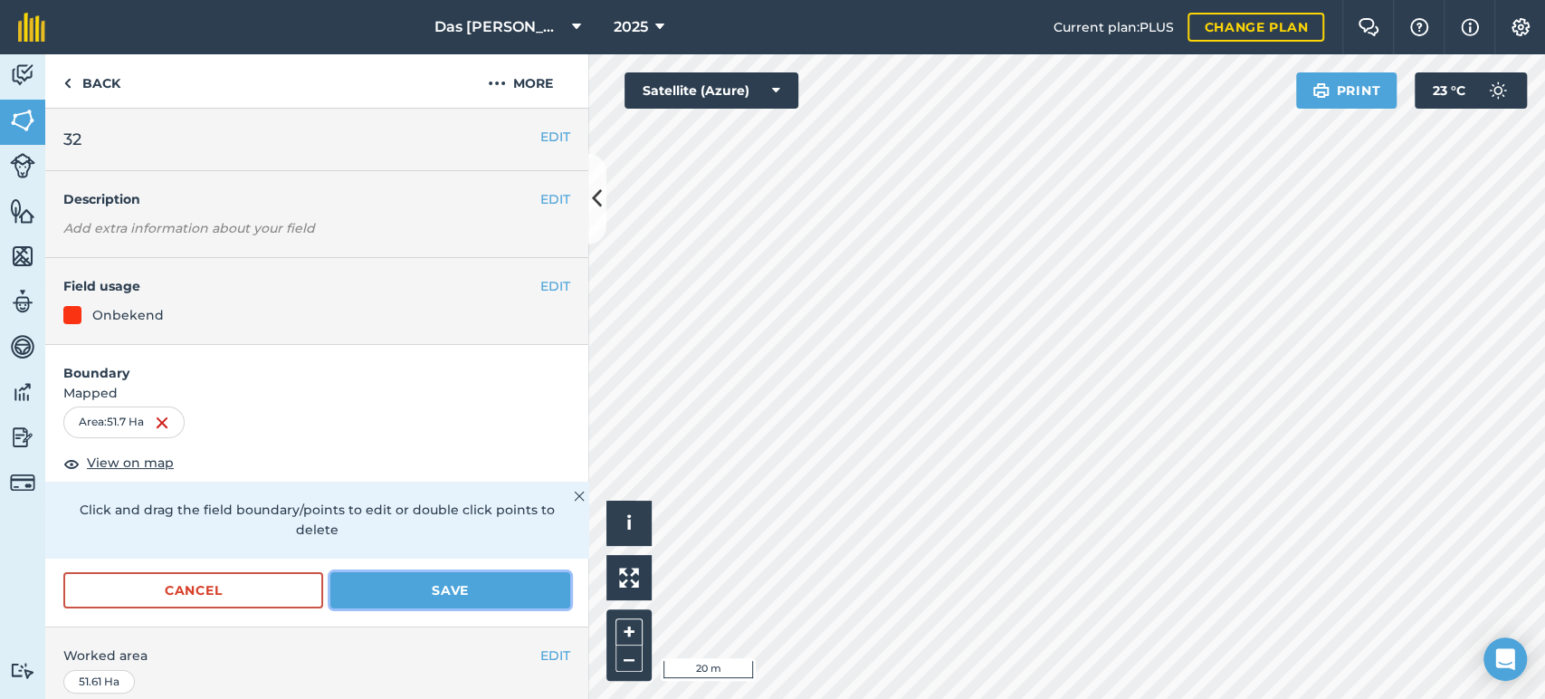
click at [493, 585] on button "Save" at bounding box center [450, 590] width 240 height 36
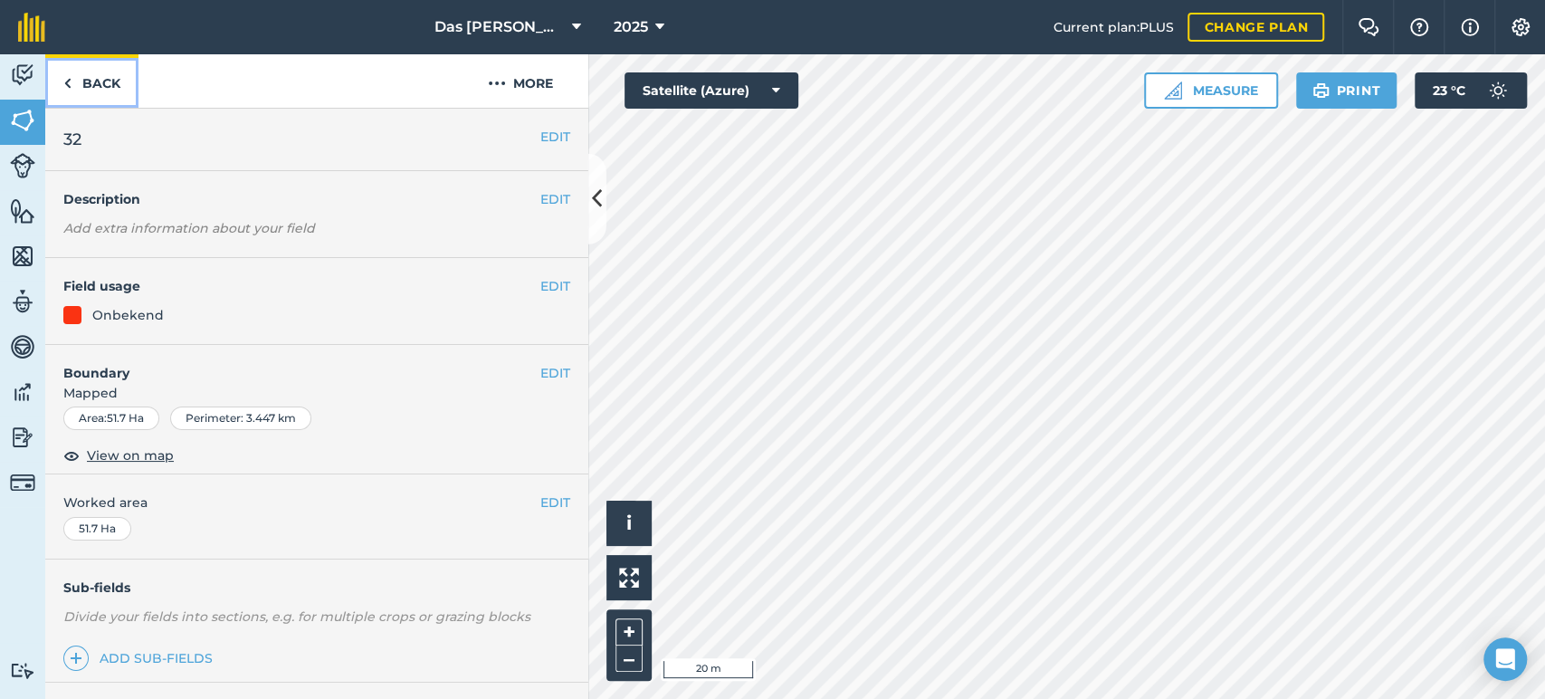
click at [100, 91] on link "Back" at bounding box center [91, 80] width 93 height 53
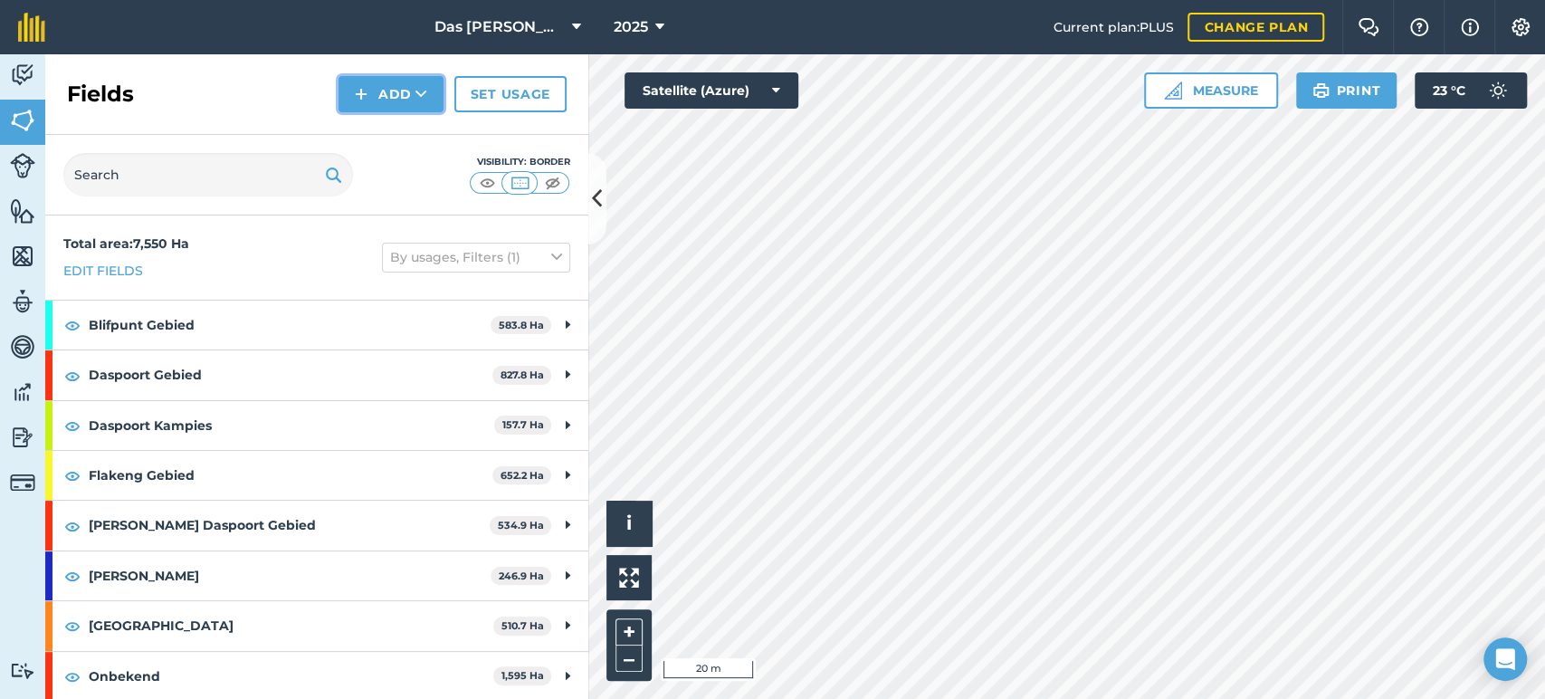
click at [407, 100] on button "Add" at bounding box center [391, 94] width 105 height 36
click at [387, 136] on link "Draw" at bounding box center [391, 135] width 100 height 40
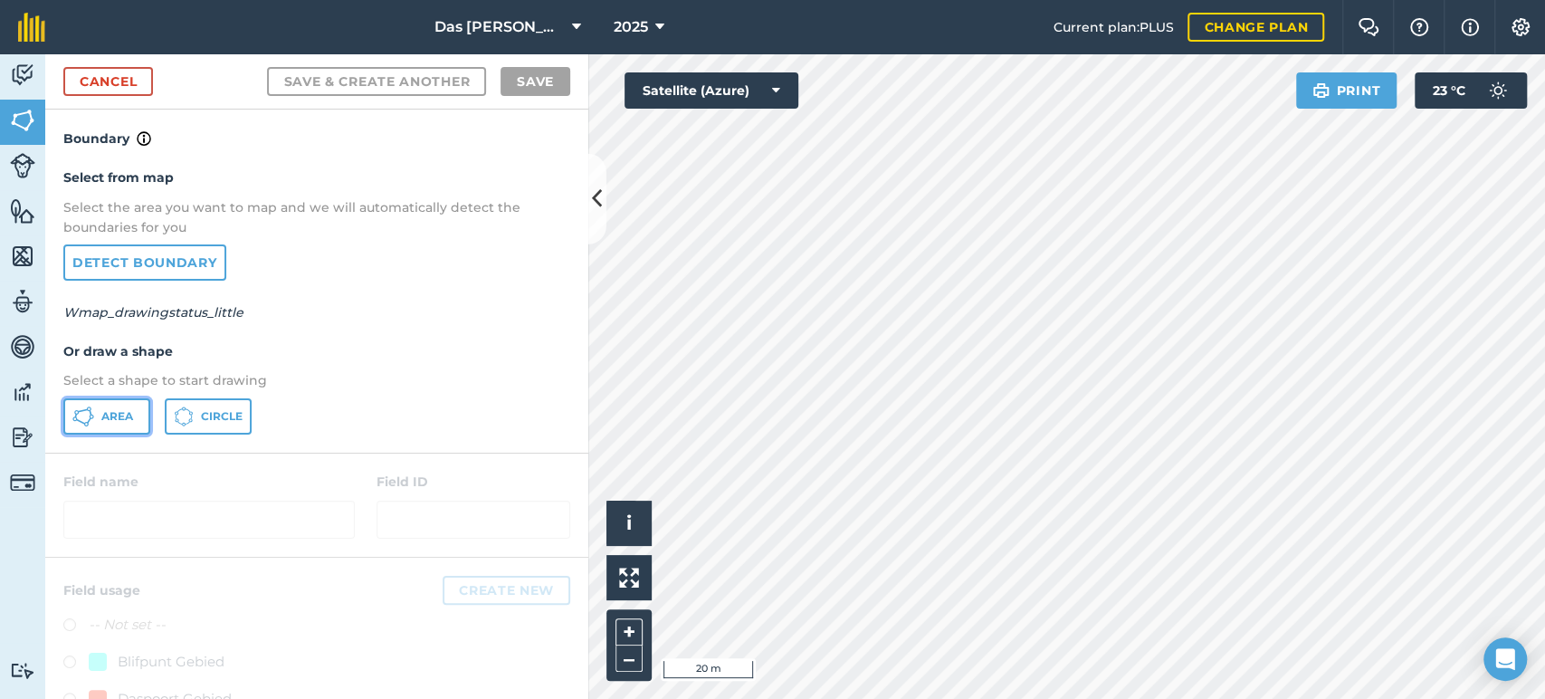
click at [138, 415] on button "Area" at bounding box center [106, 416] width 87 height 36
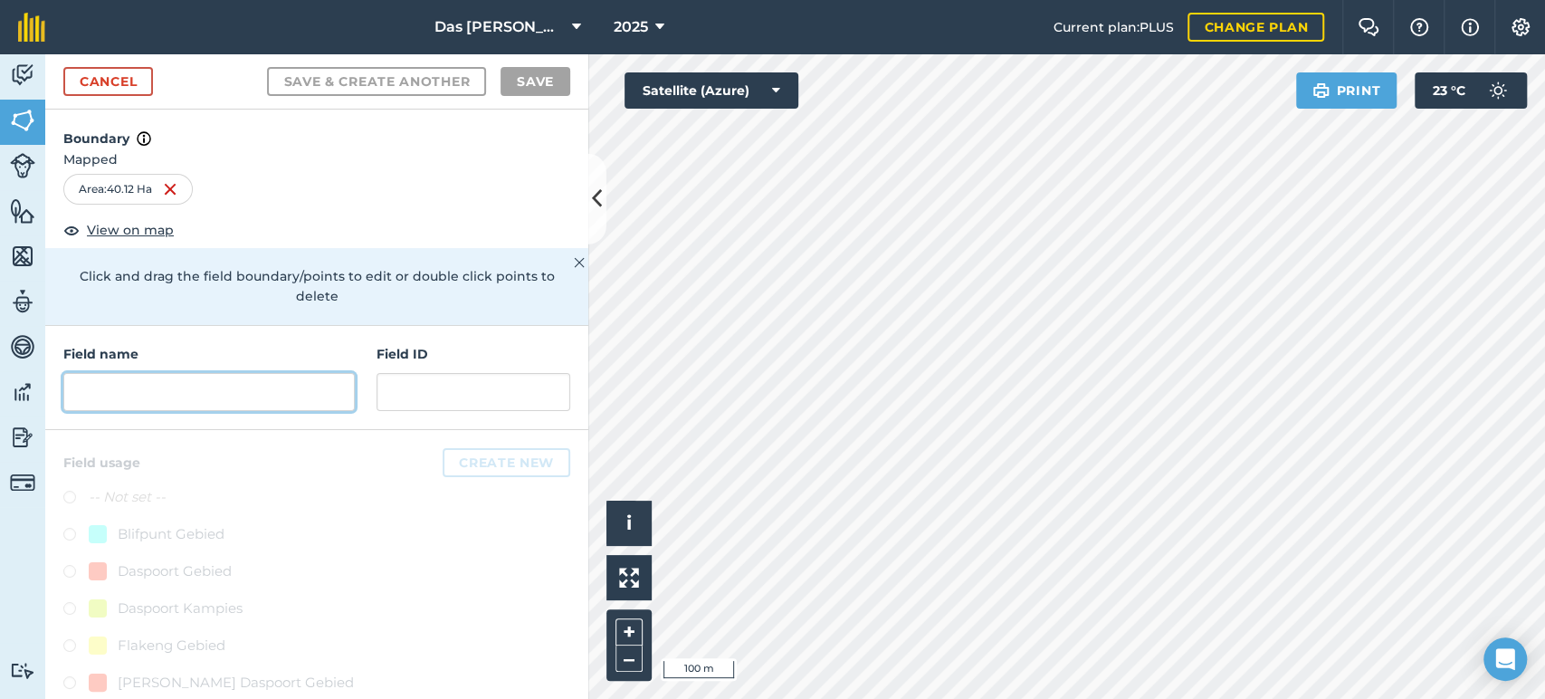
click at [296, 383] on input "text" at bounding box center [208, 392] width 291 height 38
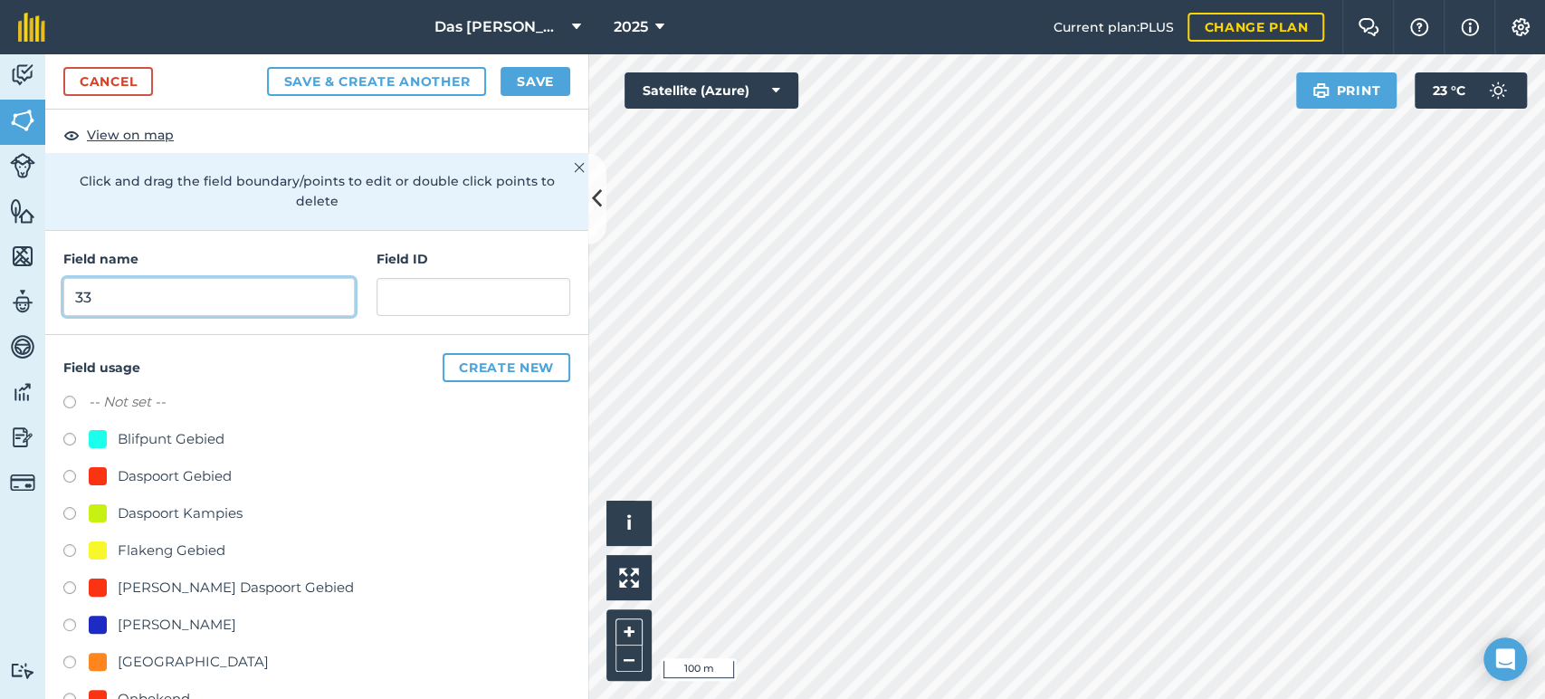
scroll to position [134, 0]
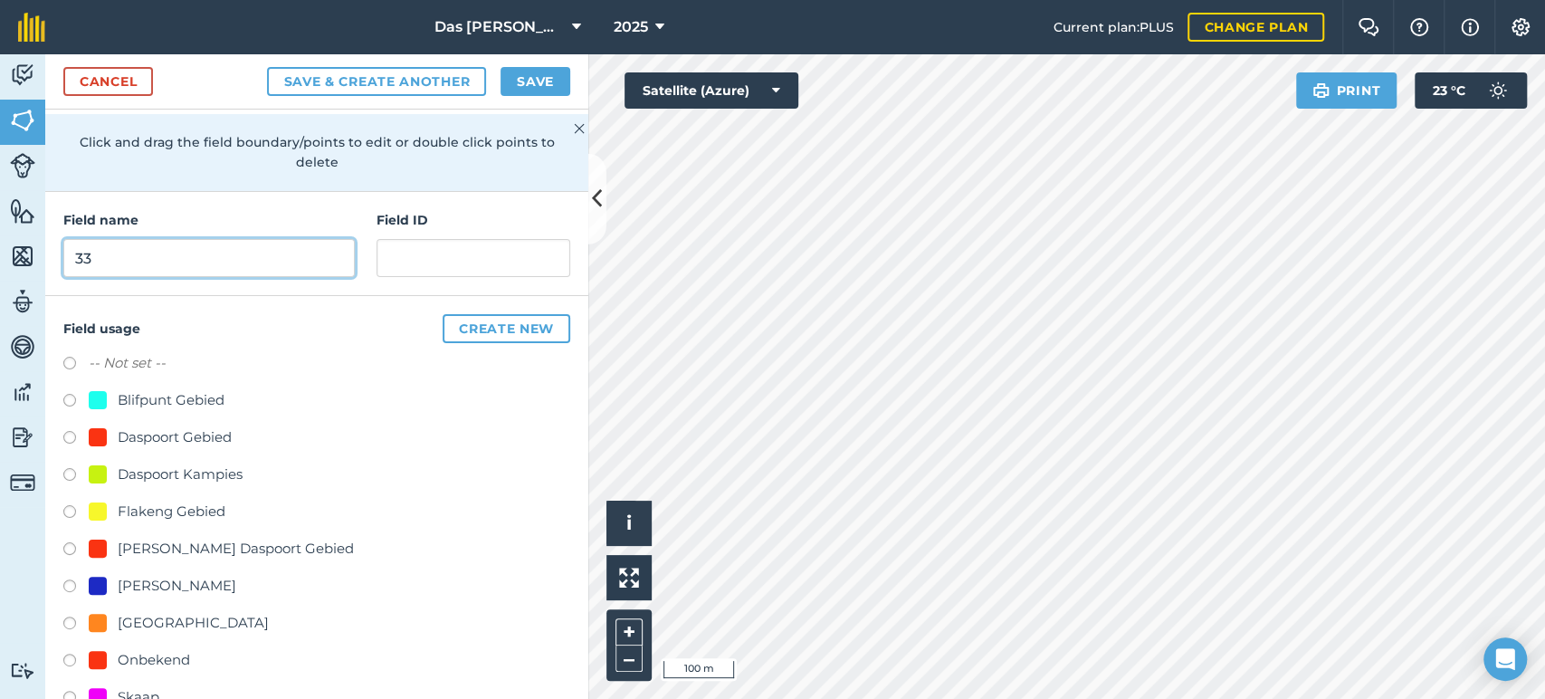
type input "33"
click at [148, 665] on div "Onbekend" at bounding box center [154, 660] width 72 height 22
radio input "true"
click at [549, 81] on button "Save" at bounding box center [536, 81] width 70 height 29
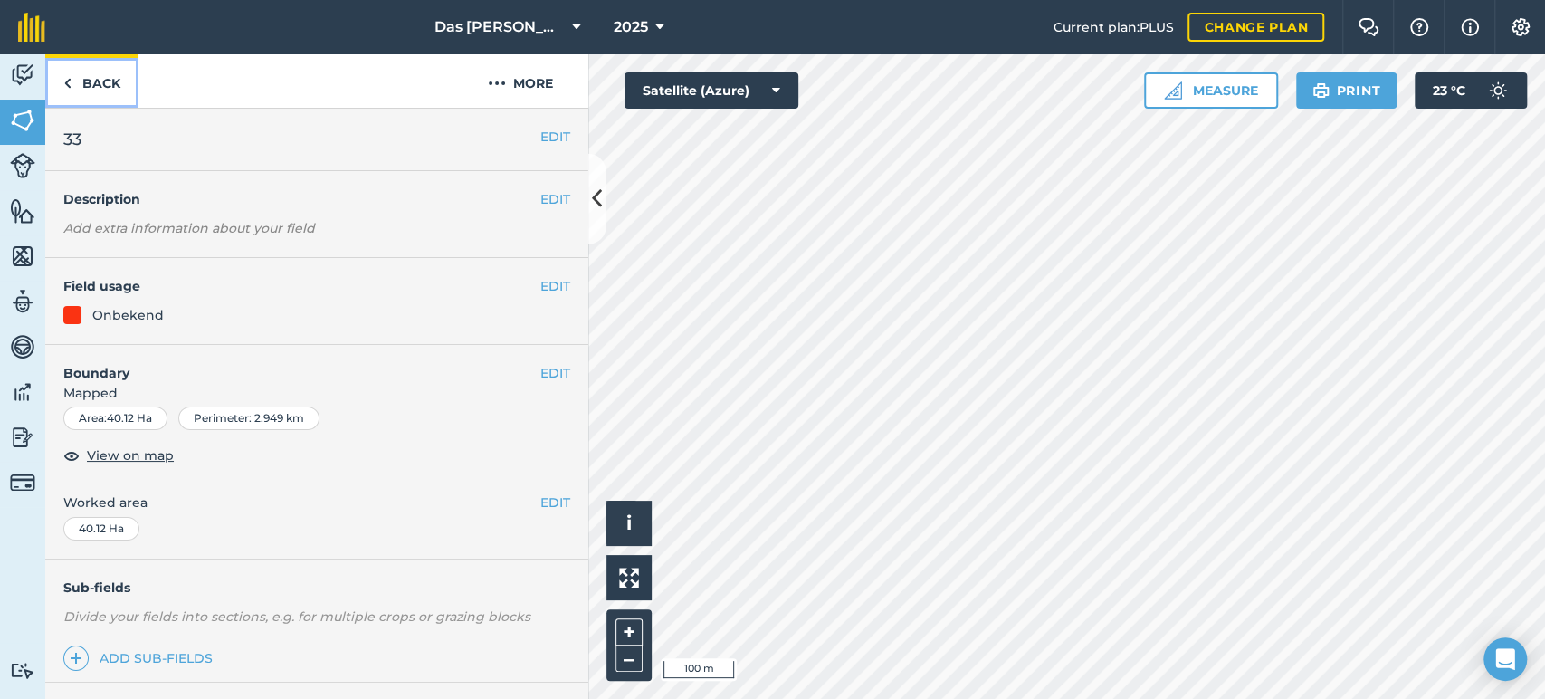
click at [117, 99] on link "Back" at bounding box center [91, 80] width 93 height 53
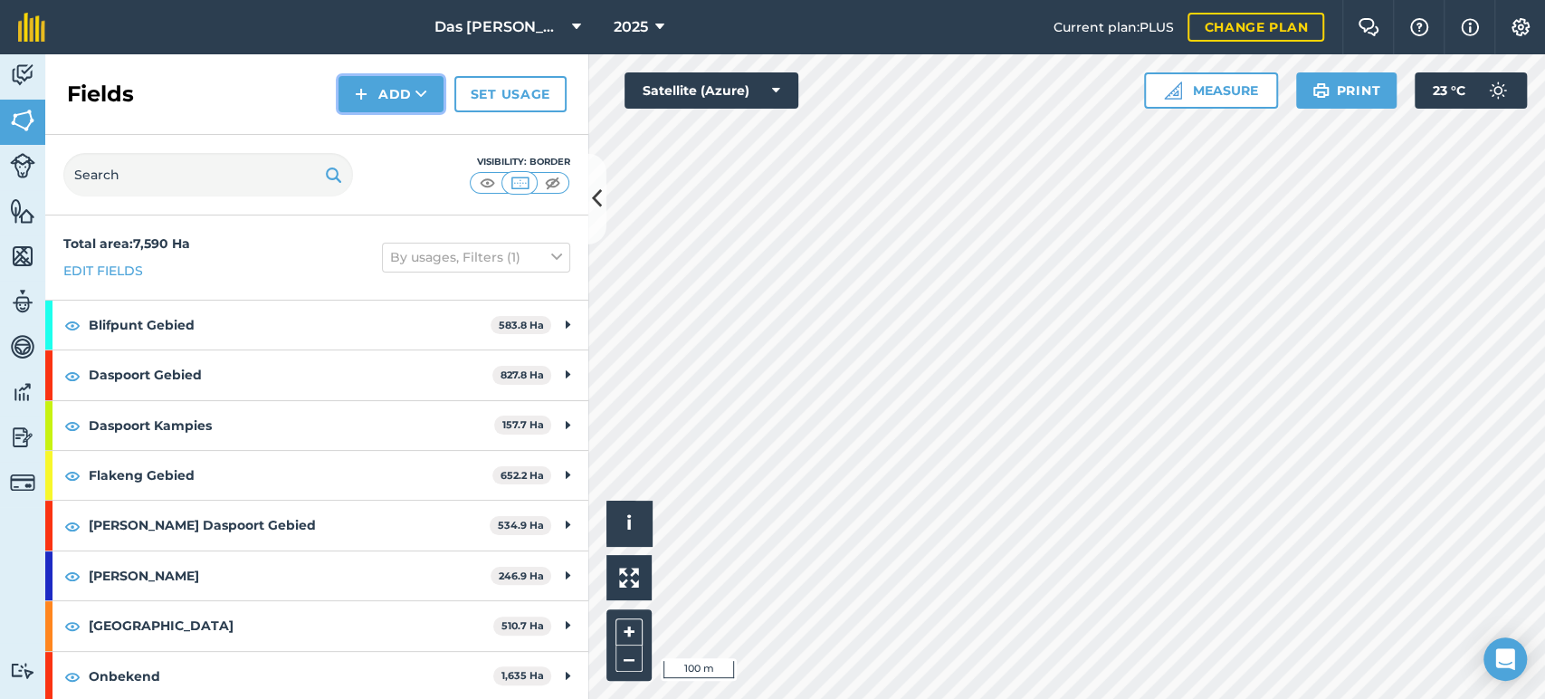
click at [404, 100] on button "Add" at bounding box center [391, 94] width 105 height 36
click at [403, 137] on link "Draw" at bounding box center [391, 135] width 100 height 40
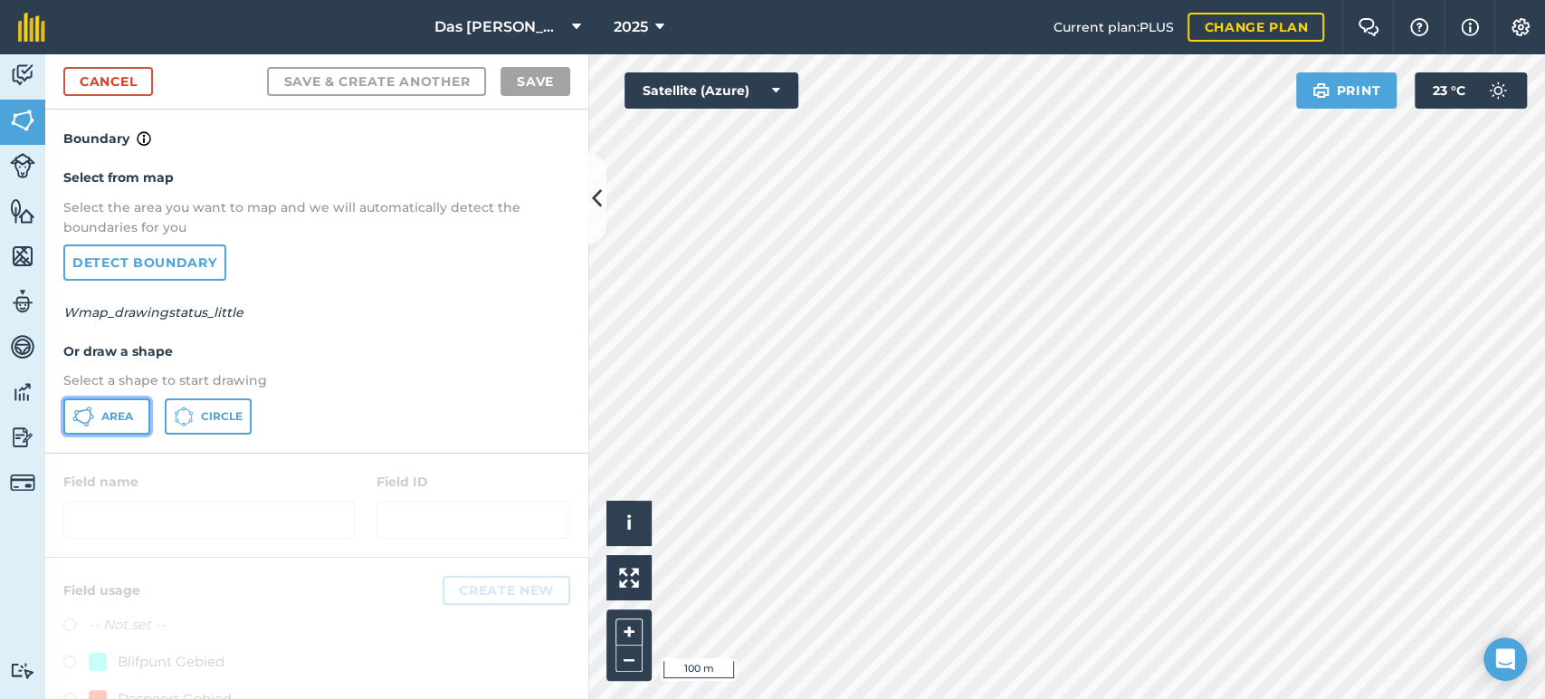
drag, startPoint x: 135, startPoint y: 415, endPoint x: 478, endPoint y: 387, distance: 344.1
click at [136, 415] on button "Area" at bounding box center [106, 416] width 87 height 36
click at [110, 92] on link "Cancel" at bounding box center [108, 81] width 90 height 29
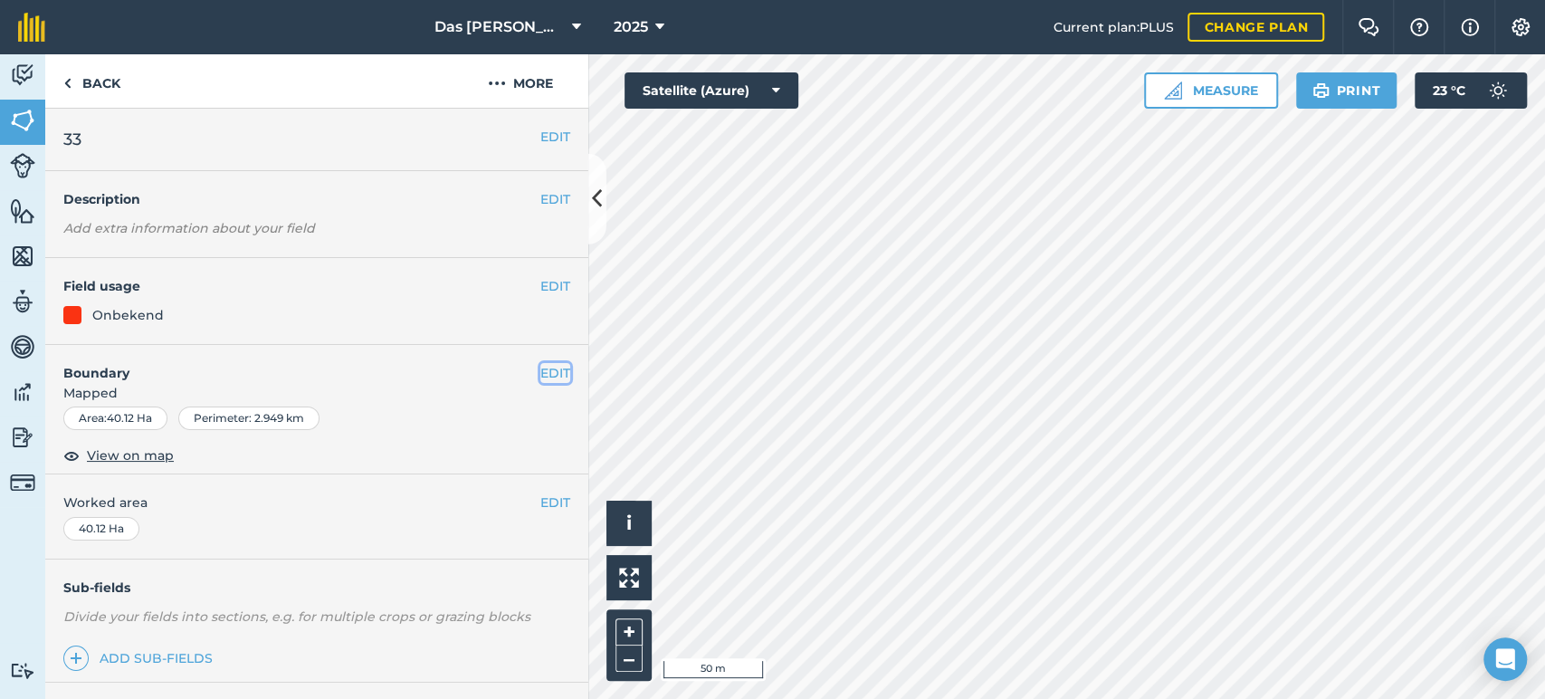
drag, startPoint x: 542, startPoint y: 371, endPoint x: 575, endPoint y: 371, distance: 32.6
click at [543, 371] on button "EDIT" at bounding box center [555, 373] width 30 height 20
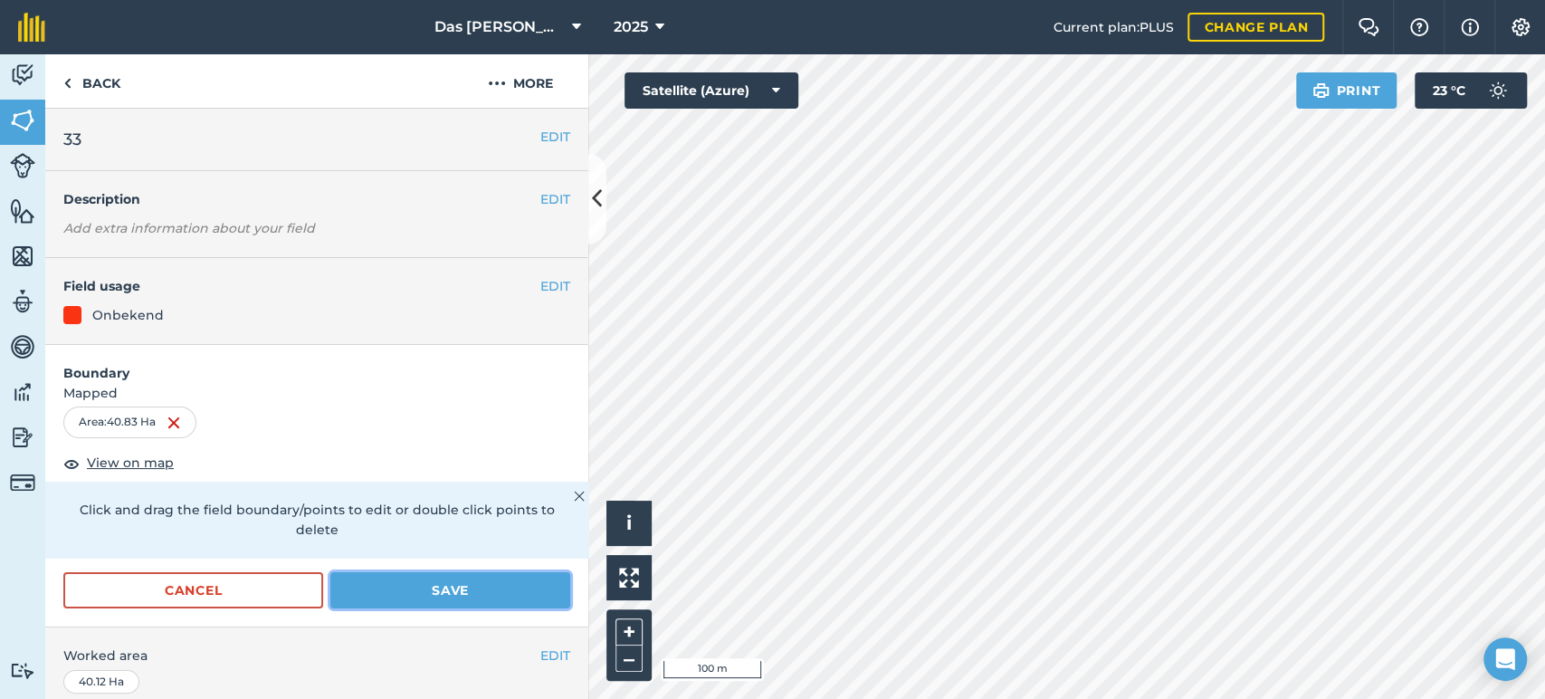
drag, startPoint x: 443, startPoint y: 586, endPoint x: 539, endPoint y: 556, distance: 100.5
click at [444, 585] on button "Save" at bounding box center [450, 590] width 240 height 36
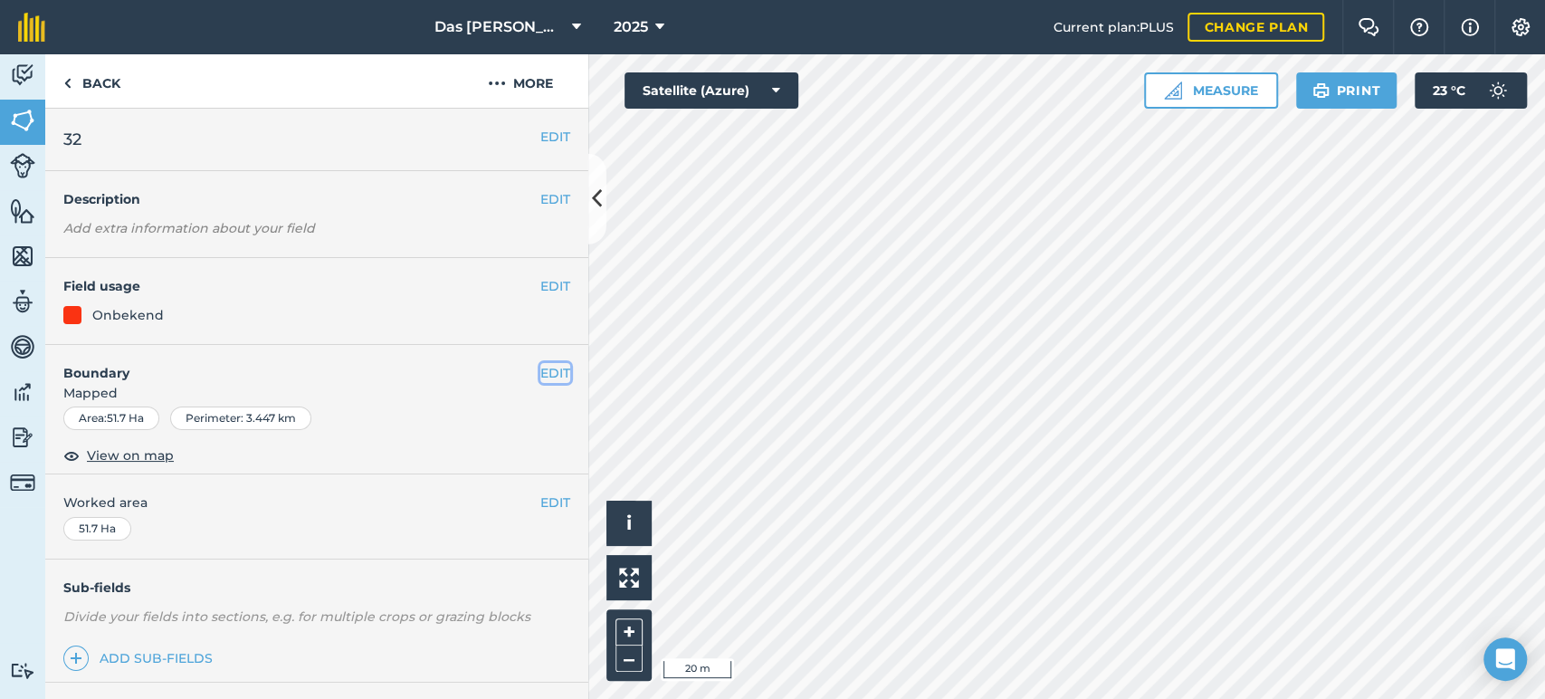
click at [544, 363] on button "EDIT" at bounding box center [555, 373] width 30 height 20
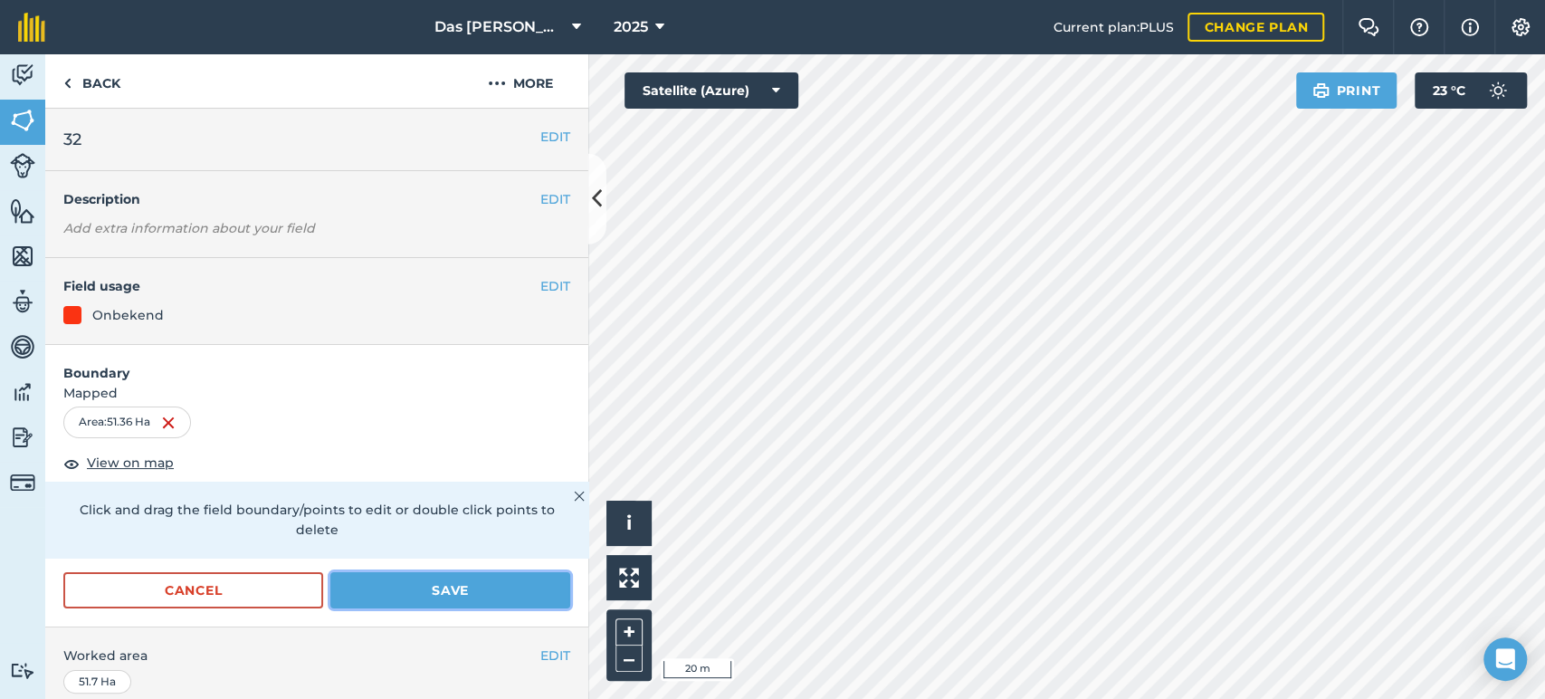
click at [504, 577] on button "Save" at bounding box center [450, 590] width 240 height 36
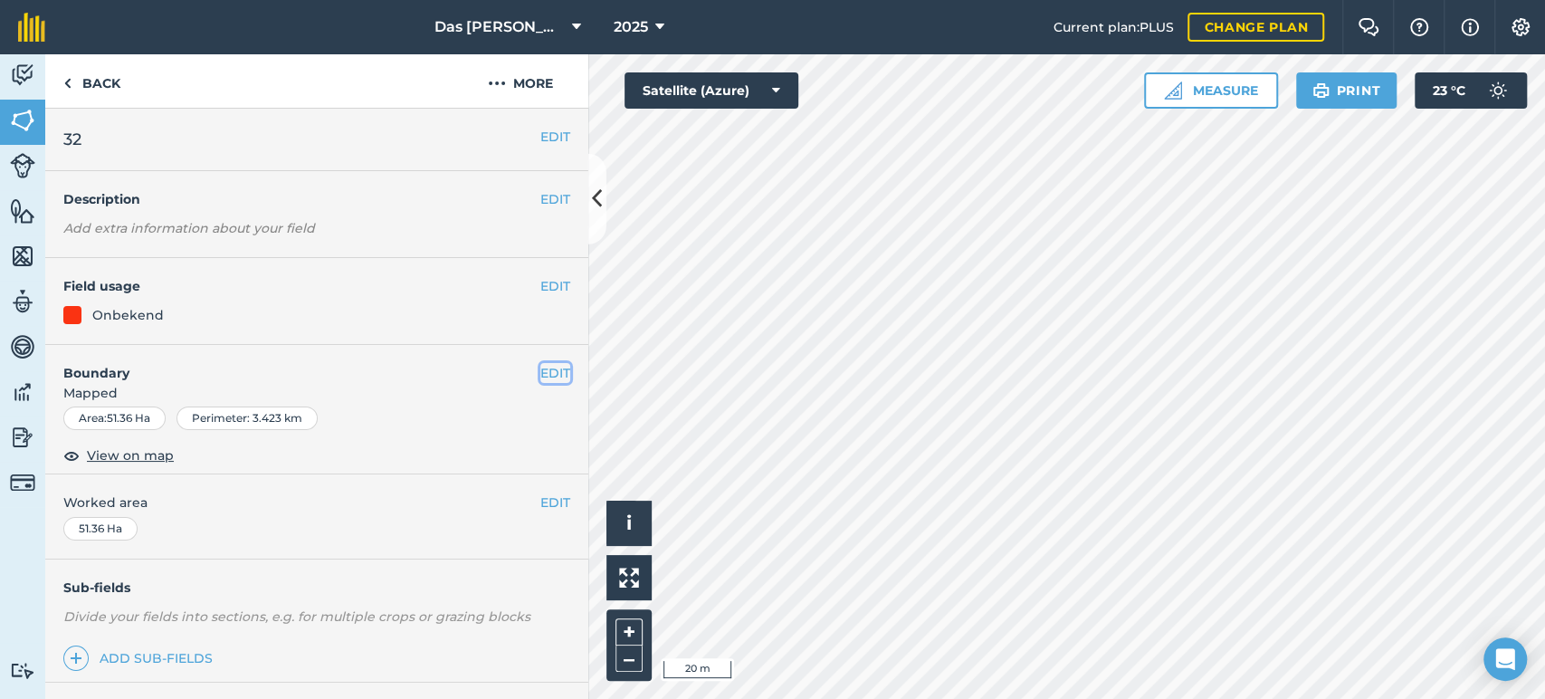
click at [540, 370] on button "EDIT" at bounding box center [555, 373] width 30 height 20
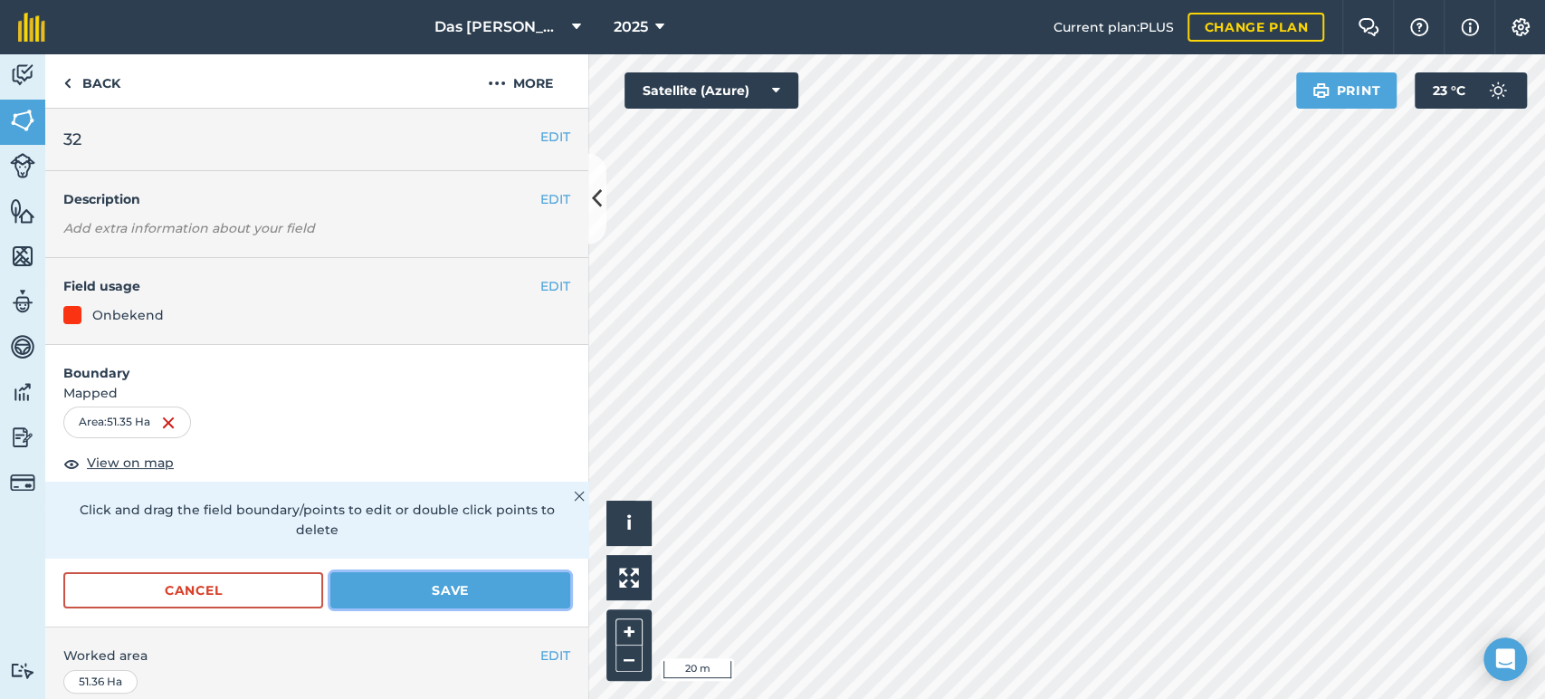
click at [511, 594] on button "Save" at bounding box center [450, 590] width 240 height 36
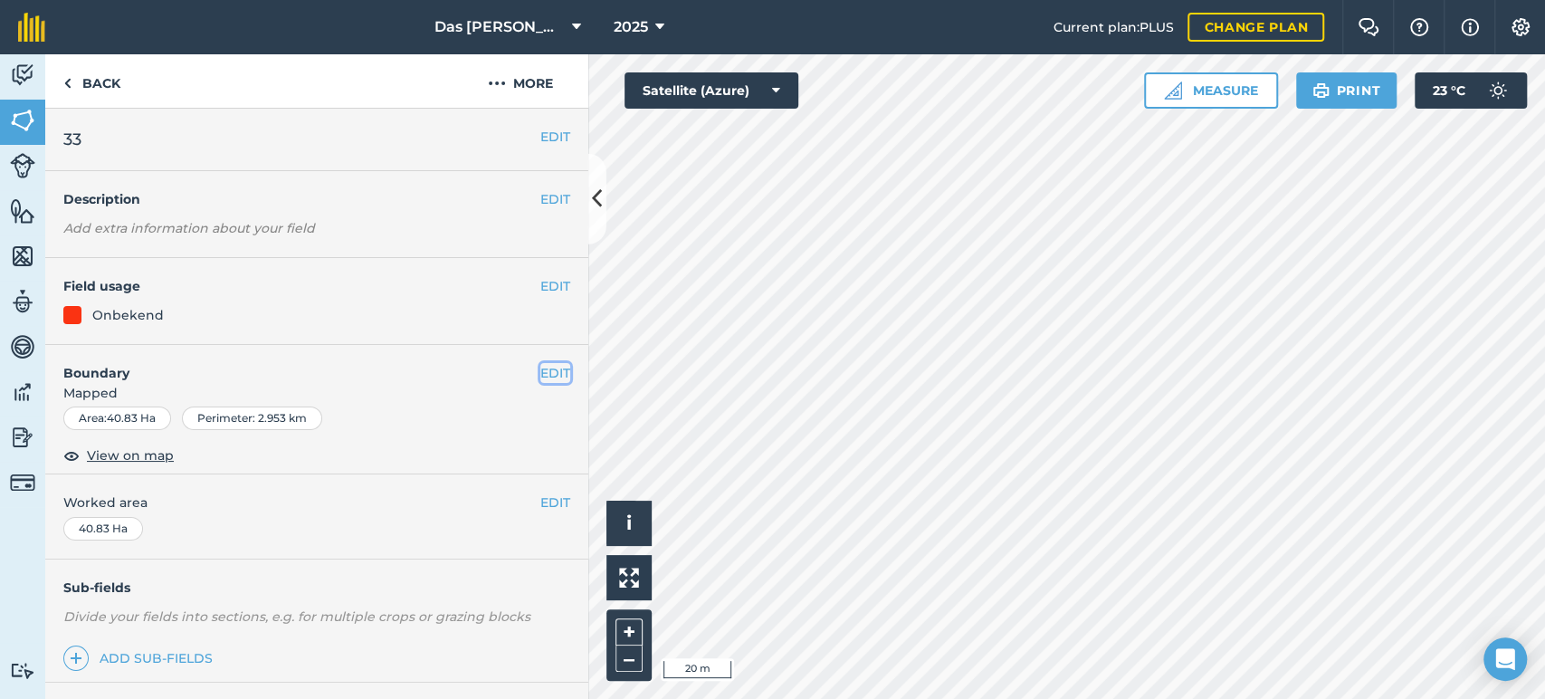
click at [540, 364] on button "EDIT" at bounding box center [555, 373] width 30 height 20
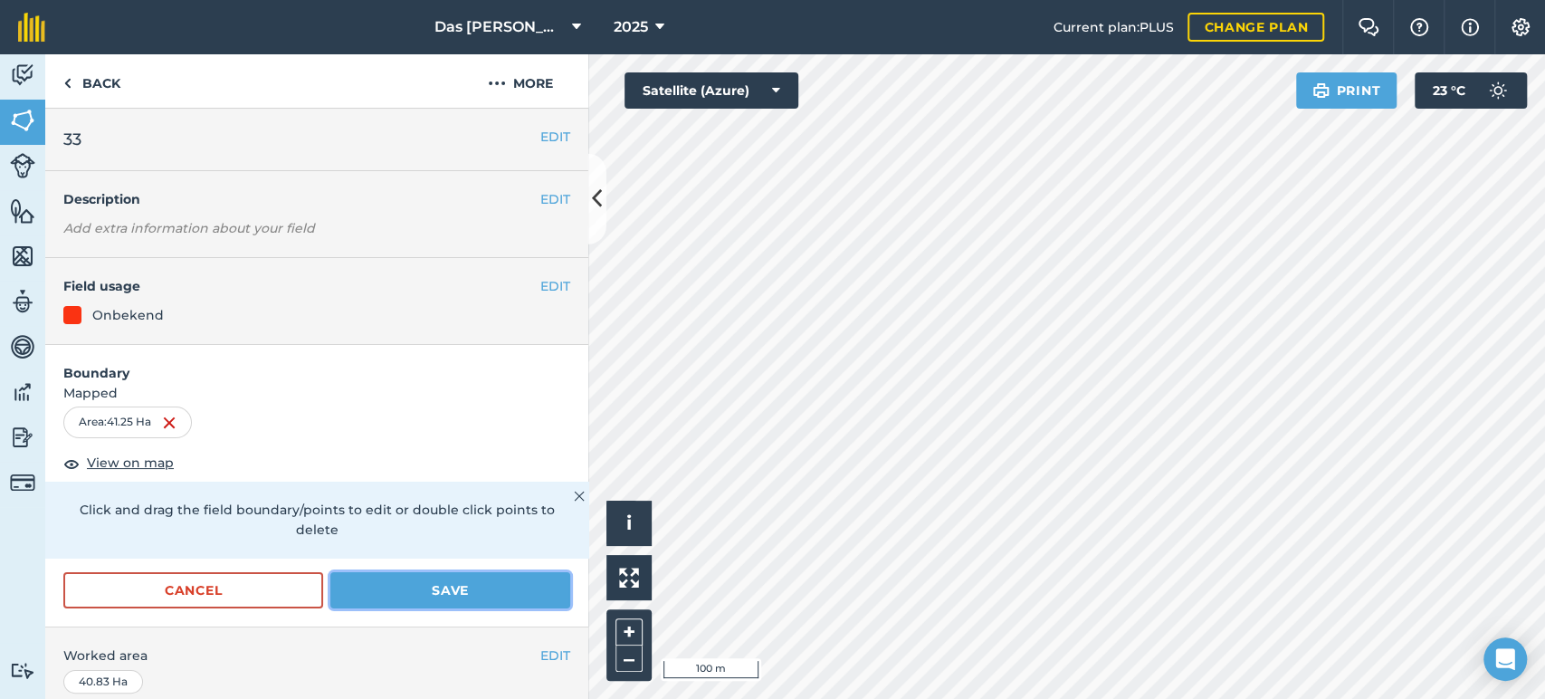
click at [485, 587] on button "Save" at bounding box center [450, 590] width 240 height 36
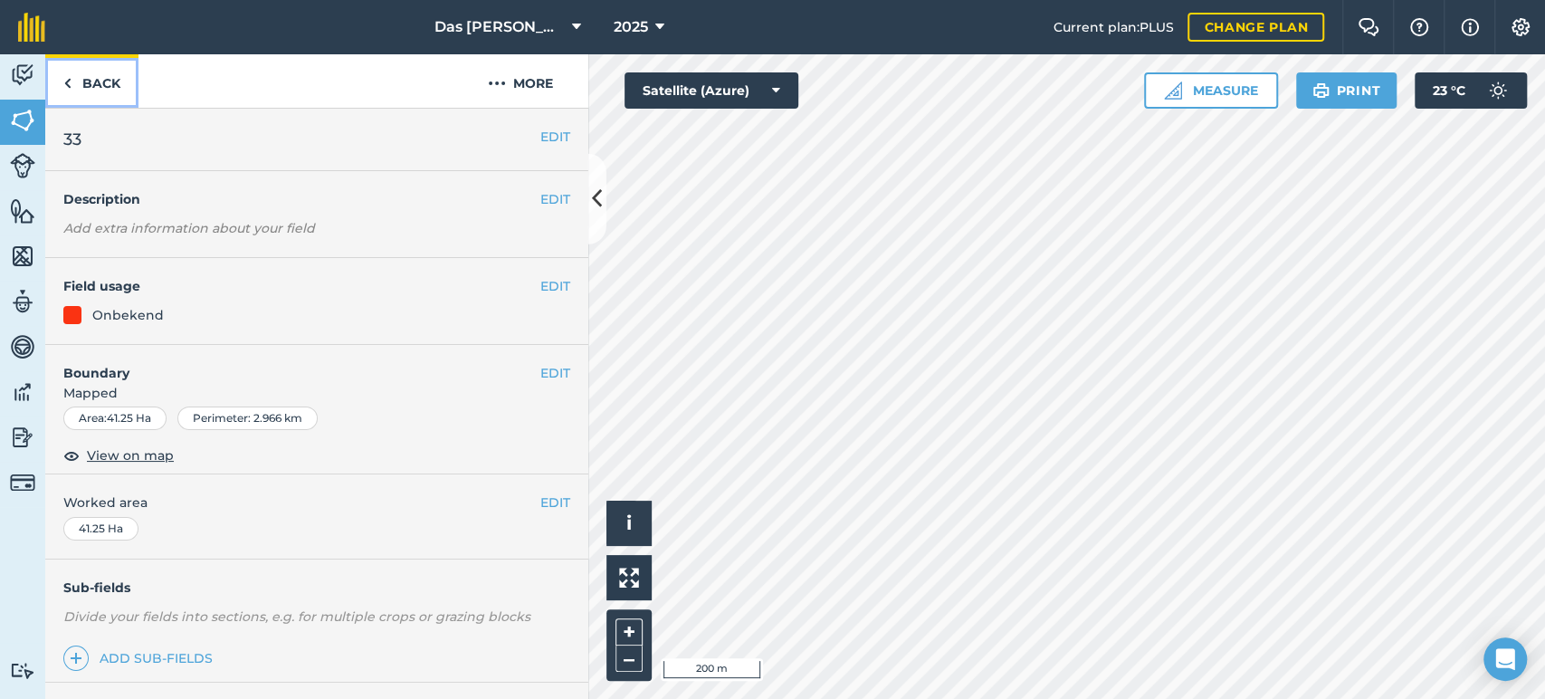
click at [93, 94] on link "Back" at bounding box center [91, 80] width 93 height 53
click at [101, 102] on link "Back" at bounding box center [91, 80] width 93 height 53
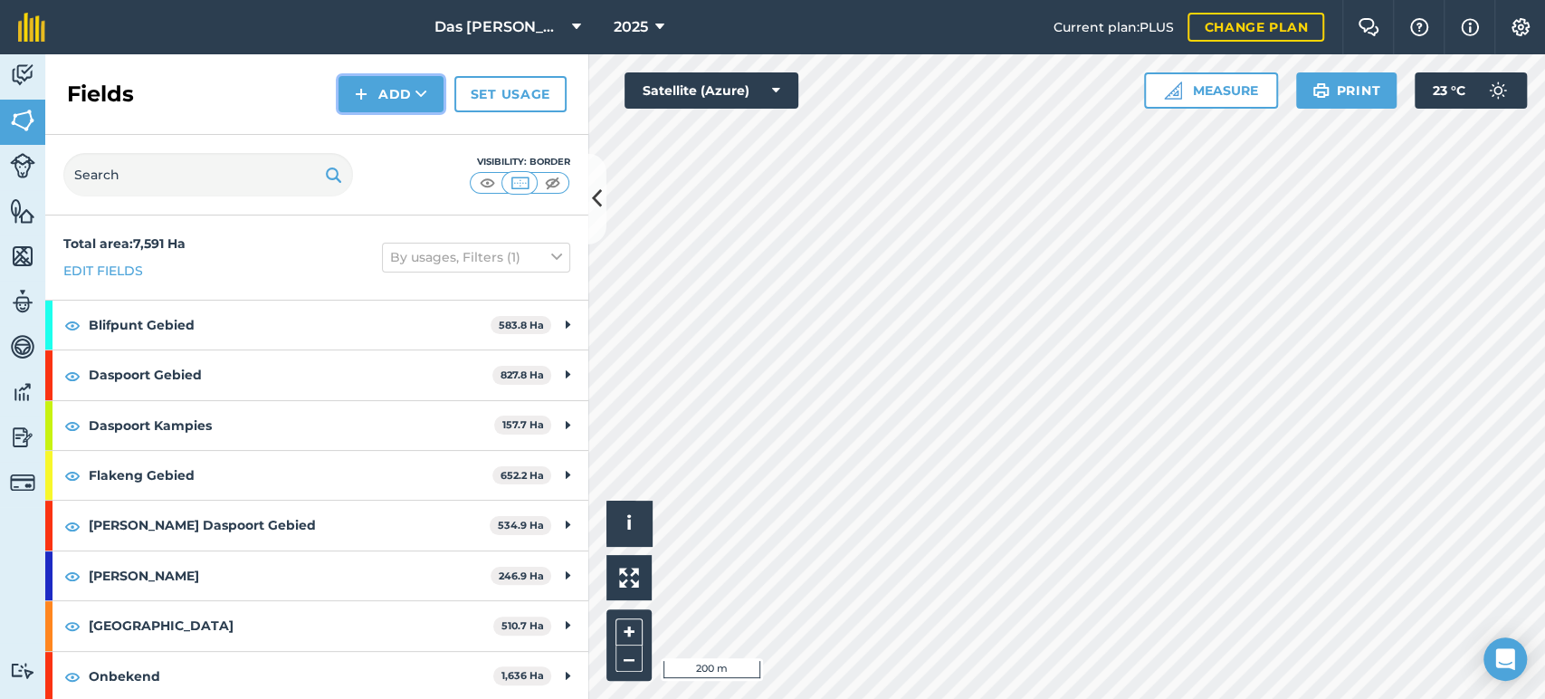
click at [434, 104] on button "Add" at bounding box center [391, 94] width 105 height 36
click at [396, 123] on link "Draw" at bounding box center [391, 135] width 100 height 40
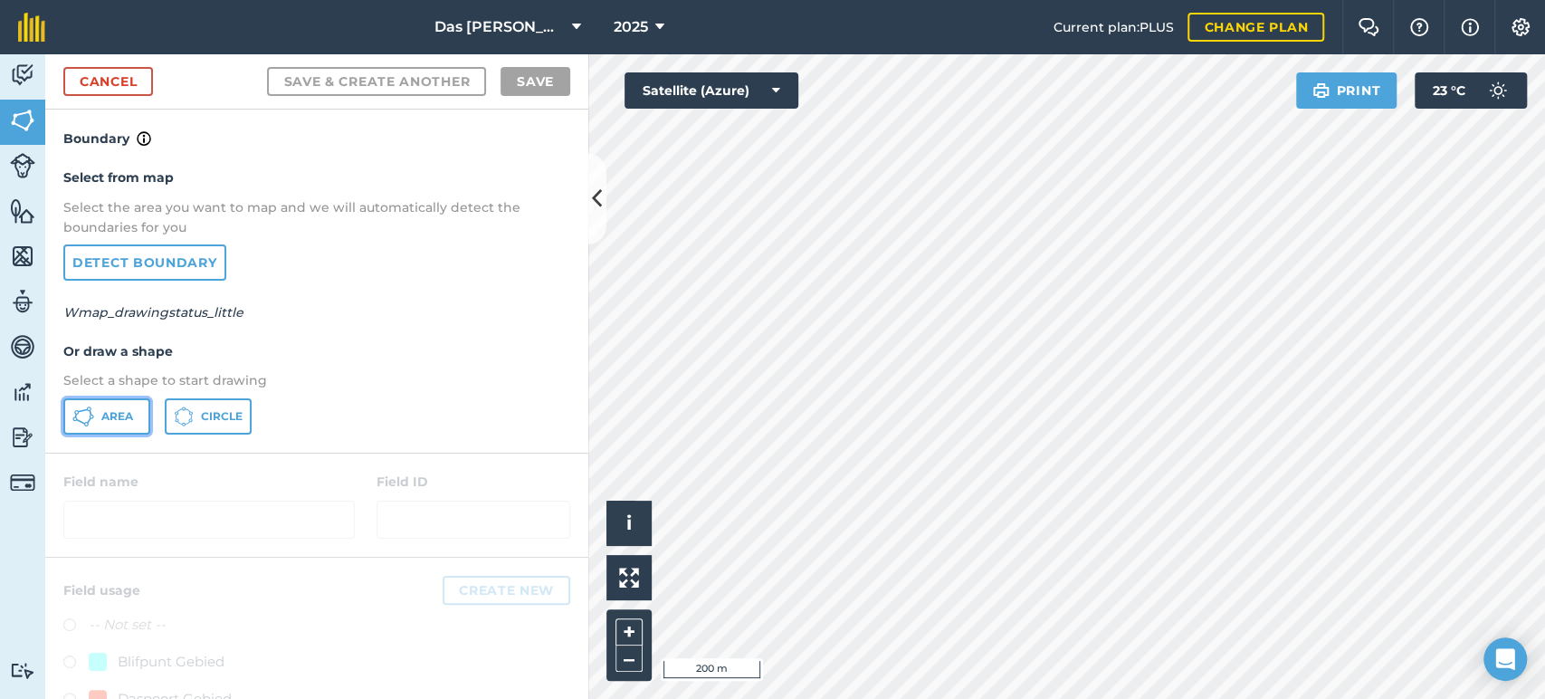
click at [107, 422] on span "Area" at bounding box center [117, 416] width 32 height 14
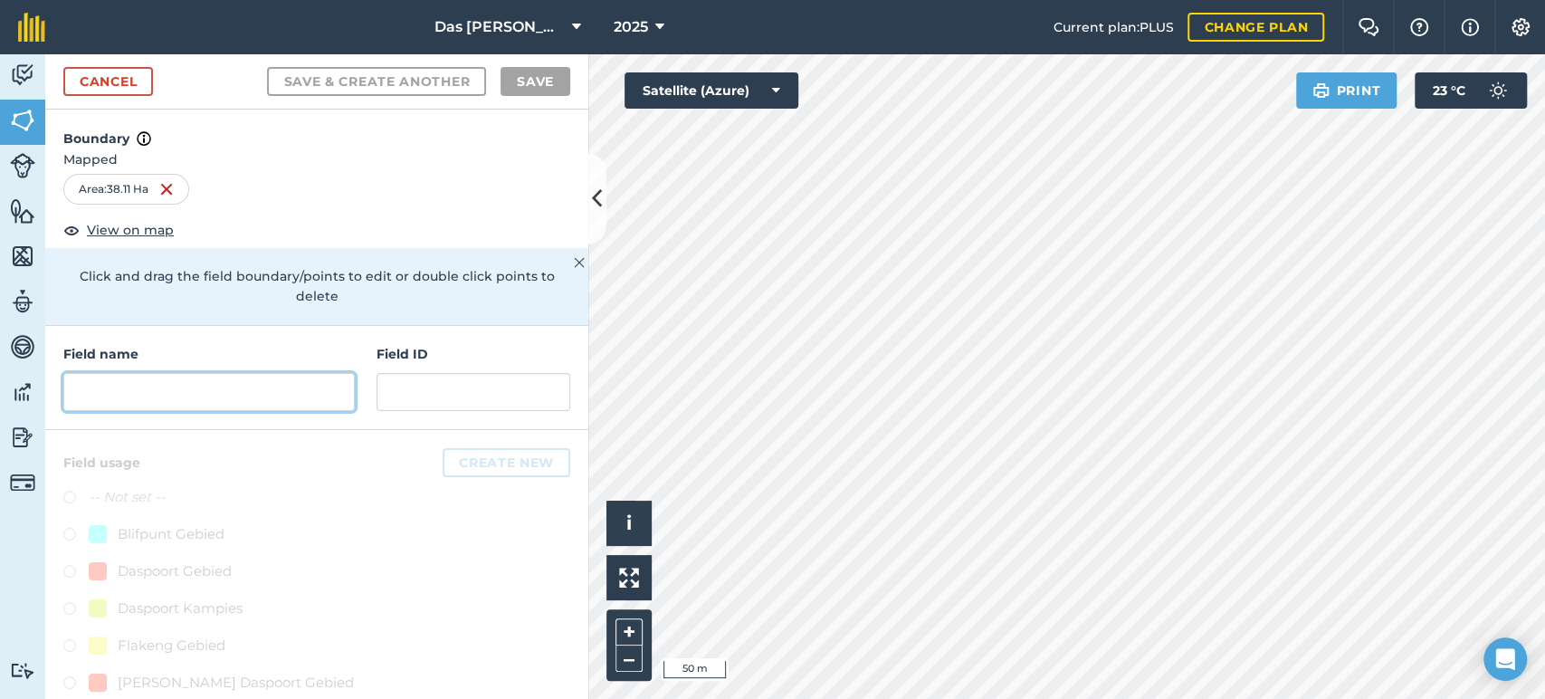
click at [279, 383] on input "text" at bounding box center [208, 392] width 291 height 38
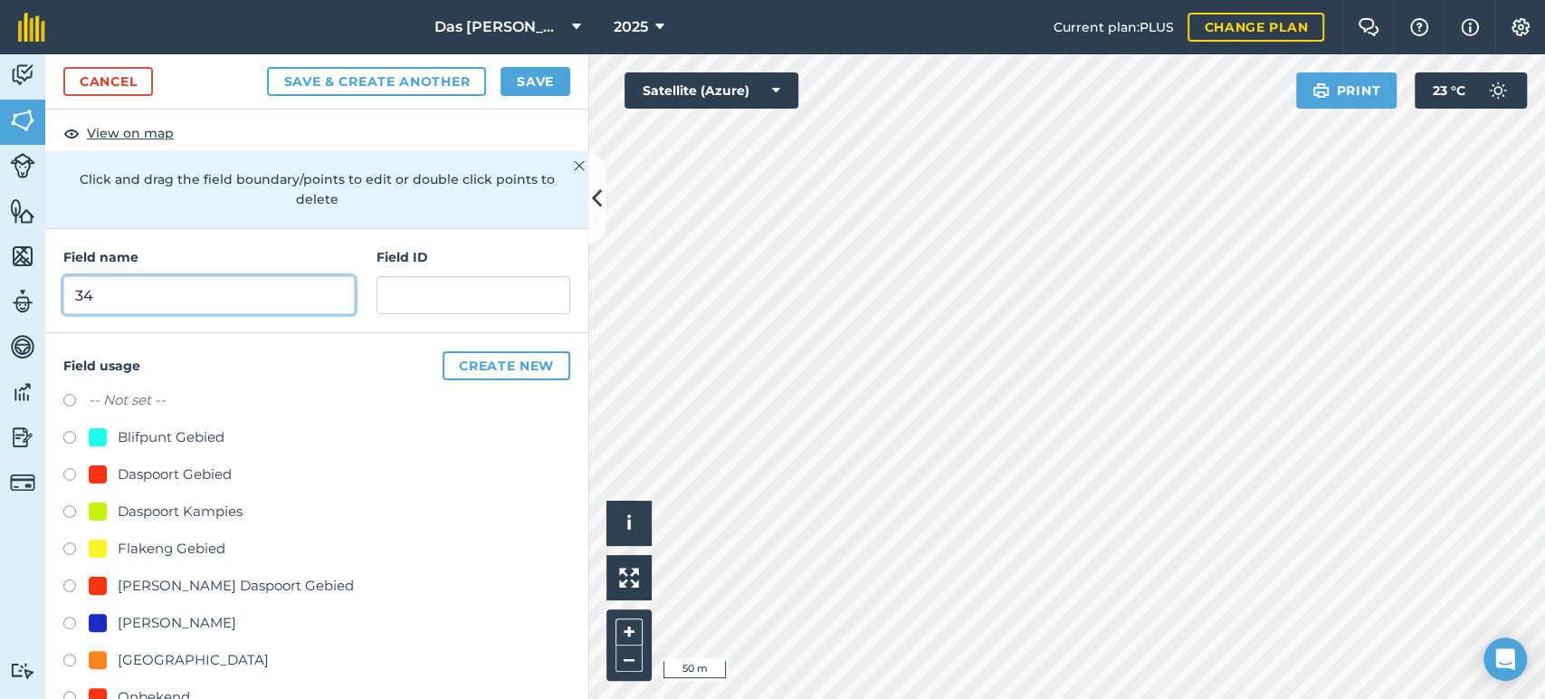
scroll to position [134, 0]
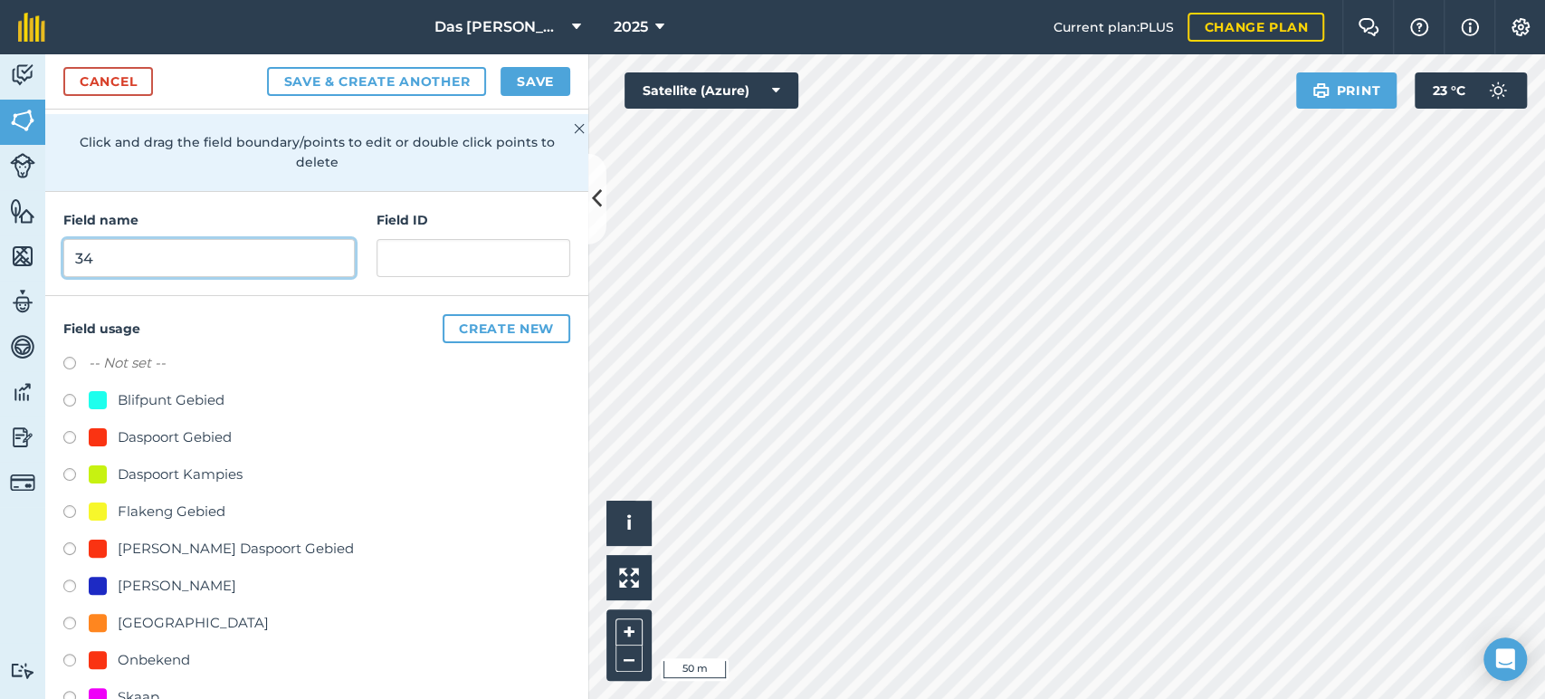
type input "34"
click at [138, 658] on div "Onbekend" at bounding box center [154, 660] width 72 height 22
radio input "true"
click at [542, 76] on button "Save" at bounding box center [536, 81] width 70 height 29
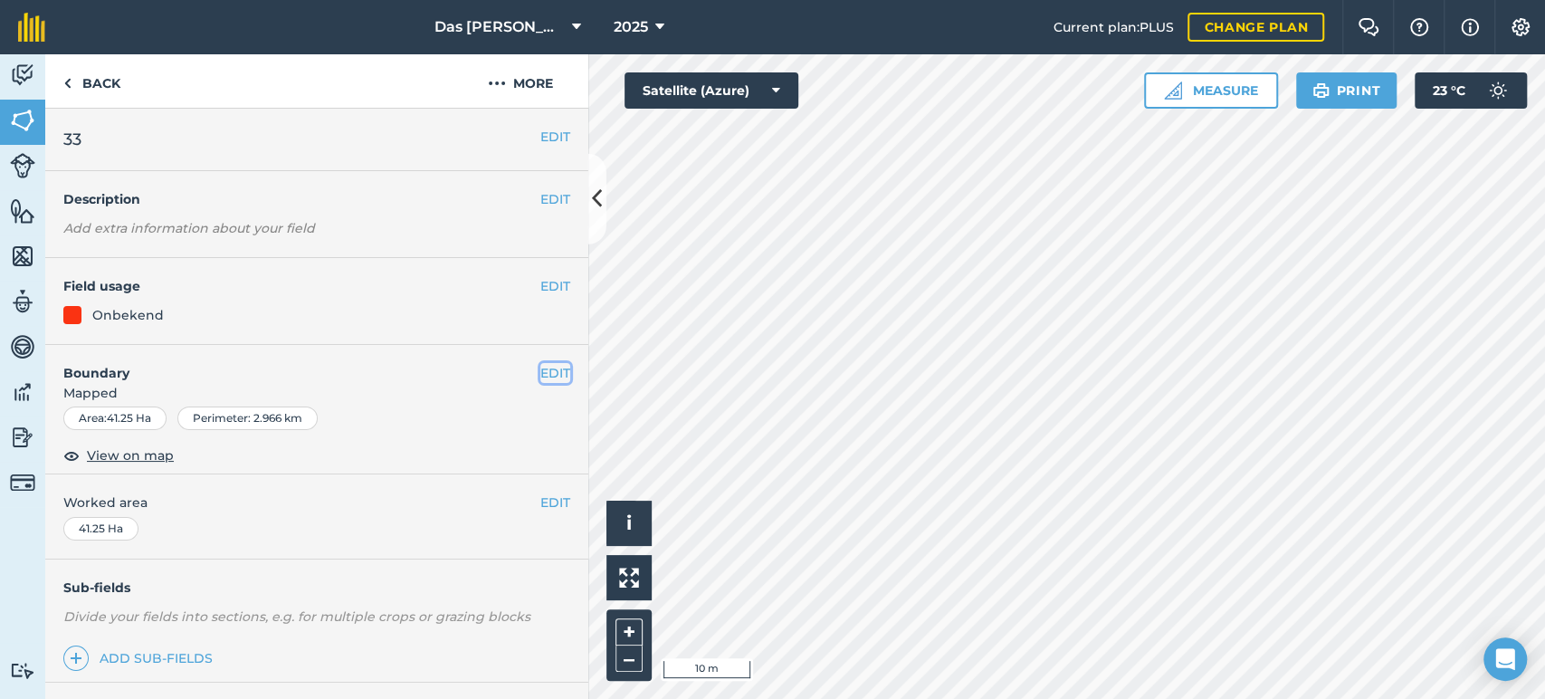
click at [549, 367] on button "EDIT" at bounding box center [555, 373] width 30 height 20
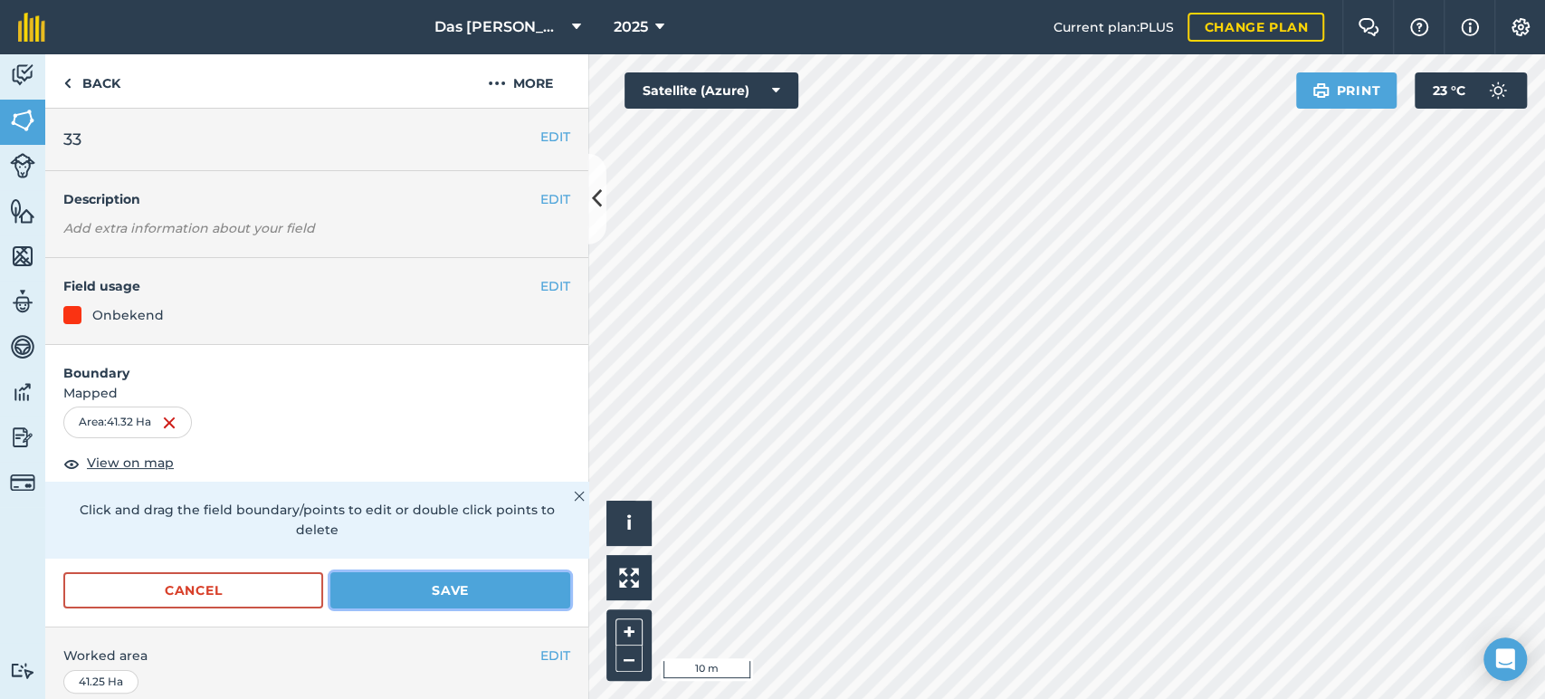
click at [434, 585] on button "Save" at bounding box center [450, 590] width 240 height 36
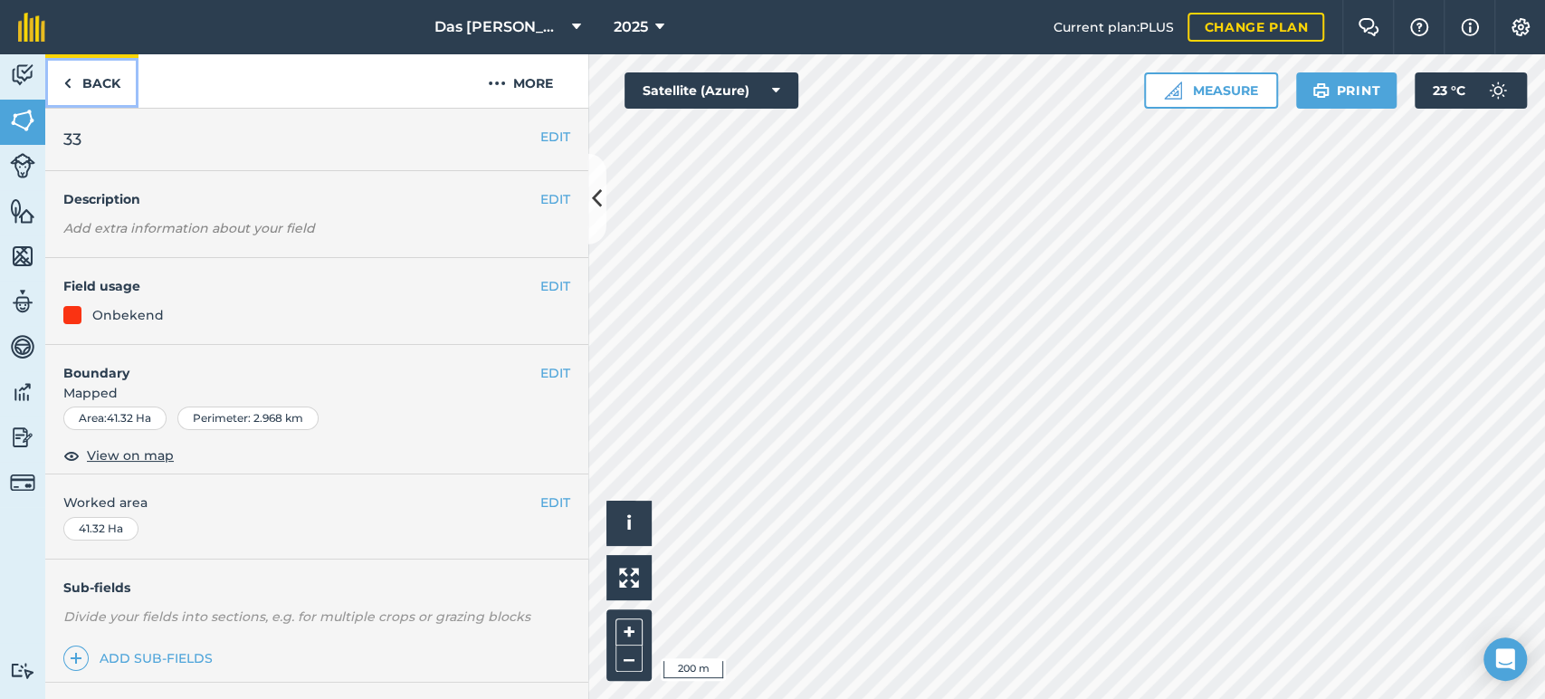
click at [117, 90] on link "Back" at bounding box center [91, 80] width 93 height 53
click at [104, 92] on link "Back" at bounding box center [91, 80] width 93 height 53
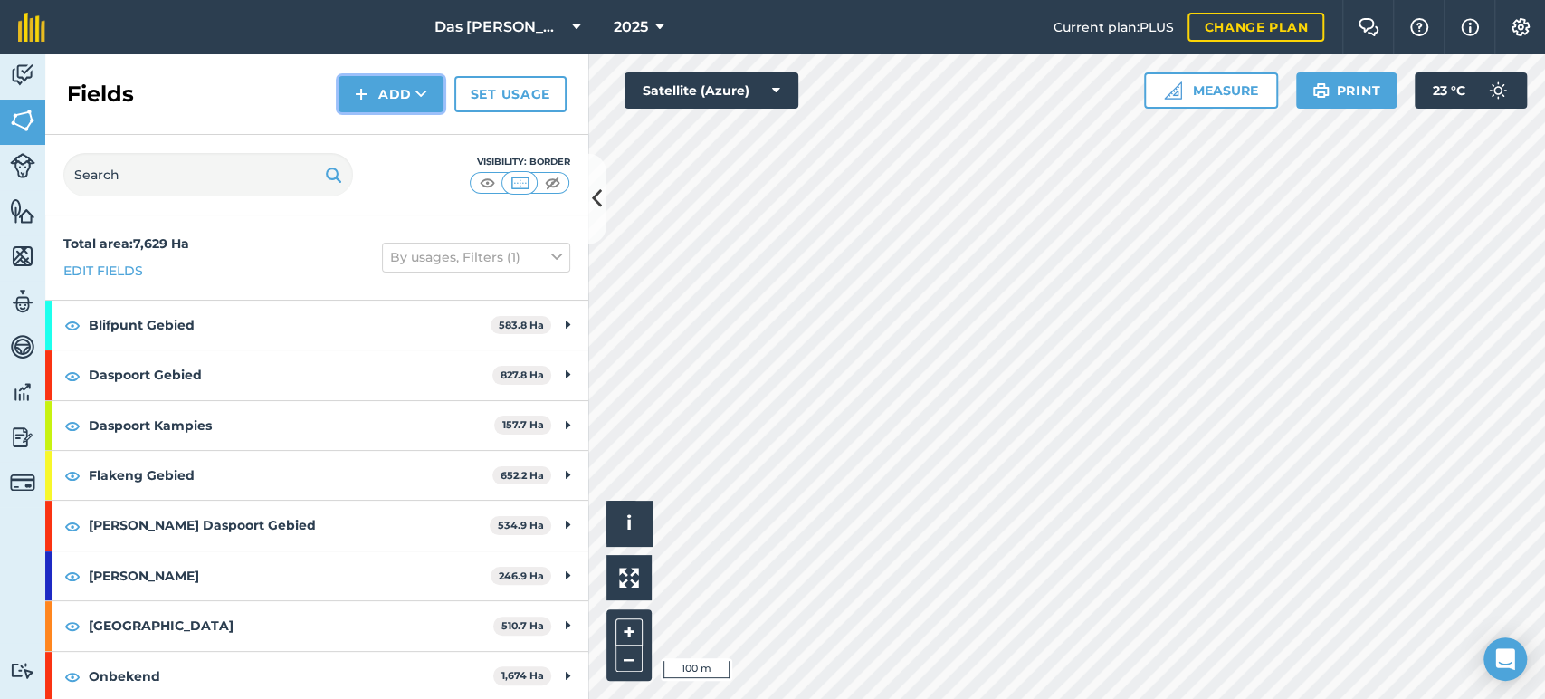
click at [425, 107] on button "Add" at bounding box center [391, 94] width 105 height 36
click at [408, 133] on link "Draw" at bounding box center [391, 135] width 100 height 40
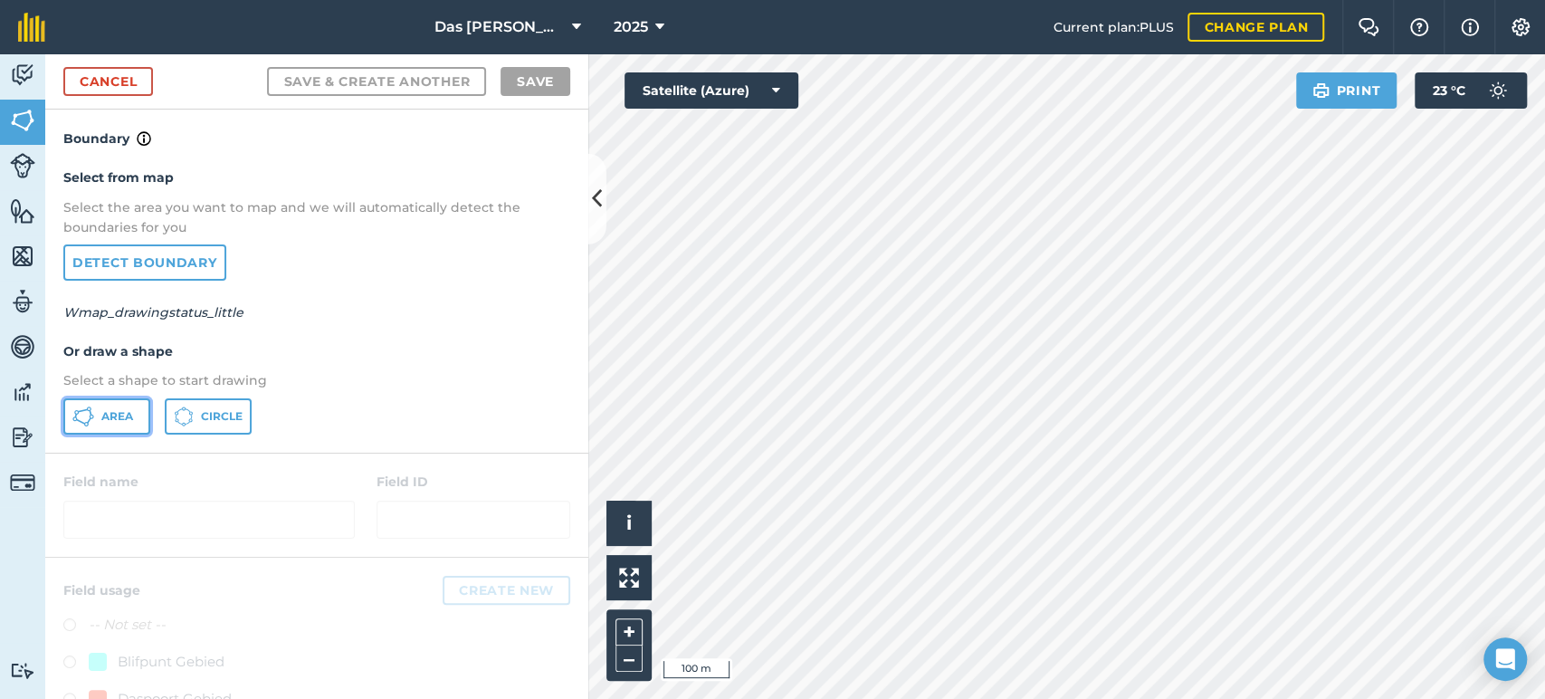
click at [111, 425] on button "Area" at bounding box center [106, 416] width 87 height 36
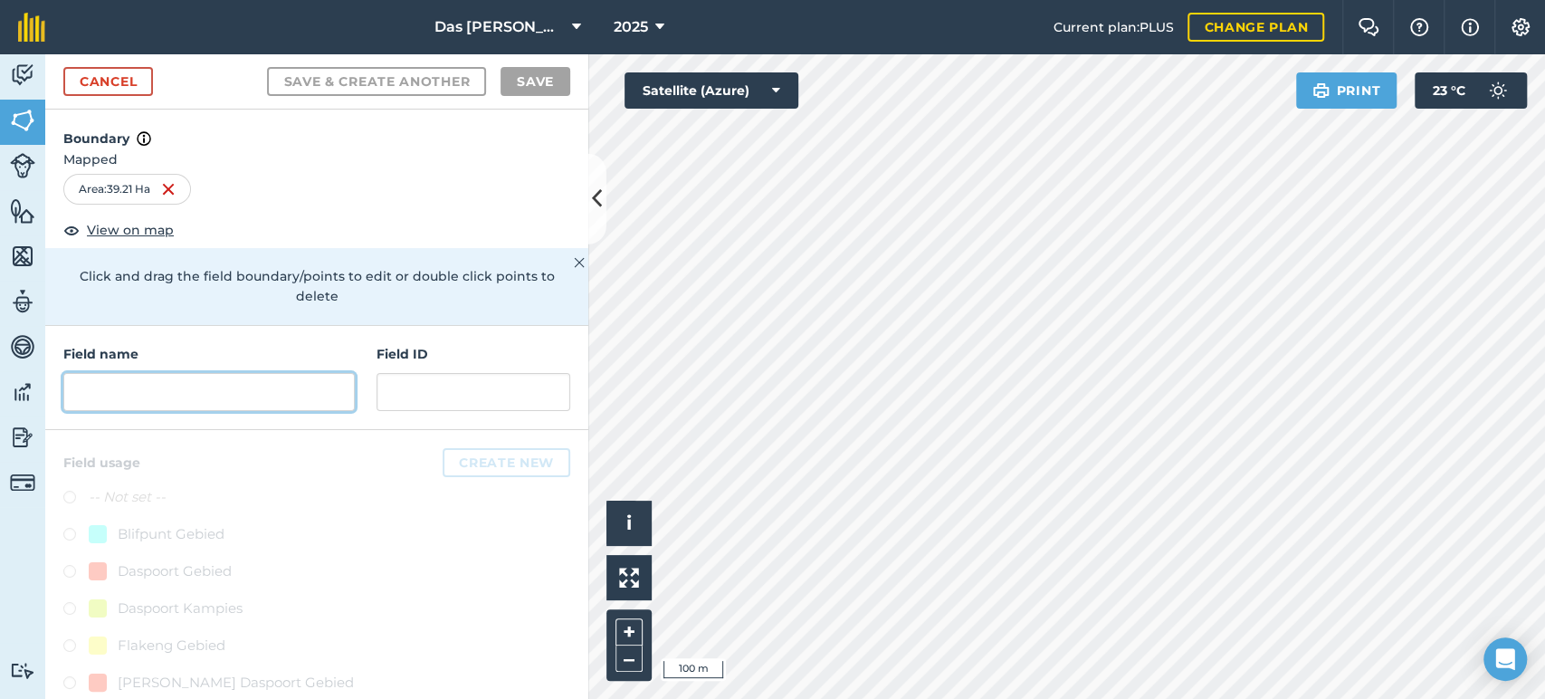
click at [333, 398] on input "text" at bounding box center [208, 392] width 291 height 38
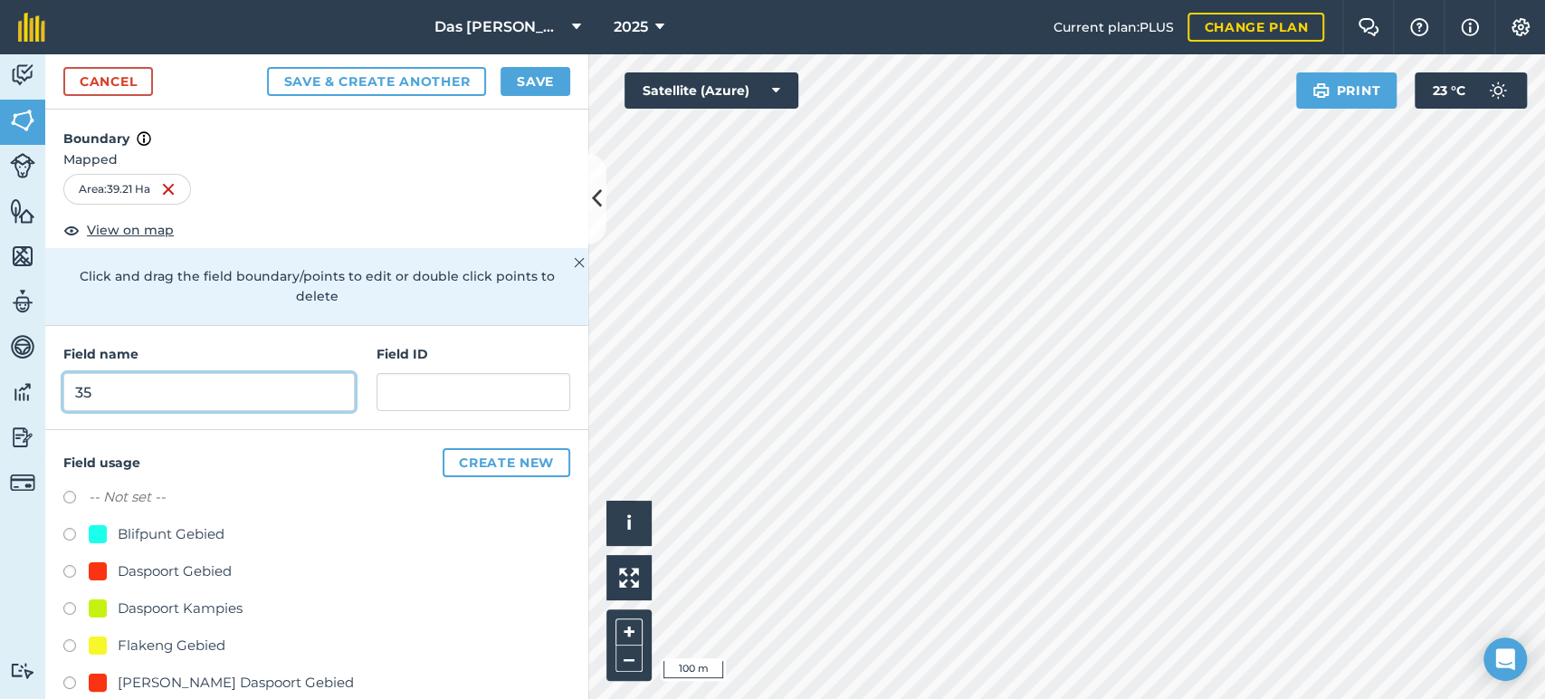
scroll to position [134, 0]
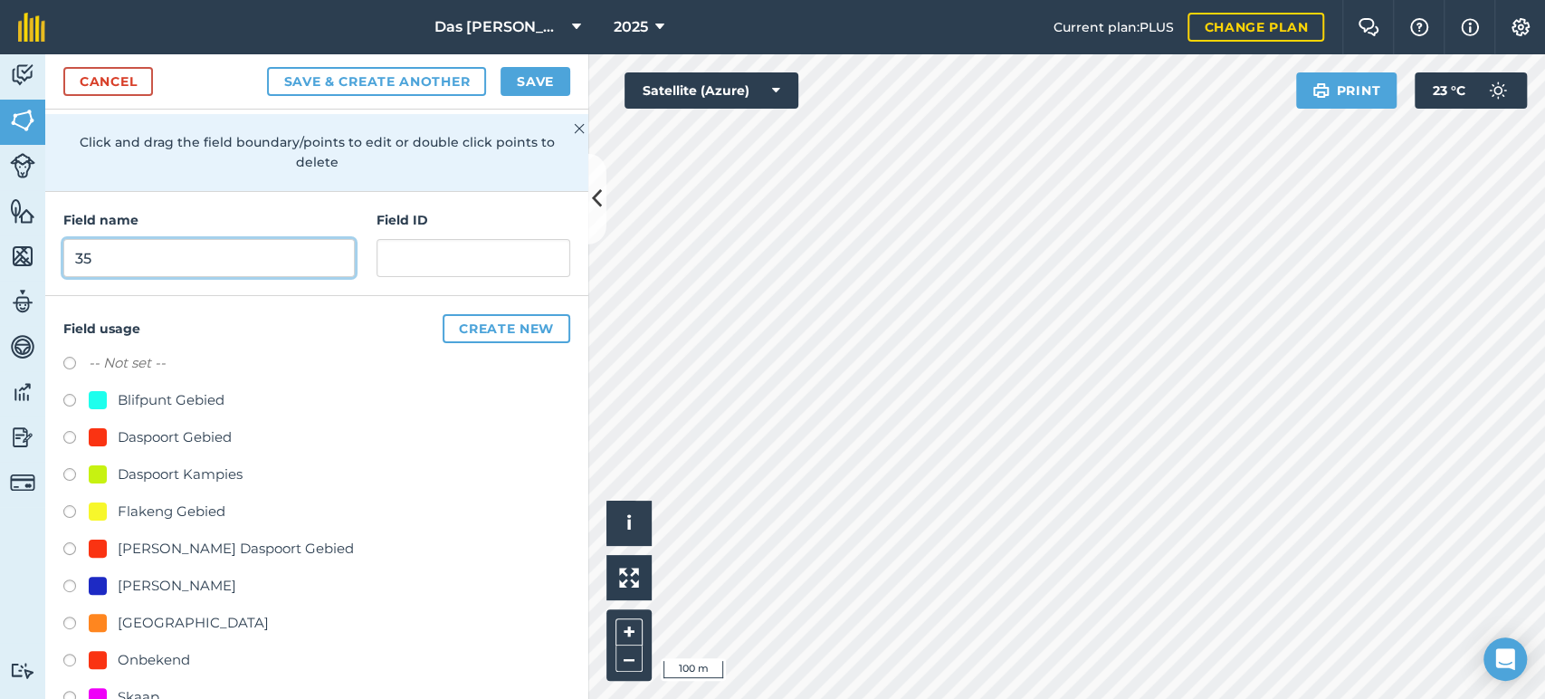
type input "35"
click at [169, 663] on div "Onbekend" at bounding box center [154, 660] width 72 height 22
radio input "true"
click at [541, 70] on button "Save" at bounding box center [536, 81] width 70 height 29
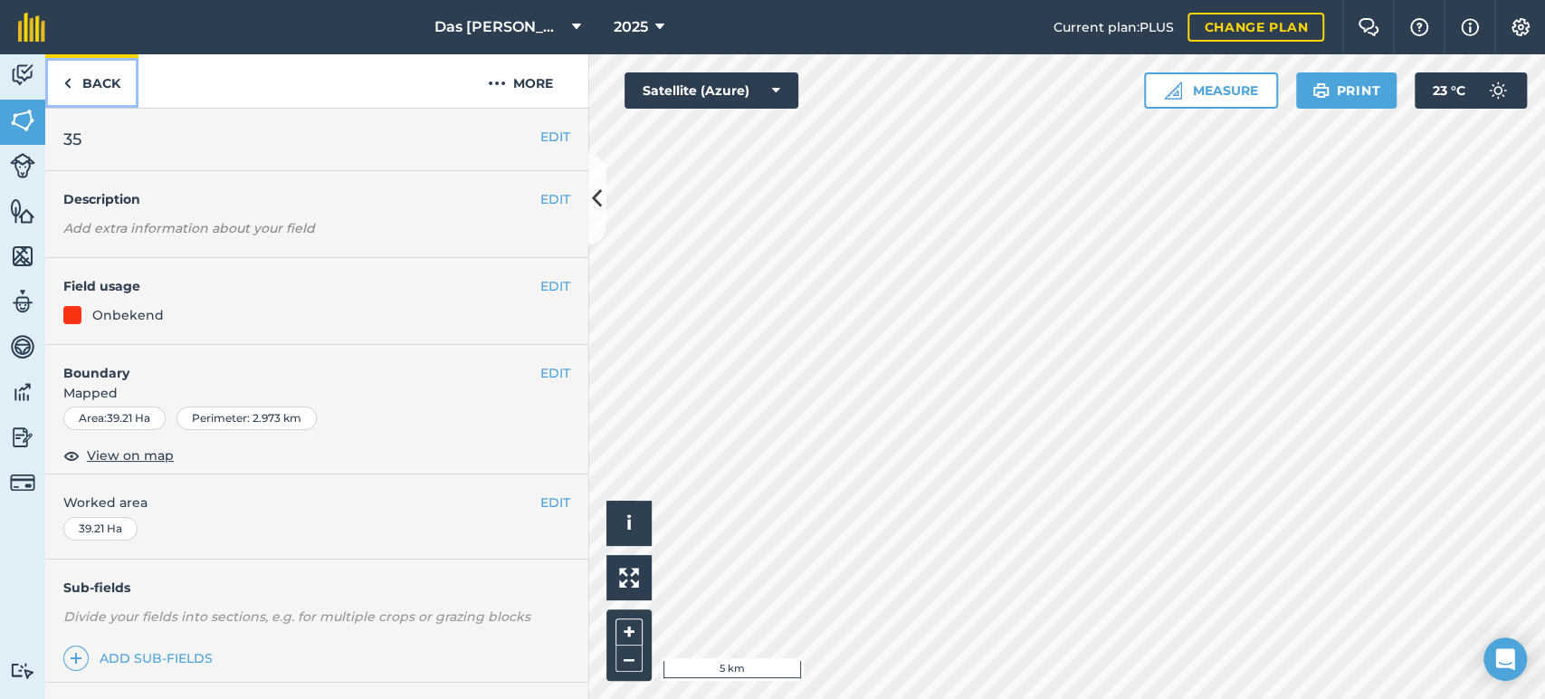
click at [106, 86] on link "Back" at bounding box center [91, 80] width 93 height 53
